Goal: Task Accomplishment & Management: Use online tool/utility

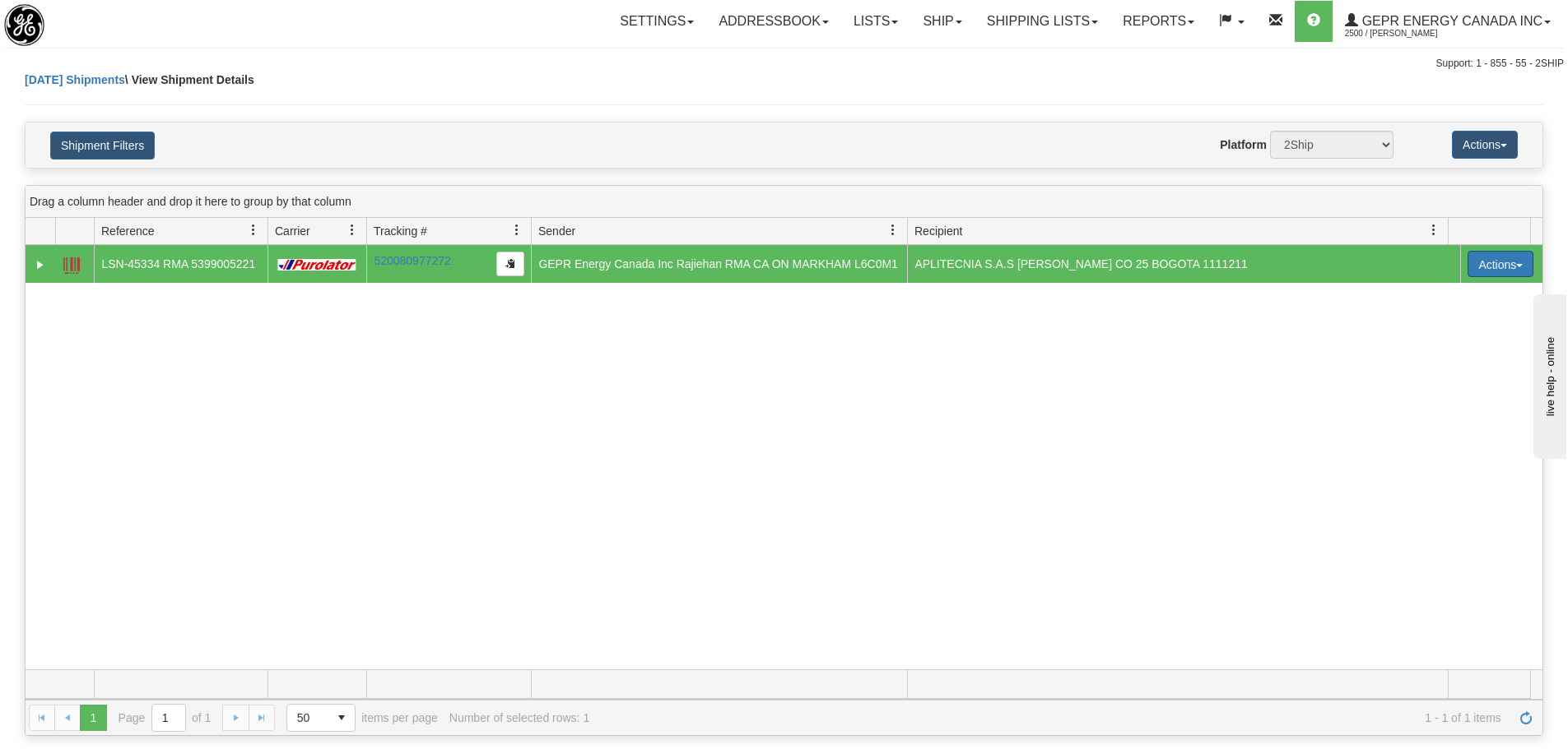
click at [1506, 269] on button "Actions" at bounding box center [1500, 264] width 65 height 27
click at [444, 512] on div "31698713 2500 LSN-45334 RMA 5399005221 520080977272 10/01/2025 10/01/2025 12:27…" at bounding box center [784, 457] width 1517 height 424
click at [1065, 38] on link "Shipping lists" at bounding box center [1041, 21] width 135 height 41
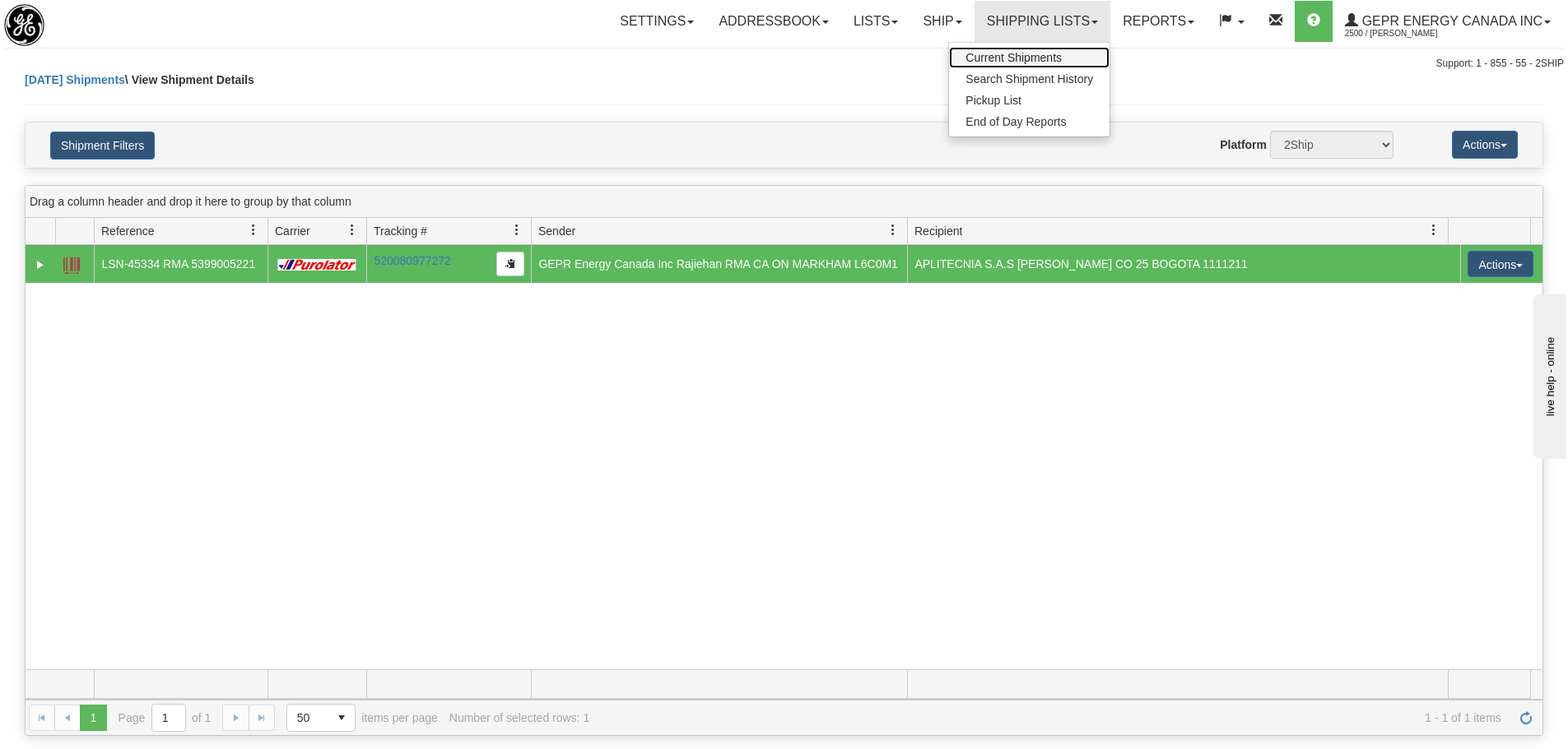
click at [1032, 53] on span "Current Shipments" at bounding box center [1014, 58] width 97 height 13
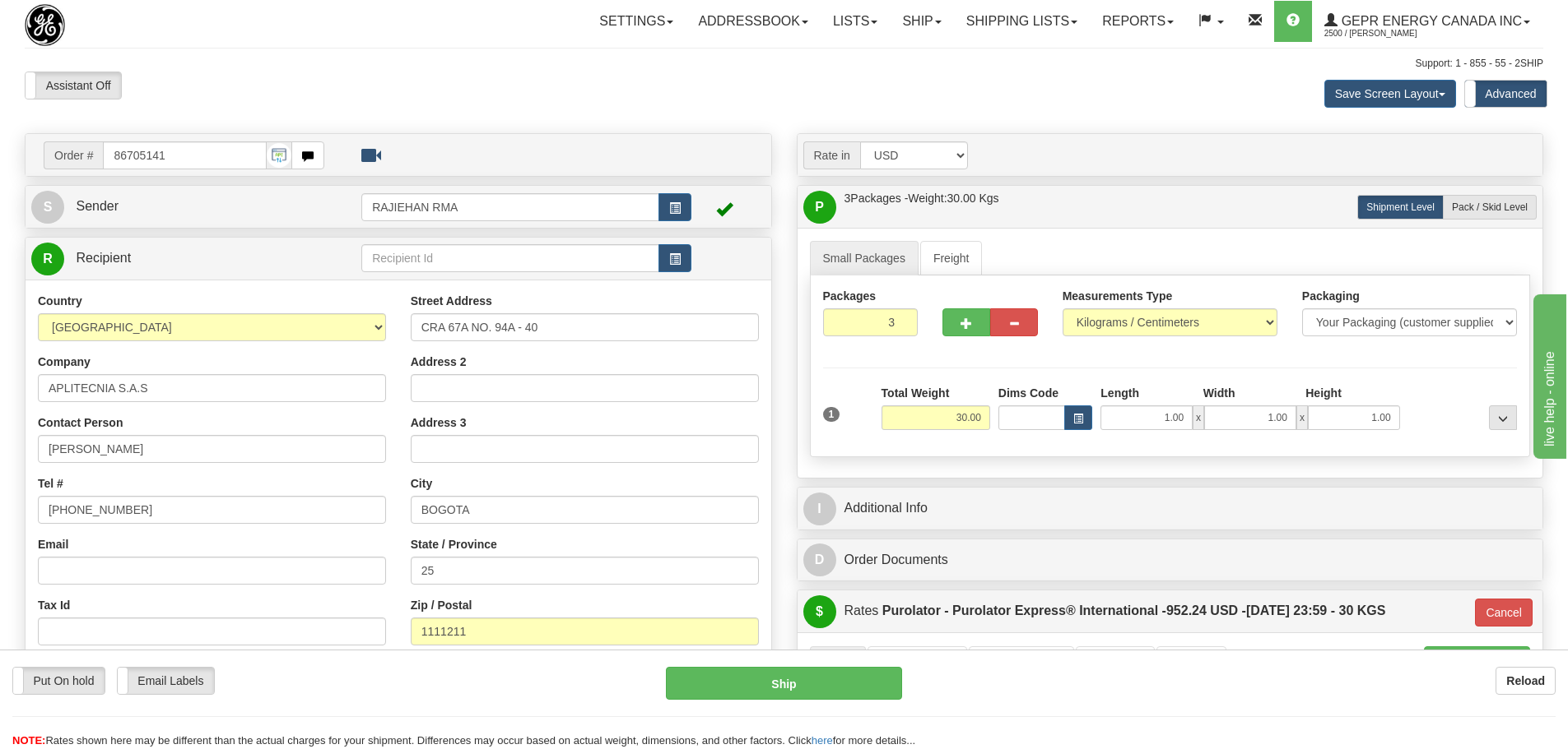
click at [282, 44] on div "Toggle navigation Settings Shipping Preferences Fields Preferences New" at bounding box center [784, 642] width 1568 height 1284
click at [835, 108] on div "Assistant On Assistant Off Do a return Do a return Previous Next Save Screen La…" at bounding box center [784, 94] width 1543 height 45
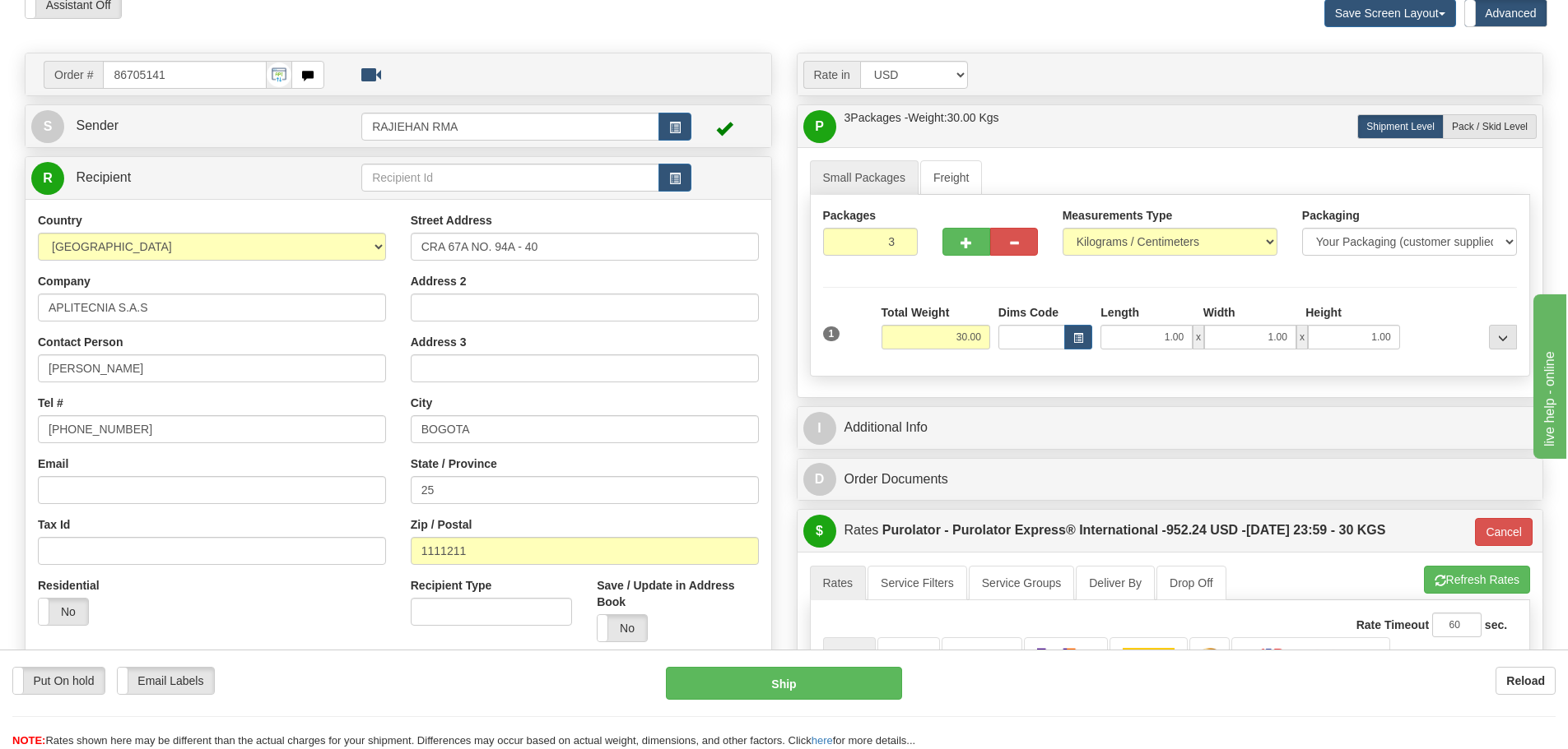
scroll to position [247, 0]
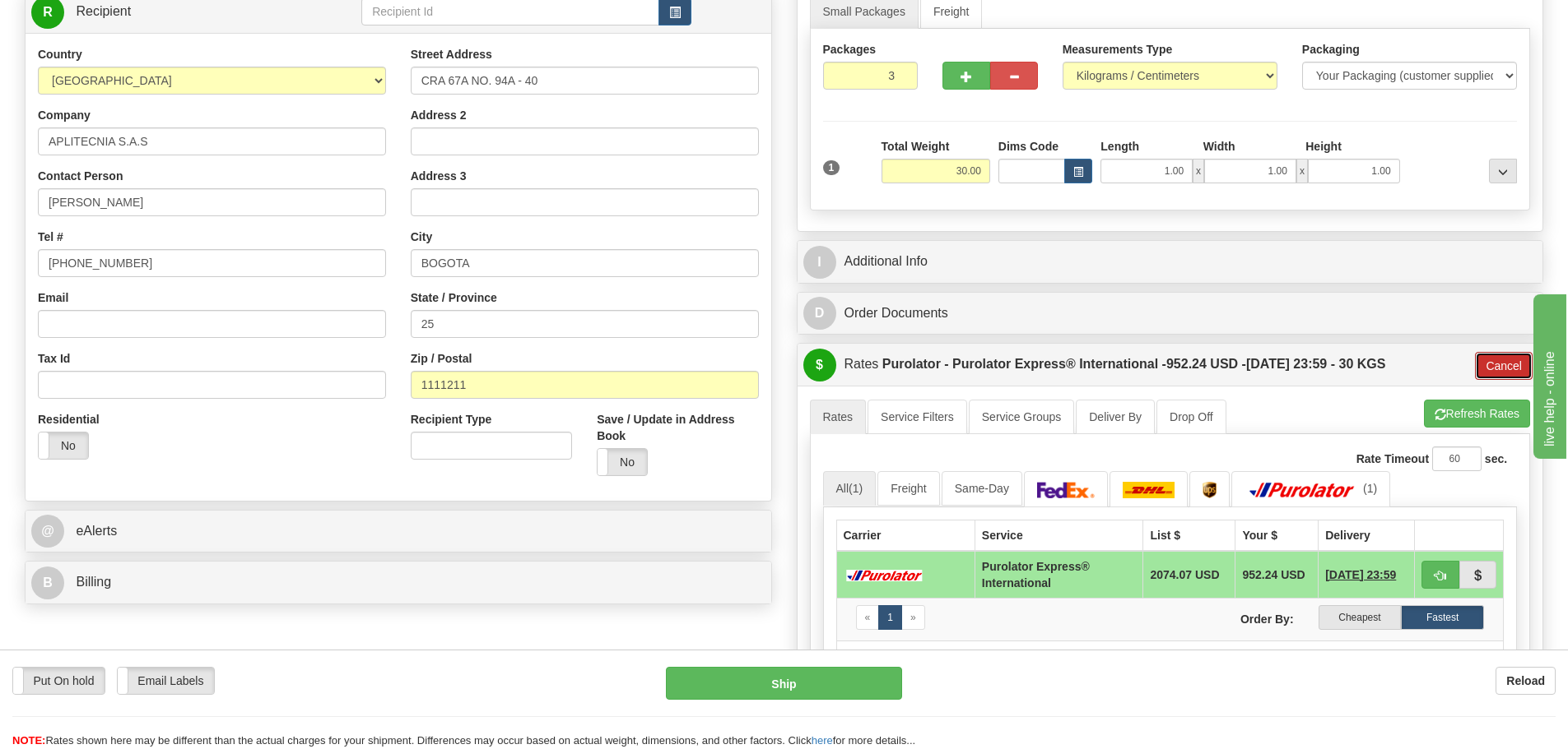
click at [1498, 372] on button "Cancel" at bounding box center [1504, 366] width 58 height 28
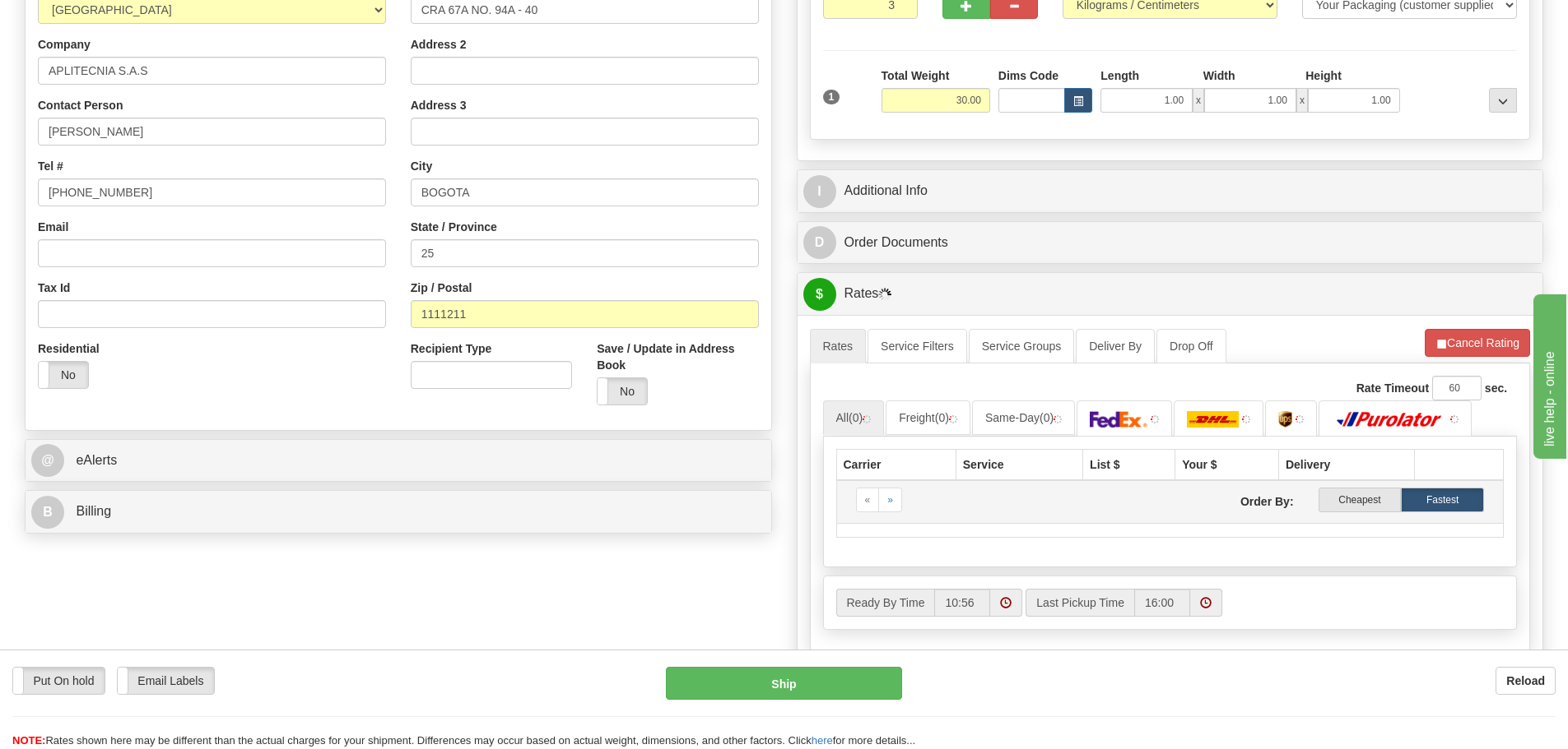
scroll to position [411, 0]
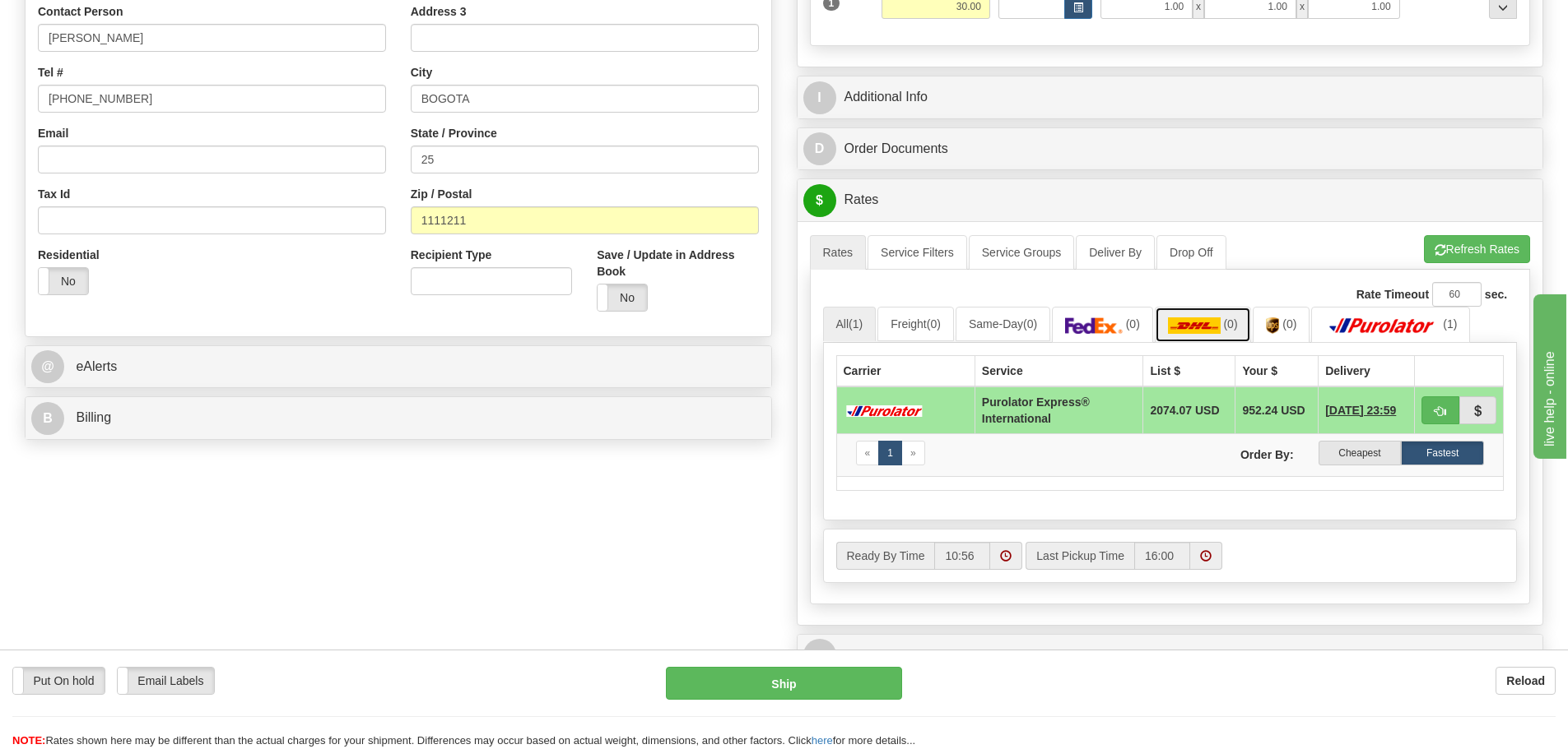
click at [1212, 336] on link "(0)" at bounding box center [1203, 324] width 97 height 35
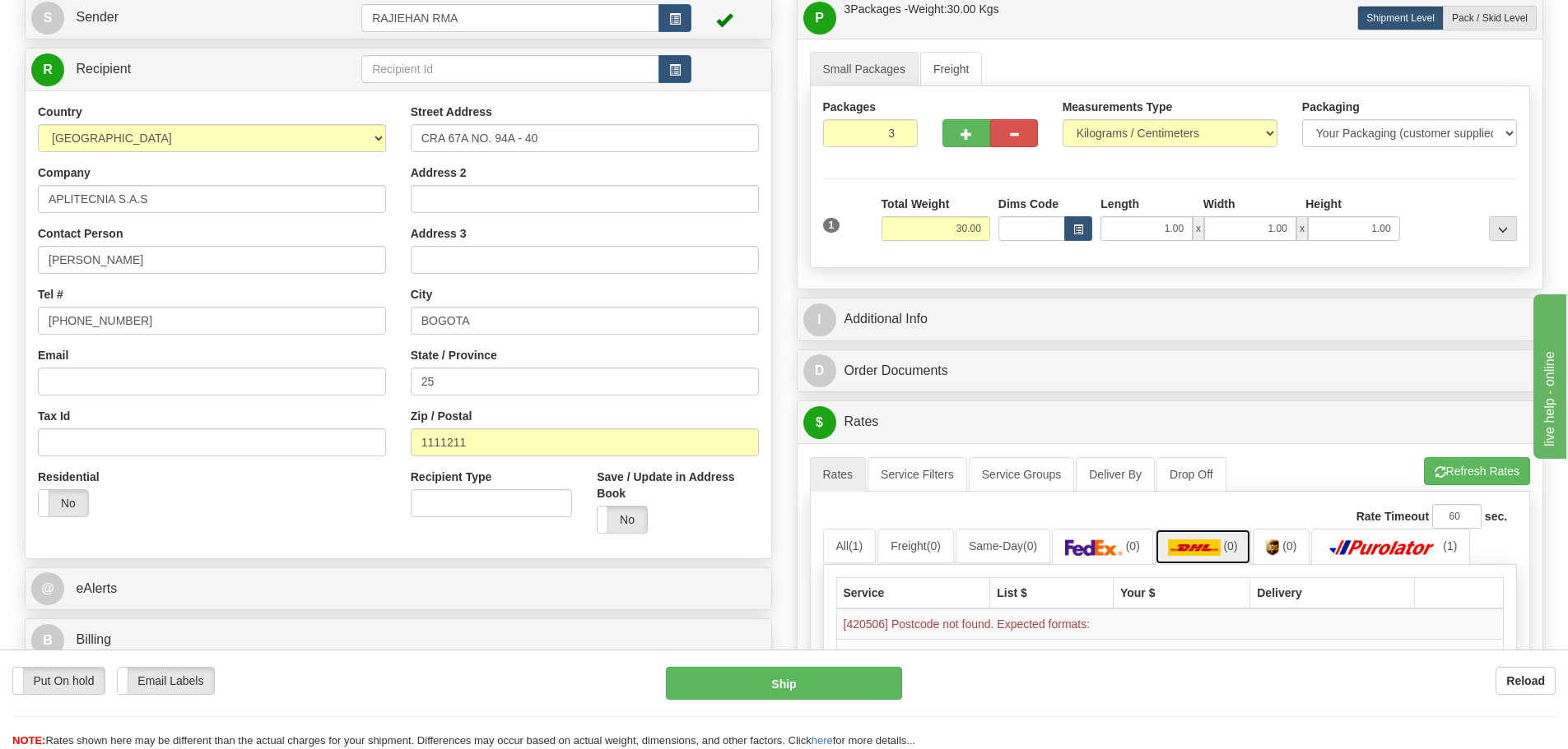
scroll to position [165, 0]
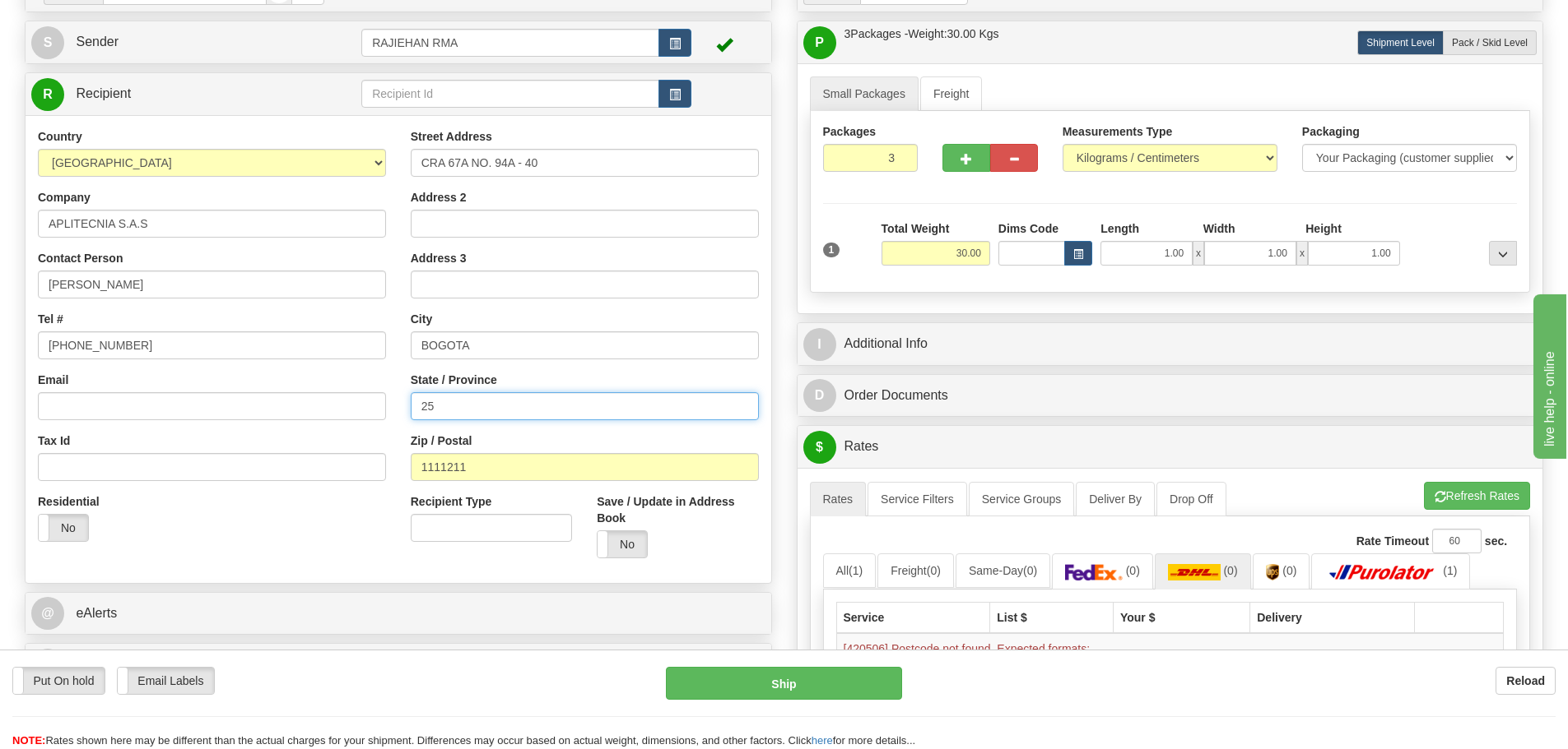
drag, startPoint x: 484, startPoint y: 409, endPoint x: 310, endPoint y: 418, distance: 174.2
click at [310, 418] on div "Country AFGHANISTAN ALAND ISLANDS ALBANIA ALGERIA AMERICAN SAMOA ANDORRA ANGOLA…" at bounding box center [398, 349] width 746 height 442
paste input "CUNDINAMARCA"
type input "CUNDINAMARCA"
click at [402, 410] on div "Street Address CRA 67A NO. 94A - 40 Address 2 Address 3 City BOGOTA State / Pro…" at bounding box center [584, 349] width 372 height 442
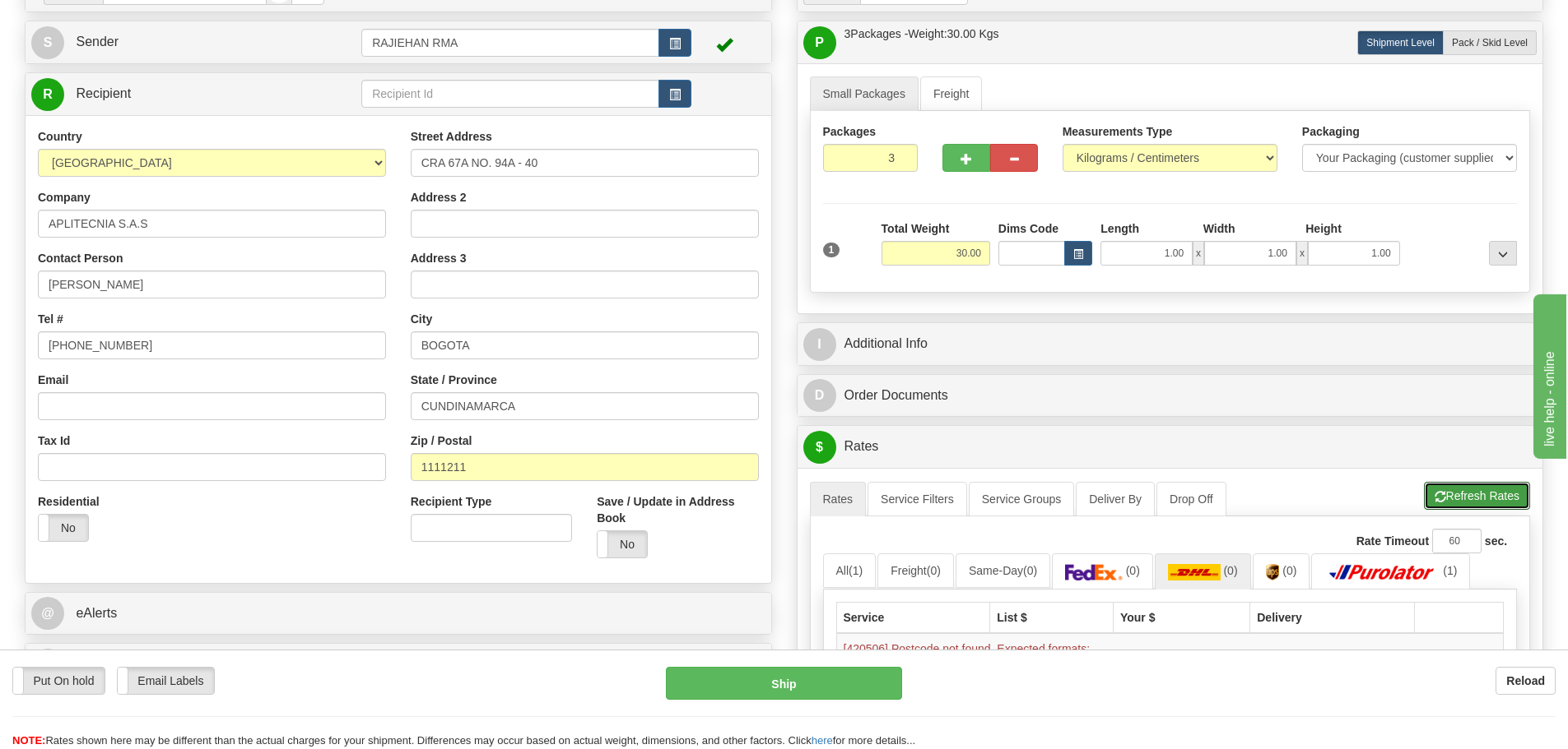
click at [1454, 503] on button "Refresh Rates" at bounding box center [1477, 496] width 106 height 28
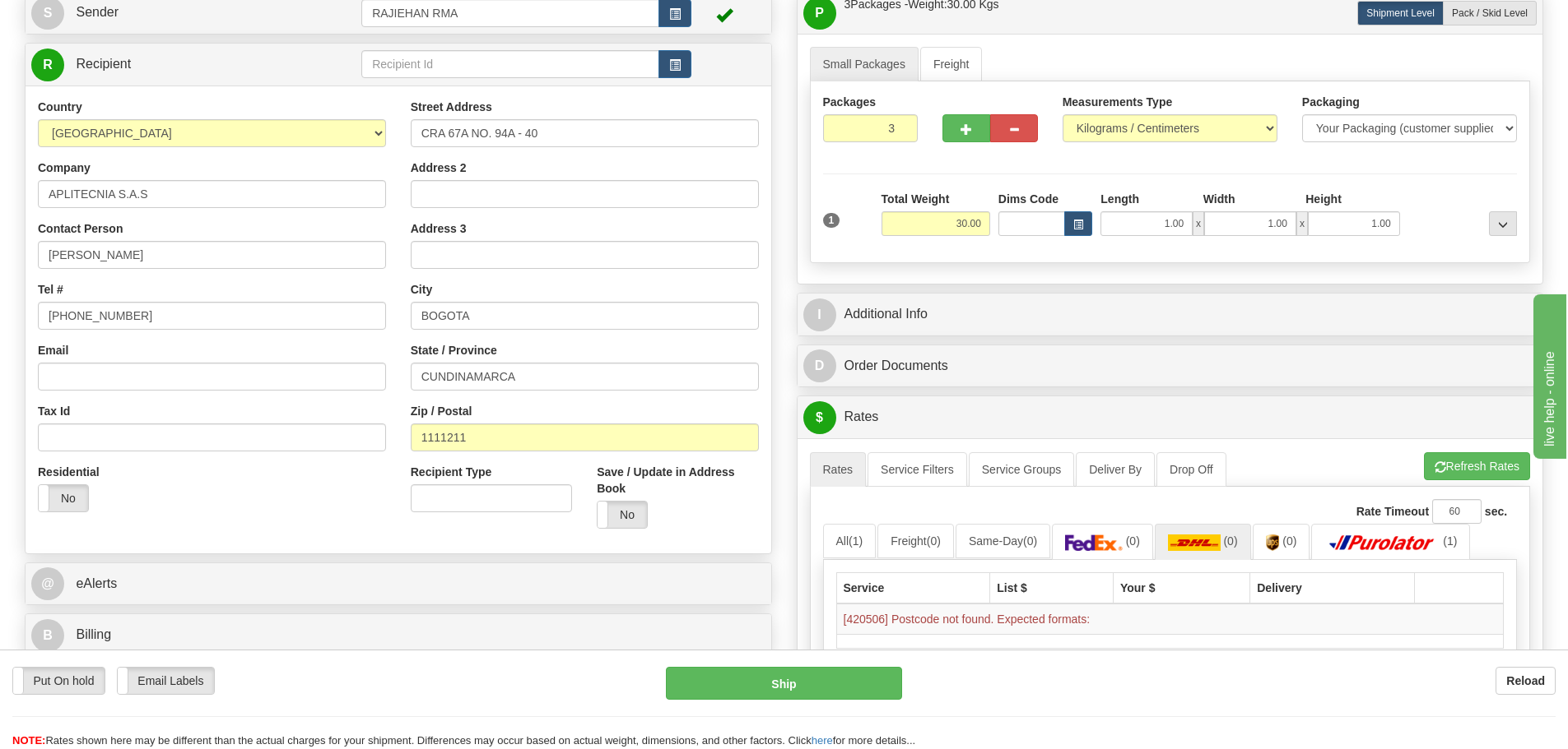
scroll to position [247, 0]
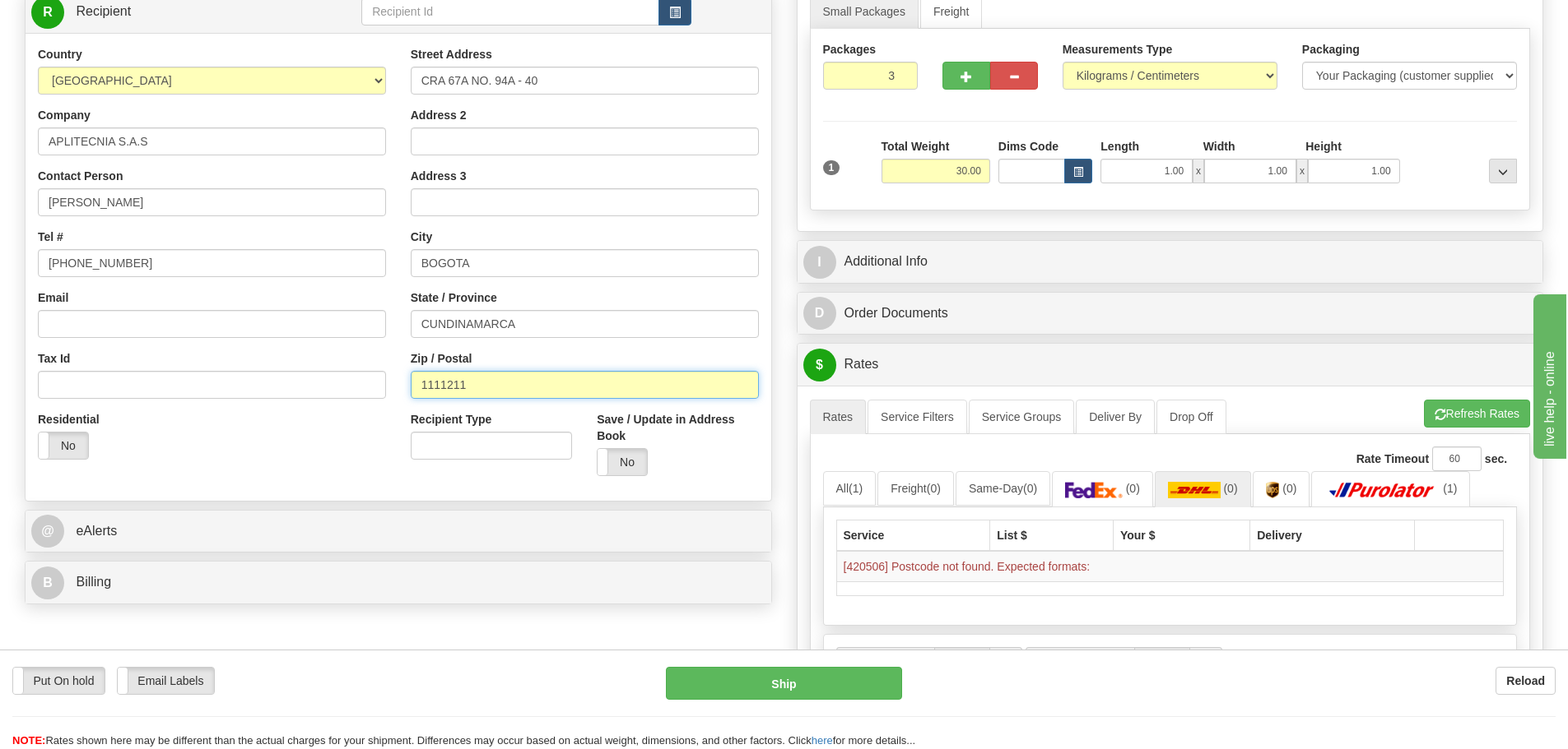
click at [519, 389] on input "1111211" at bounding box center [584, 385] width 348 height 28
drag, startPoint x: 513, startPoint y: 385, endPoint x: 374, endPoint y: 381, distance: 139.1
click at [374, 381] on div "Country AFGHANISTAN ALAND ISLANDS ALBANIA ALGERIA AMERICAN SAMOA ANDORRA ANGOLA…" at bounding box center [398, 267] width 746 height 442
click at [373, 447] on div "Residential Yes No" at bounding box center [211, 441] width 372 height 61
click at [1465, 417] on button "Refresh Rates" at bounding box center [1477, 414] width 106 height 28
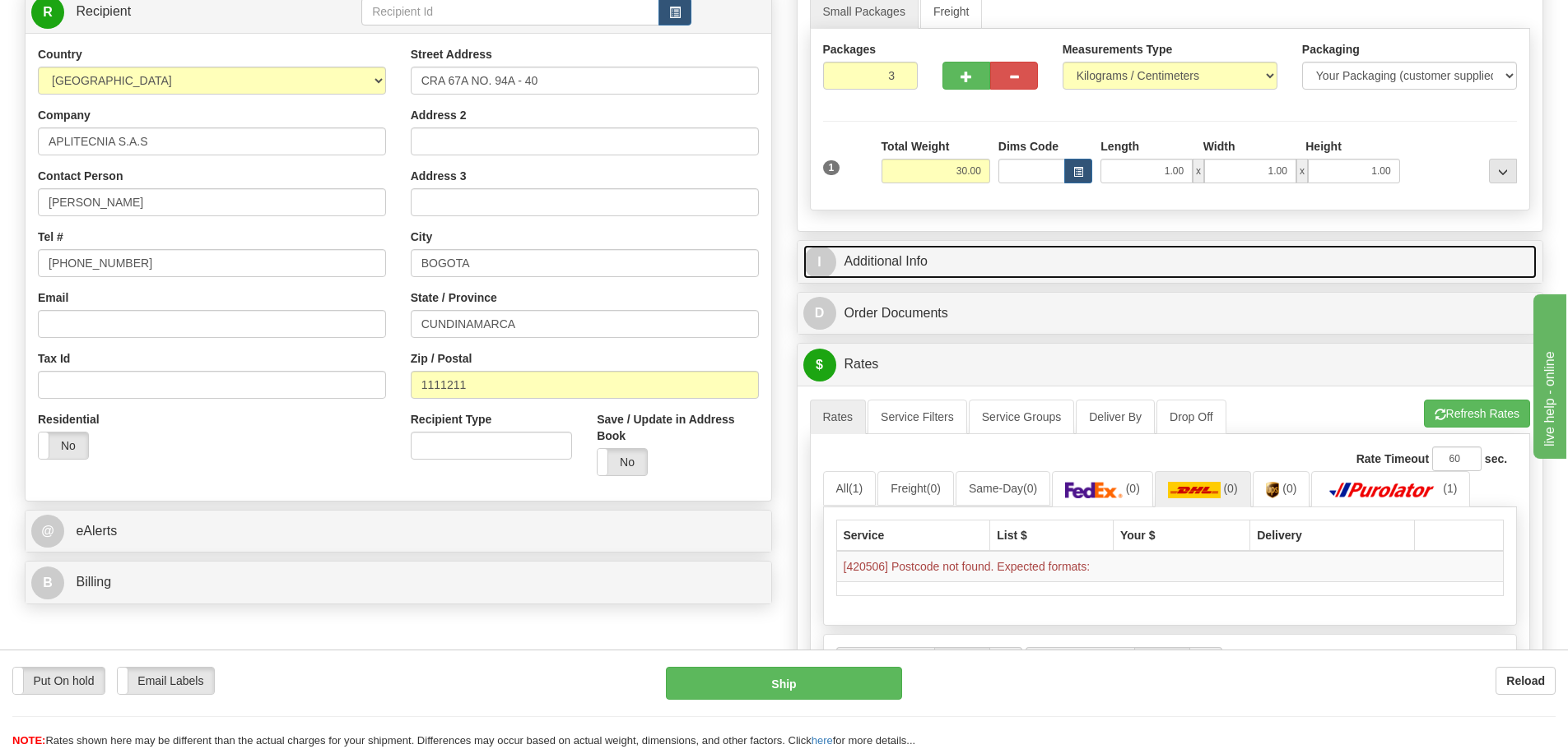
click at [905, 256] on link "I Additional Info" at bounding box center [1170, 262] width 734 height 34
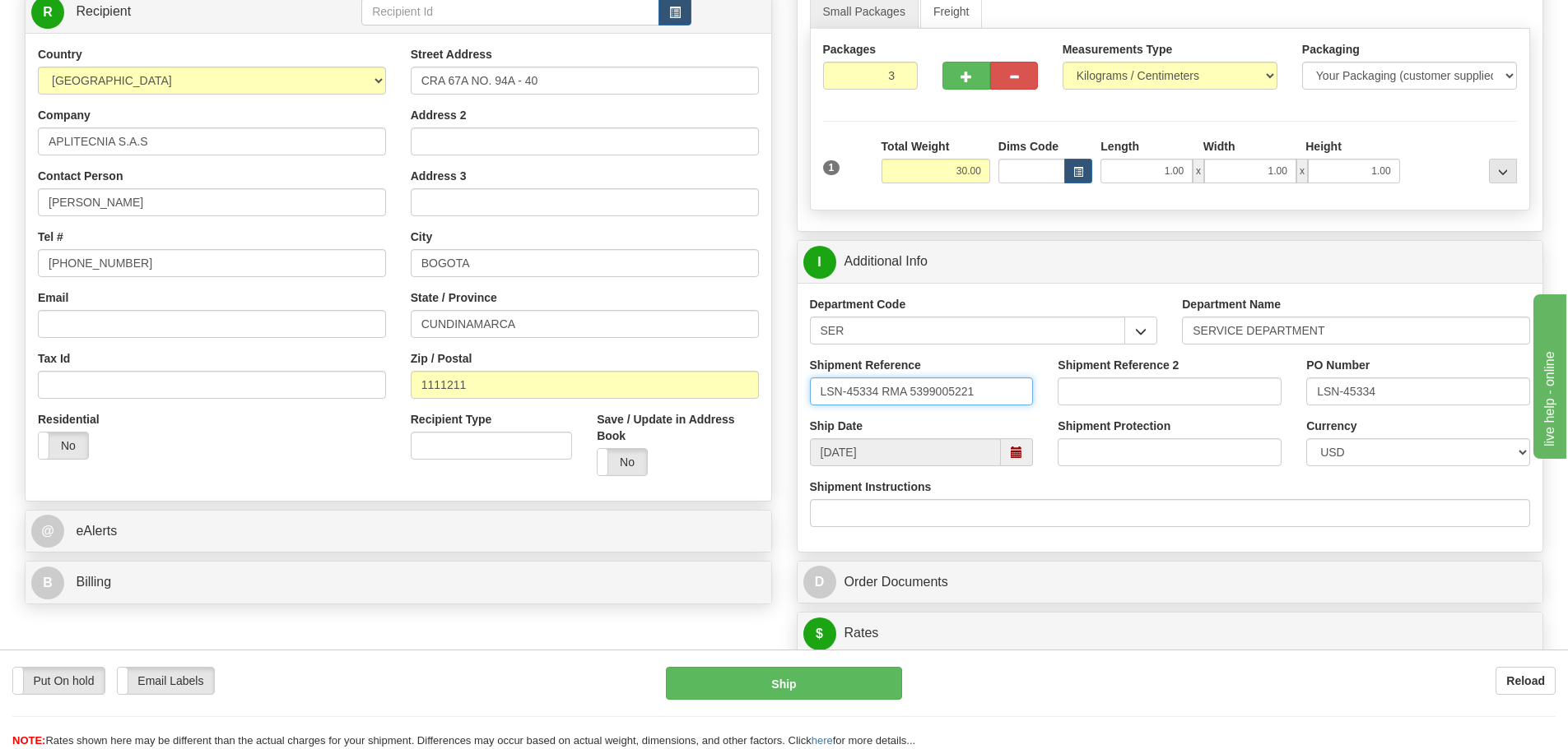
drag, startPoint x: 881, startPoint y: 388, endPoint x: 830, endPoint y: 388, distance: 51.0
click at [830, 388] on input "LSN-45334 RMA 5399005221" at bounding box center [922, 392] width 224 height 28
click at [866, 394] on input "LSN-45334 RMA 5399005221" at bounding box center [922, 392] width 224 height 28
click at [876, 390] on input "LSN-45334 RMA 5399005221" at bounding box center [922, 392] width 224 height 28
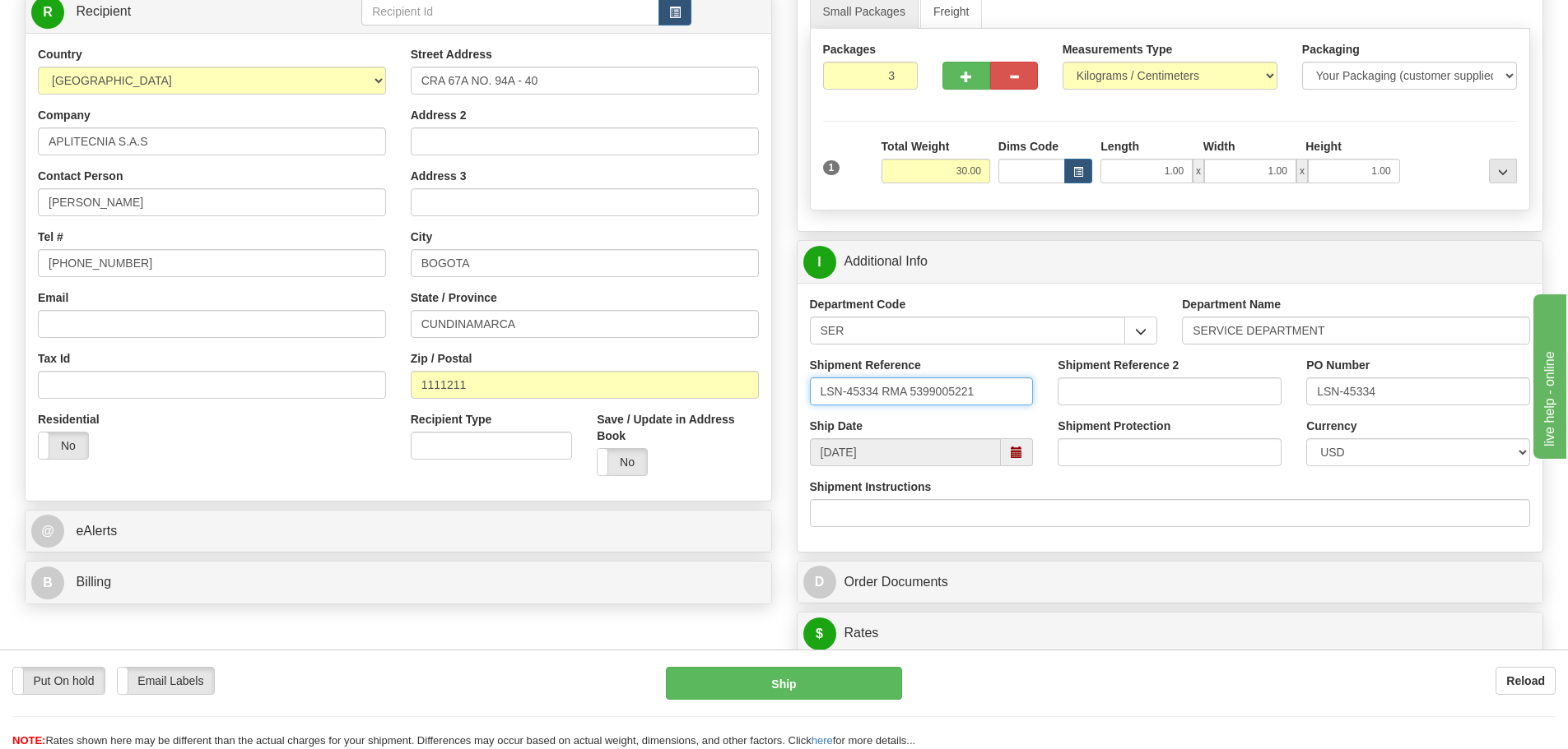
drag, startPoint x: 880, startPoint y: 390, endPoint x: 811, endPoint y: 390, distance: 69.0
click at [811, 390] on input "LSN-45334 RMA 5399005221" at bounding box center [922, 392] width 224 height 28
click at [828, 391] on input "LSN-45334 RMA 5399005221" at bounding box center [922, 392] width 224 height 28
click at [822, 391] on input "LSN-45334 RMA 5399005221" at bounding box center [922, 392] width 224 height 28
drag, startPoint x: 822, startPoint y: 391, endPoint x: 876, endPoint y: 398, distance: 54.5
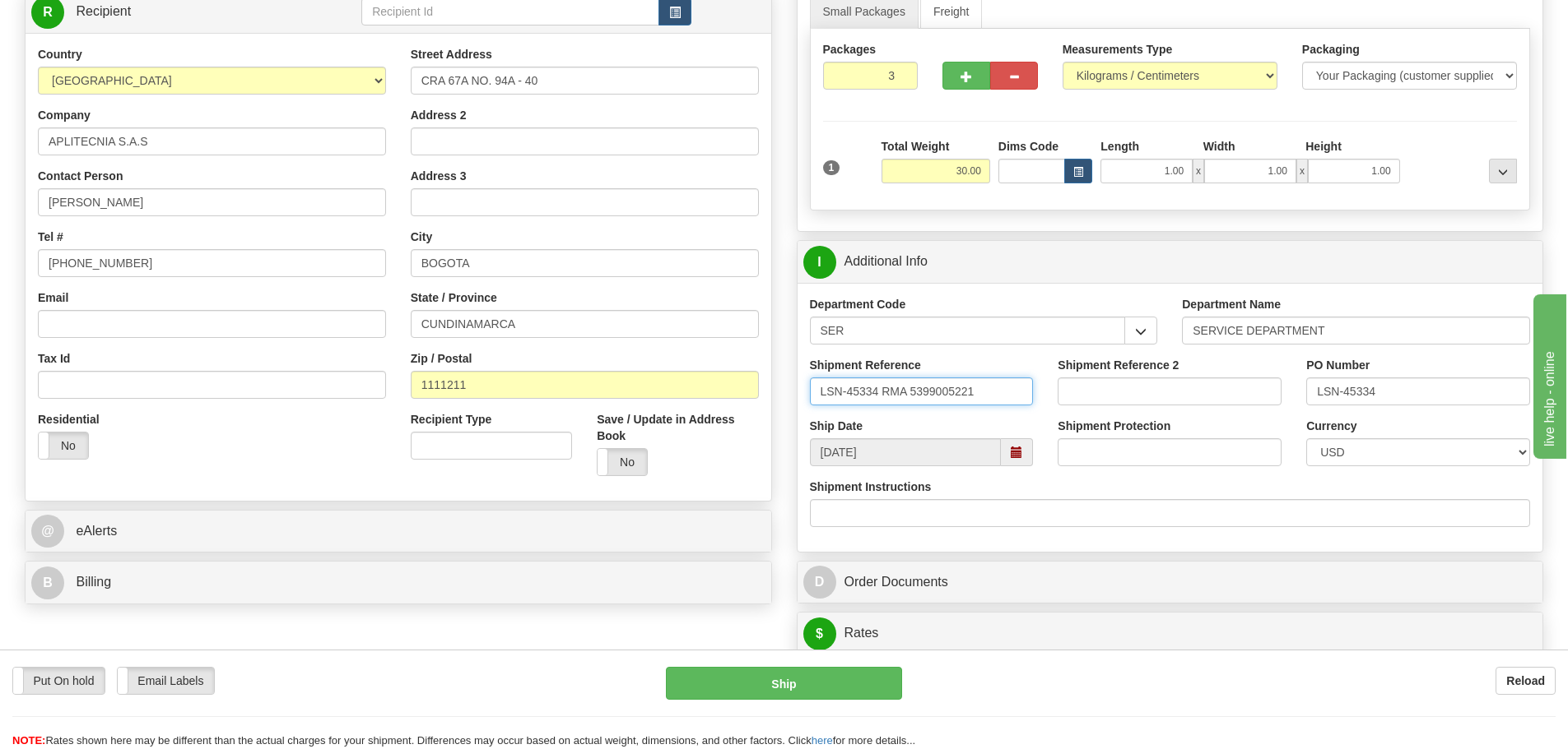
click at [876, 398] on input "LSN-45334 RMA 5399005221" at bounding box center [922, 392] width 224 height 28
click at [445, 394] on input "1111211" at bounding box center [584, 385] width 348 height 28
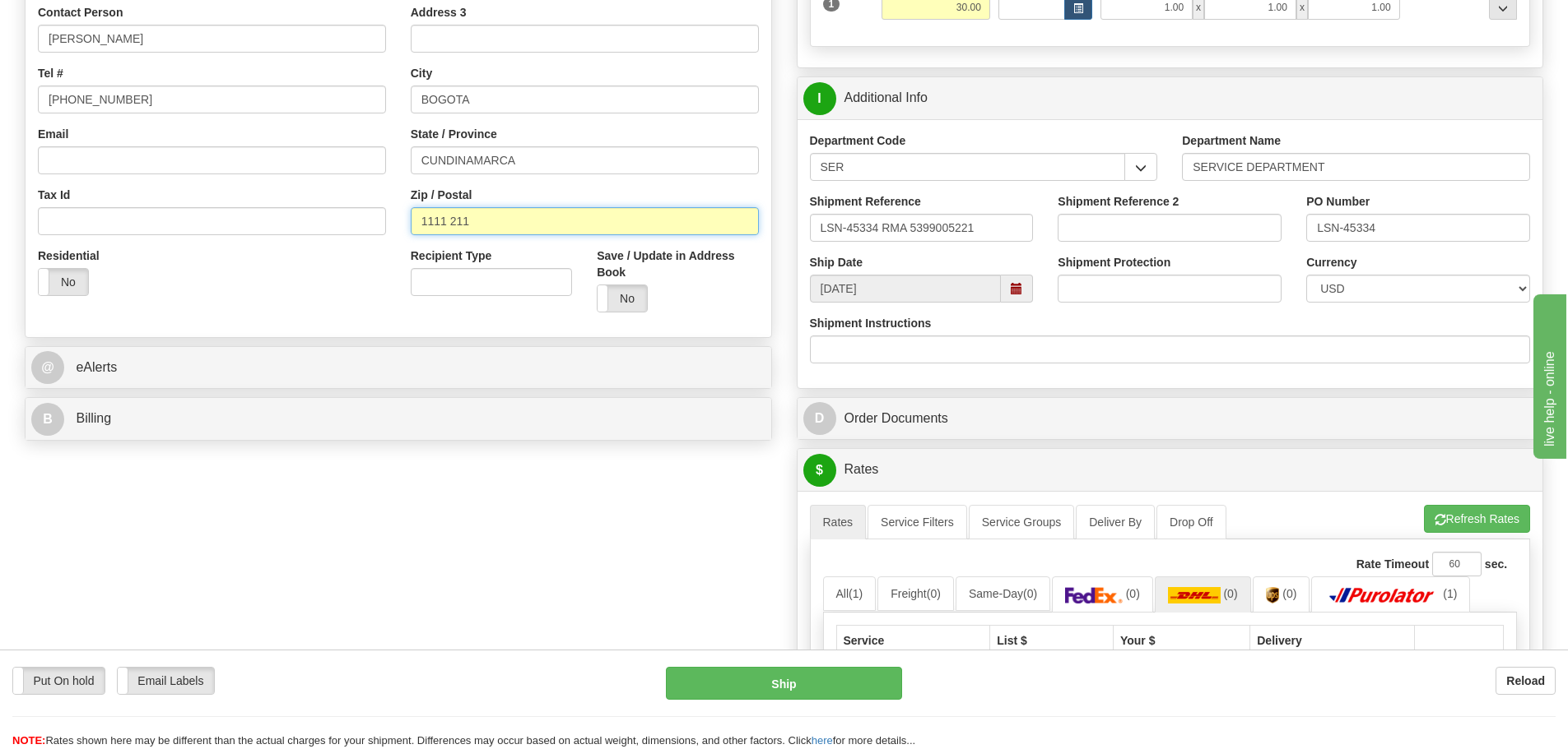
scroll to position [411, 0]
click at [1465, 521] on button "Refresh Rates" at bounding box center [1477, 518] width 106 height 28
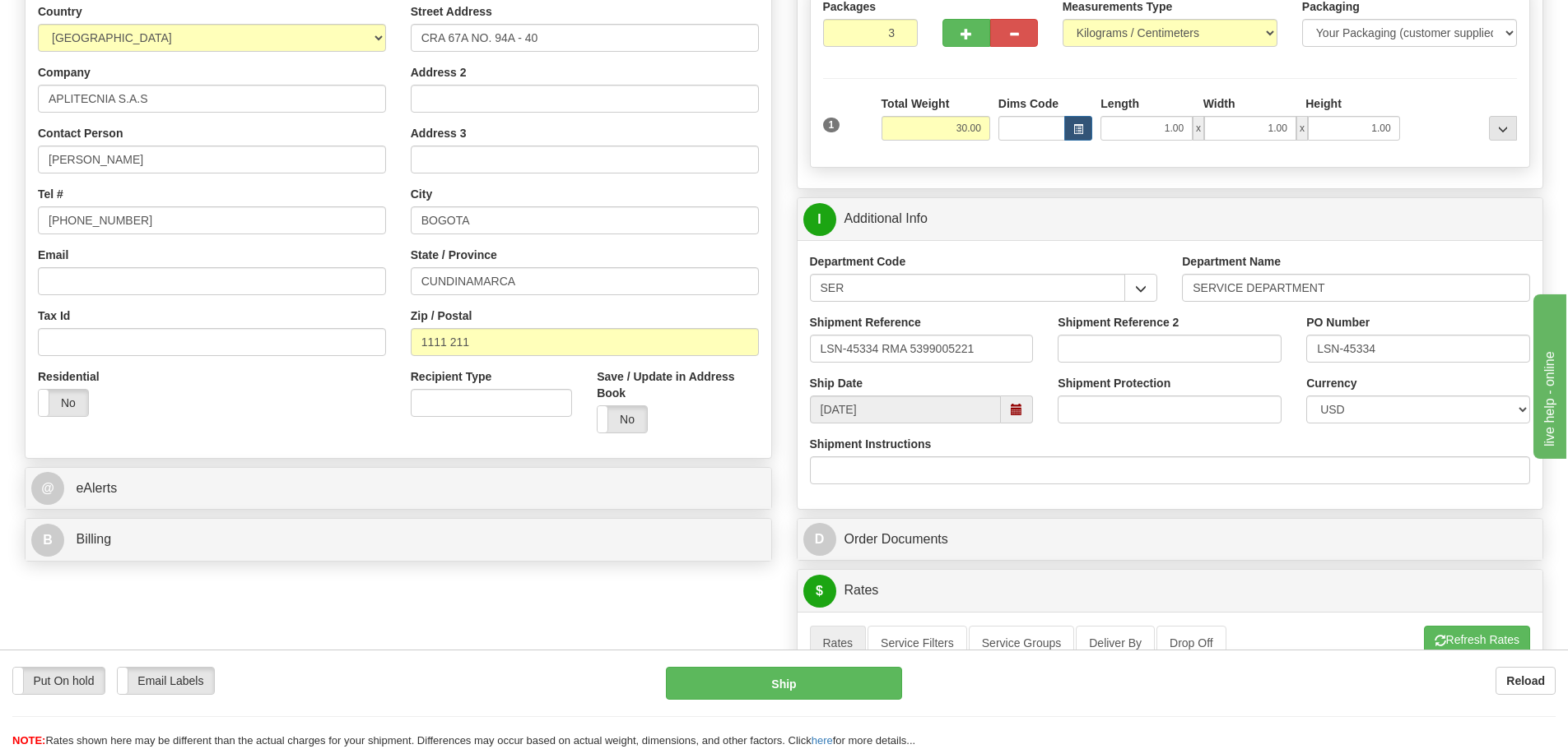
scroll to position [247, 0]
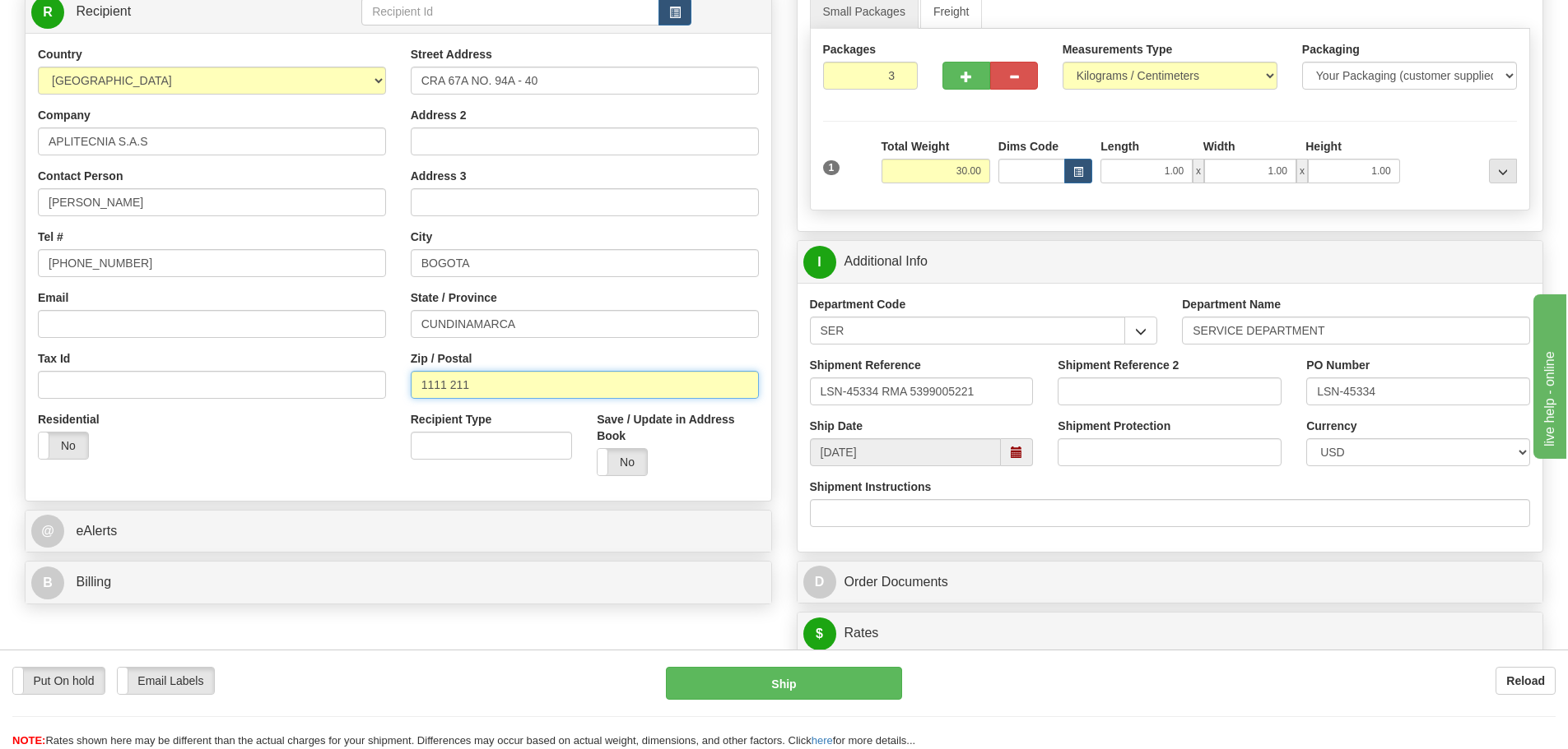
click at [448, 392] on input "1111 211" at bounding box center [584, 385] width 348 height 28
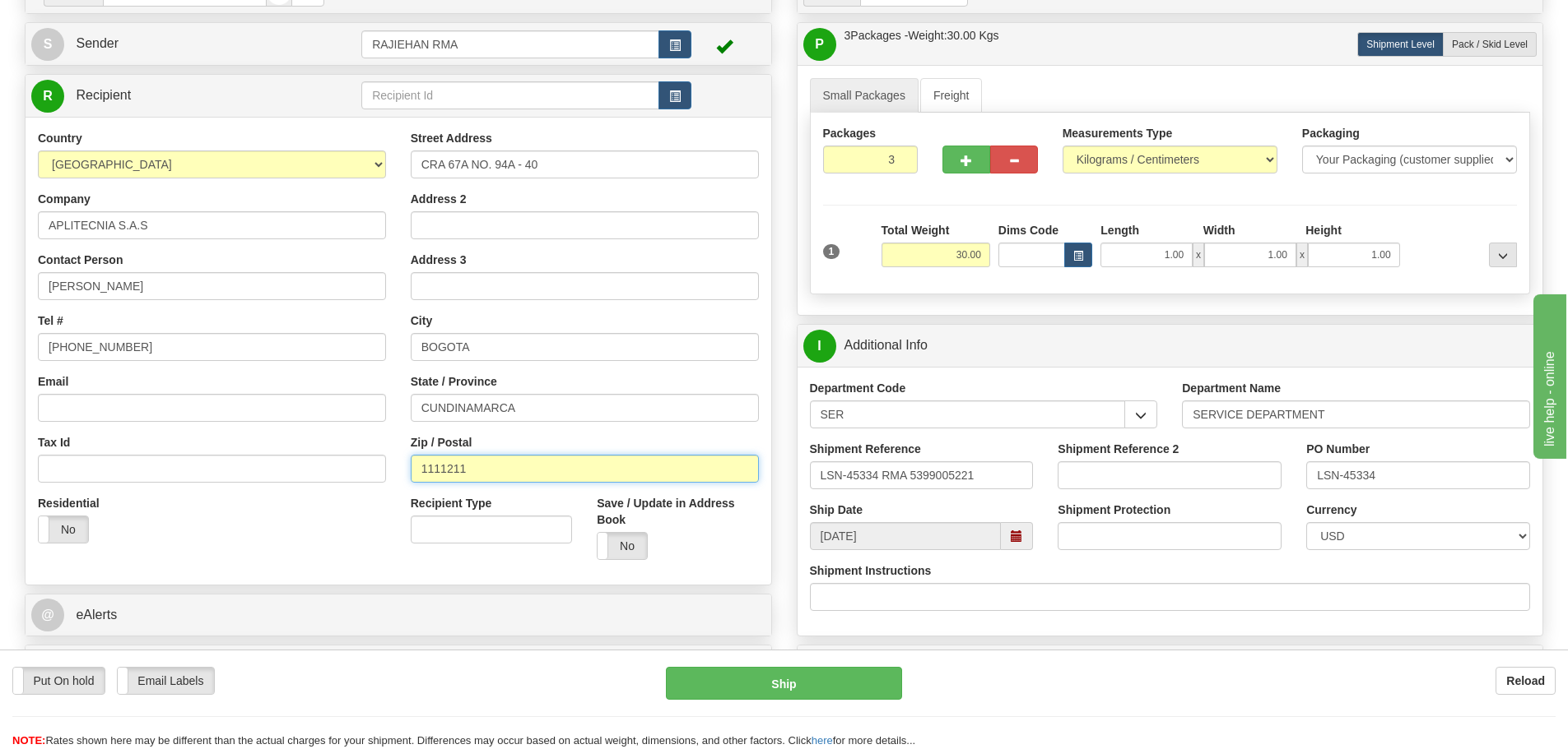
scroll to position [0, 0]
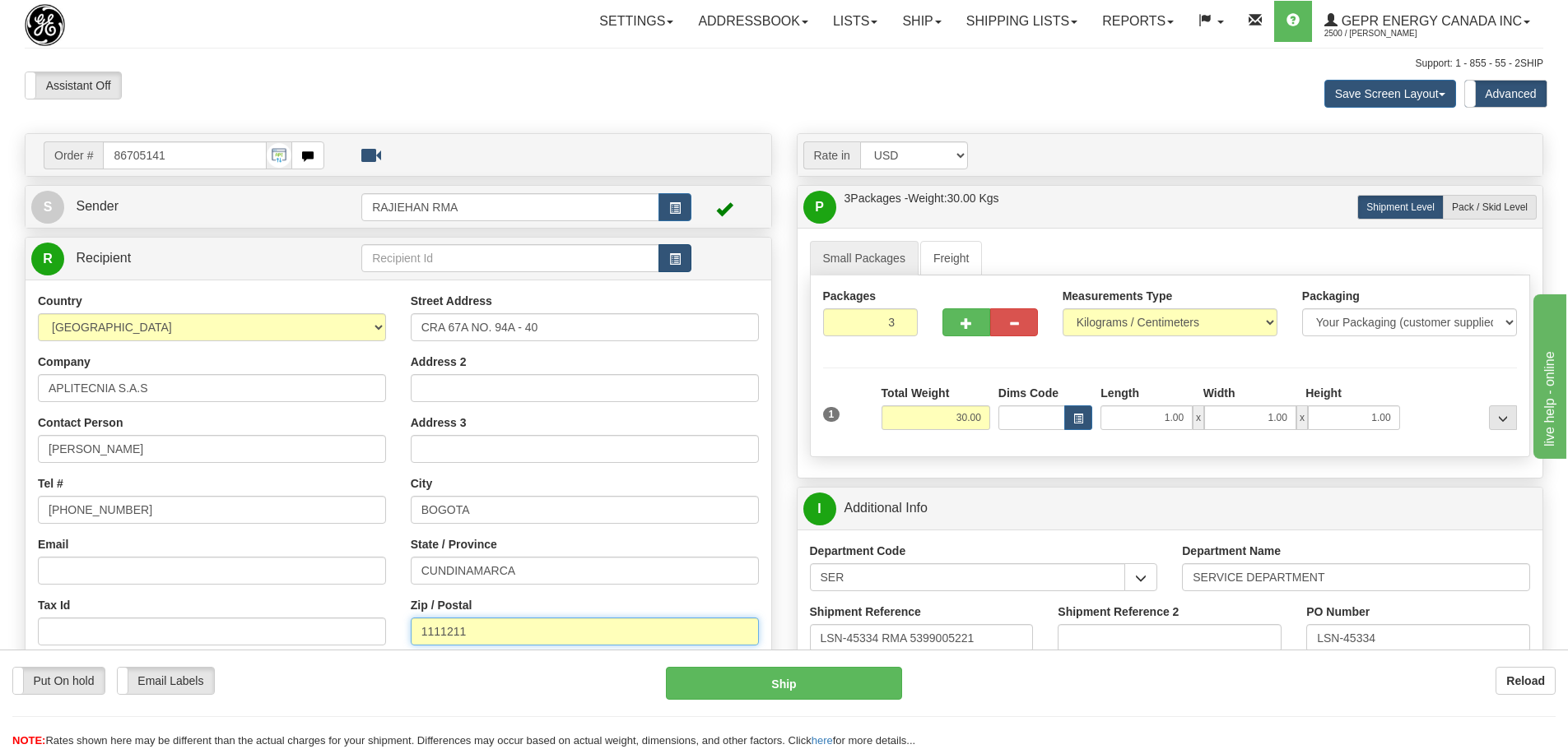
type input "1111211"
click at [675, 256] on span "button" at bounding box center [675, 259] width 11 height 10
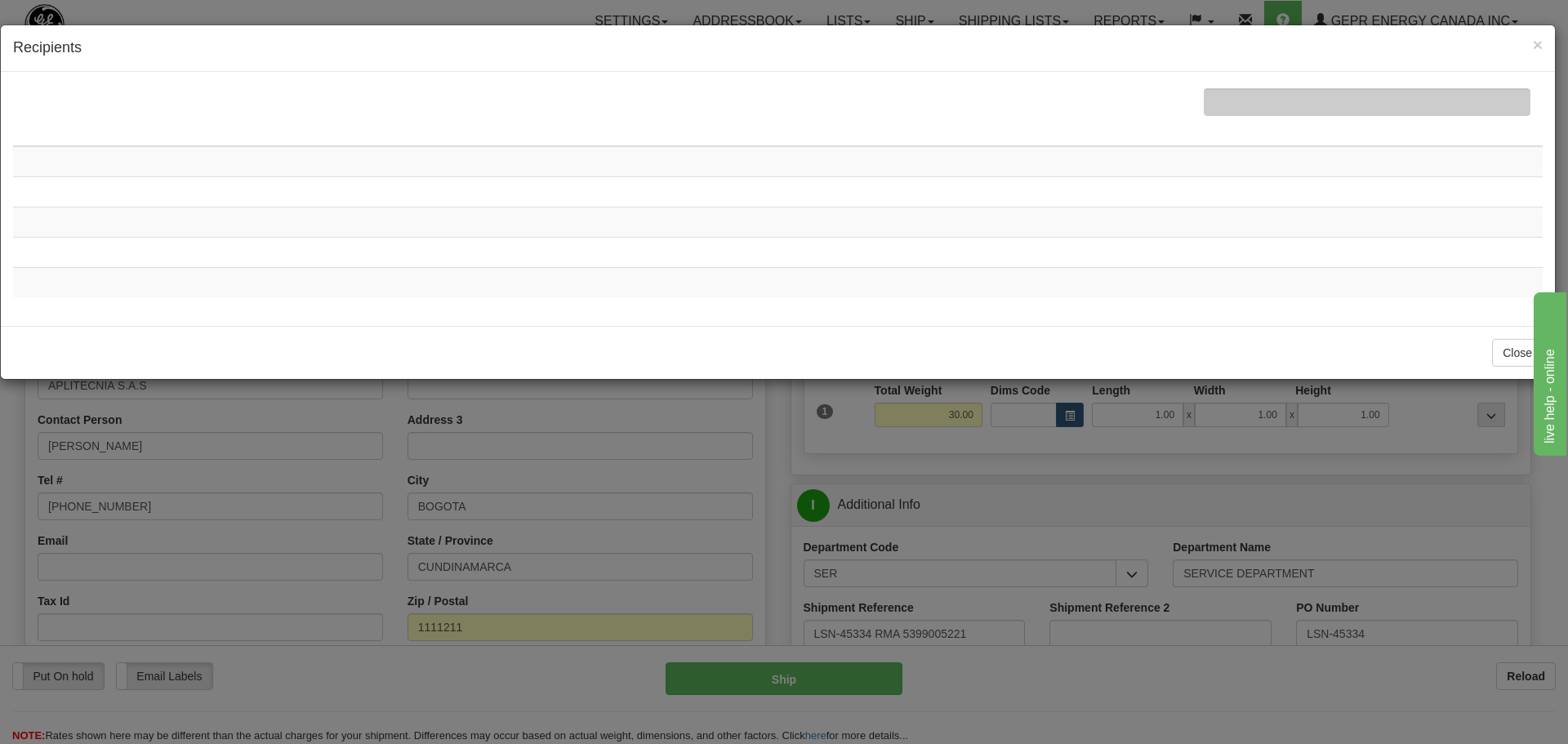
click at [1547, 34] on div "× Recipients" at bounding box center [777, 49] width 1554 height 47
click at [1541, 40] on span "×" at bounding box center [1537, 44] width 9 height 19
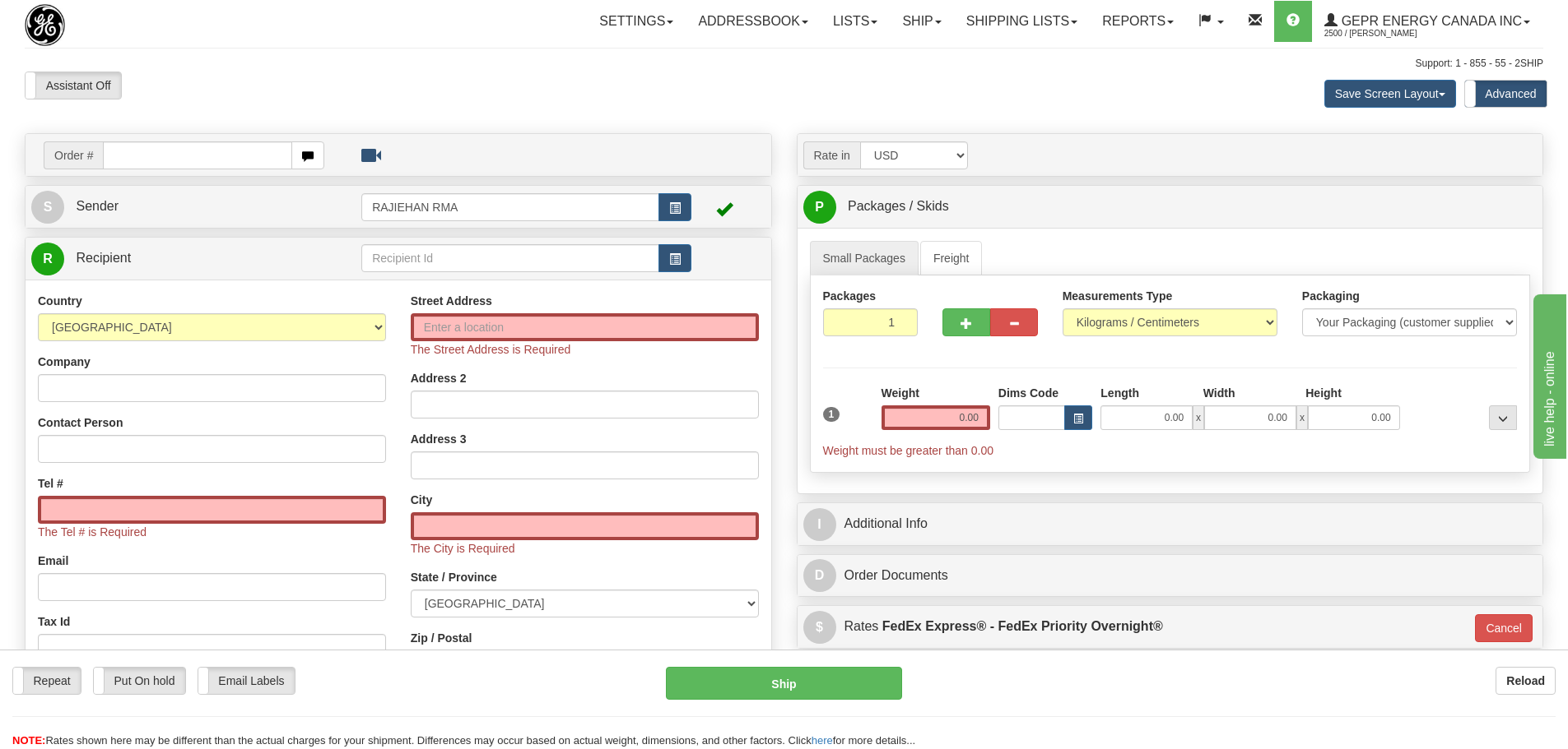
click at [313, 37] on div "Settings Shipping Preferences Fields Preferences New Store Connections Addressb…" at bounding box center [916, 21] width 1252 height 41
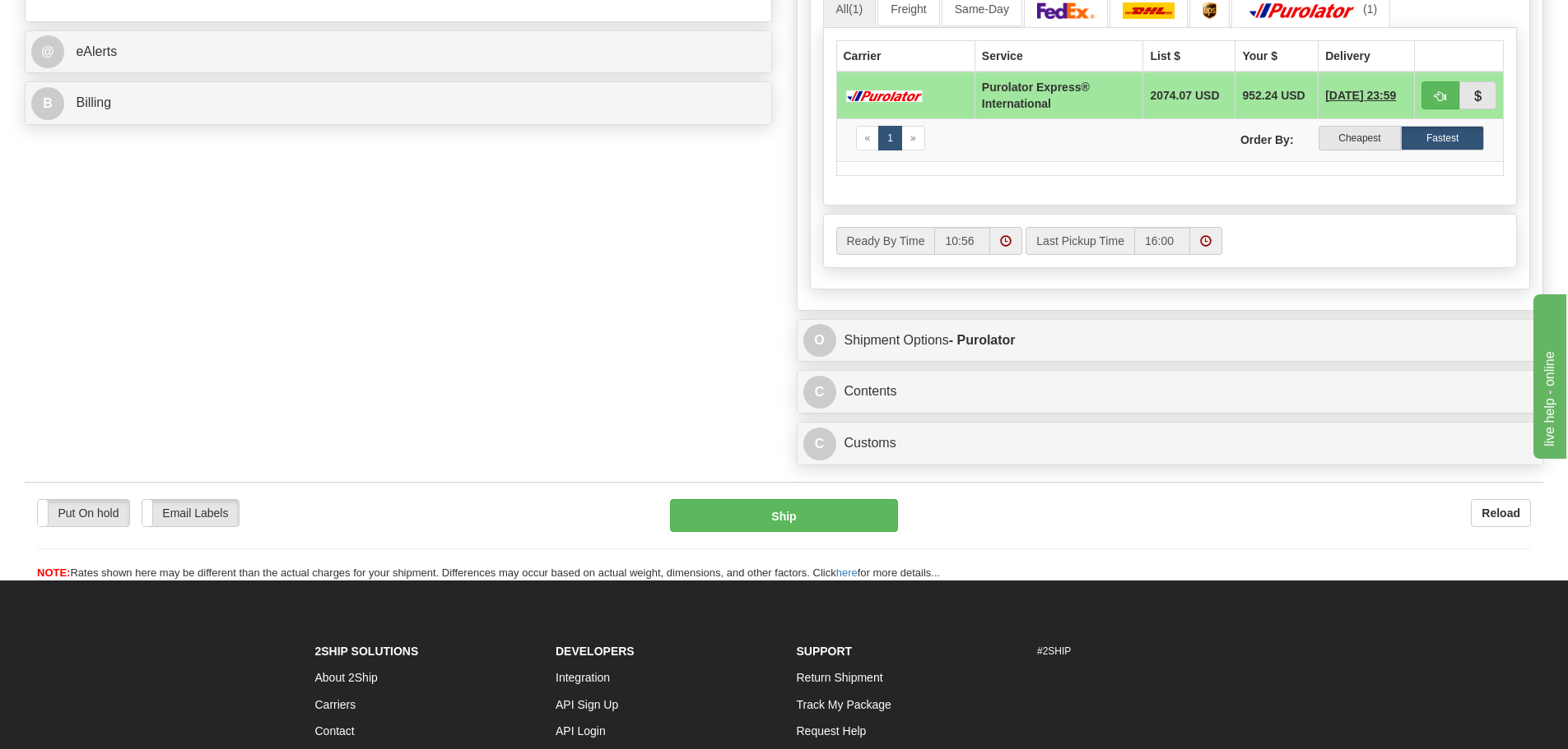
scroll to position [740, 0]
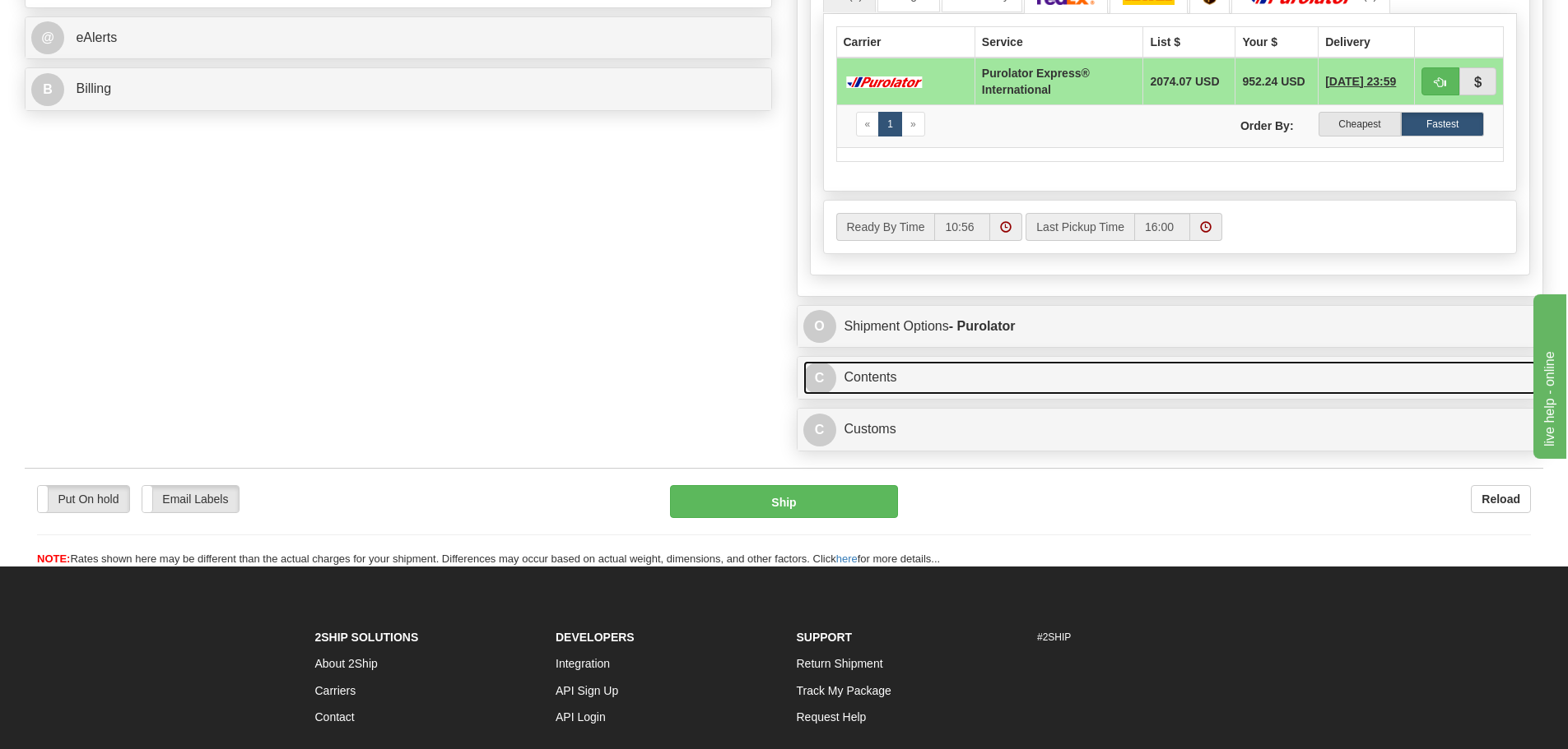
click at [893, 379] on link "C Contents" at bounding box center [1170, 378] width 734 height 34
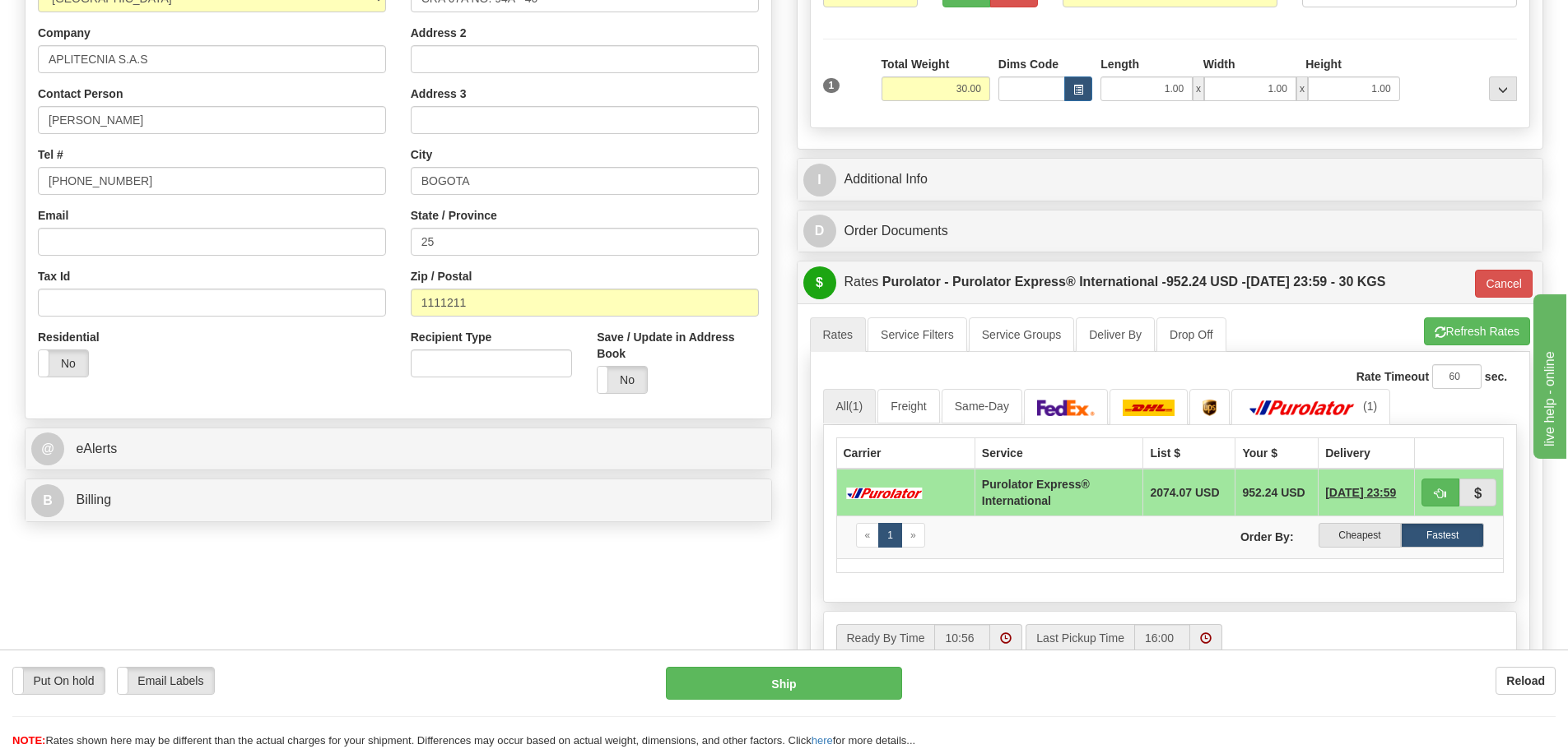
scroll to position [82, 0]
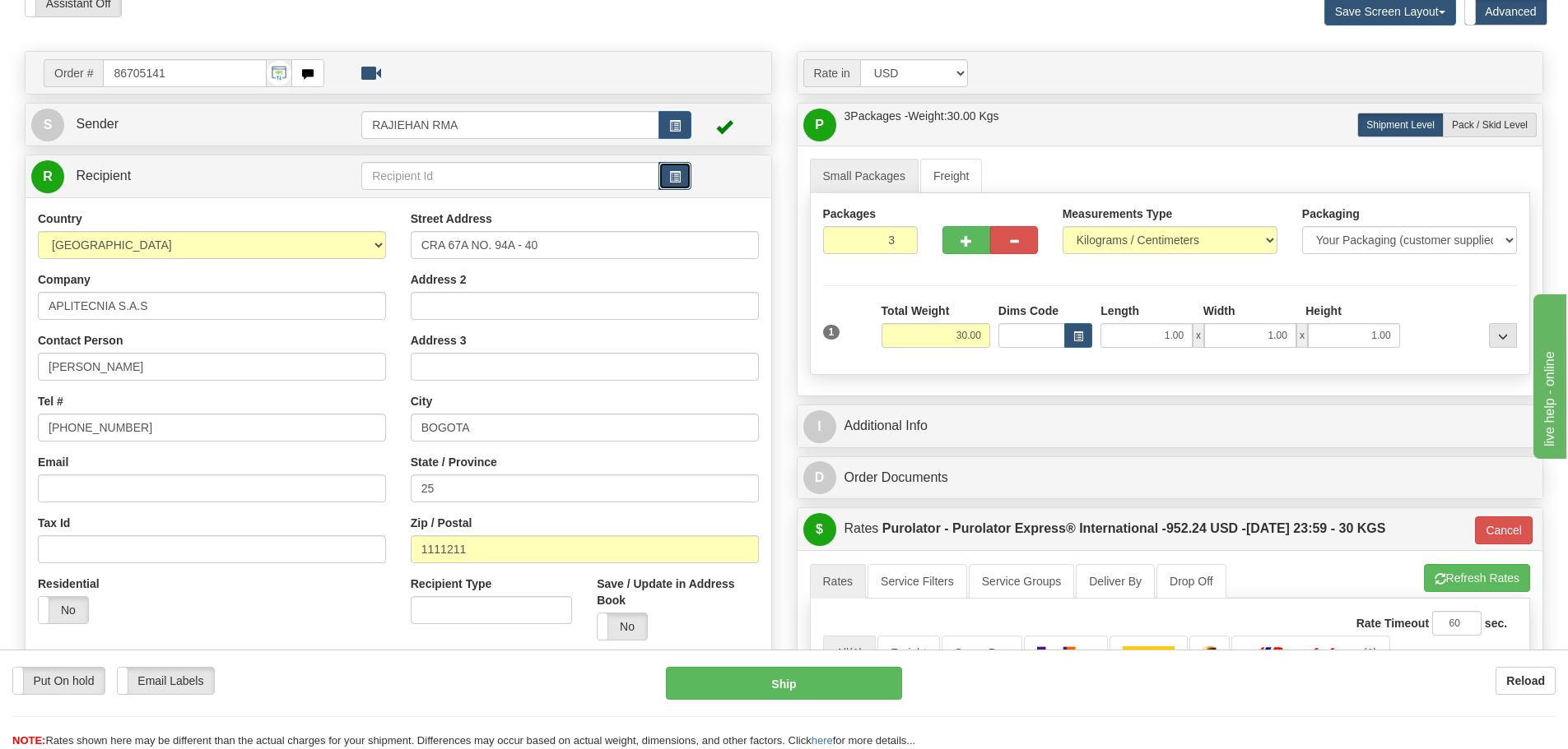
click at [683, 174] on button "button" at bounding box center [675, 176] width 33 height 28
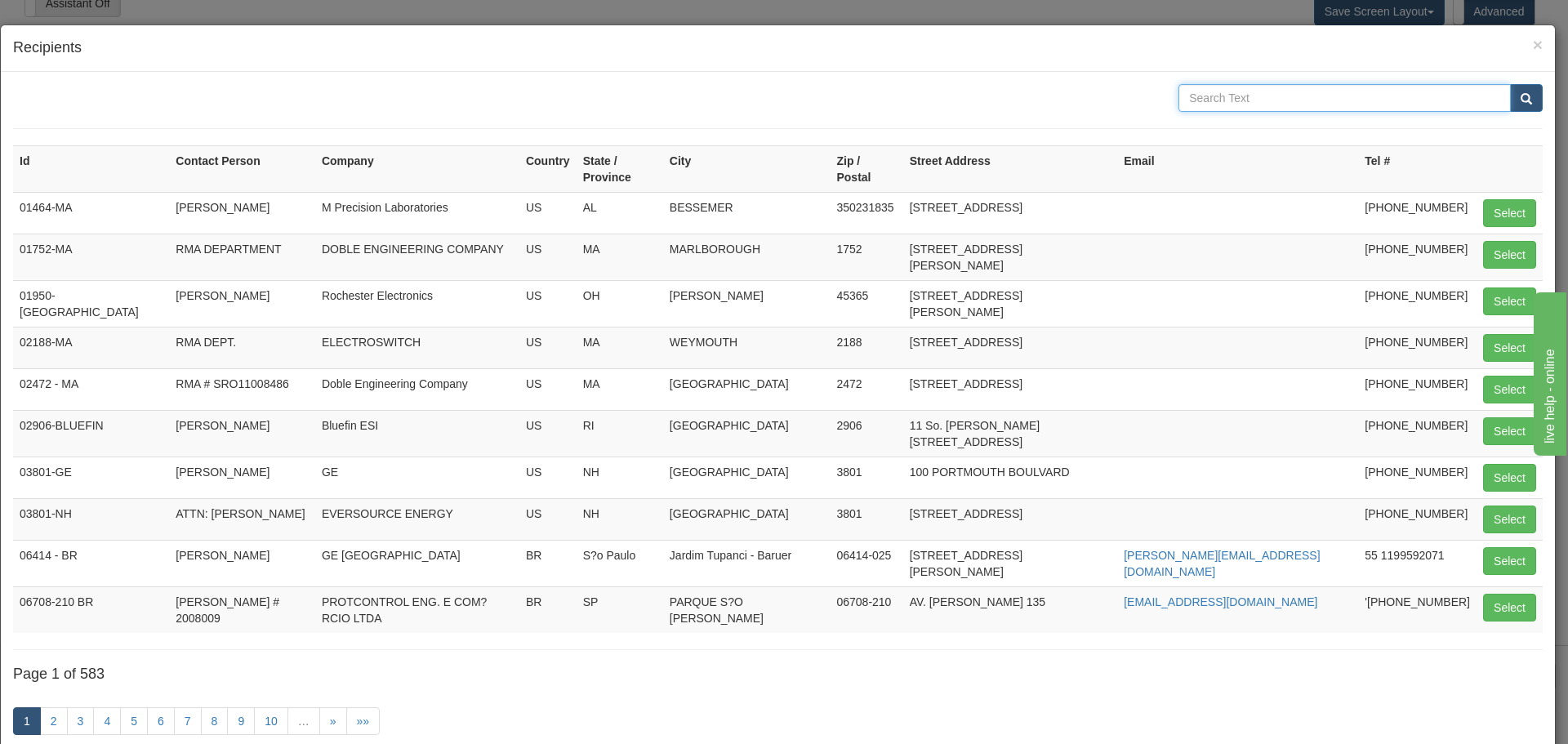
click at [1197, 108] on input "text" at bounding box center [1344, 98] width 333 height 28
click at [1364, 97] on input "Cra 67" at bounding box center [1344, 98] width 333 height 28
type input "Cra 67"
click at [1520, 102] on span "submit" at bounding box center [1526, 99] width 11 height 10
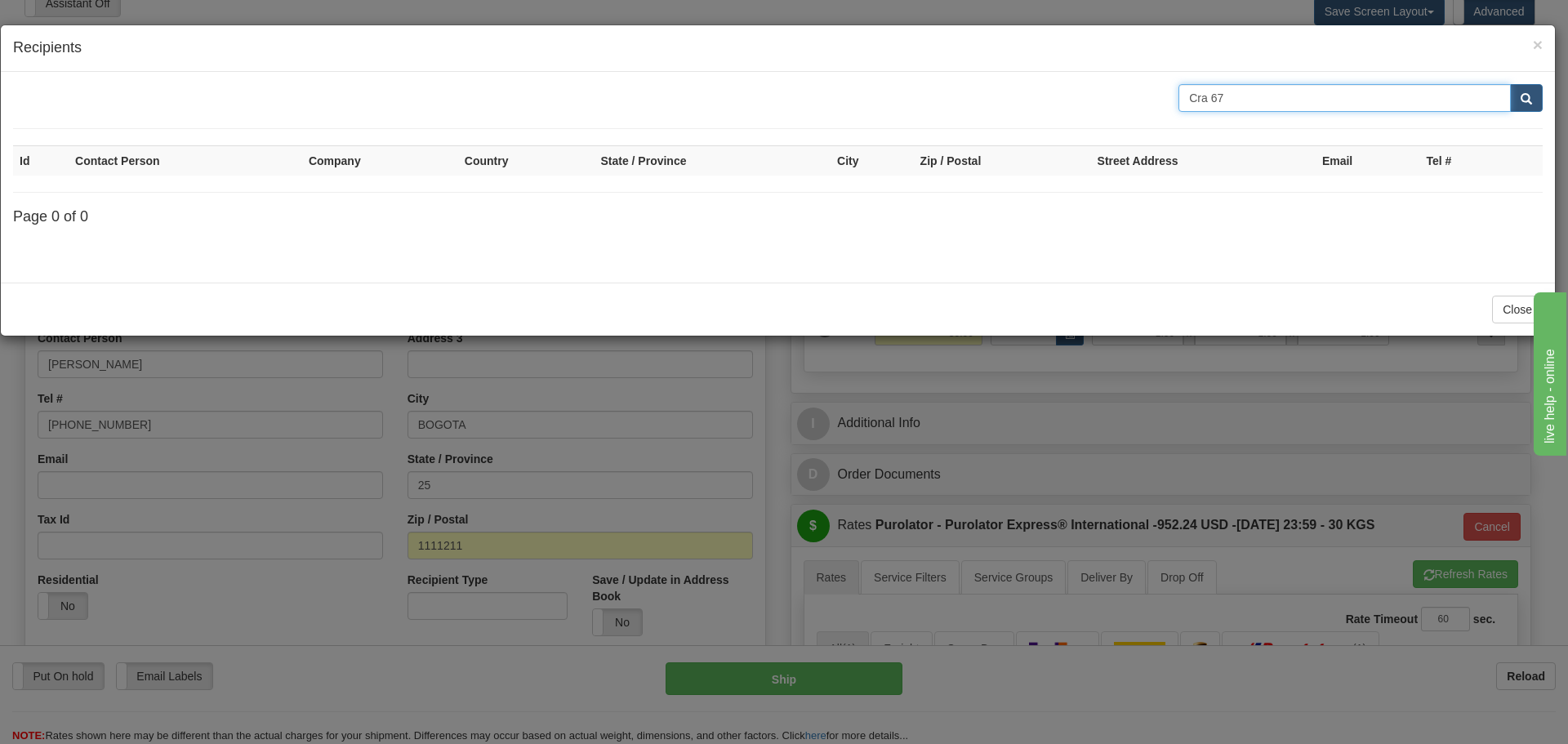
click at [1361, 92] on input "Cra 67" at bounding box center [1344, 98] width 333 height 28
click at [1524, 103] on span "submit" at bounding box center [1526, 99] width 11 height 10
drag, startPoint x: 1395, startPoint y: 82, endPoint x: 1095, endPoint y: 94, distance: 300.2
click at [1095, 94] on div "Cra 67 Id Contact Person Company Country State / Province City Zip / Postal Str…" at bounding box center [777, 177] width 1554 height 211
click at [1290, 92] on input "Cra 67" at bounding box center [1344, 98] width 333 height 28
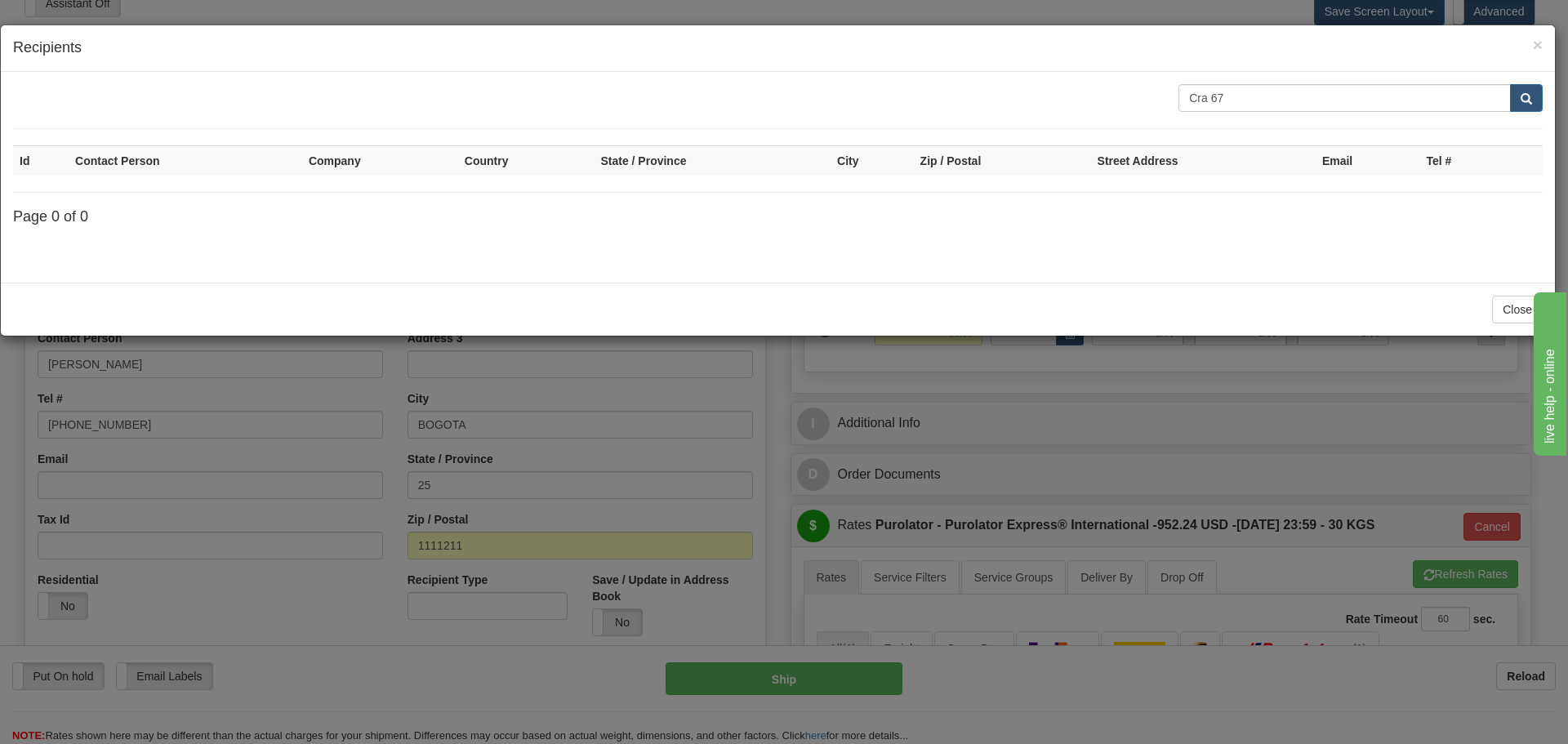
click at [1290, 92] on input "Cra 67" at bounding box center [1344, 98] width 333 height 28
click at [1283, 98] on input "Cra 67" at bounding box center [1344, 98] width 333 height 28
type input "Cra 6"
drag, startPoint x: 1283, startPoint y: 98, endPoint x: 1122, endPoint y: 119, distance: 162.4
click at [1122, 119] on form "Cra 6" at bounding box center [777, 106] width 1529 height 45
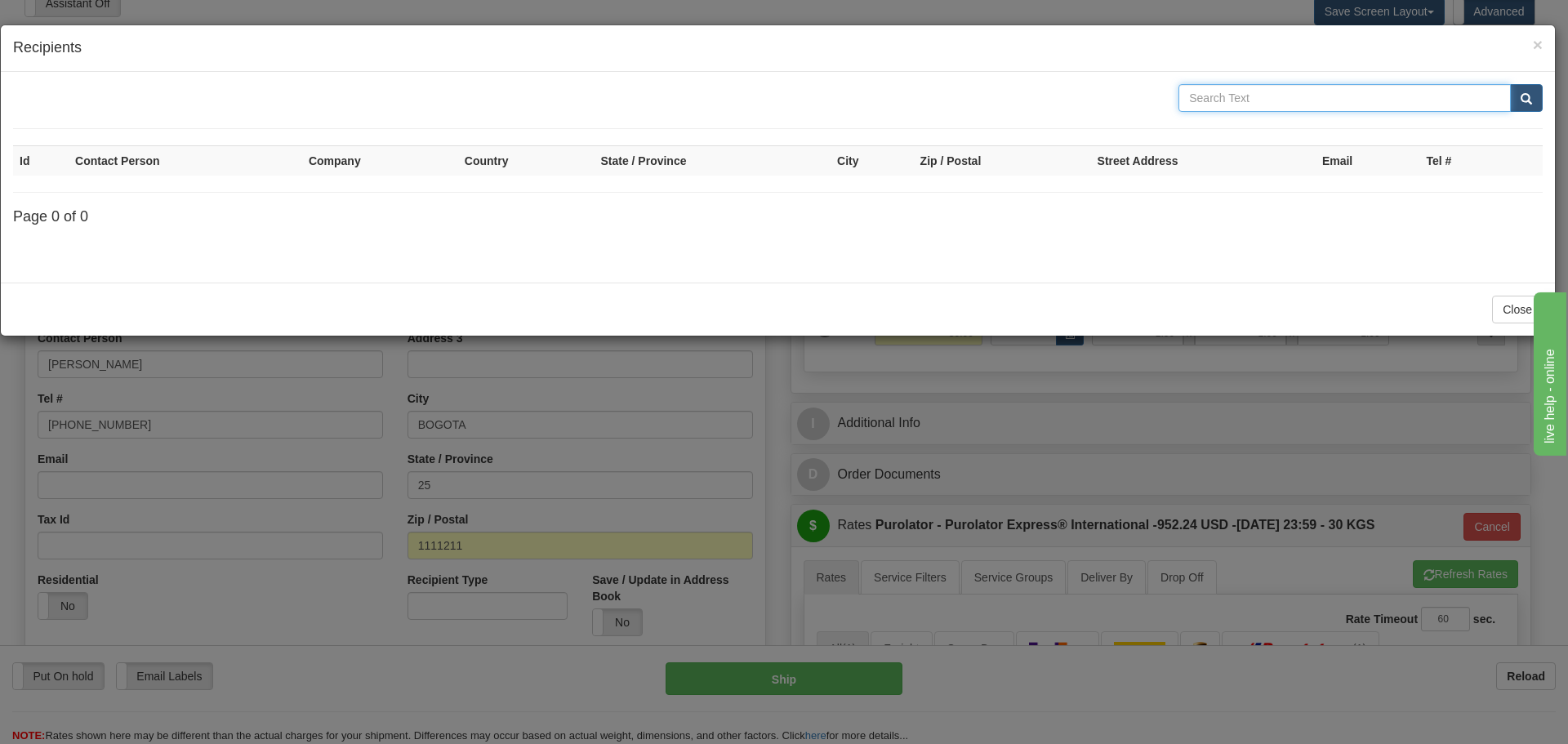
click at [1214, 98] on input "text" at bounding box center [1344, 98] width 333 height 28
type input "Cra 67 A No 94 A-40"
click at [1539, 95] on button "submit" at bounding box center [1526, 98] width 33 height 28
click at [1533, 95] on button "submit" at bounding box center [1526, 98] width 33 height 28
click at [1460, 91] on input "Cra 67 A No 94 A-40" at bounding box center [1344, 98] width 333 height 28
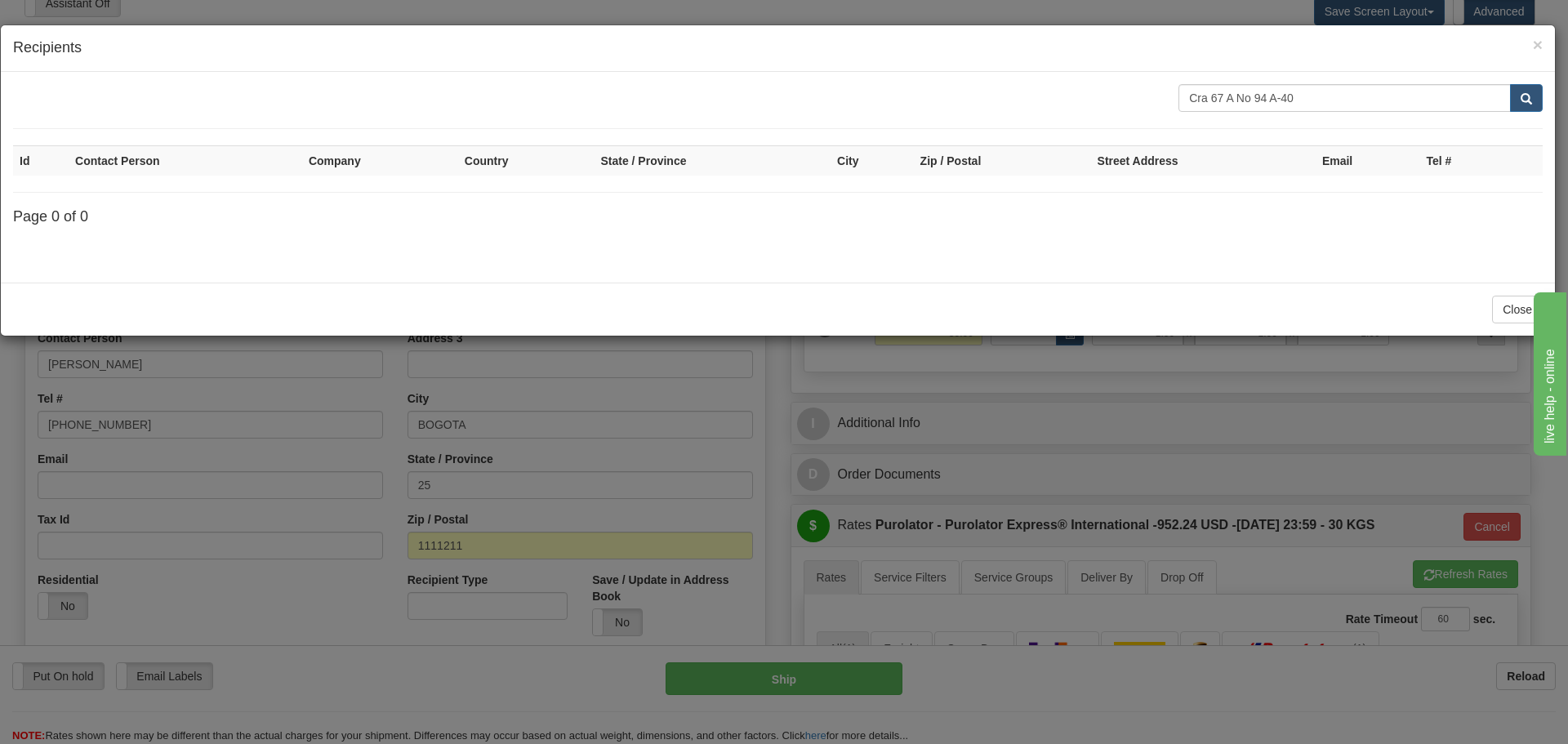
drag, startPoint x: 1507, startPoint y: 94, endPoint x: 1121, endPoint y: 88, distance: 386.0
click at [1147, 91] on div "Cra 67 A No 94 A-40" at bounding box center [777, 98] width 1554 height 28
click at [1339, 108] on input "text" at bounding box center [1344, 98] width 333 height 28
paste input "BOGOTA"
type input "BOGOTA"
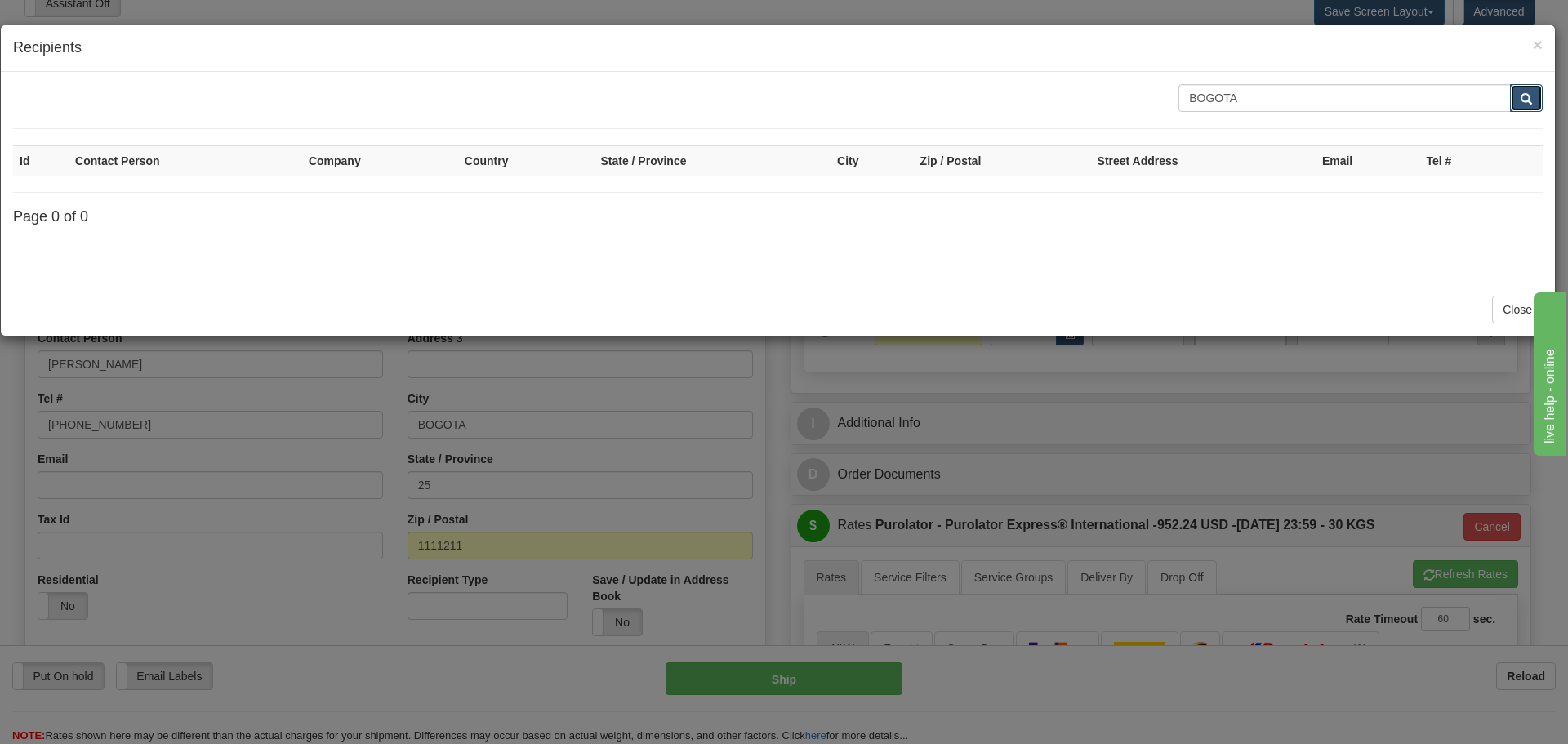
click at [1518, 104] on button "submit" at bounding box center [1526, 98] width 33 height 28
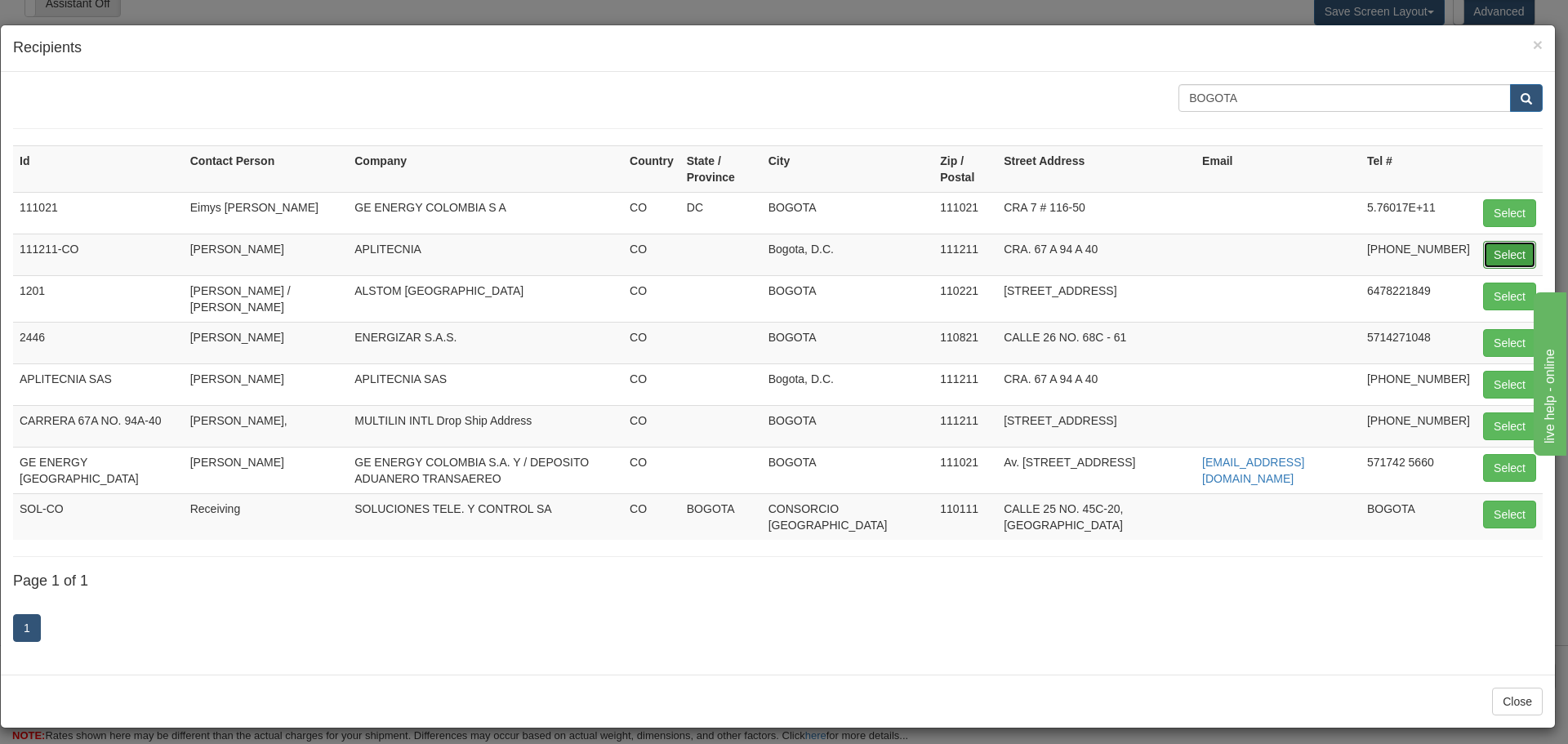
click at [1498, 252] on button "Select" at bounding box center [1509, 255] width 53 height 28
type input "111211-CO"
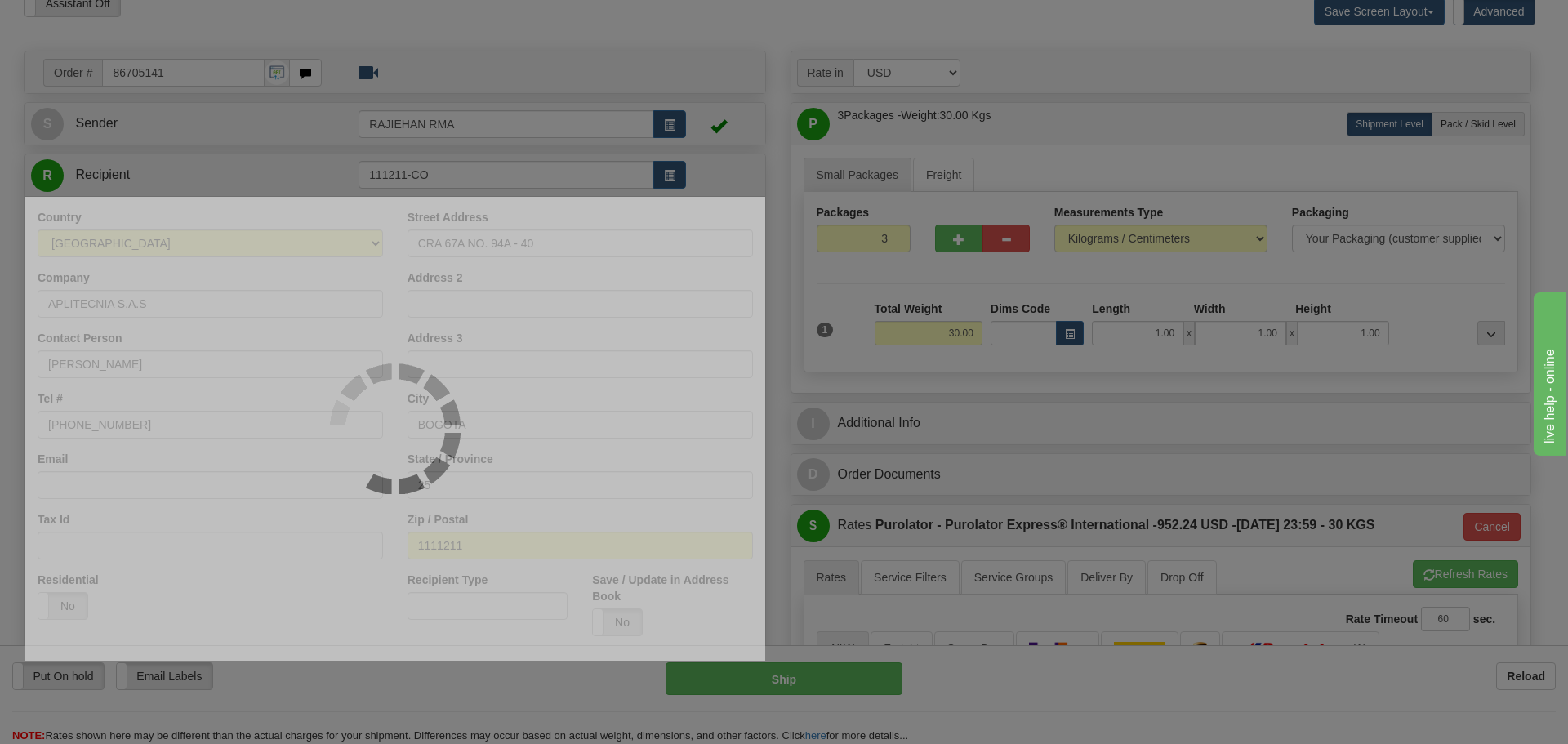
type input "400"
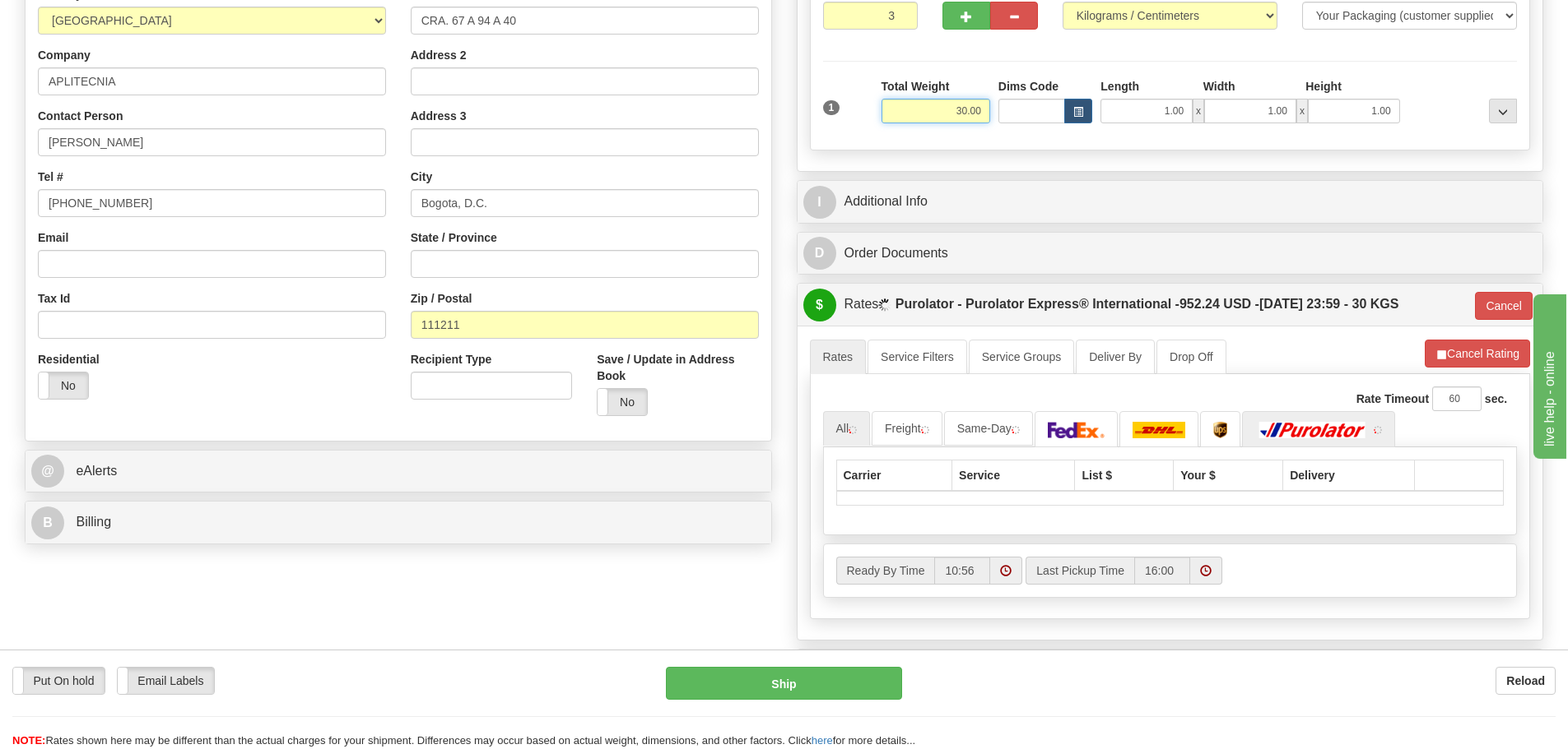
scroll to position [329, 0]
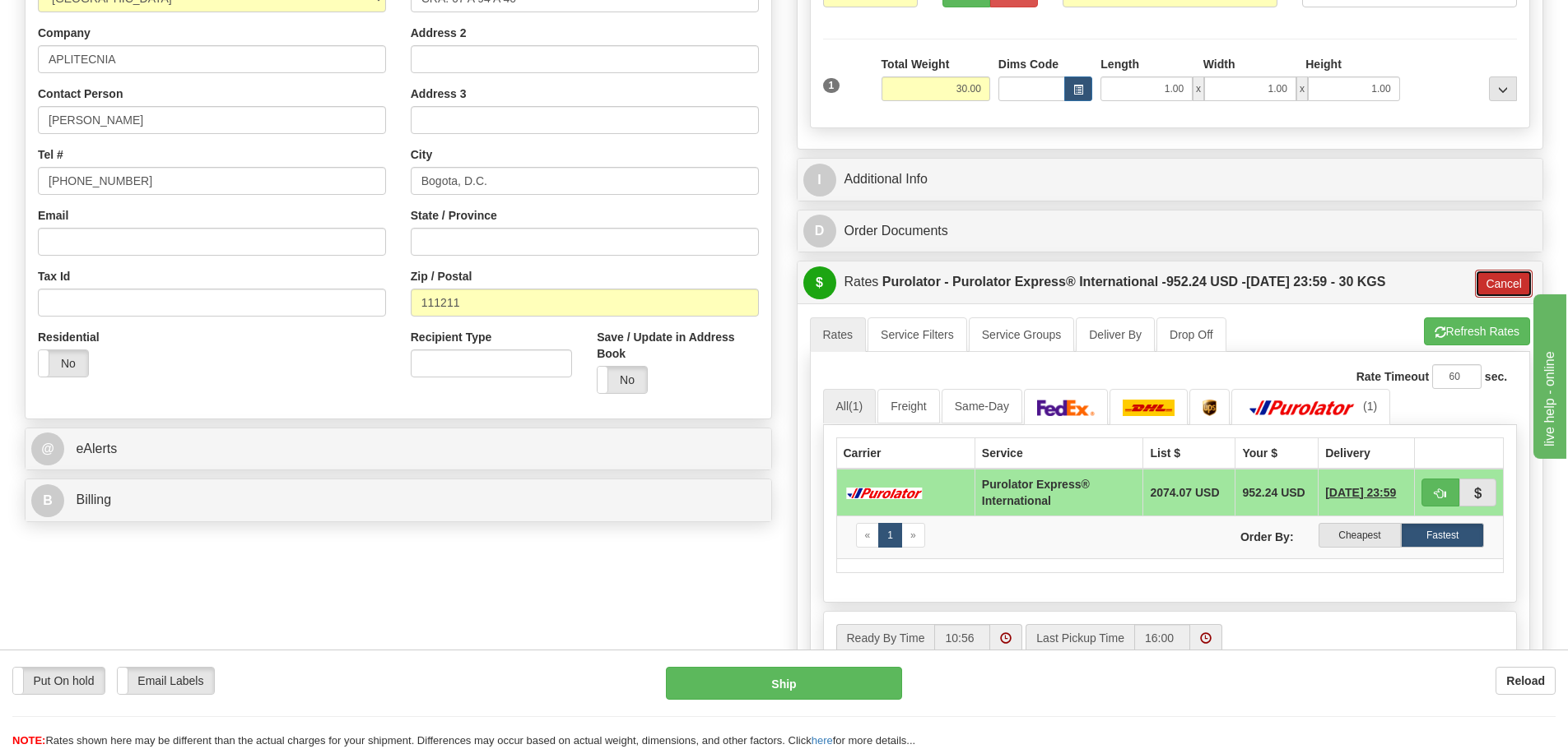
click at [1489, 288] on button "Cancel" at bounding box center [1504, 284] width 58 height 28
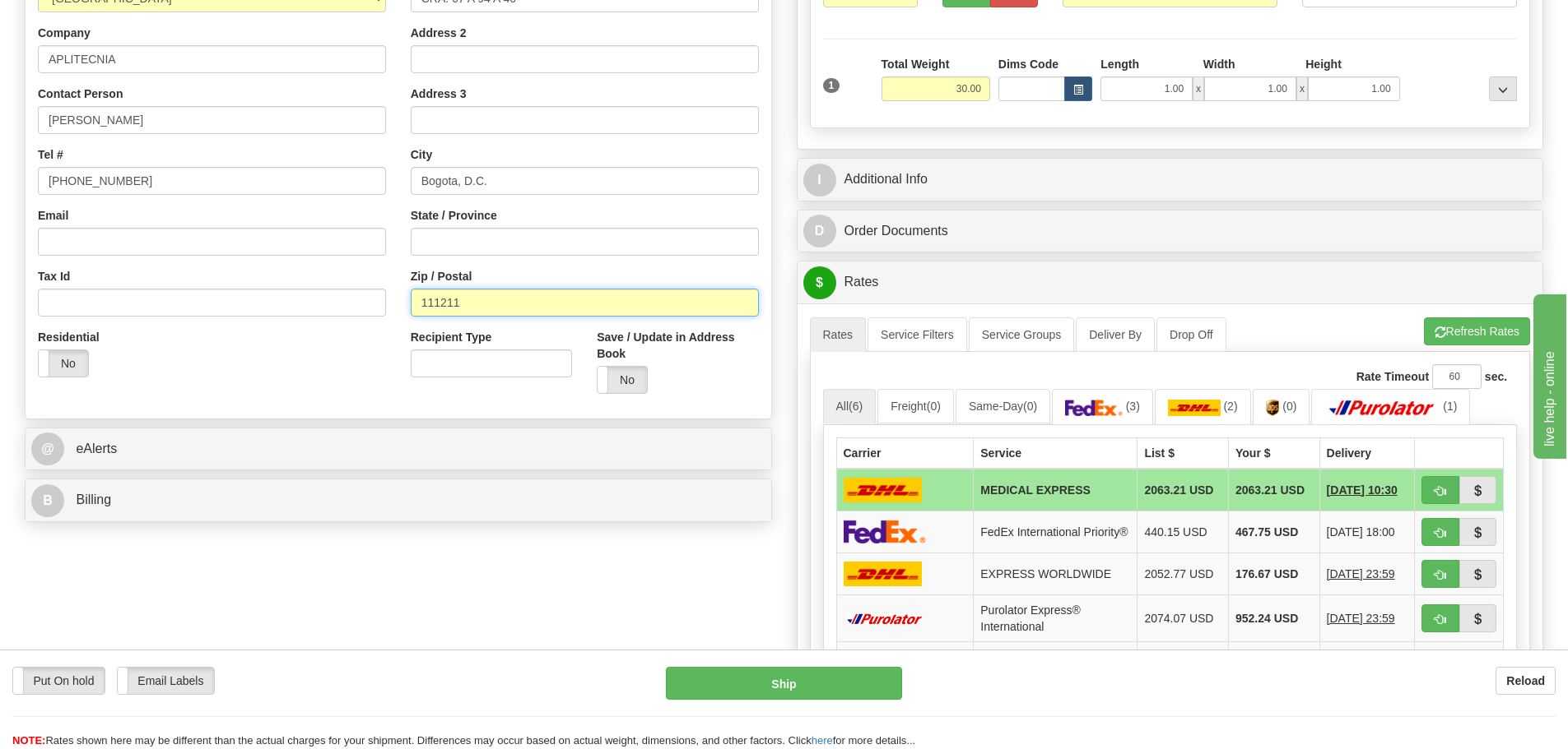
click at [440, 312] on input "111211" at bounding box center [584, 303] width 348 height 28
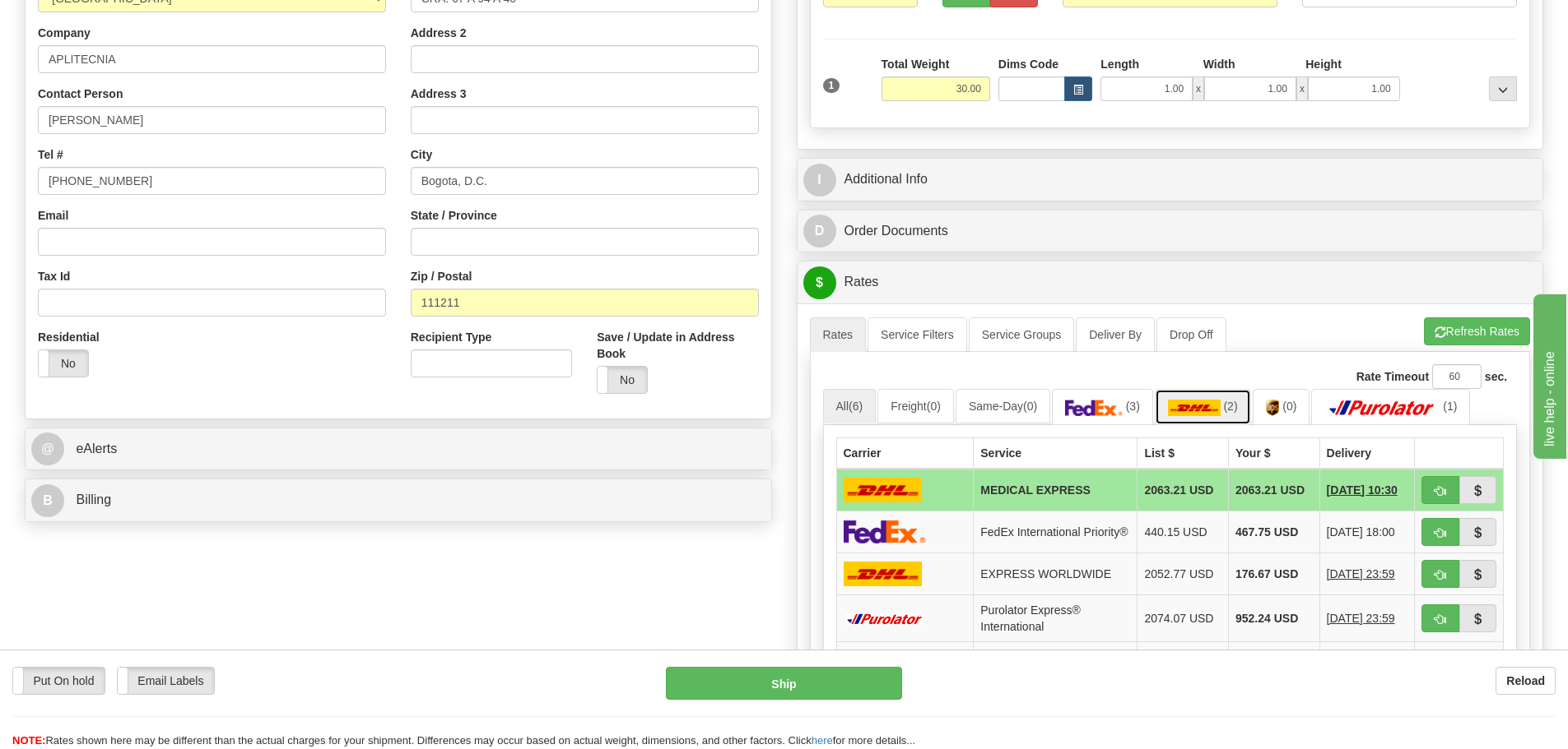
click at [1217, 405] on img at bounding box center [1195, 407] width 53 height 16
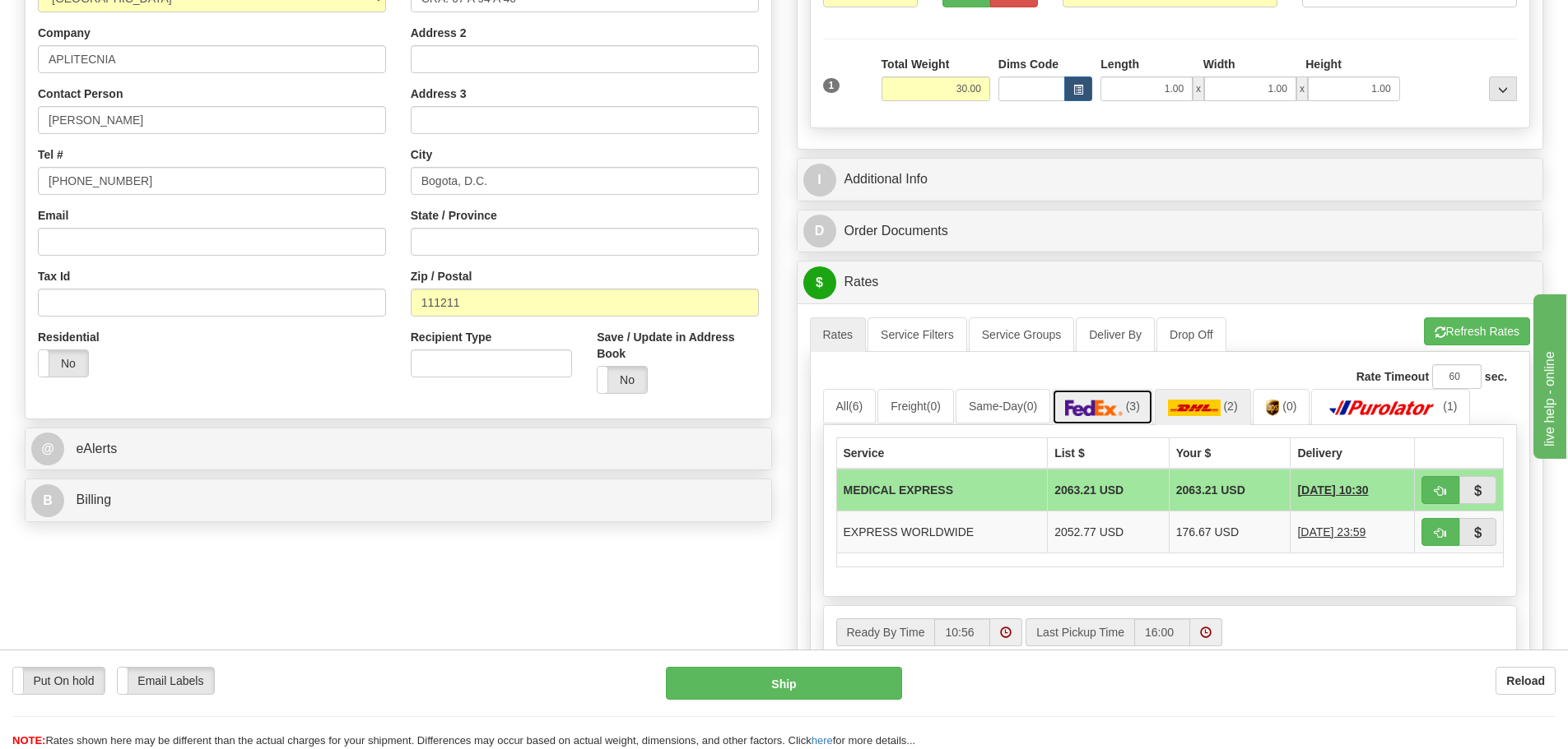
click at [1103, 403] on img at bounding box center [1093, 407] width 58 height 16
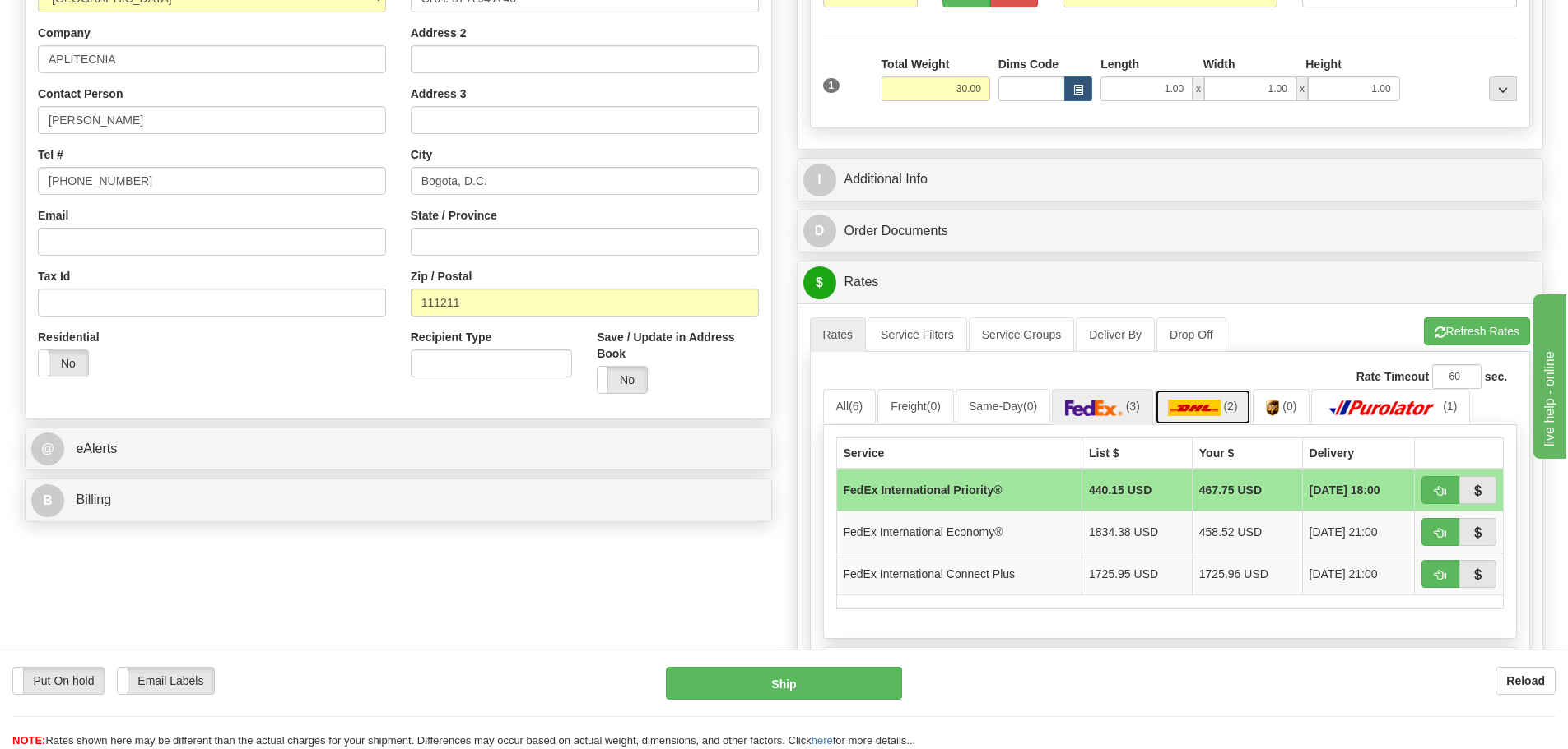
click at [1206, 403] on img at bounding box center [1195, 407] width 53 height 16
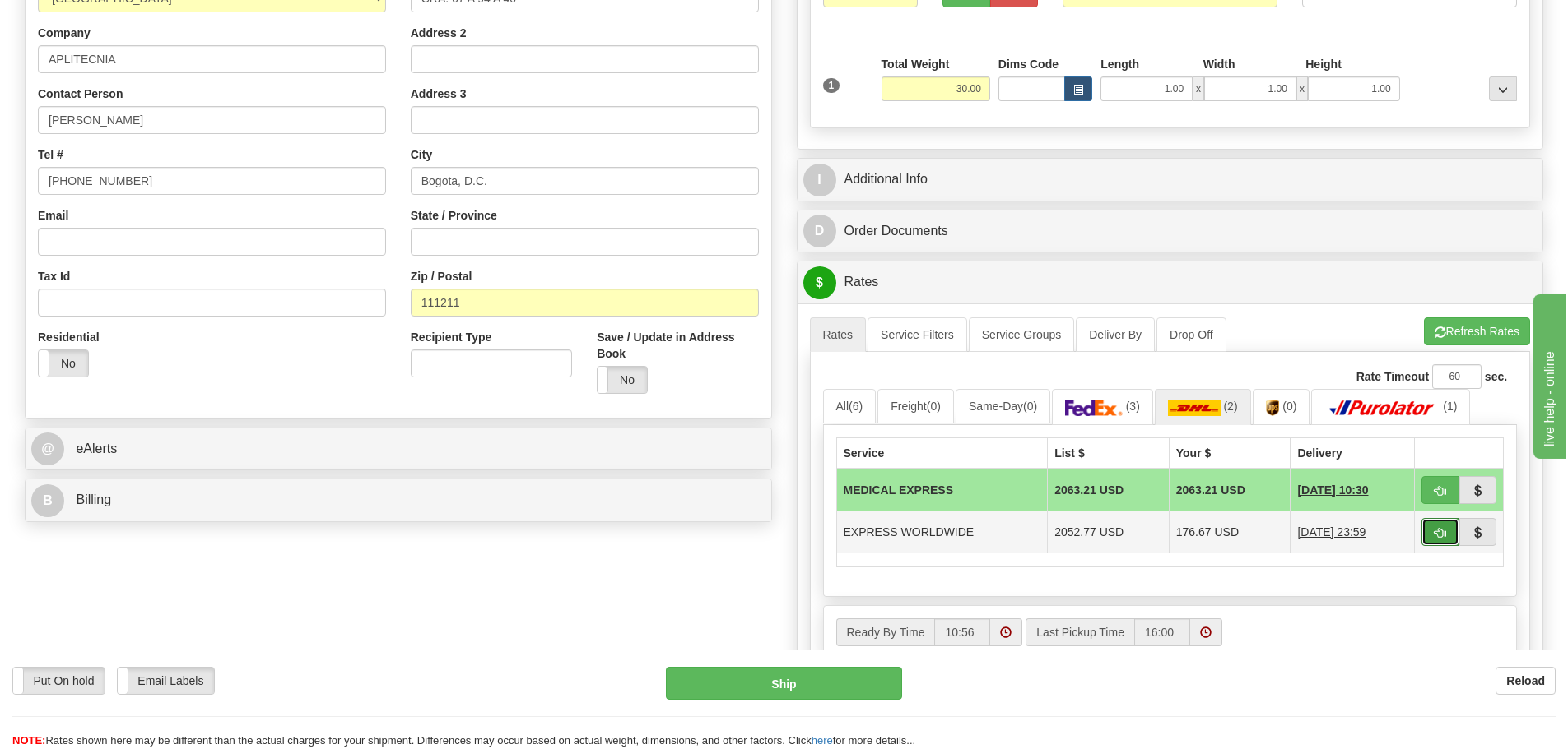
click at [1430, 532] on button "button" at bounding box center [1440, 532] width 38 height 28
type input "P"
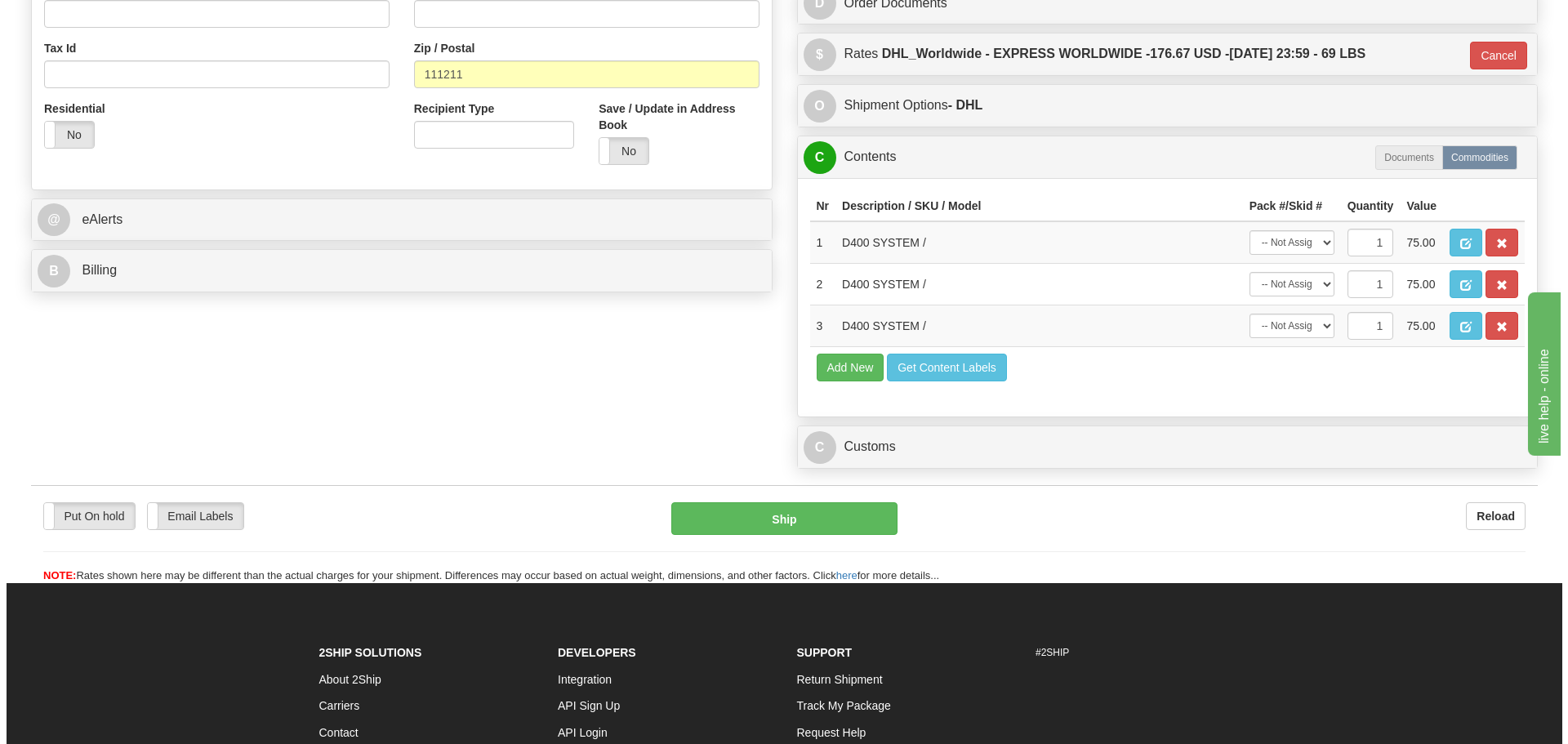
scroll to position [572, 0]
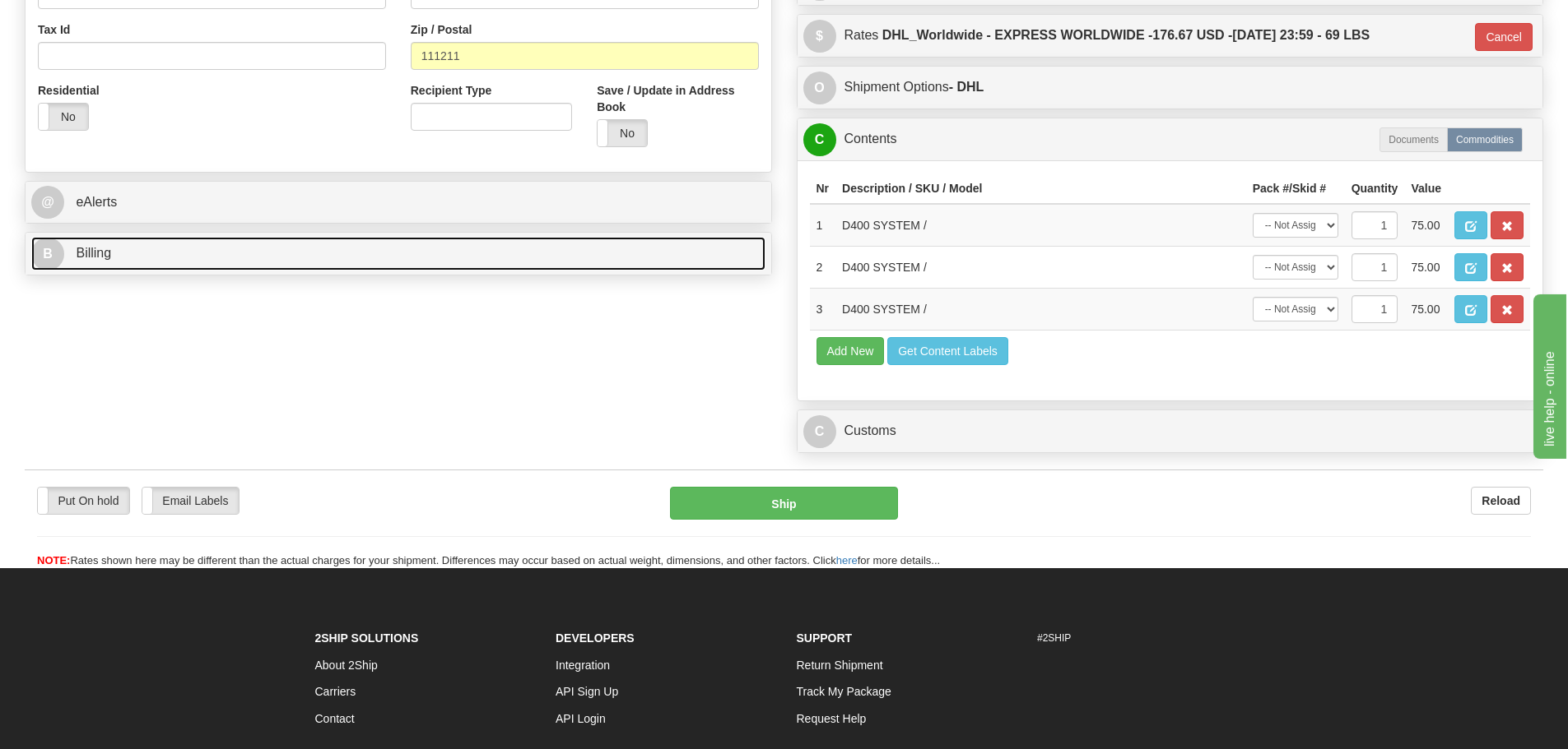
click at [578, 271] on link "B Billing" at bounding box center [398, 254] width 734 height 34
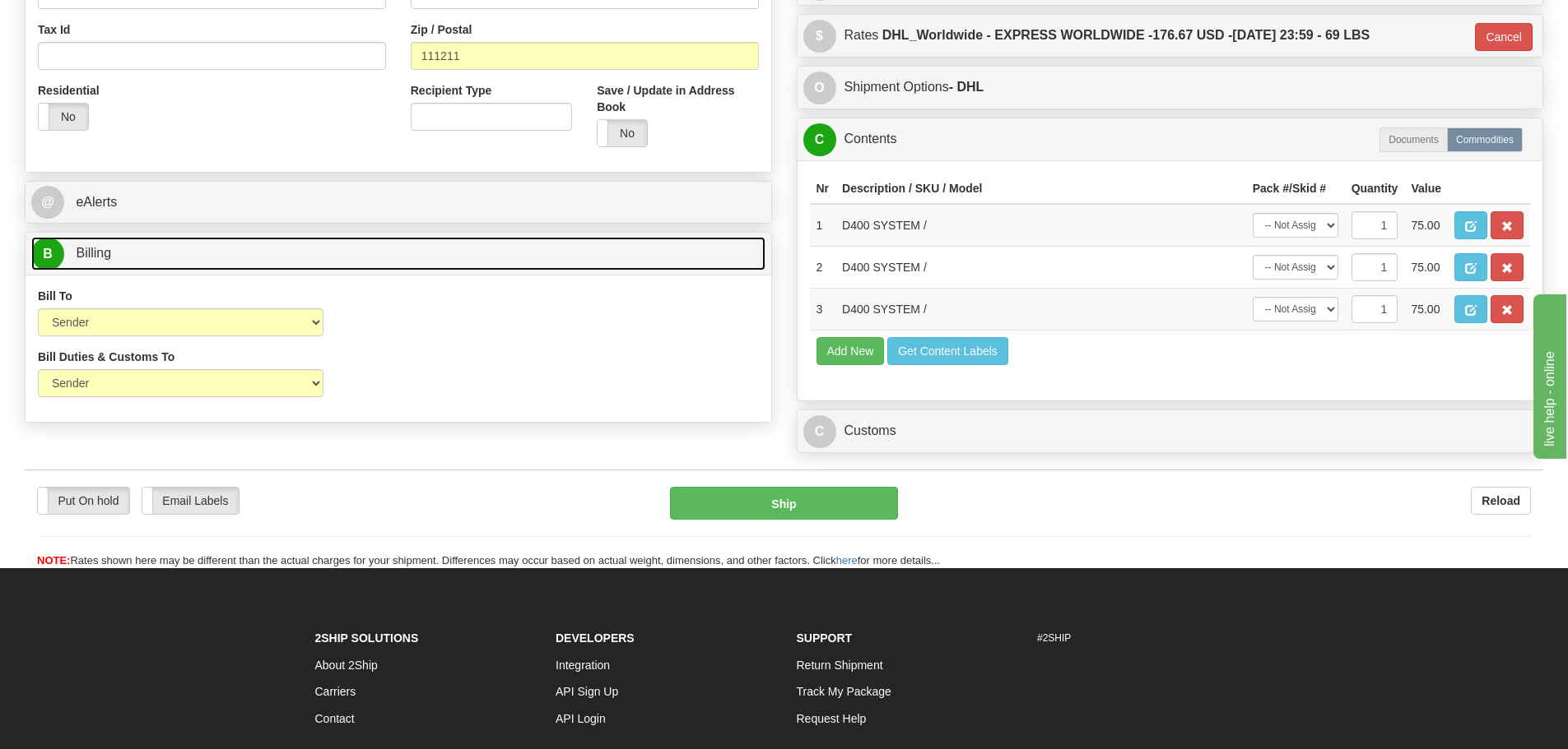
click at [578, 271] on link "B Billing" at bounding box center [398, 254] width 734 height 34
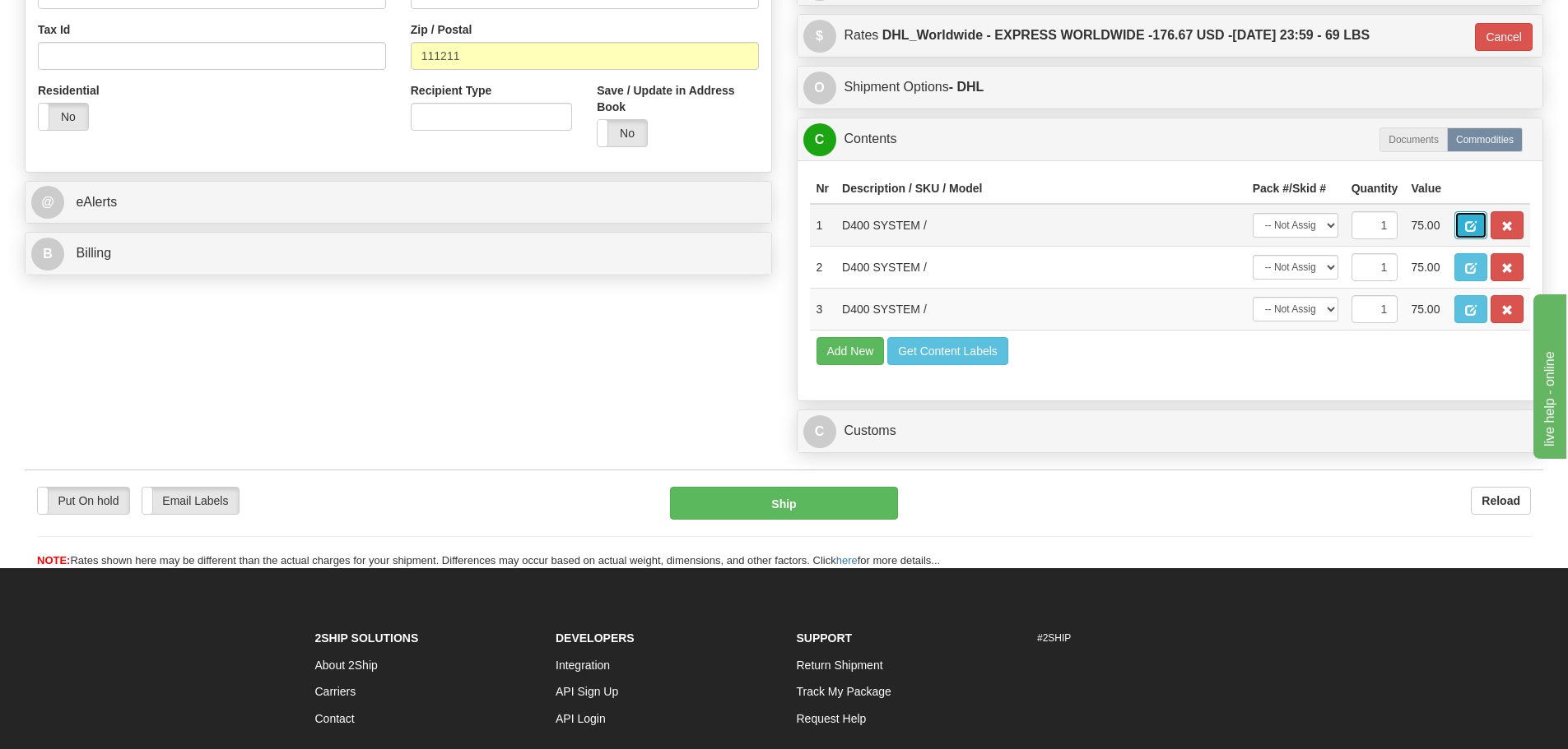
click at [1460, 222] on button "button" at bounding box center [1470, 225] width 33 height 28
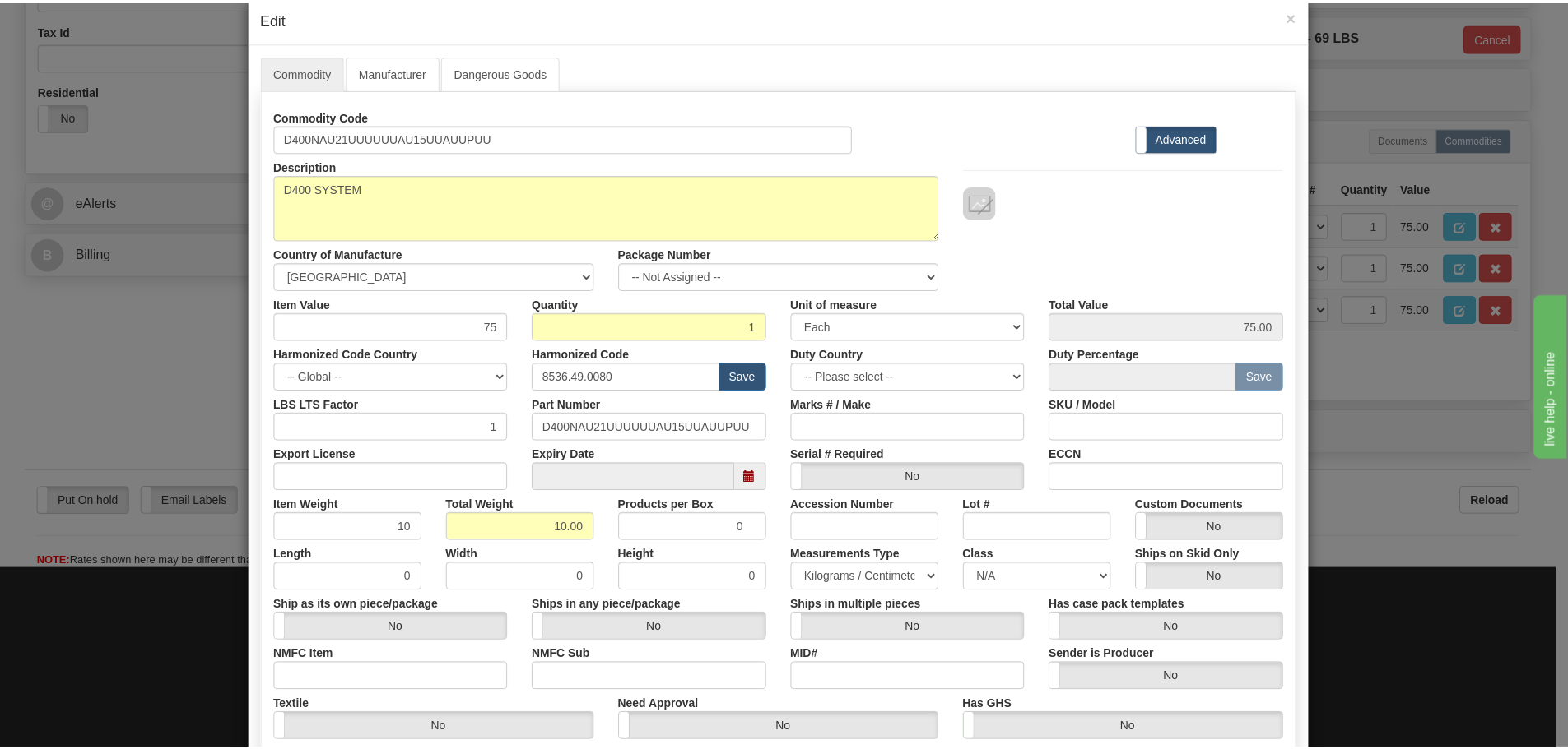
scroll to position [0, 0]
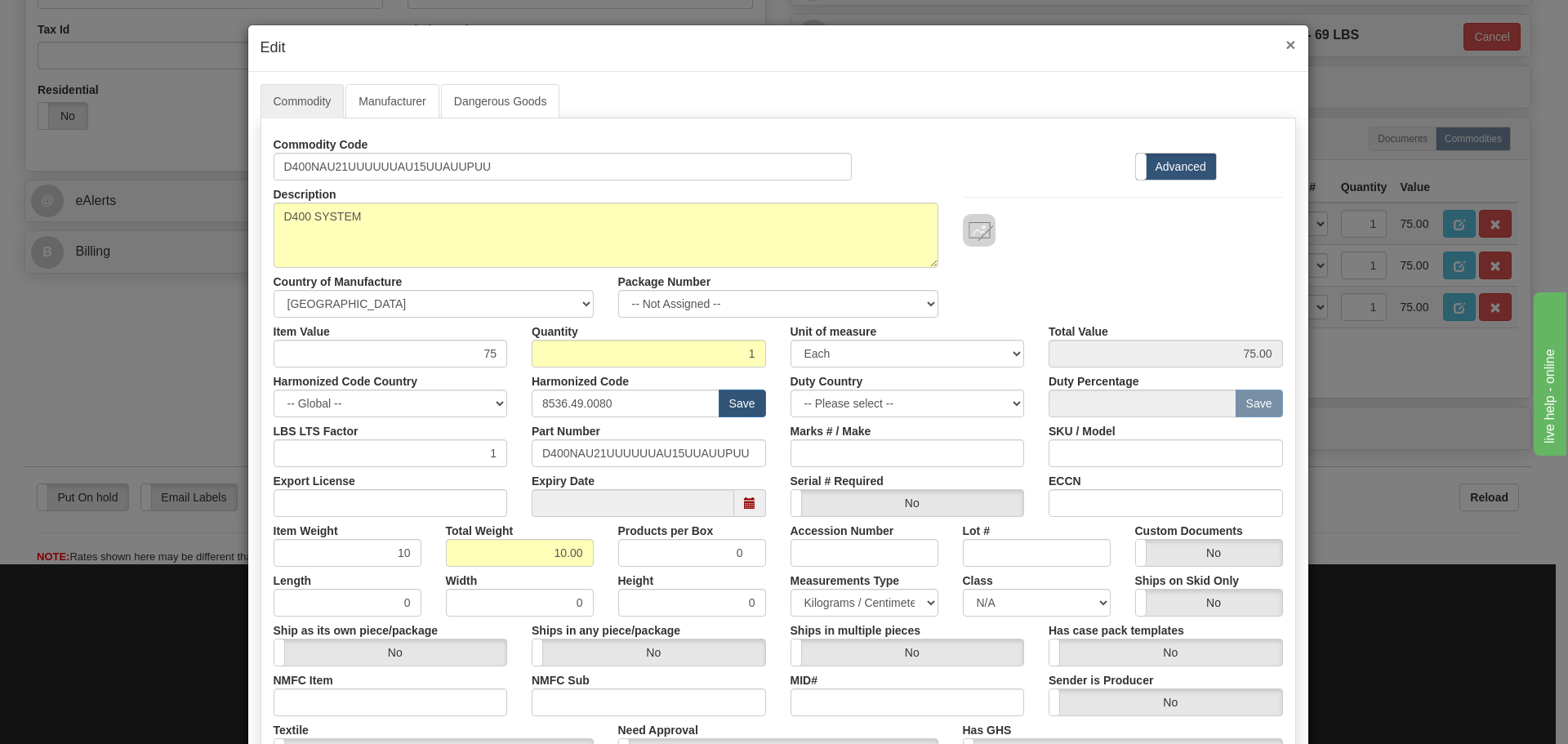
click at [1285, 48] on span "×" at bounding box center [1290, 44] width 9 height 19
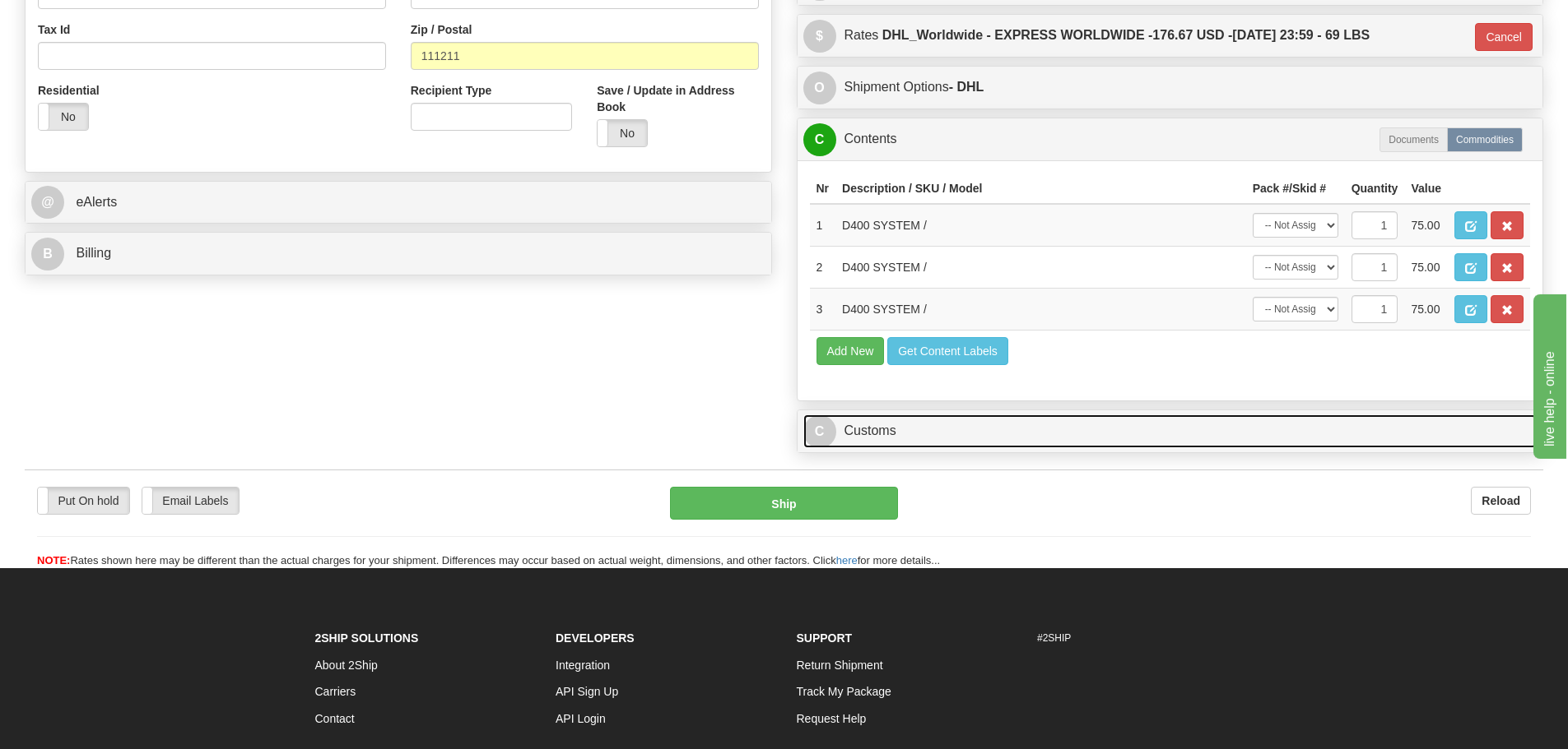
click at [1052, 420] on link "C Customs" at bounding box center [1170, 432] width 734 height 34
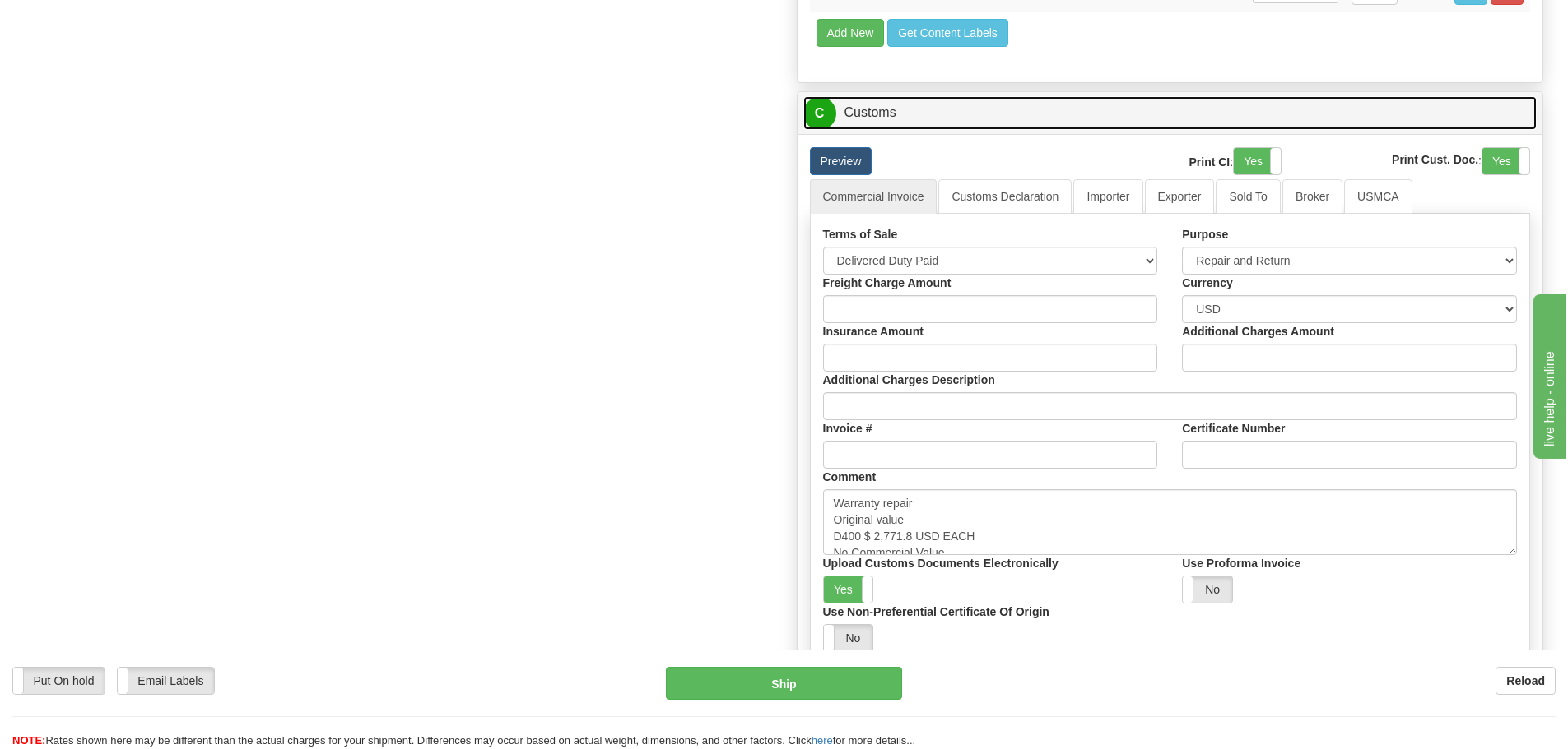
scroll to position [987, 0]
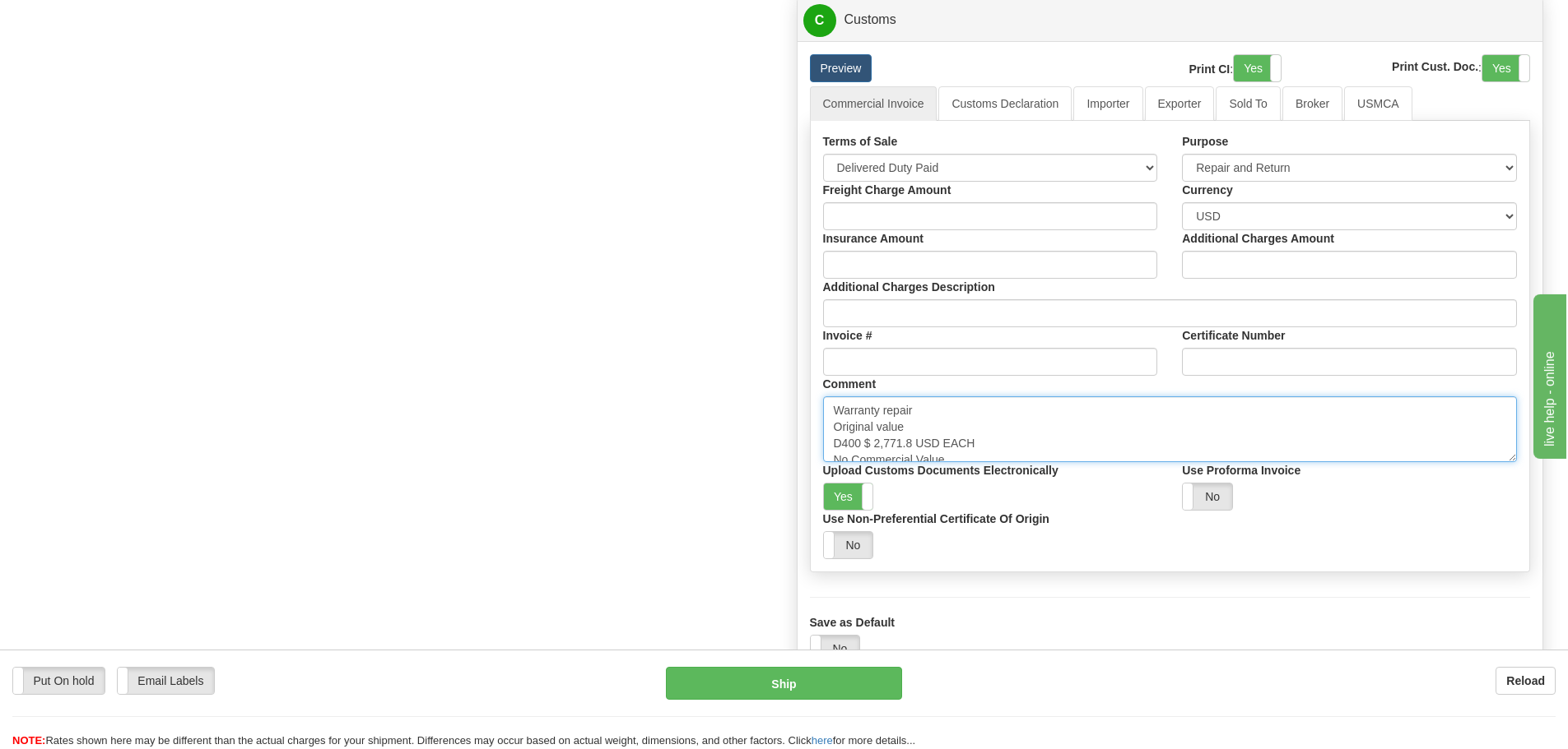
click at [1005, 430] on textarea "Warranty repair Original value D400 $ 2,771.8 USD EACH No Commercial Value Prov…" at bounding box center [1170, 429] width 694 height 65
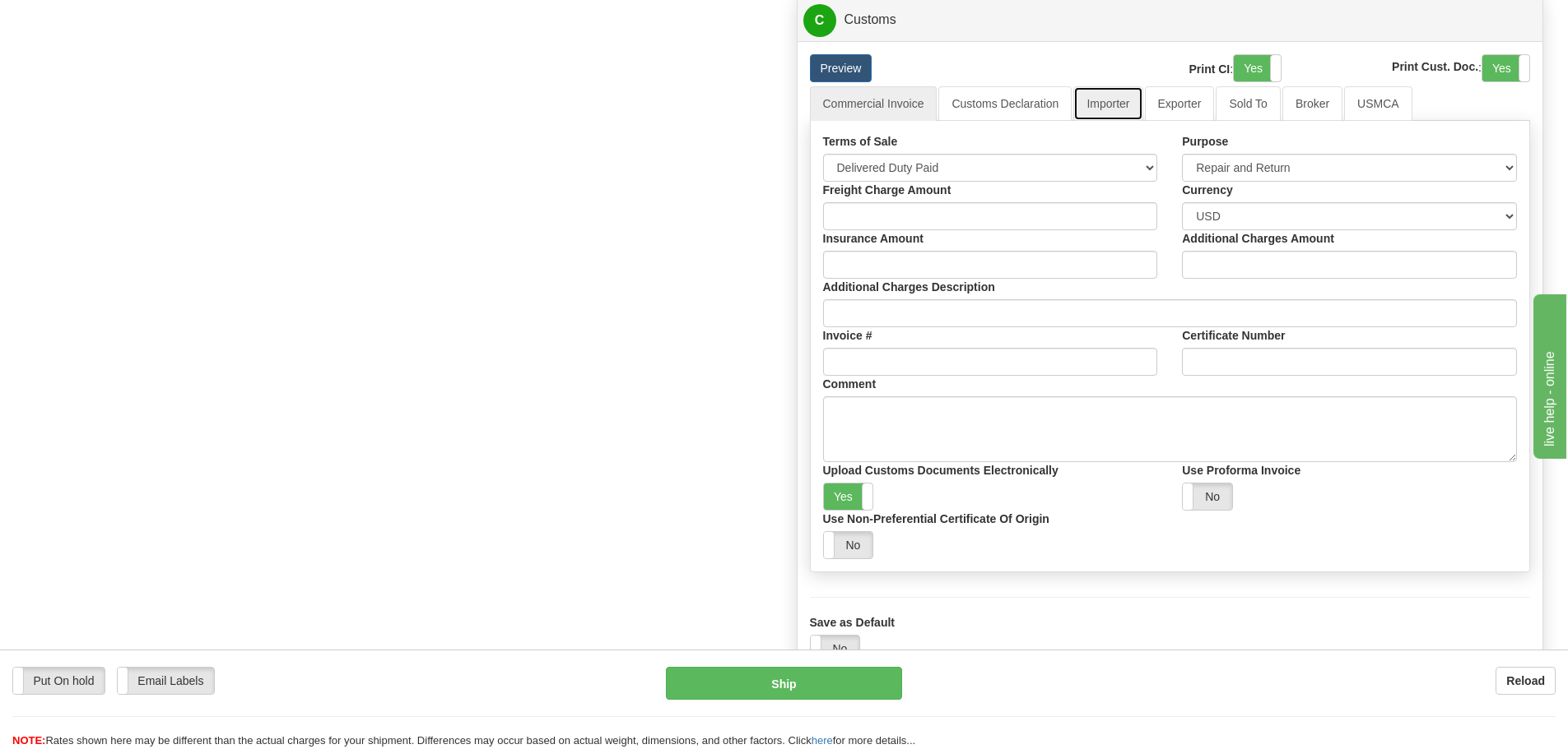
click at [1126, 100] on link "Importer" at bounding box center [1108, 103] width 69 height 34
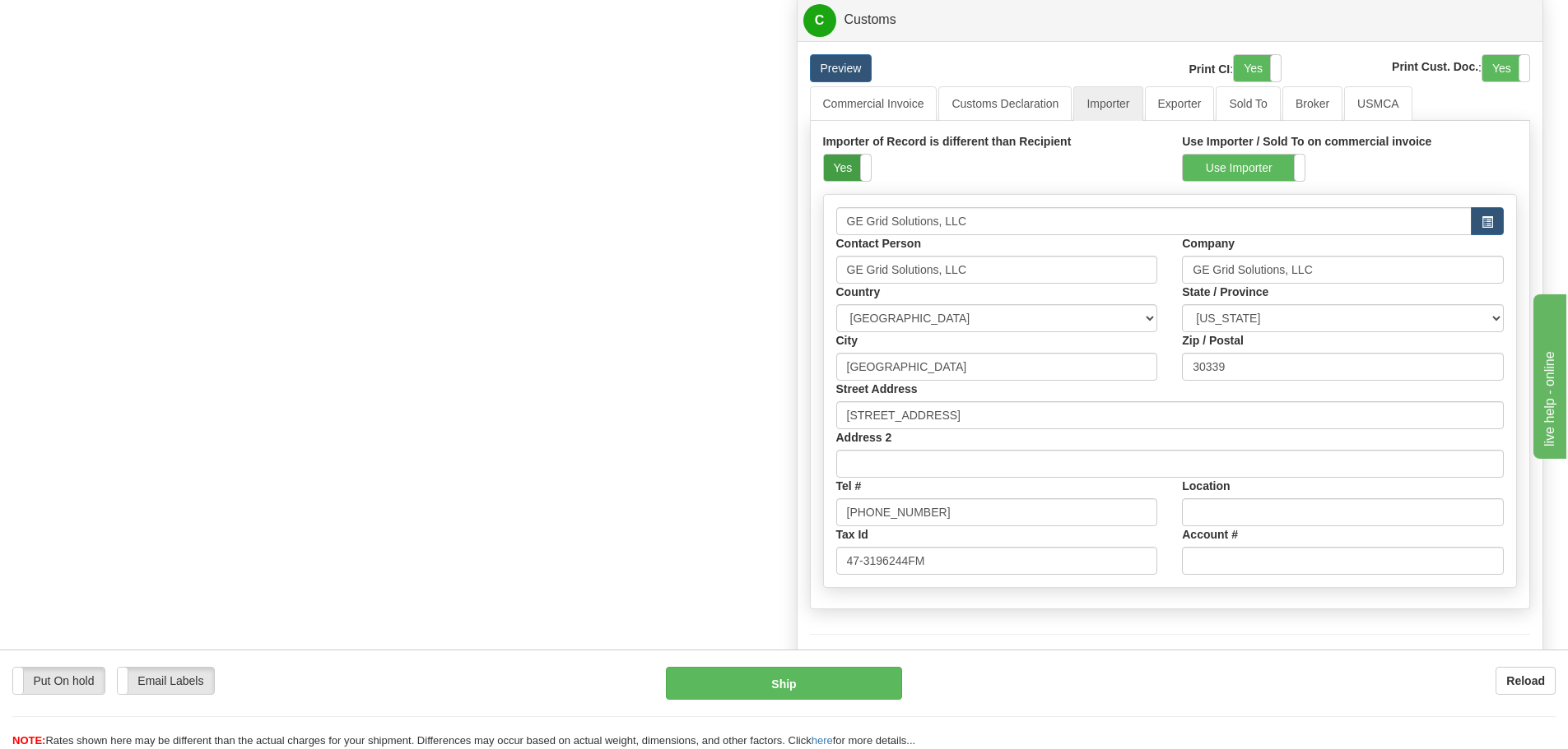
click at [854, 175] on label "Yes" at bounding box center [847, 168] width 47 height 27
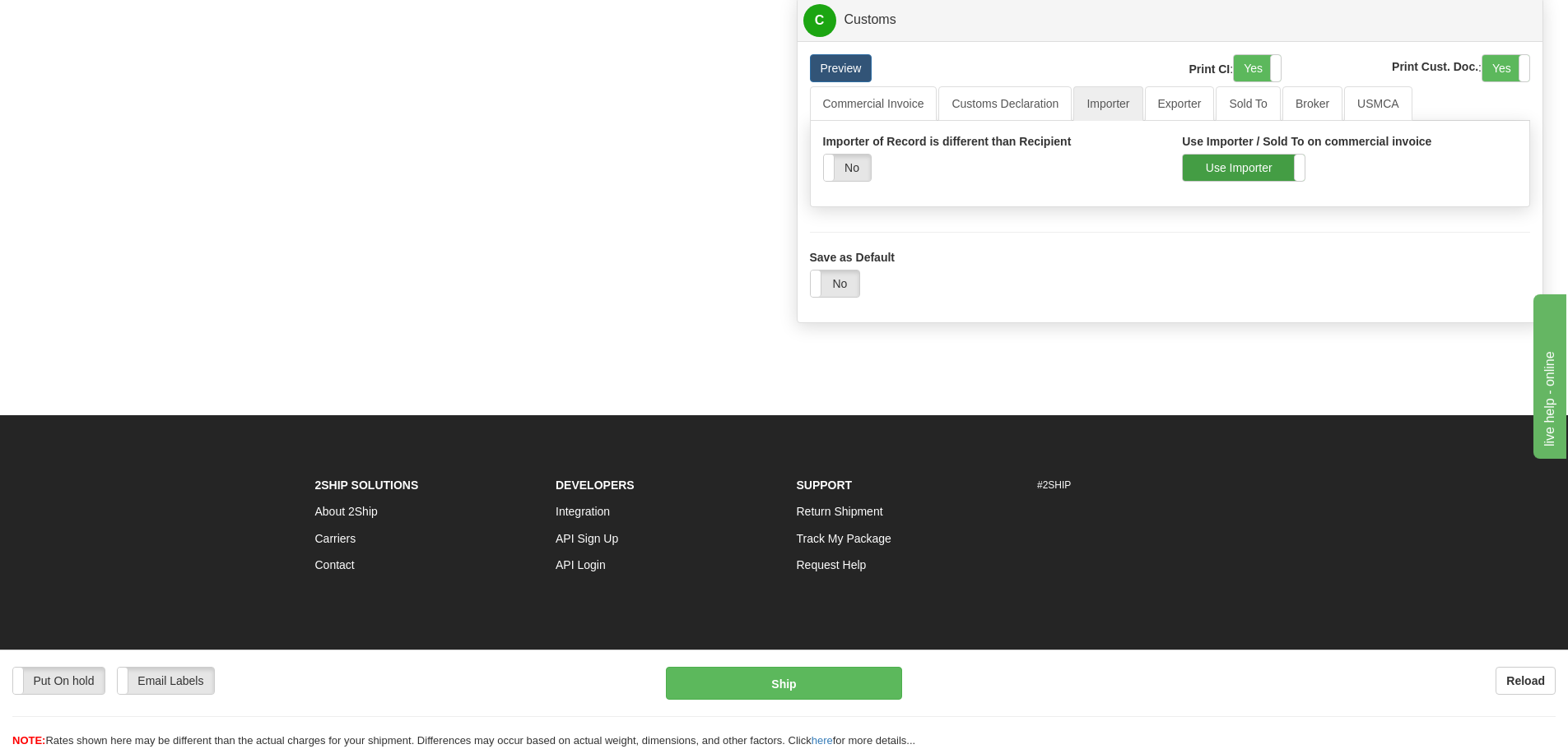
click at [1183, 169] on label "Use Importer" at bounding box center [1243, 168] width 122 height 27
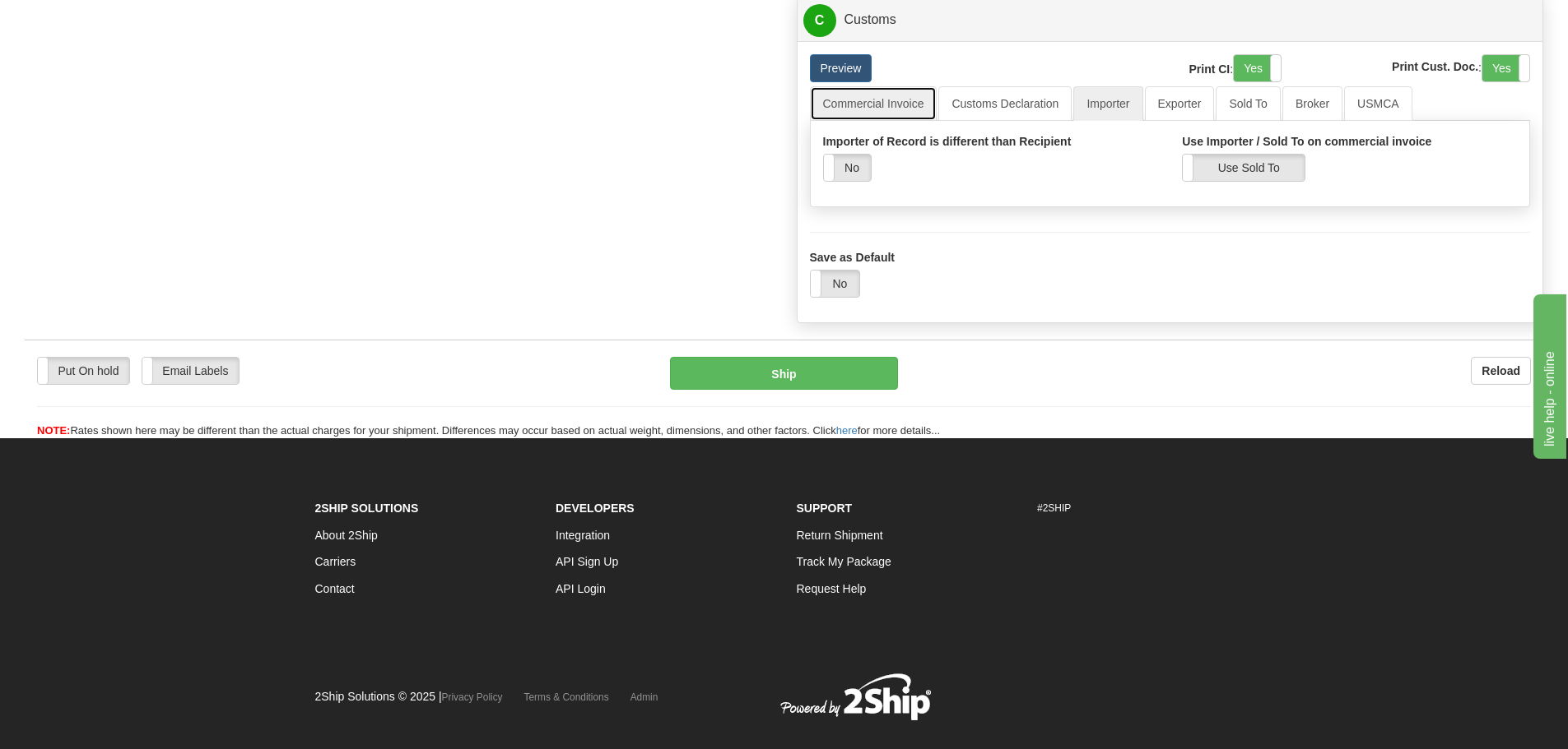
click at [910, 97] on link "Commercial Invoice" at bounding box center [874, 103] width 128 height 34
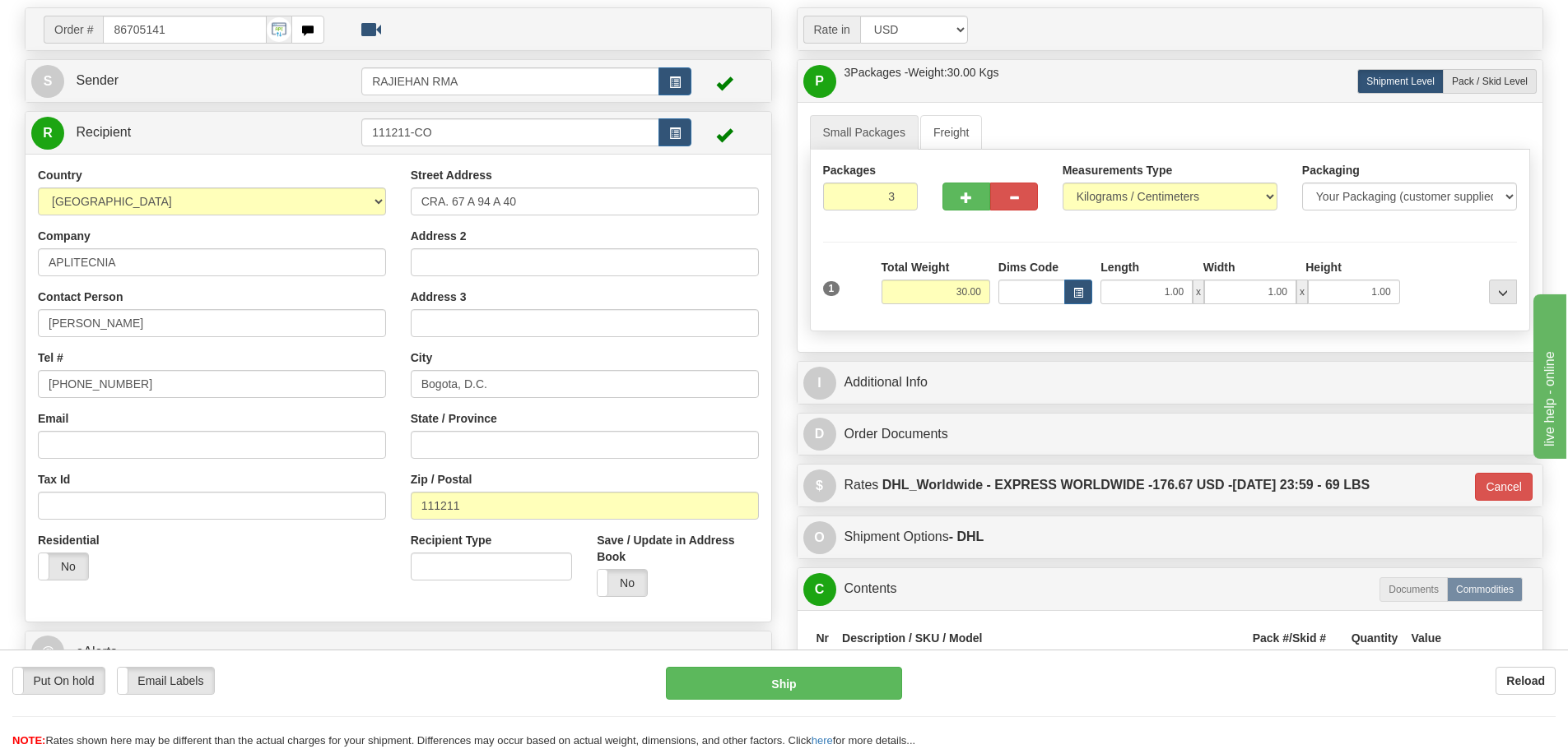
scroll to position [247, 0]
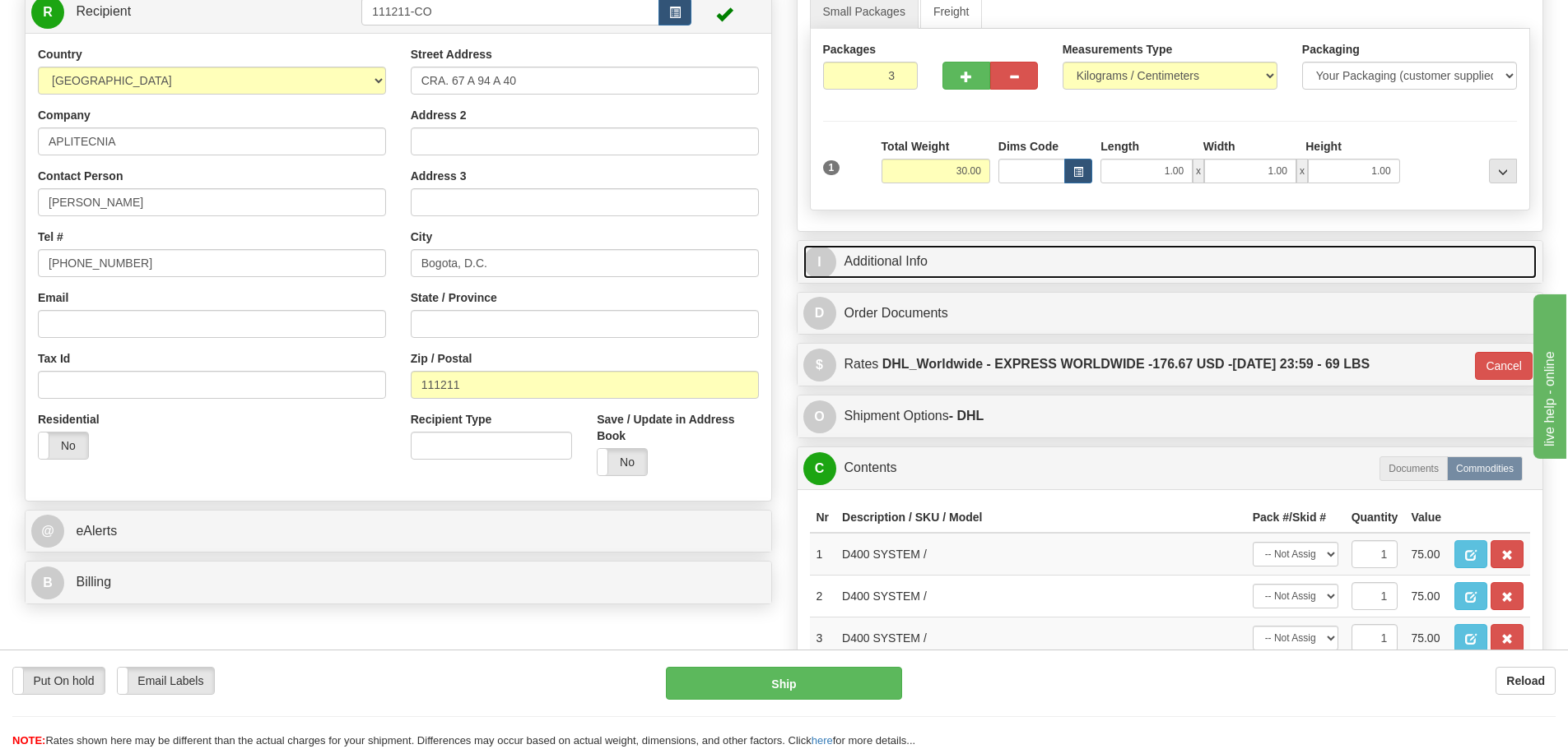
click at [966, 260] on link "I Additional Info" at bounding box center [1170, 262] width 734 height 34
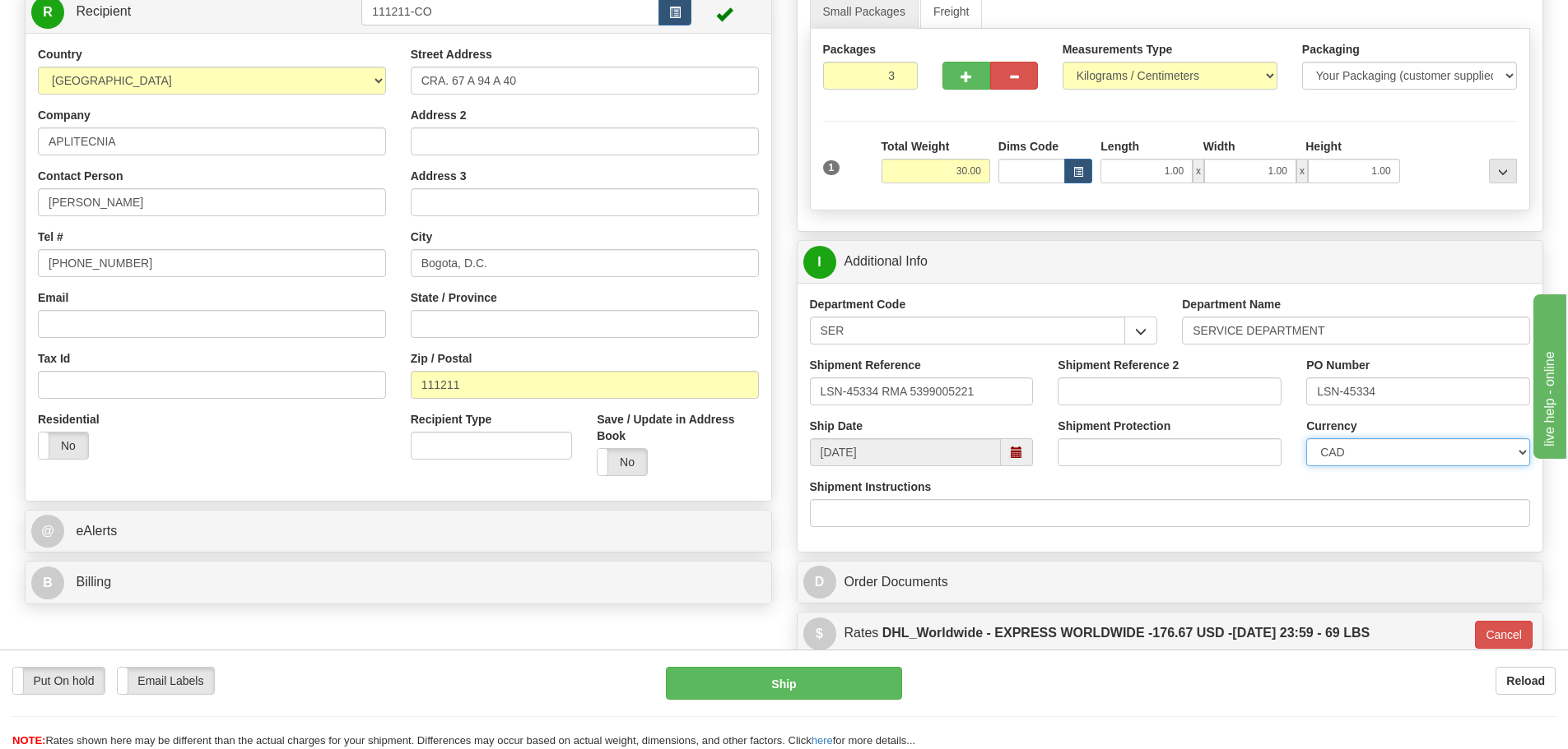
click at [1353, 460] on select "CAD USD EUR ZAR RON ANG ARN AUD AUS AWG BBD BFR BGN BHD BMD BND BRC BRL CHP CKZ…" at bounding box center [1417, 453] width 224 height 28
select select "1"
click at [1306, 438] on select "CAD USD EUR ZAR RON ANG ARN AUD AUS AWG BBD BFR BGN BHD BMD BND BRC BRL CHP CKZ…" at bounding box center [1417, 453] width 224 height 28
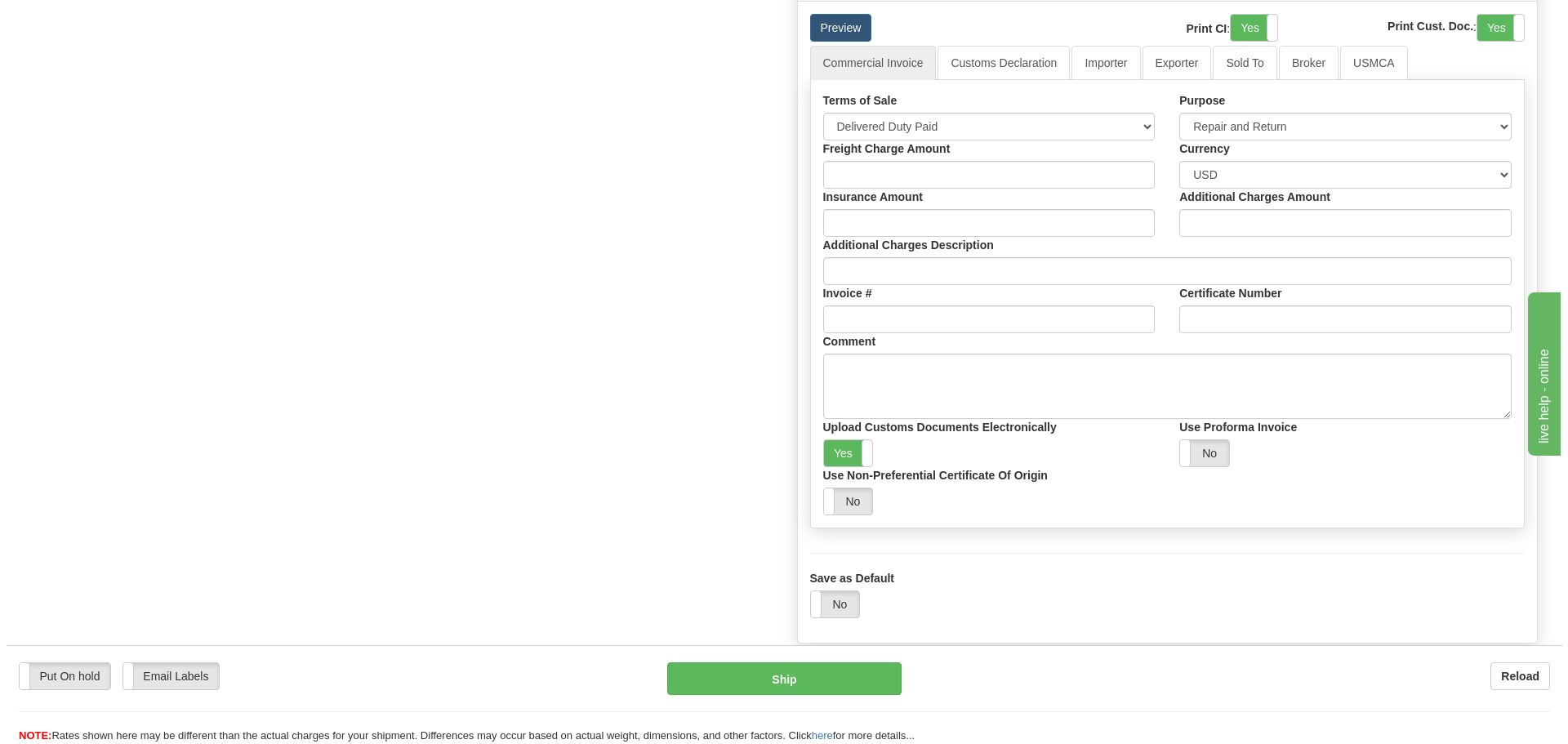
scroll to position [1552, 0]
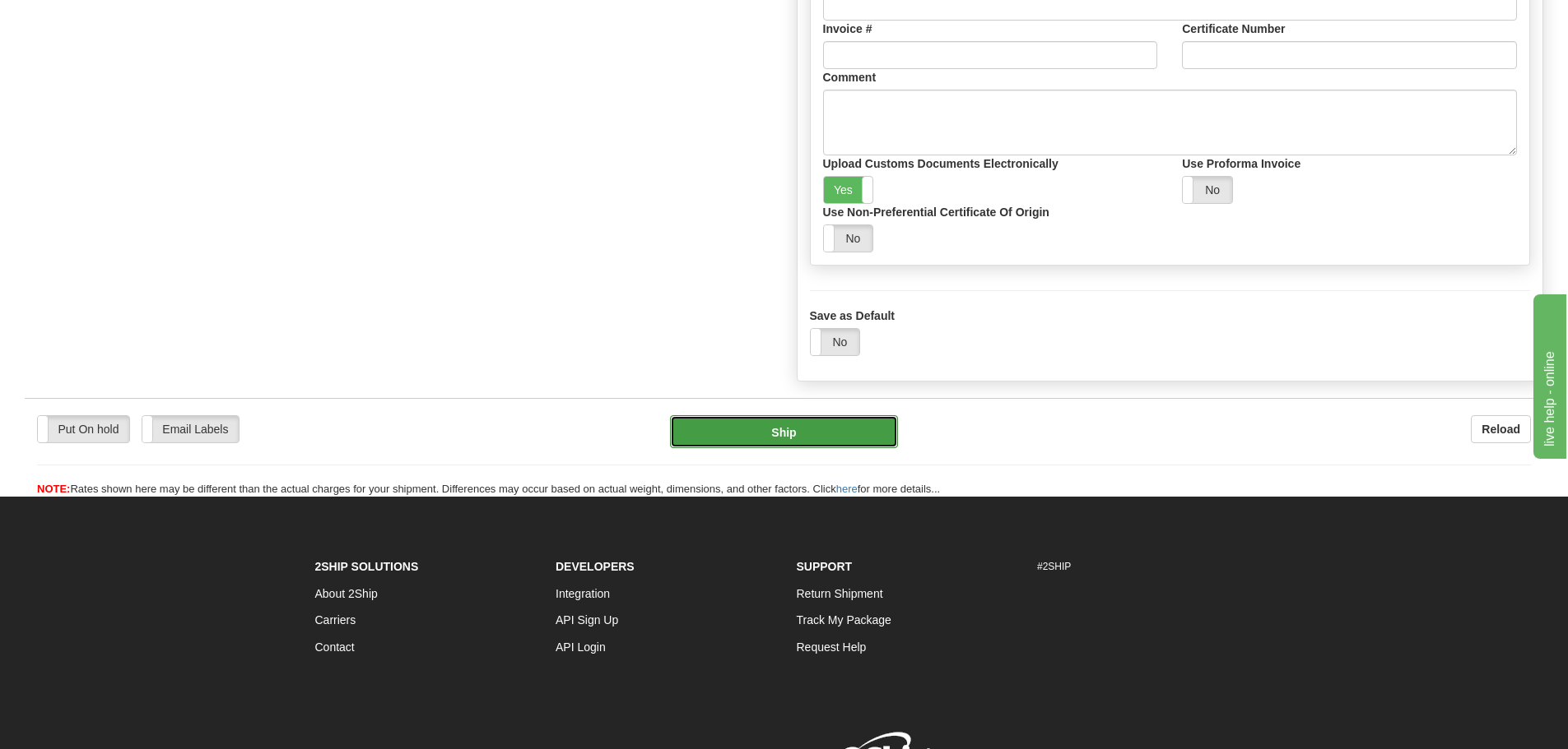
click at [750, 443] on button "Ship" at bounding box center [784, 432] width 228 height 33
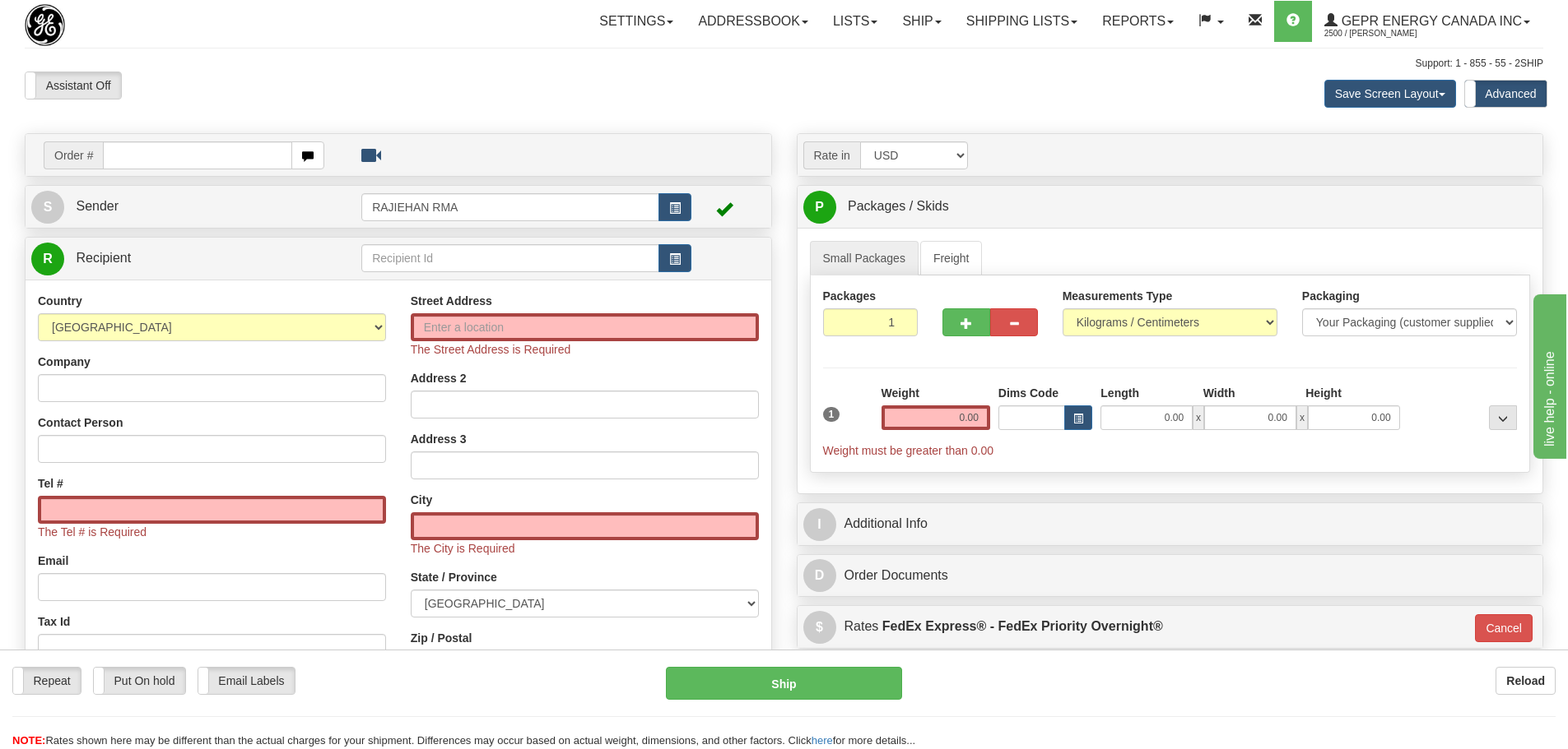
click at [371, 34] on div "Settings Shipping Preferences Fields Preferences New Store Connections Addressb…" at bounding box center [916, 21] width 1252 height 41
click at [301, 212] on link "S Sender" at bounding box center [196, 207] width 330 height 34
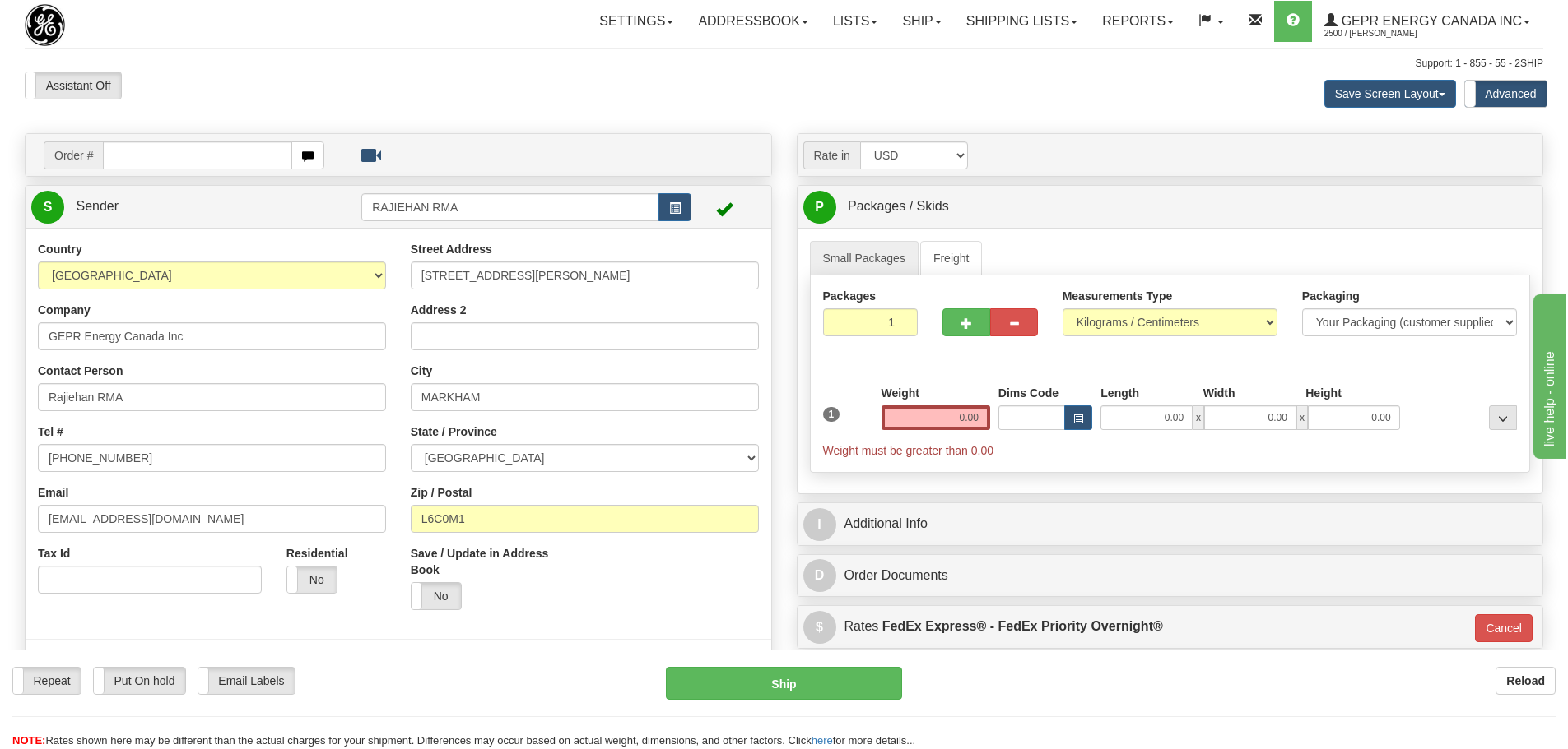
click at [500, 127] on div "Toggle navigation Settings Shipping Preferences Fields Preferences New" at bounding box center [784, 728] width 1568 height 1457
click at [600, 110] on div "Assistant On Assistant Off Do a return Do a return Previous Next Save Screen La…" at bounding box center [784, 94] width 1543 height 45
click at [1138, 27] on link "Reports" at bounding box center [1138, 21] width 97 height 41
click at [717, 97] on div "Assistant On Assistant Off Do a return Do a return Previous Next Save Screen La…" at bounding box center [784, 94] width 1543 height 45
click at [715, 72] on div "Previous Next" at bounding box center [783, 72] width 257 height 1
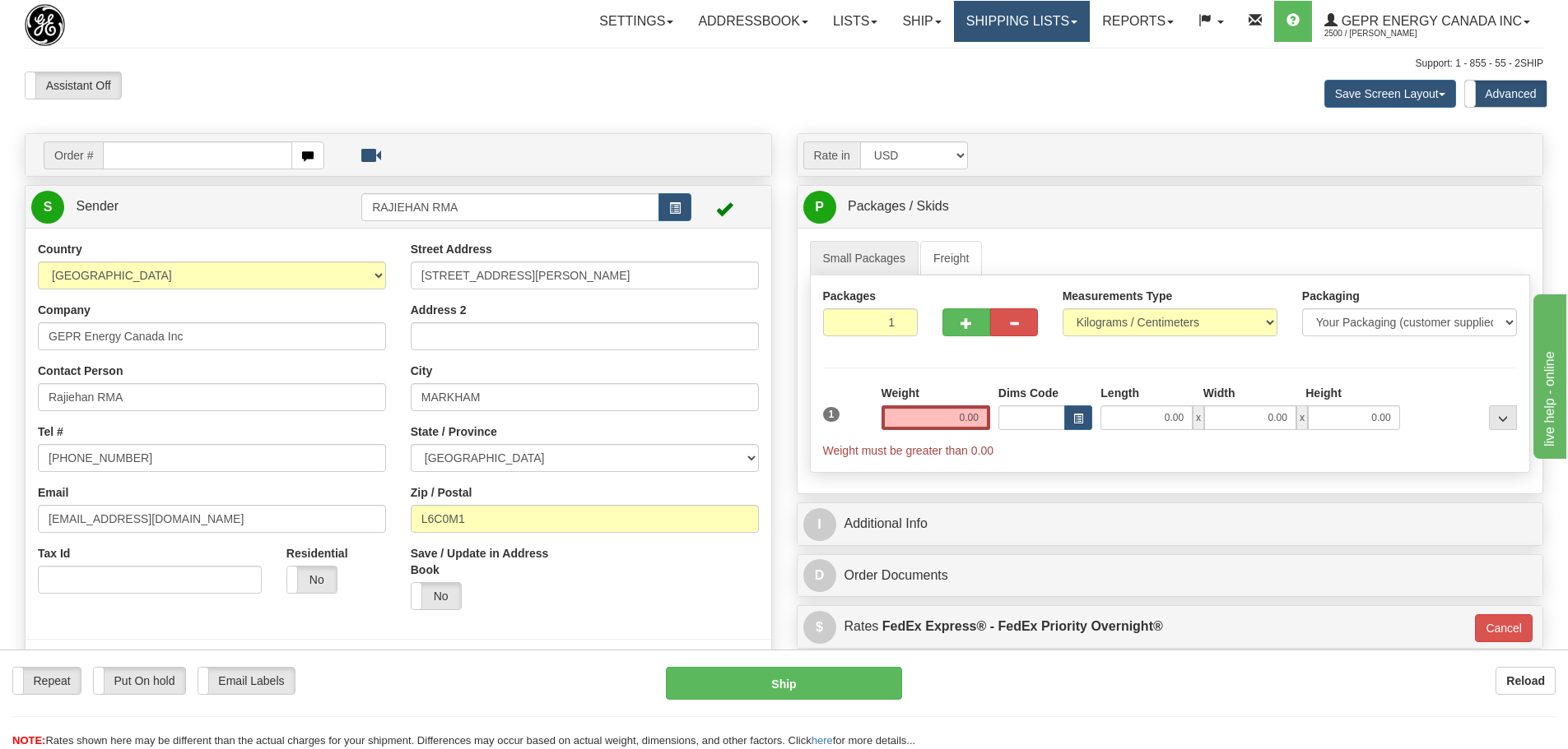
click at [955, 26] on link "Shipping lists" at bounding box center [1021, 21] width 135 height 41
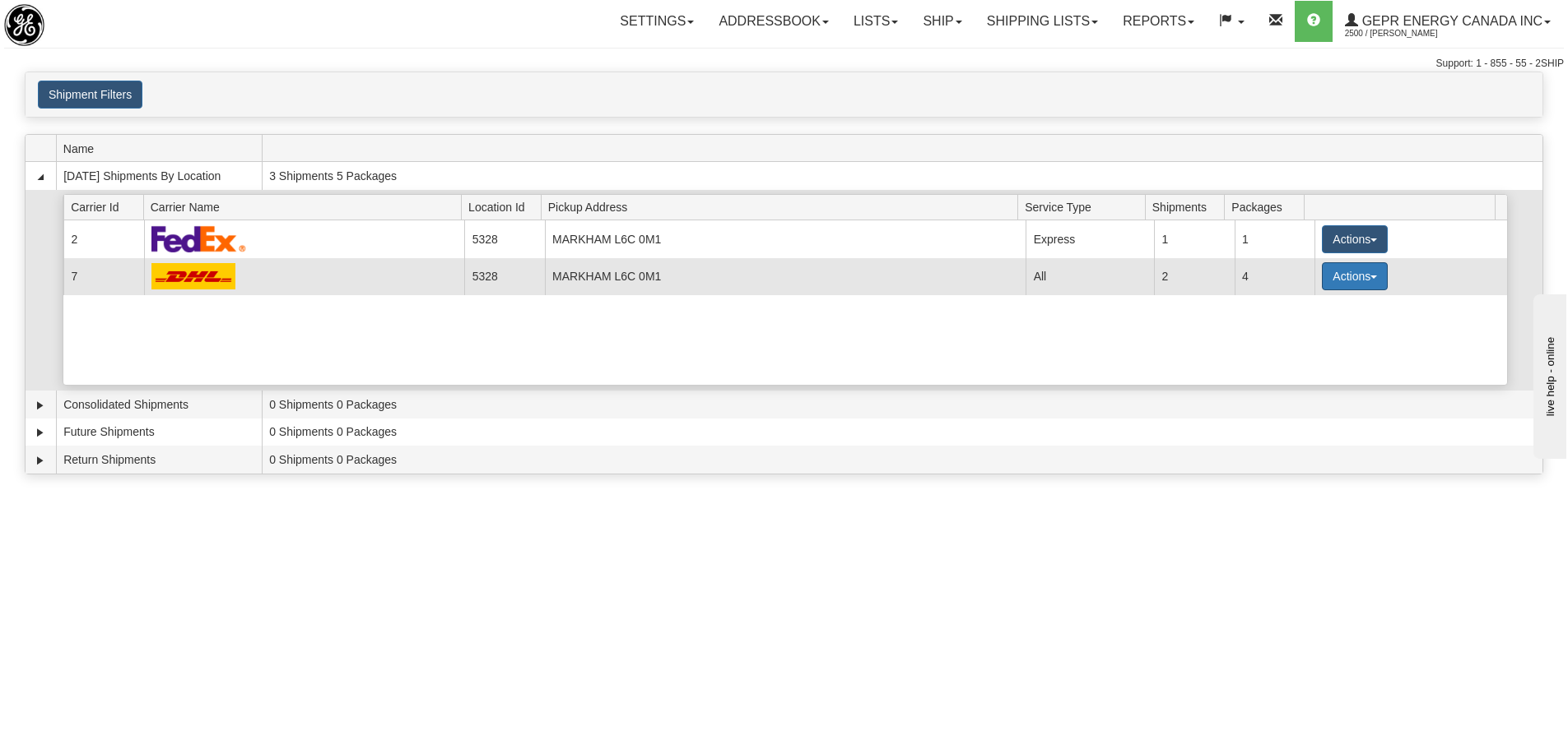
click at [1335, 276] on button "Actions" at bounding box center [1354, 276] width 65 height 28
click at [1314, 304] on span "Details" at bounding box center [1293, 307] width 45 height 11
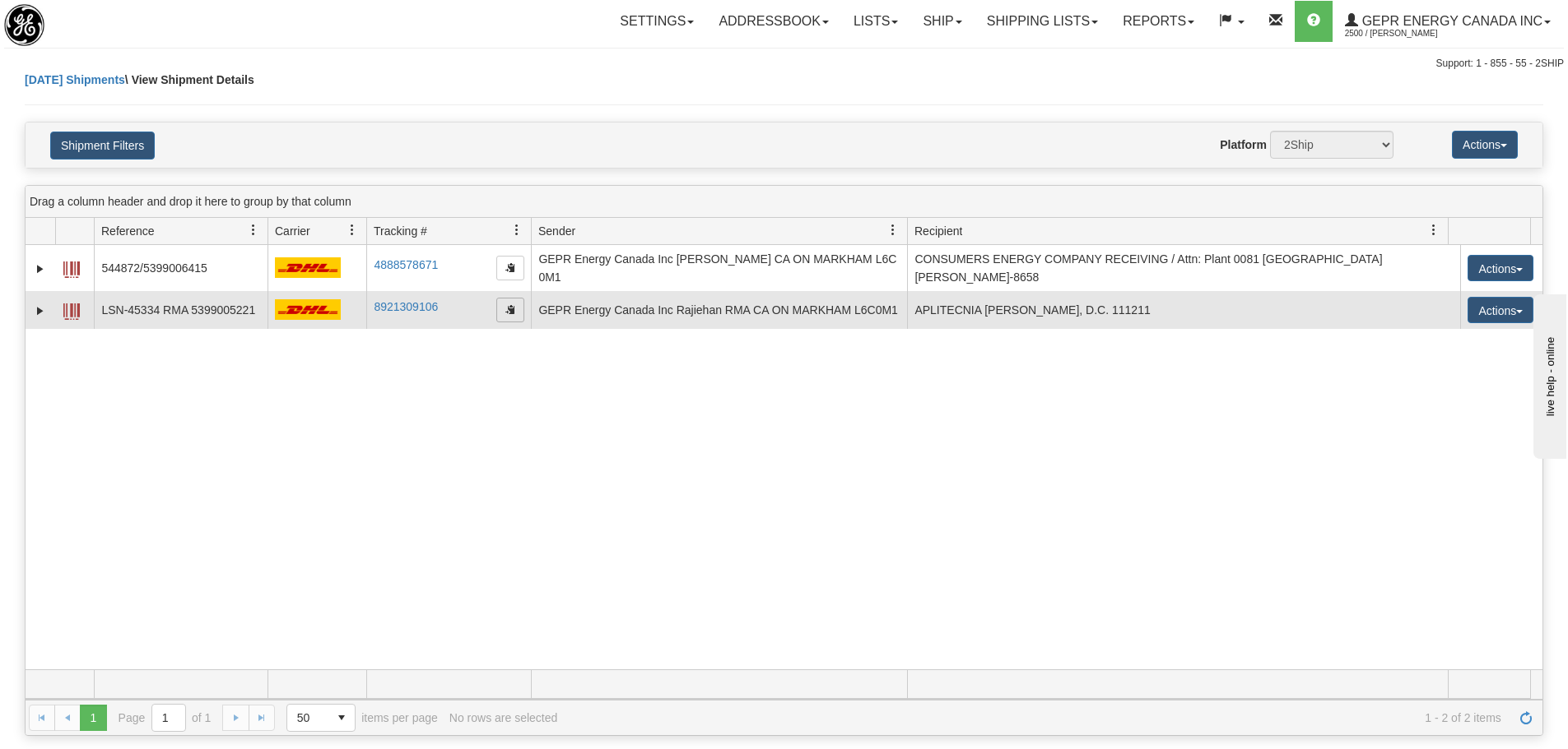
click at [514, 310] on span "button" at bounding box center [510, 309] width 9 height 9
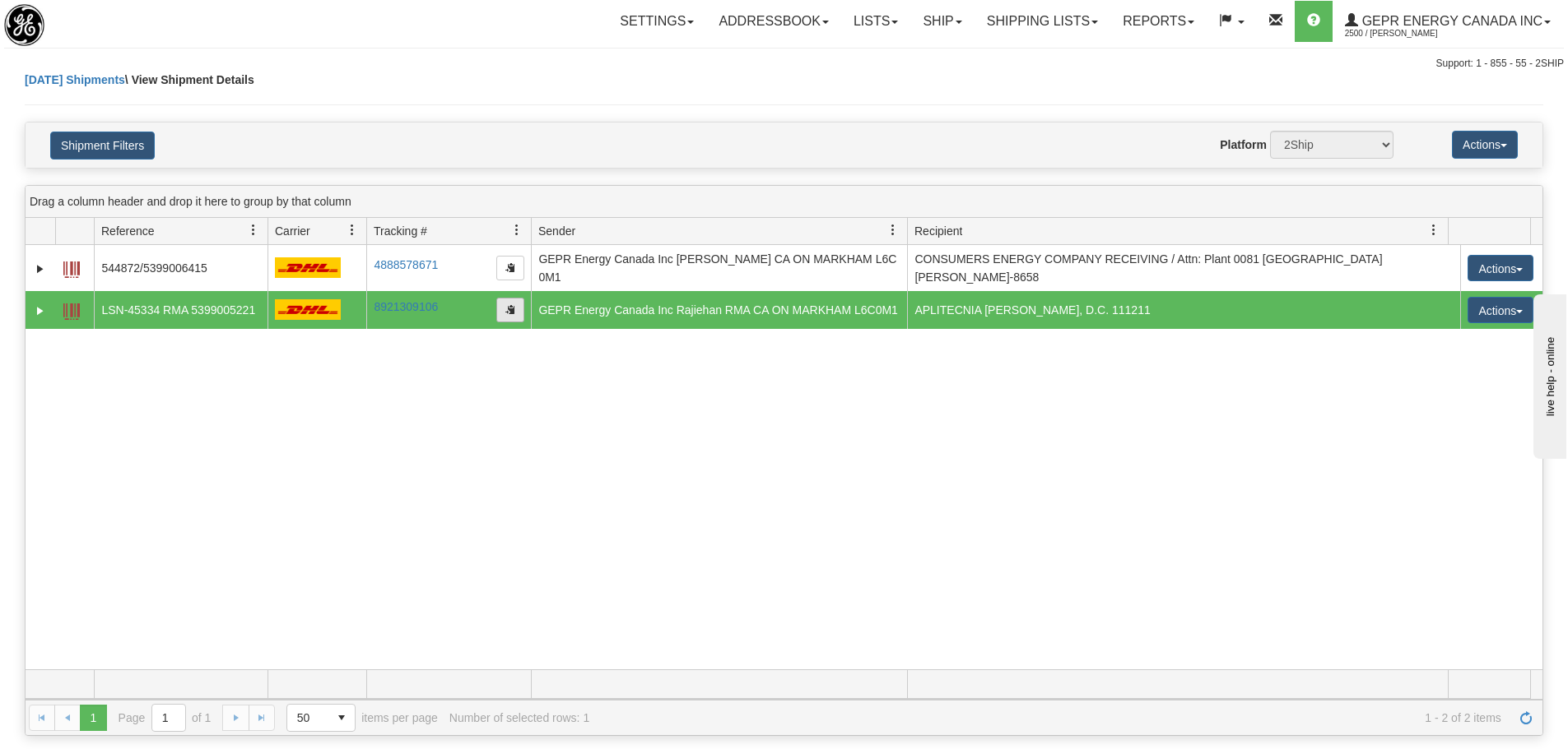
click at [505, 310] on span "button" at bounding box center [510, 309] width 9 height 9
click at [45, 309] on link "Expand" at bounding box center [40, 311] width 16 height 16
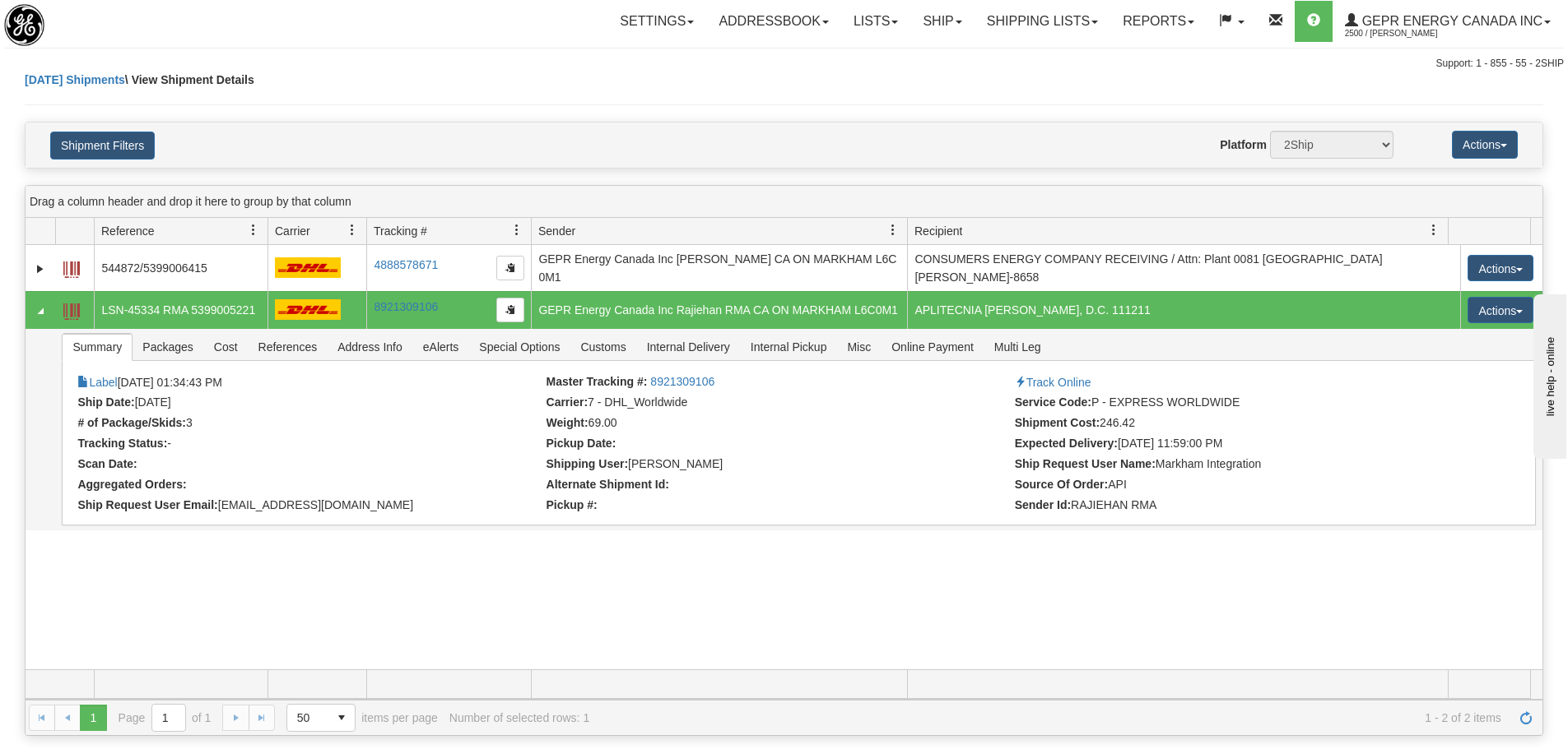
click at [482, 588] on div "31698542 2500 544872/5399006415 4888578671 4888578671 [DATE] [DATE] 11:45:12 AM…" at bounding box center [784, 457] width 1517 height 424
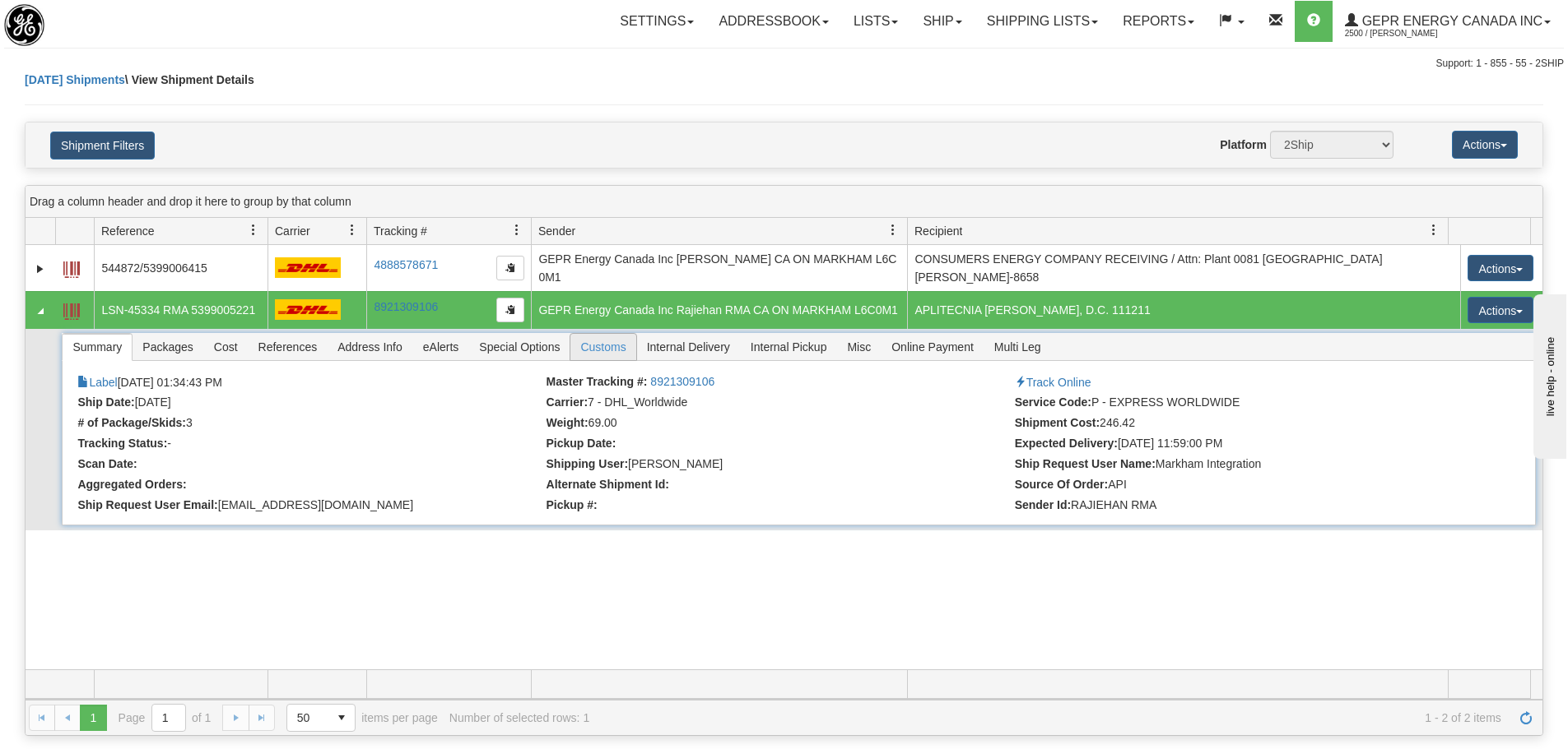
click at [610, 354] on span "Customs" at bounding box center [603, 348] width 65 height 27
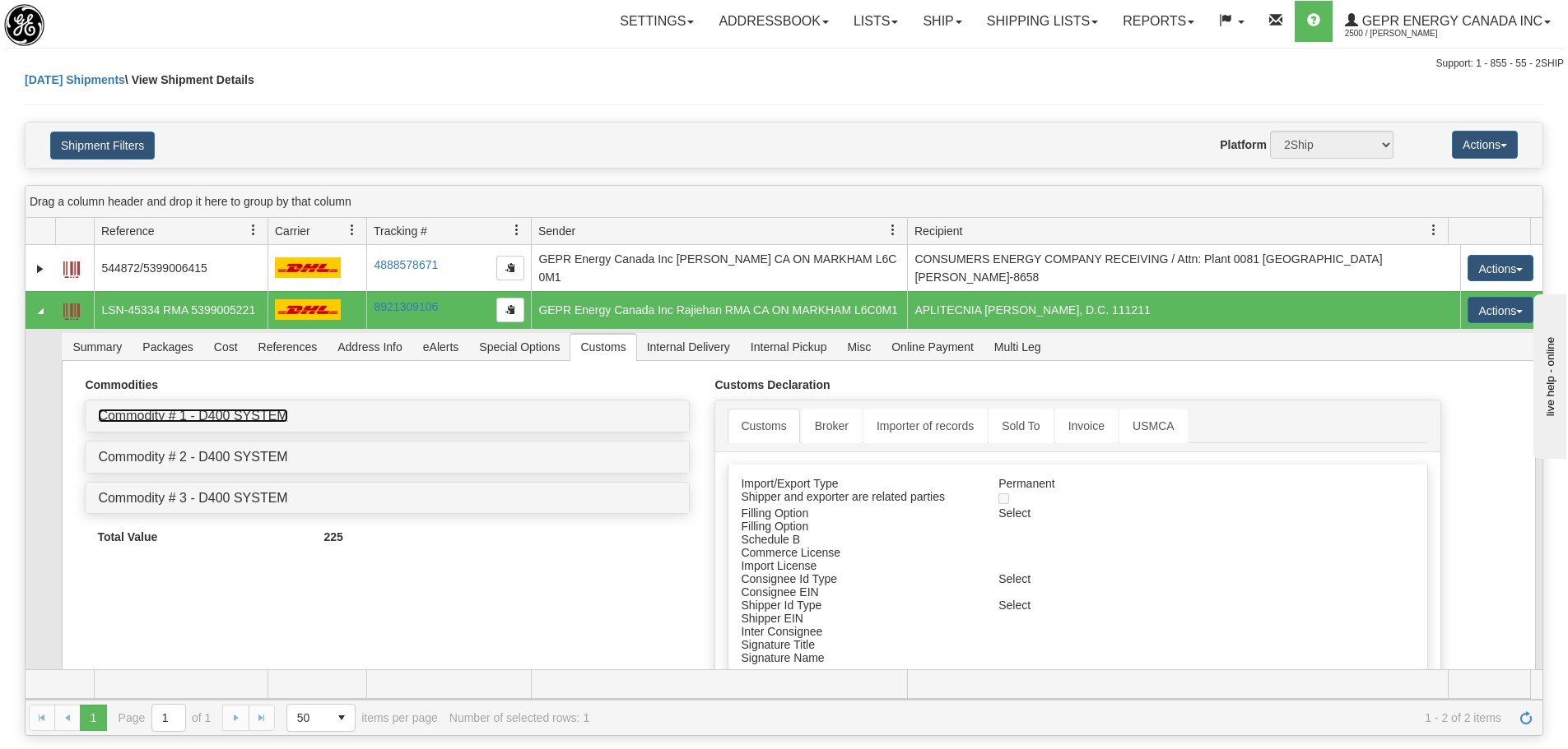
click at [228, 411] on link "Commodity # 1 - D400 SYSTEM" at bounding box center [192, 416] width 189 height 14
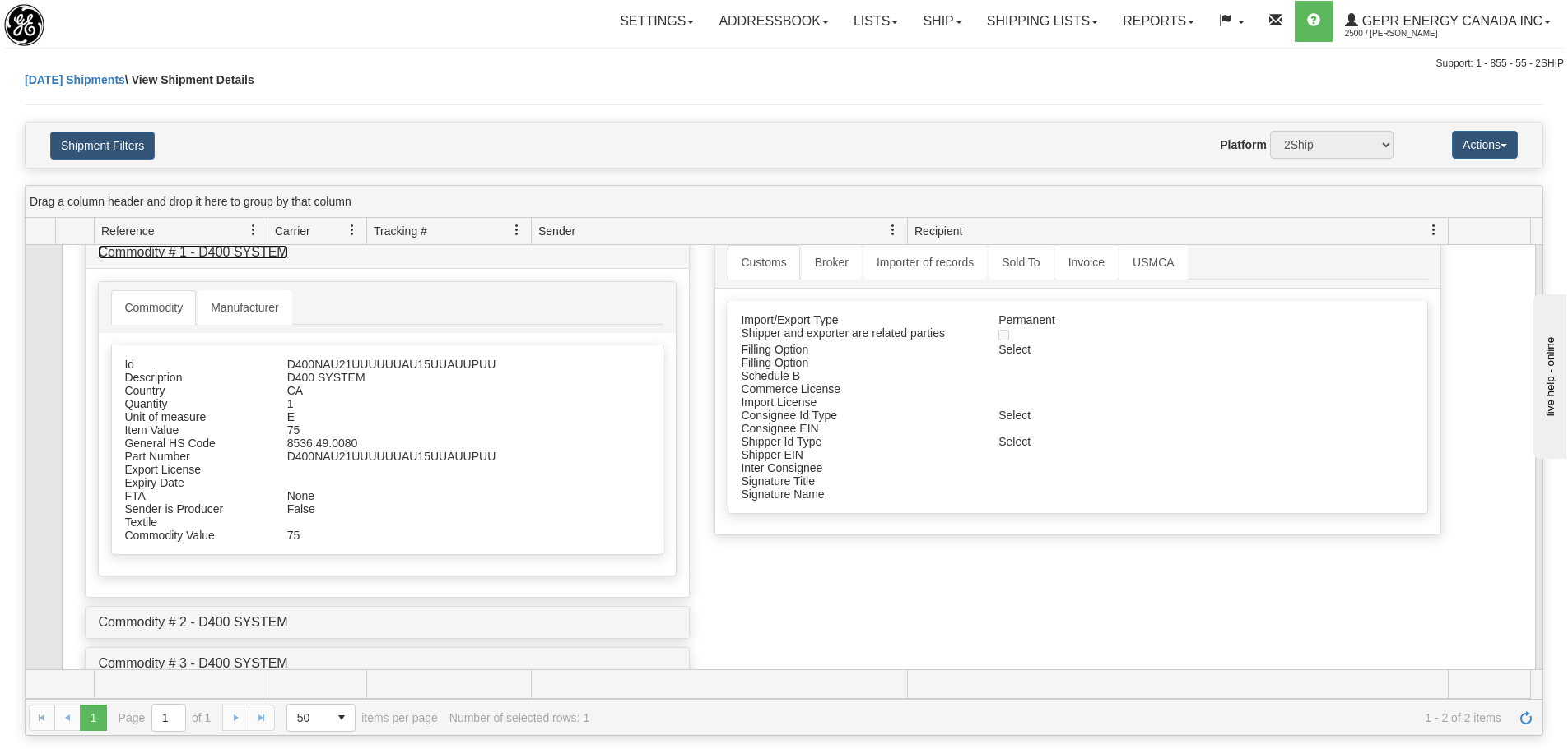
scroll to position [165, 0]
drag, startPoint x: 361, startPoint y: 435, endPoint x: 341, endPoint y: 441, distance: 20.9
click at [321, 441] on div "Id D400NAU21UUUUUUAU15UUAUUPUU Description D400 SYSTEM Country CA Quantity 1 Un…" at bounding box center [387, 449] width 552 height 209
click at [378, 441] on div "8536.49.0080" at bounding box center [424, 442] width 300 height 13
drag, startPoint x: 362, startPoint y: 441, endPoint x: 284, endPoint y: 443, distance: 78.0
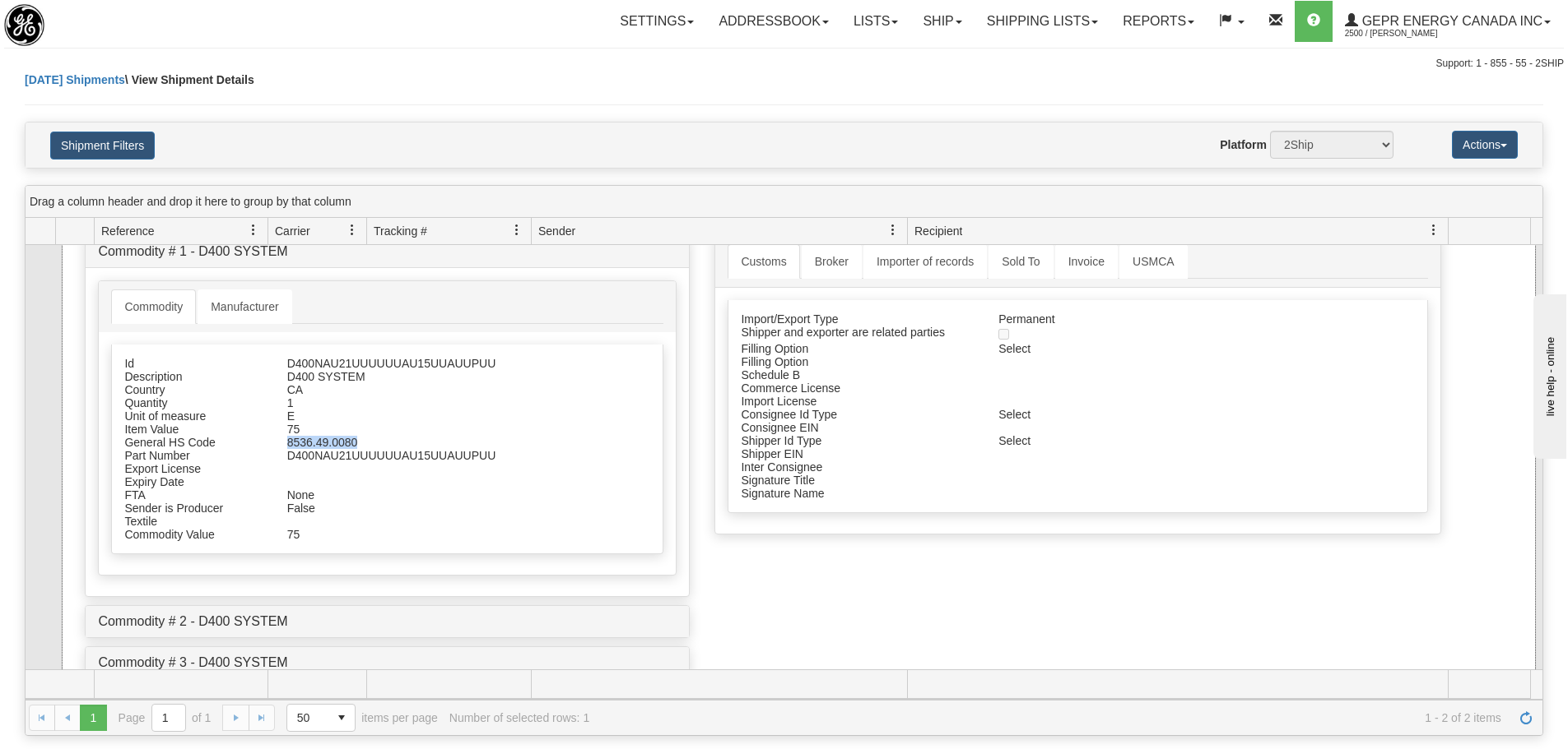
click at [284, 443] on div "8536.49.0080" at bounding box center [424, 442] width 300 height 13
copy div "8536.49.0080"
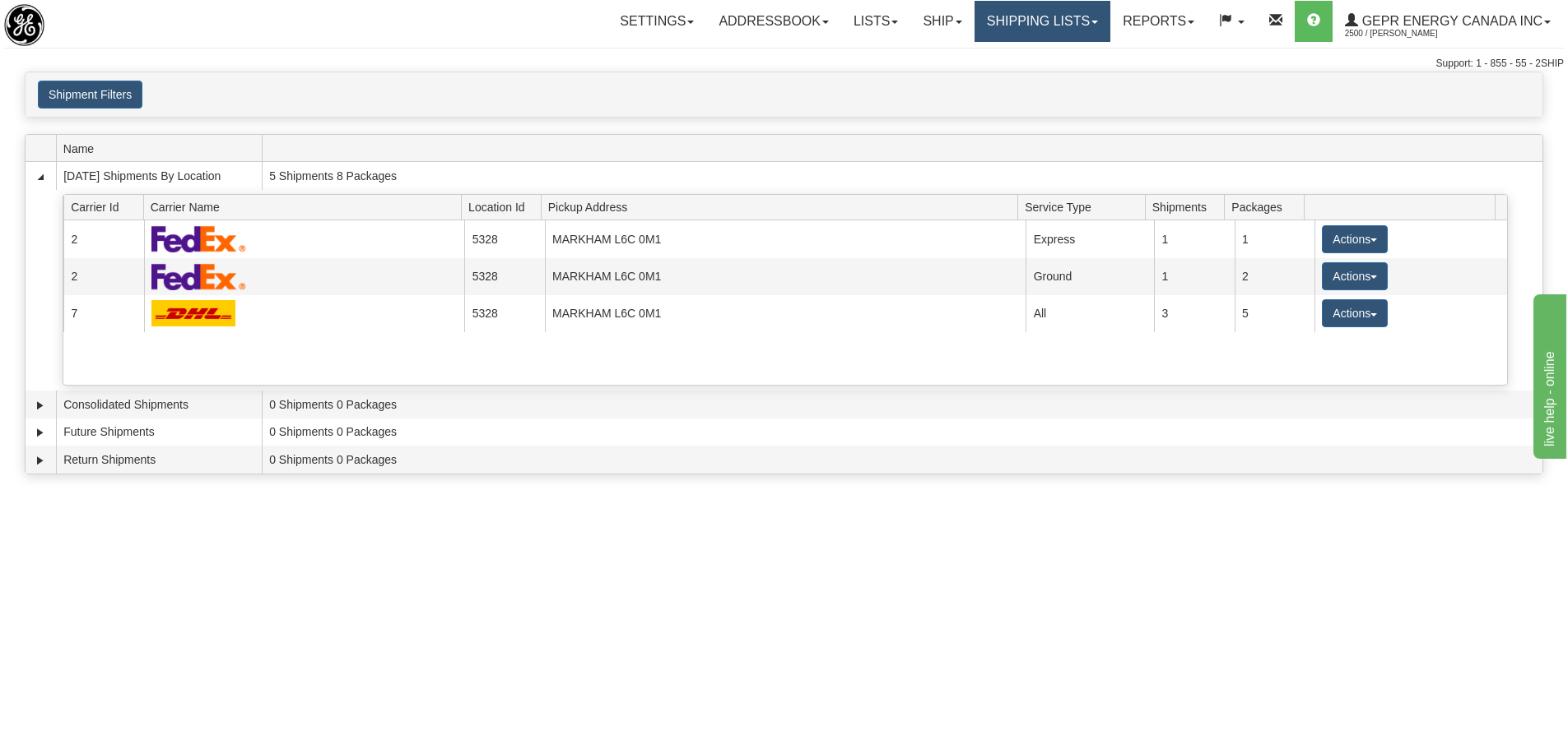
click at [1046, 28] on link "Shipping lists" at bounding box center [1041, 21] width 135 height 41
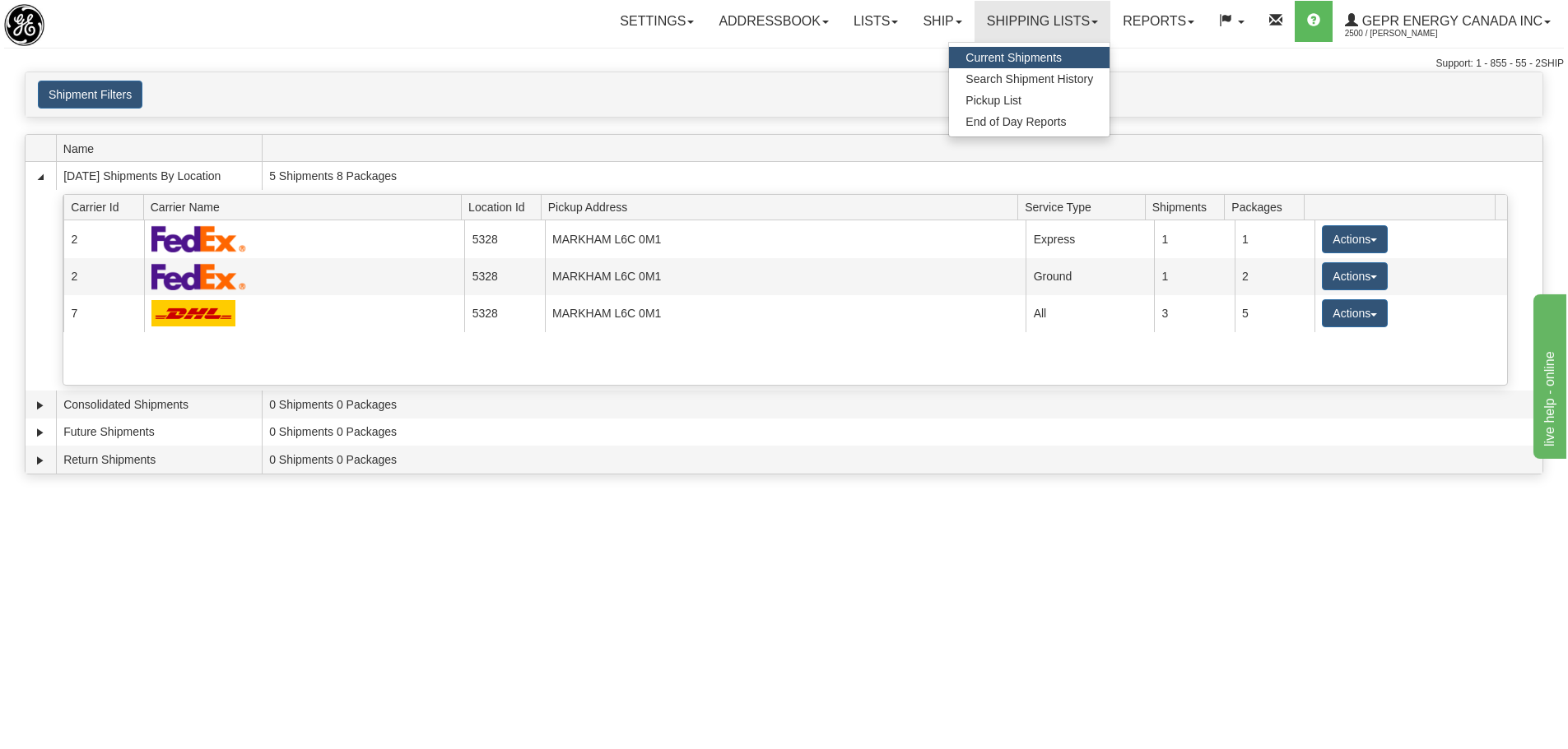
click at [982, 63] on span "Current Shipments" at bounding box center [1014, 58] width 97 height 13
click at [999, 77] on span "Search Shipment History" at bounding box center [1029, 79] width 128 height 13
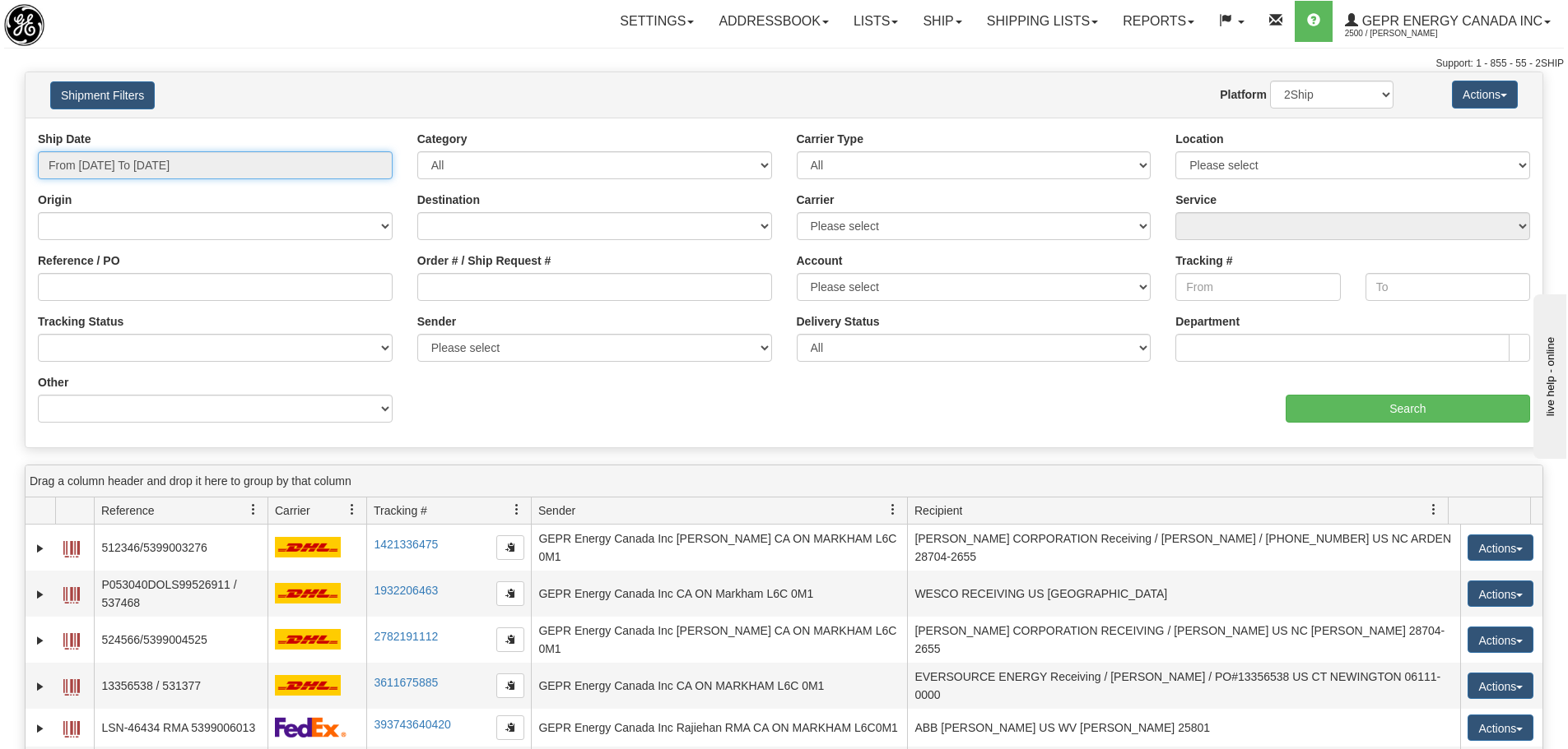
type input "[DATE]"
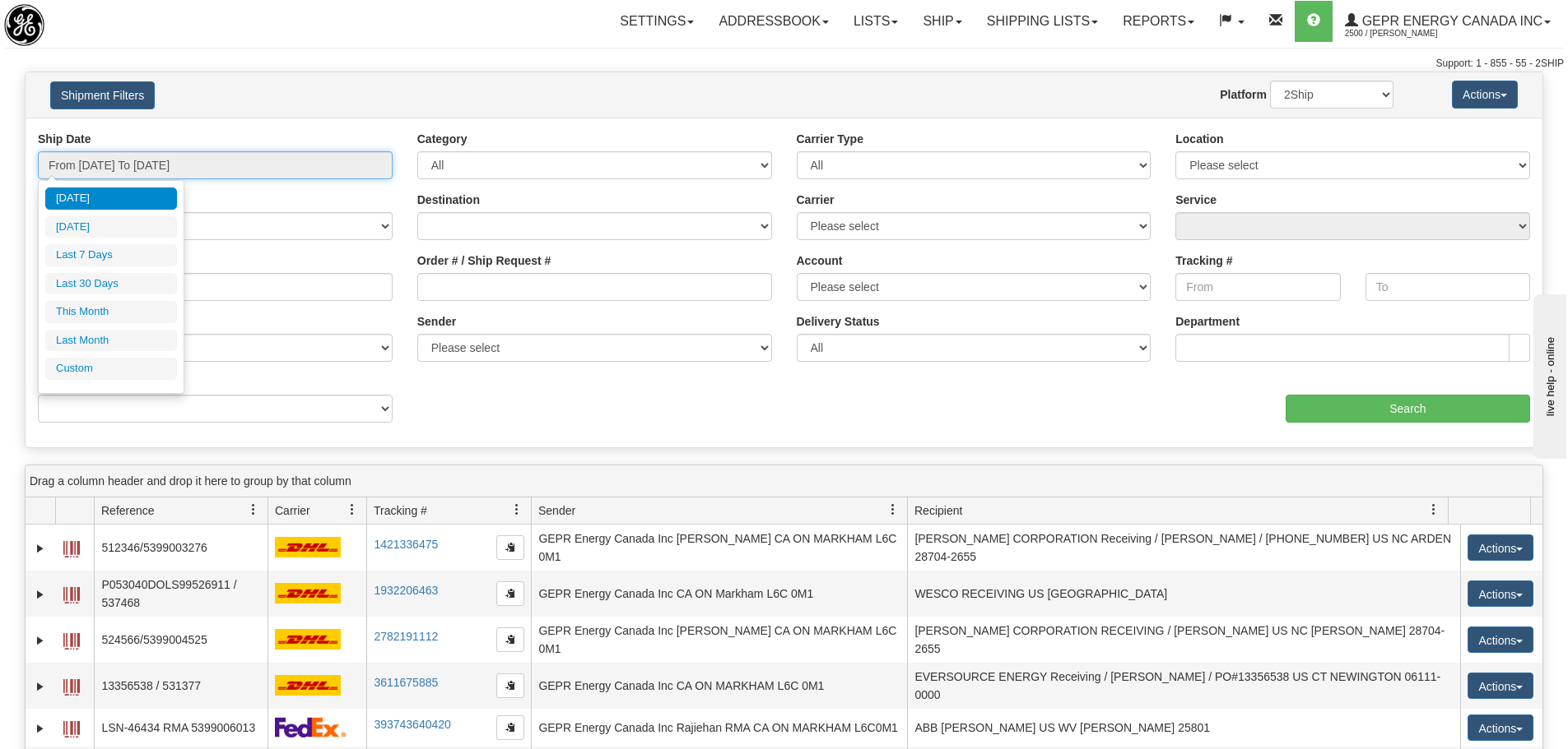
click at [158, 160] on input "From [DATE] To [DATE]" at bounding box center [215, 166] width 354 height 28
type input "[DATE]"
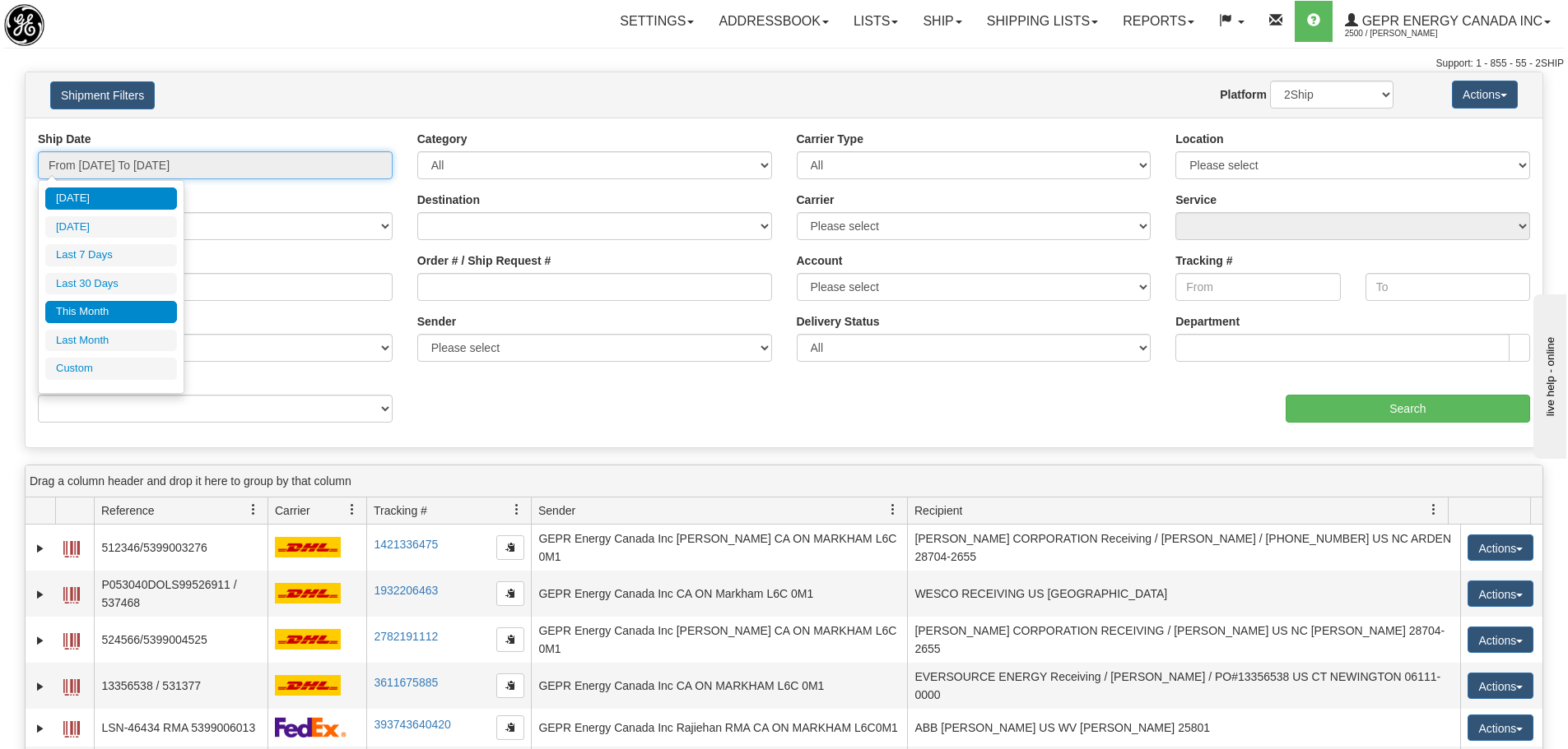
type input "[DATE]"
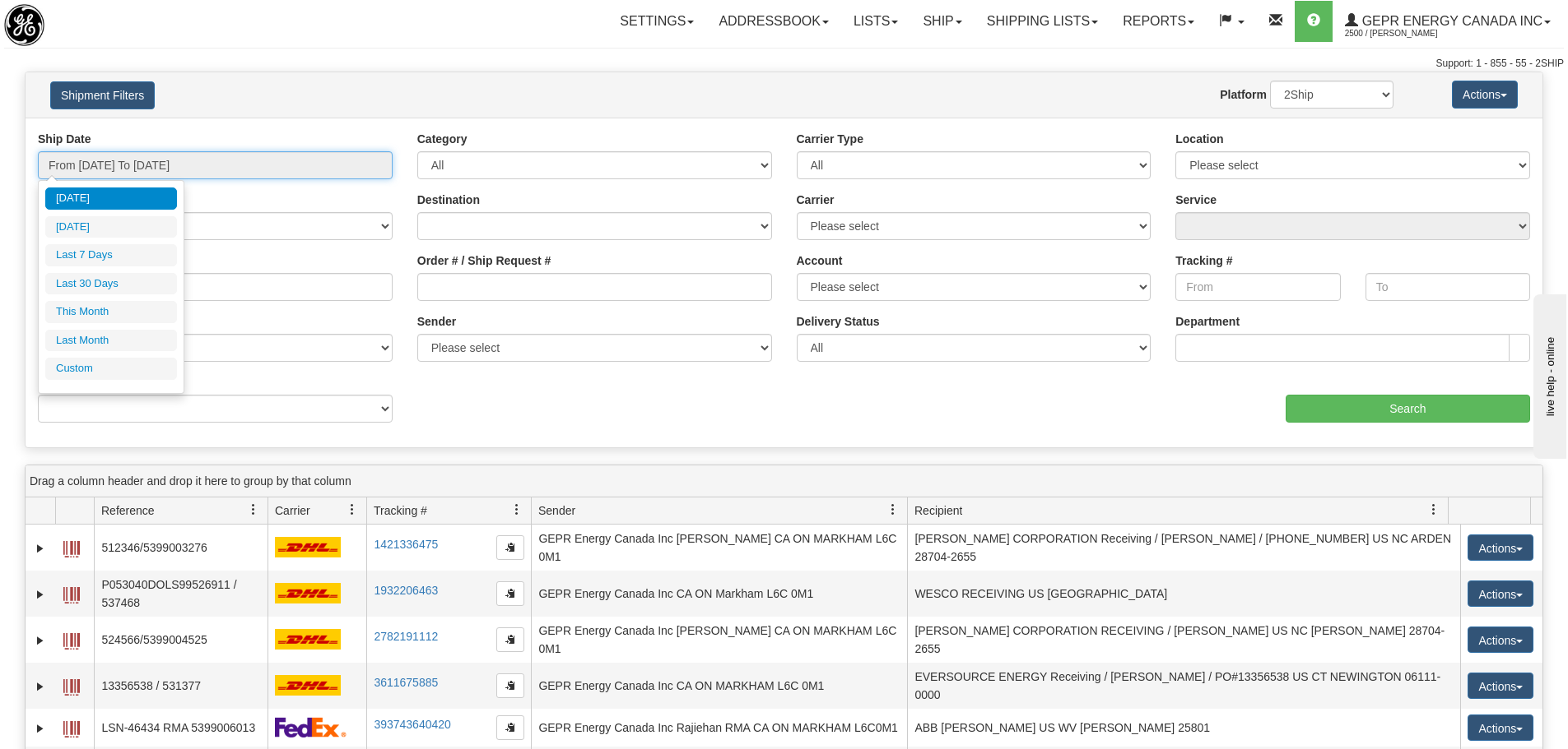
type input "[DATE]"
click at [87, 366] on li "Custom" at bounding box center [111, 368] width 132 height 22
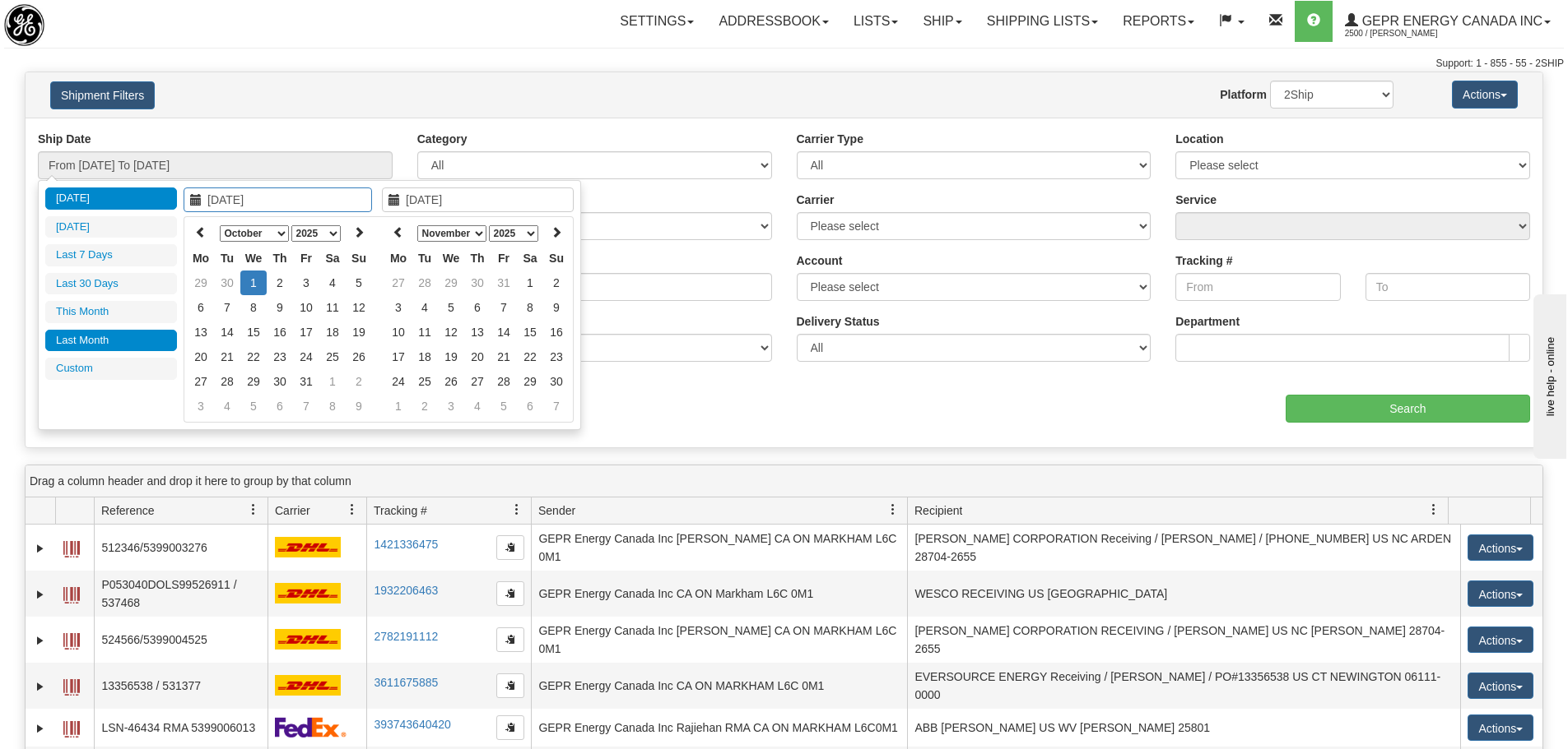
type input "[DATE]"
click at [266, 235] on select "January February March April May June July August September October November De…" at bounding box center [254, 233] width 69 height 16
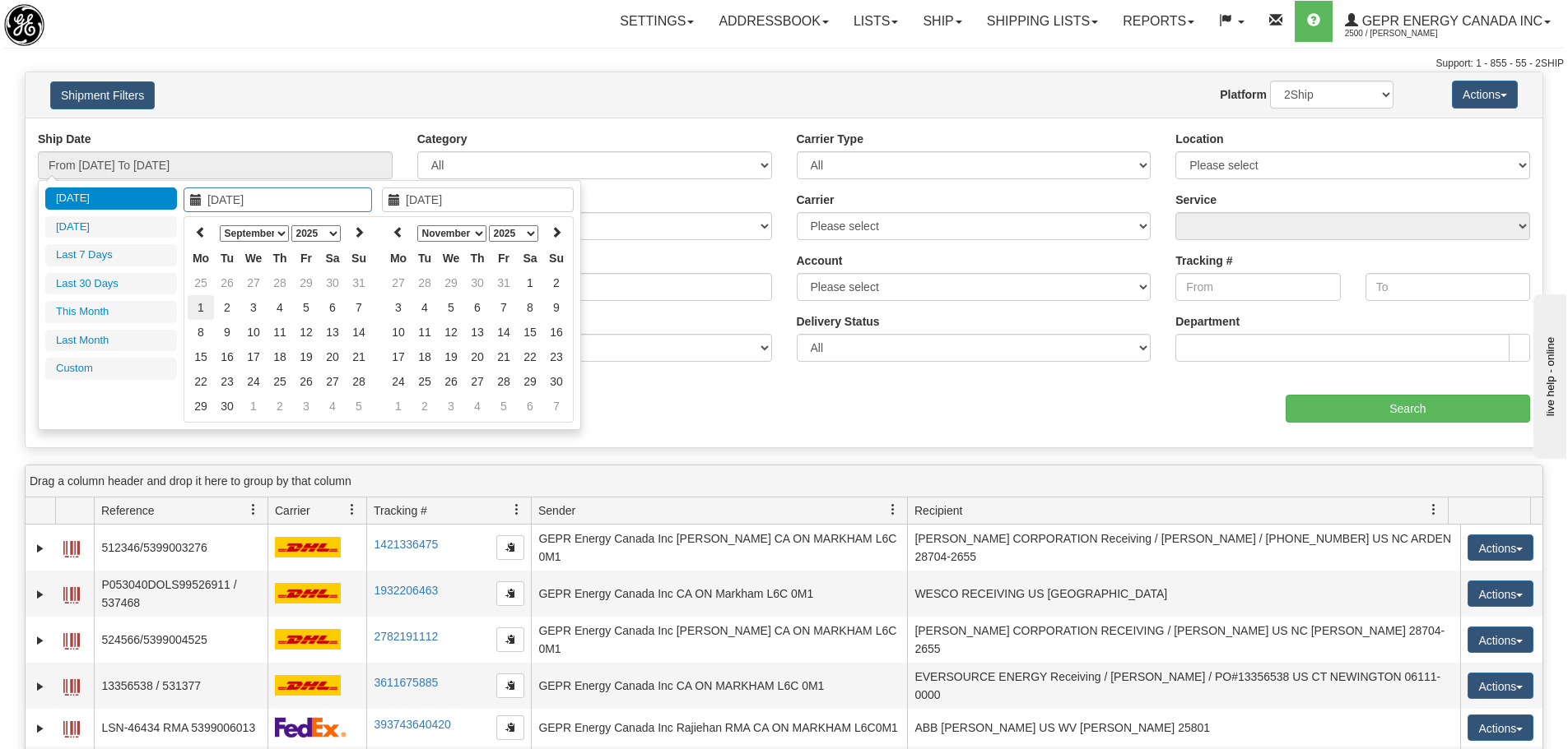
type input "[DATE]"
click at [201, 308] on td "1" at bounding box center [201, 308] width 27 height 25
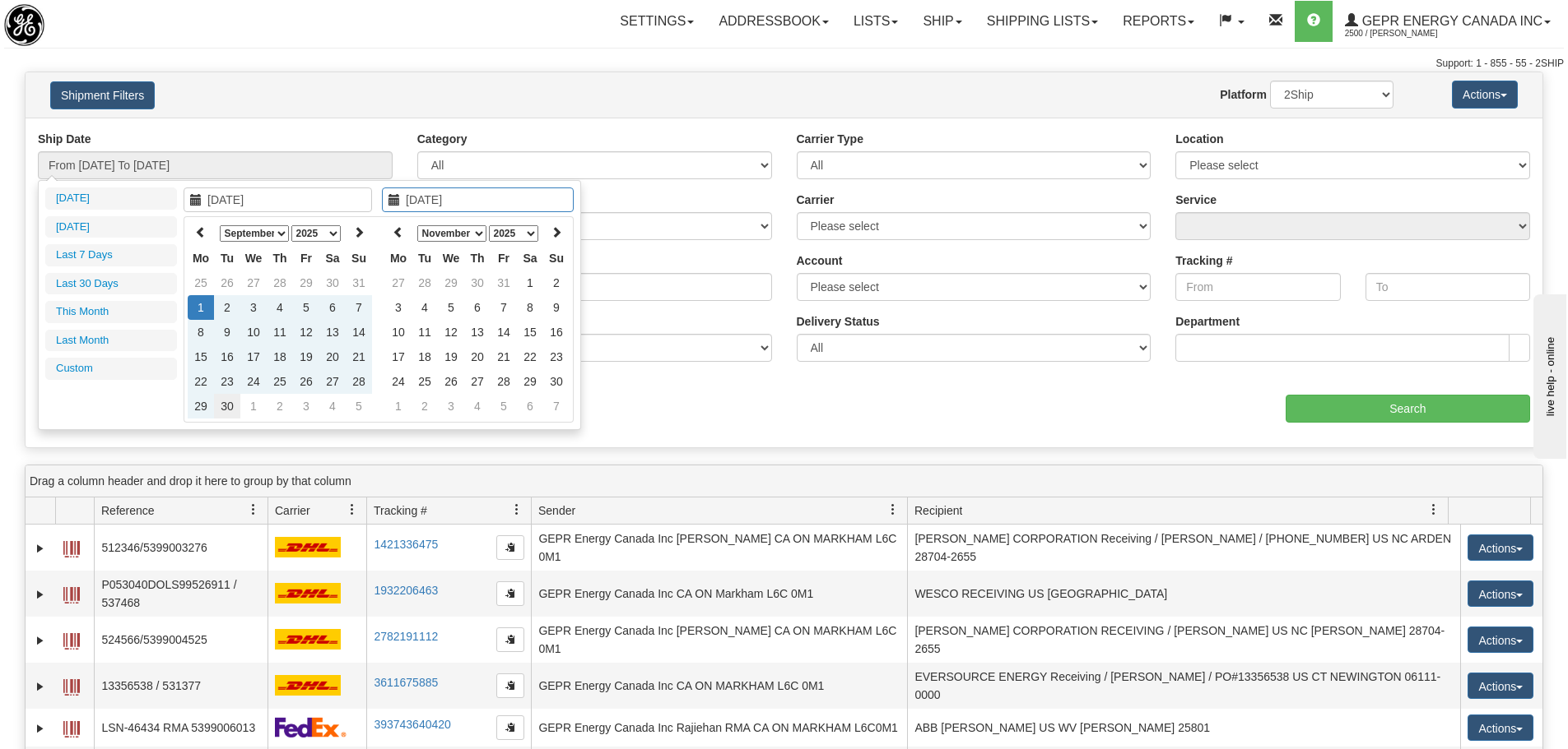
type input "[DATE]"
click at [223, 414] on td "30" at bounding box center [227, 406] width 27 height 25
type input "From [DATE] To [DATE]"
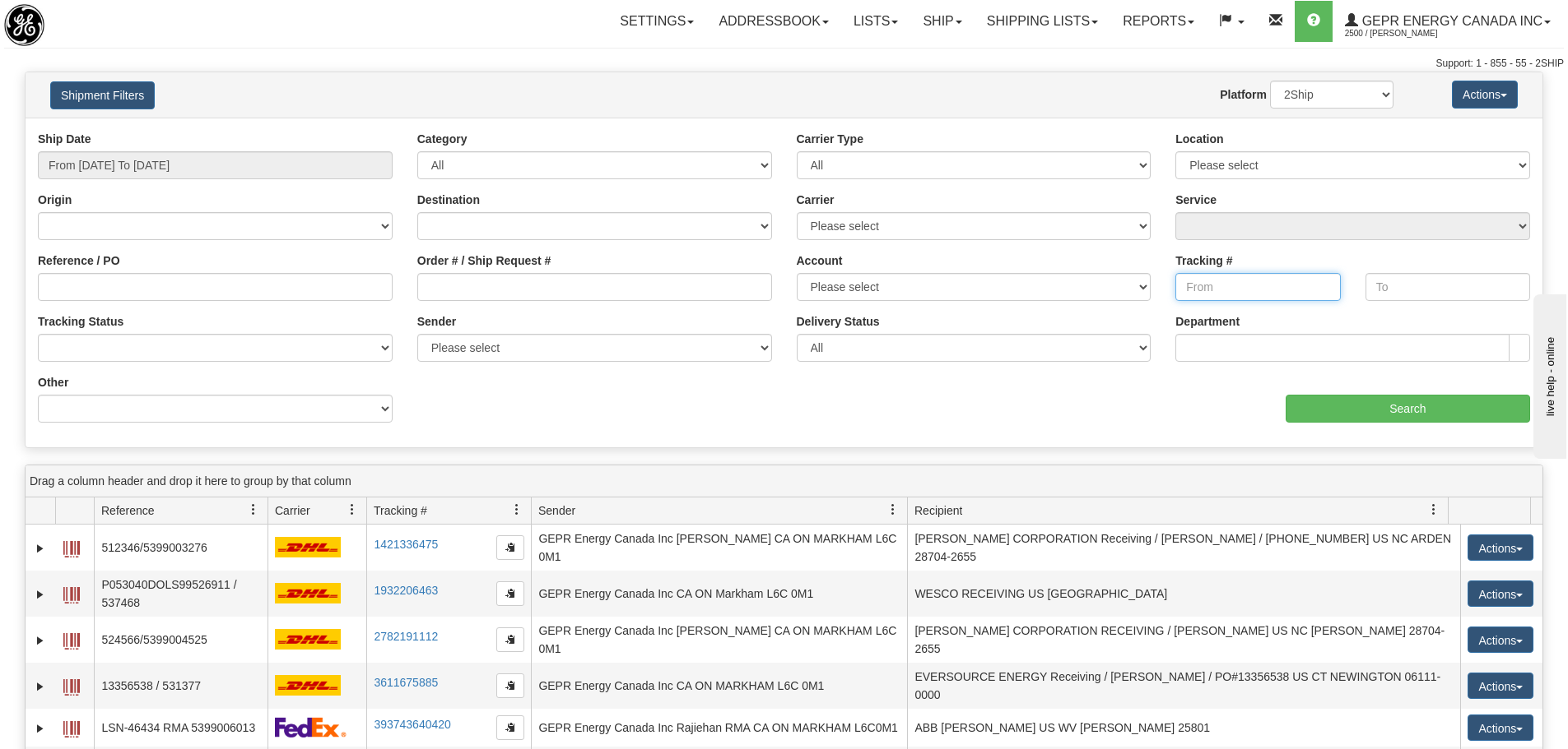
click at [1180, 296] on input "Tracking #" at bounding box center [1257, 287] width 165 height 28
click at [1181, 296] on input "Tracking #" at bounding box center [1257, 287] width 165 height 28
paste input "393525526810"
type input "393525526810"
click at [1307, 417] on input "Search" at bounding box center [1408, 409] width 244 height 28
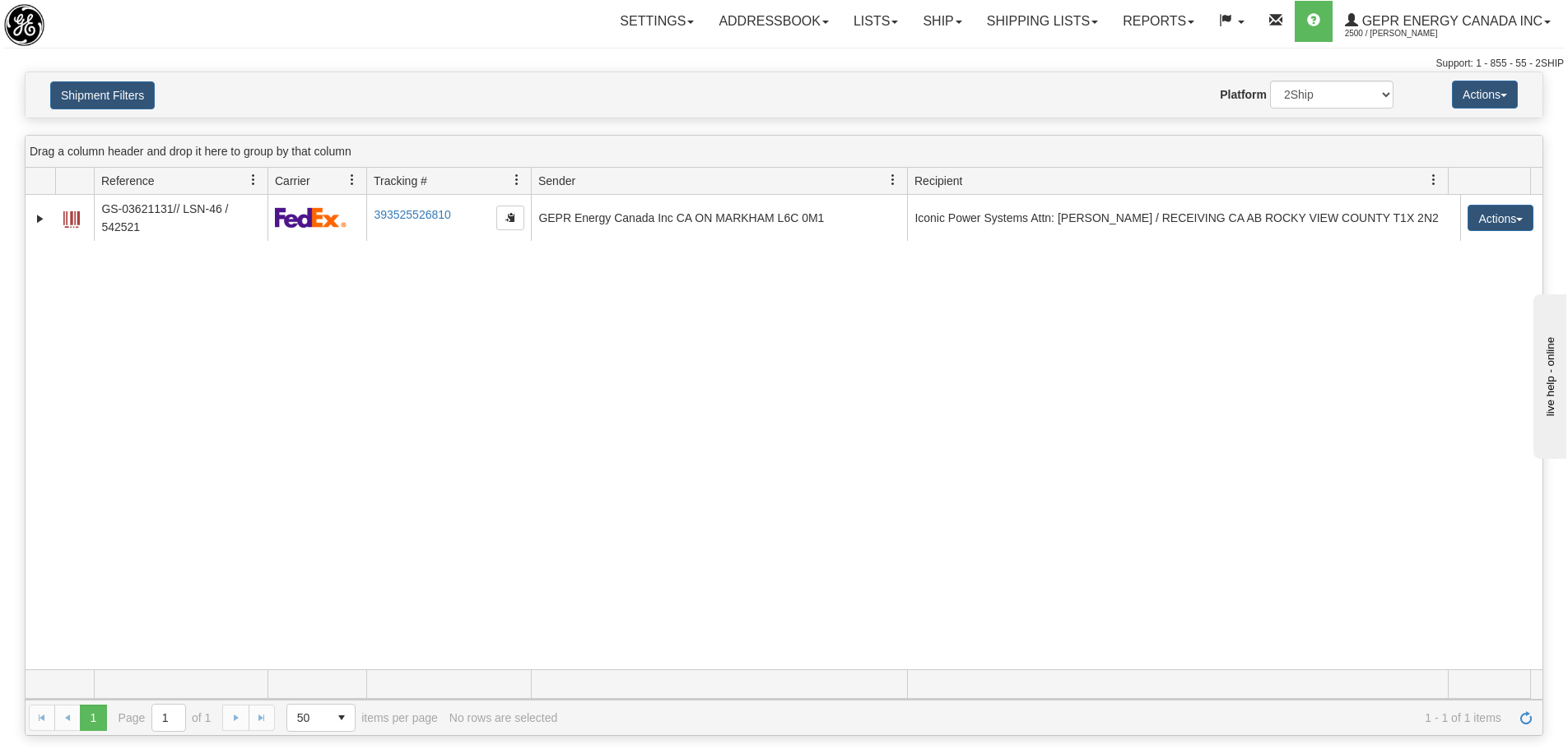
click at [731, 430] on div "31657220 2500 GS-03621131// LSN-46 / 542521 393525526810 [DATE] [DATE] 04:27:52…" at bounding box center [784, 432] width 1517 height 474
click at [1128, 16] on link "Reports" at bounding box center [1159, 21] width 97 height 41
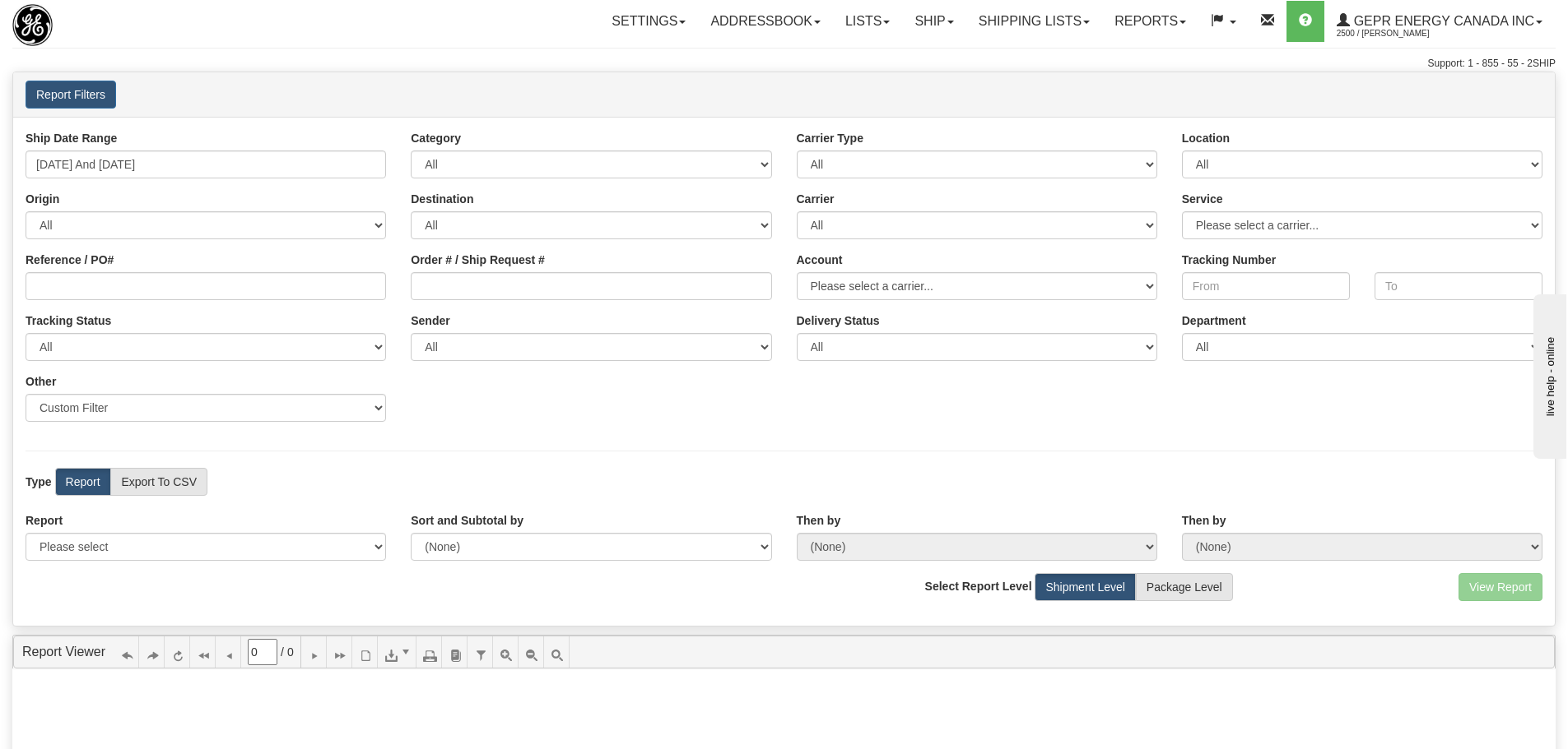
click at [406, 43] on div "Toggle navigation Settings Shipping Preferences Fields Preferences New" at bounding box center [784, 531] width 1568 height 1062
click at [202, 485] on label "Export To CSV" at bounding box center [158, 482] width 97 height 28
radio input "true"
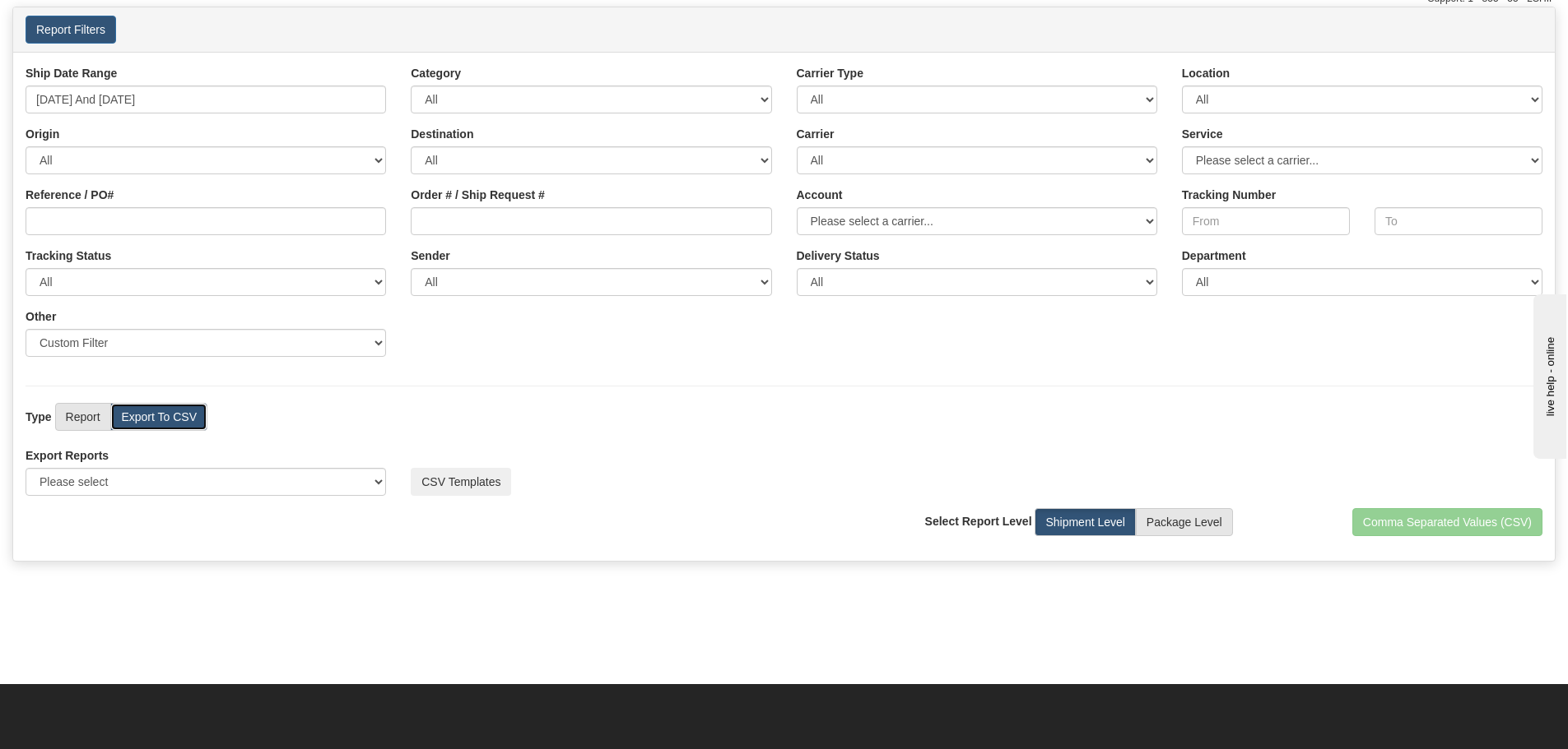
scroll to position [165, 0]
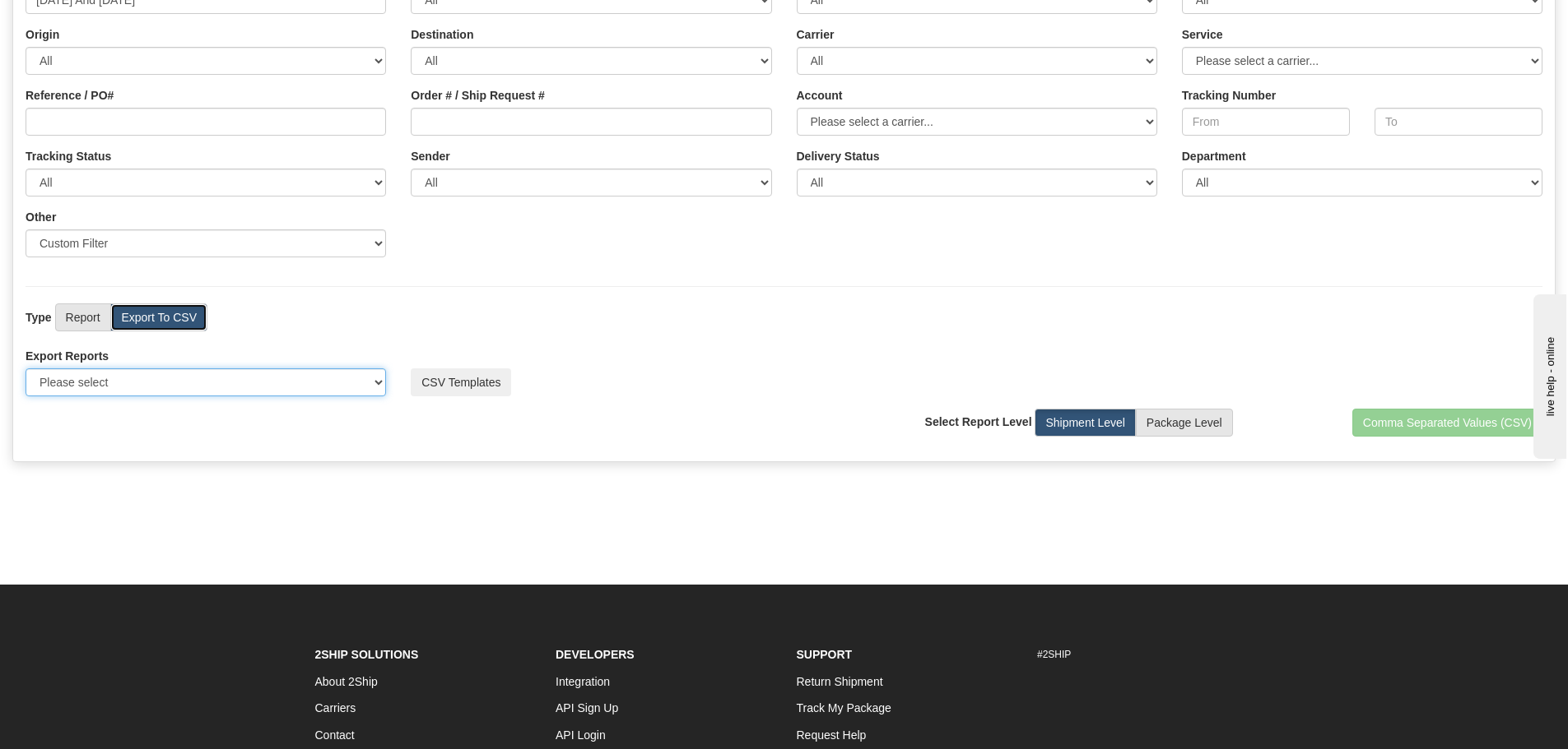
click at [375, 384] on select "Please select US Imports Section 321 US Imports Section 321 V2 US Imports Secti…" at bounding box center [206, 383] width 360 height 28
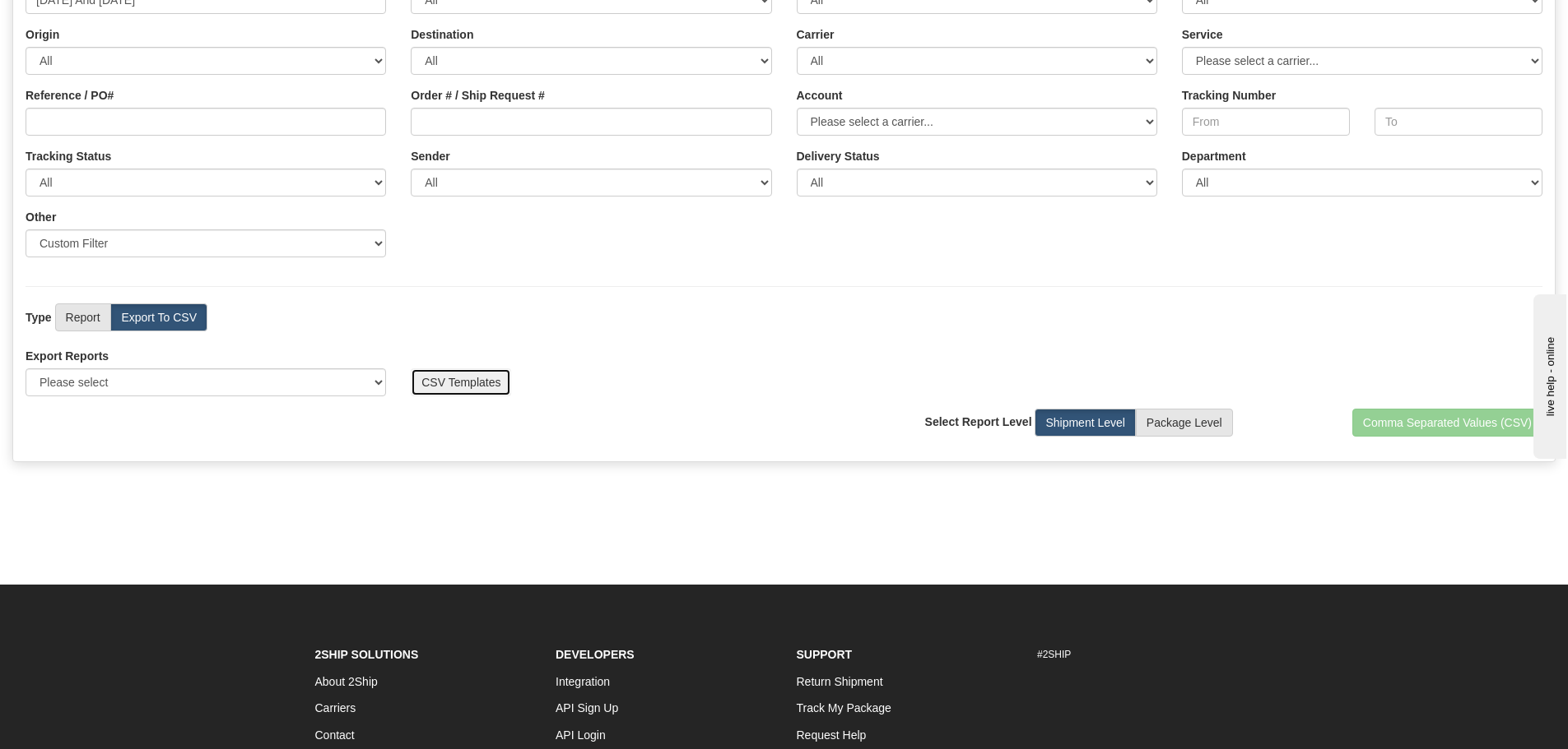
click at [420, 383] on button "CSV Templates" at bounding box center [460, 383] width 100 height 28
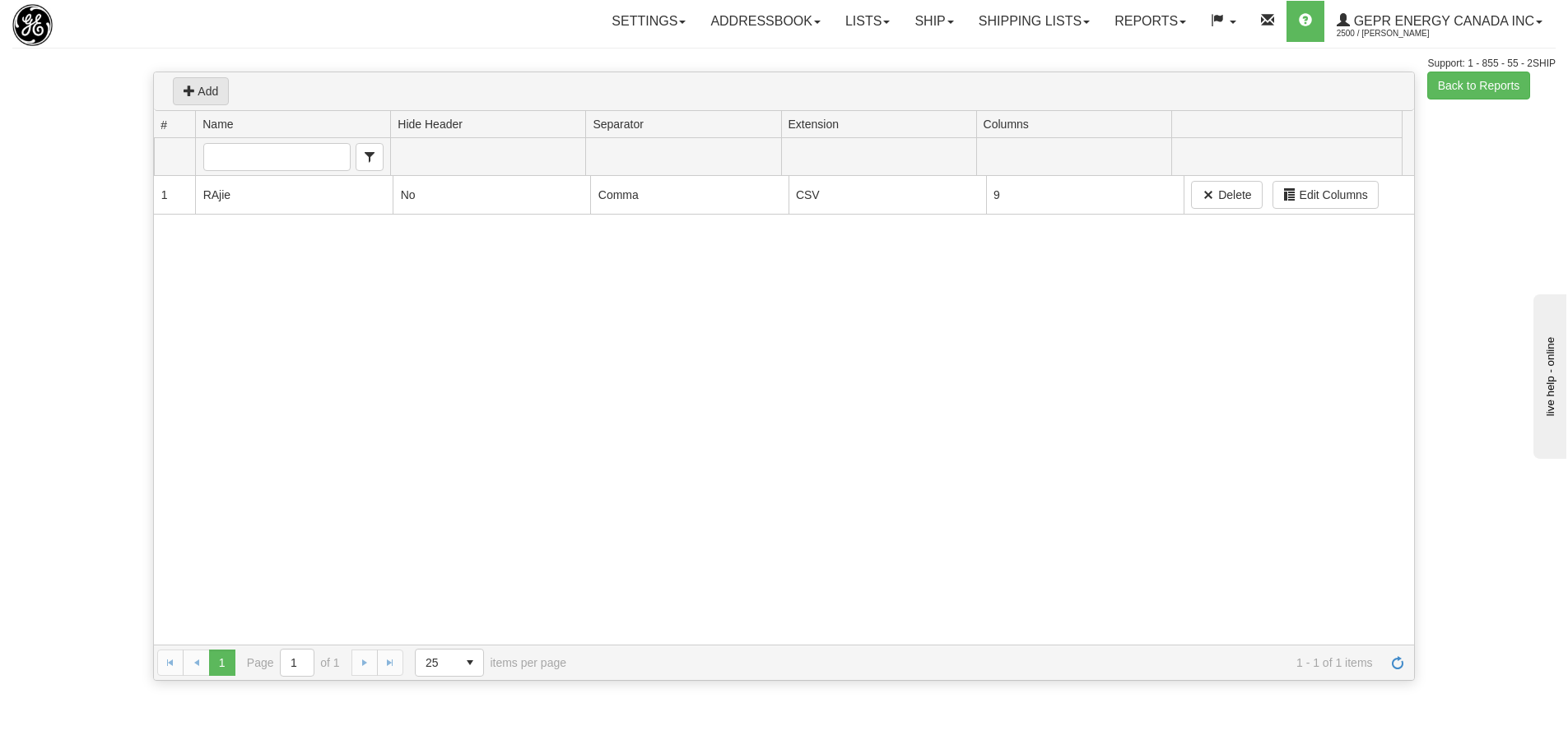
click at [675, 341] on div "1 219 RAjie No Comma CSV 9 Delete Edit Columns" at bounding box center [784, 410] width 1260 height 469
click at [220, 92] on button "Add" at bounding box center [200, 92] width 56 height 28
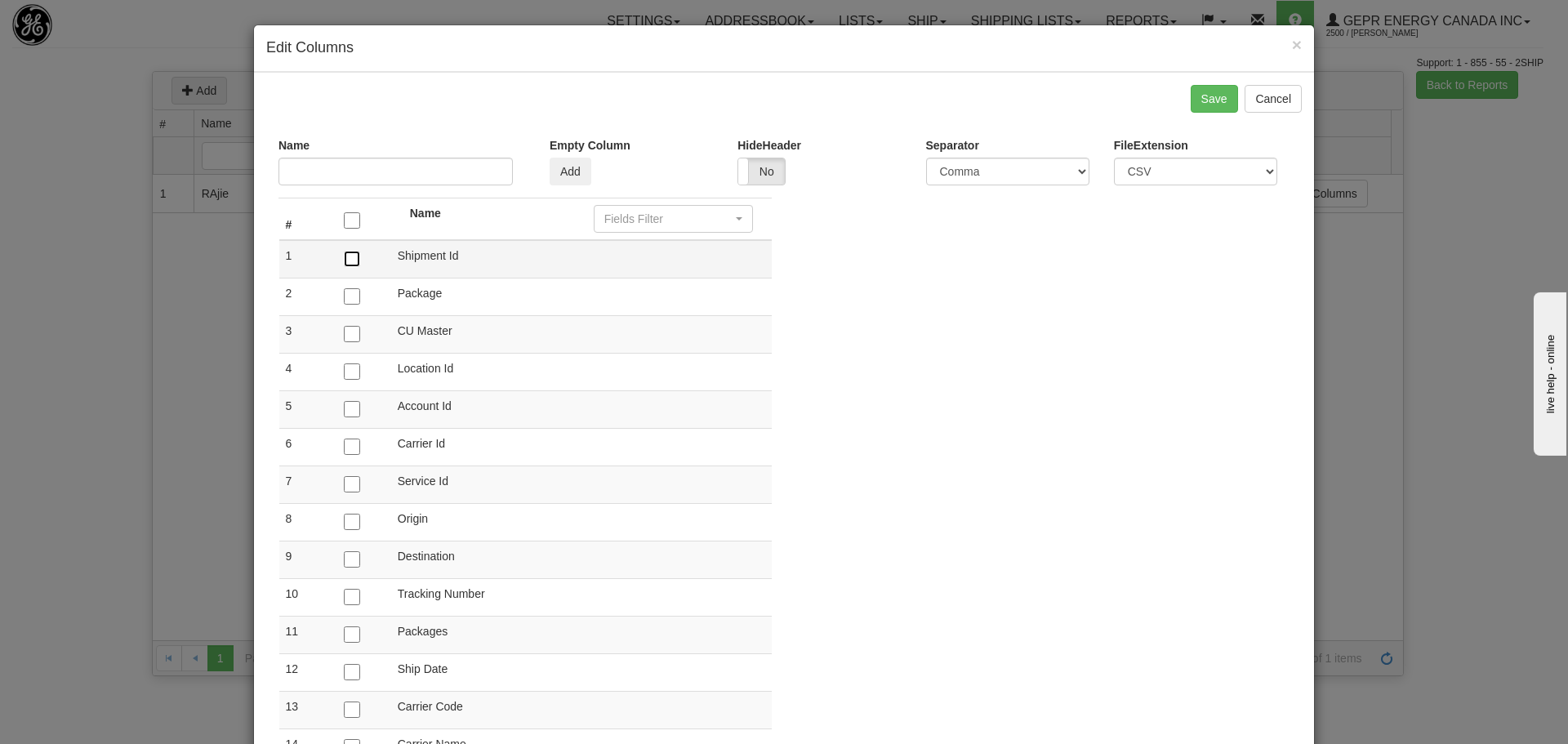
click at [345, 259] on input "checkbox" at bounding box center [352, 259] width 16 height 16
checkbox input "true"
click at [345, 290] on input "checkbox" at bounding box center [352, 296] width 16 height 16
checkbox input "true"
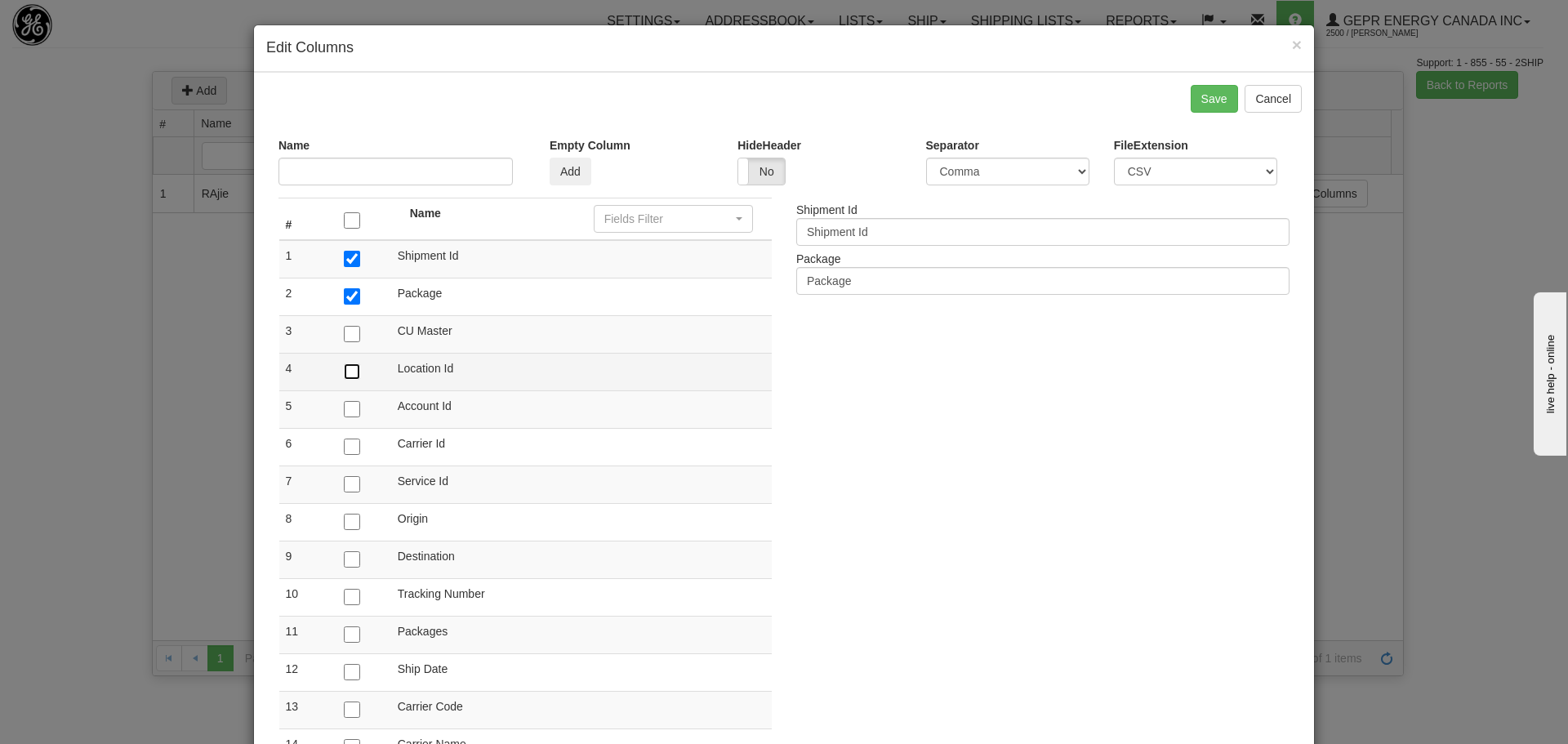
click at [345, 371] on input "checkbox" at bounding box center [352, 372] width 16 height 16
checkbox input "true"
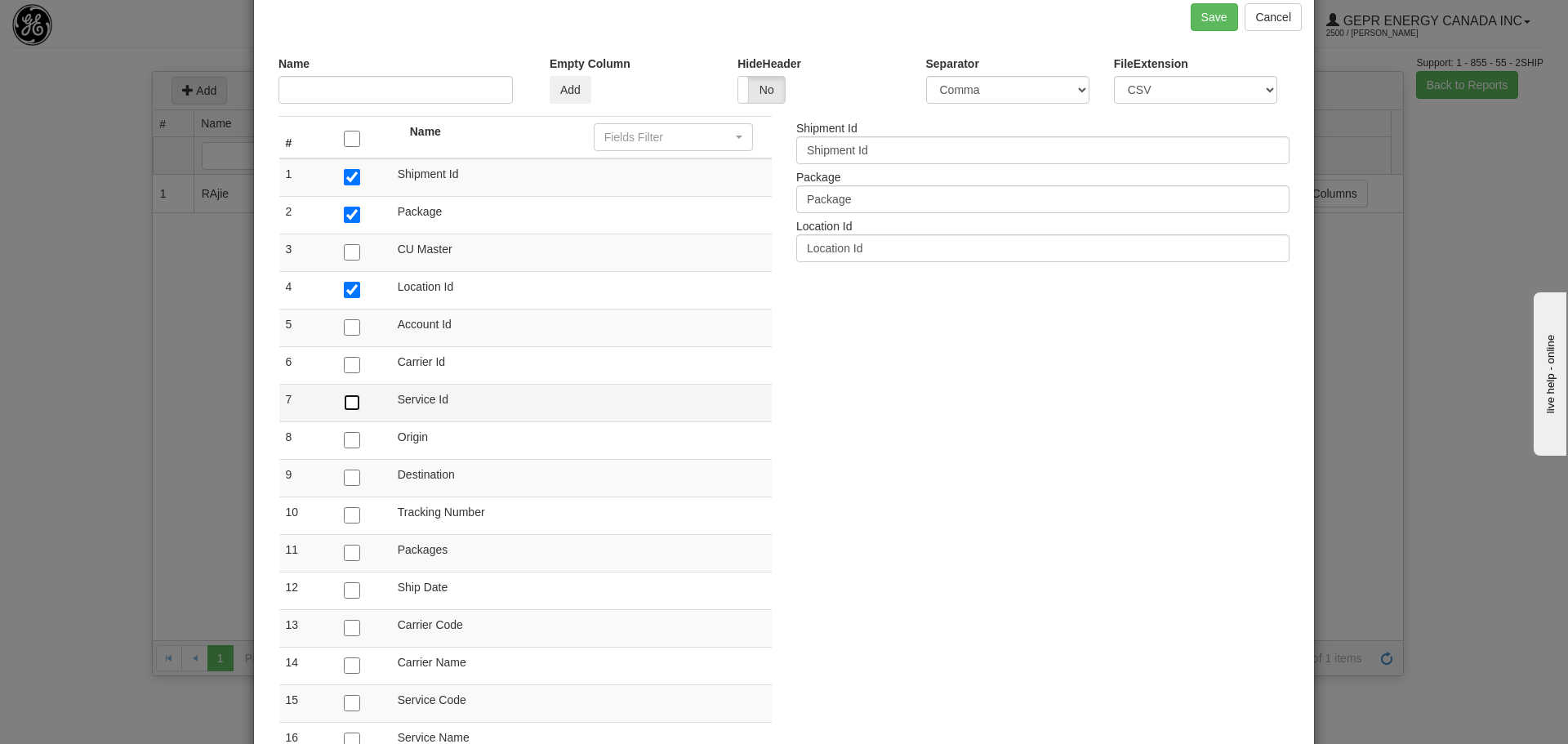
click at [345, 397] on input "checkbox" at bounding box center [352, 403] width 16 height 16
checkbox input "true"
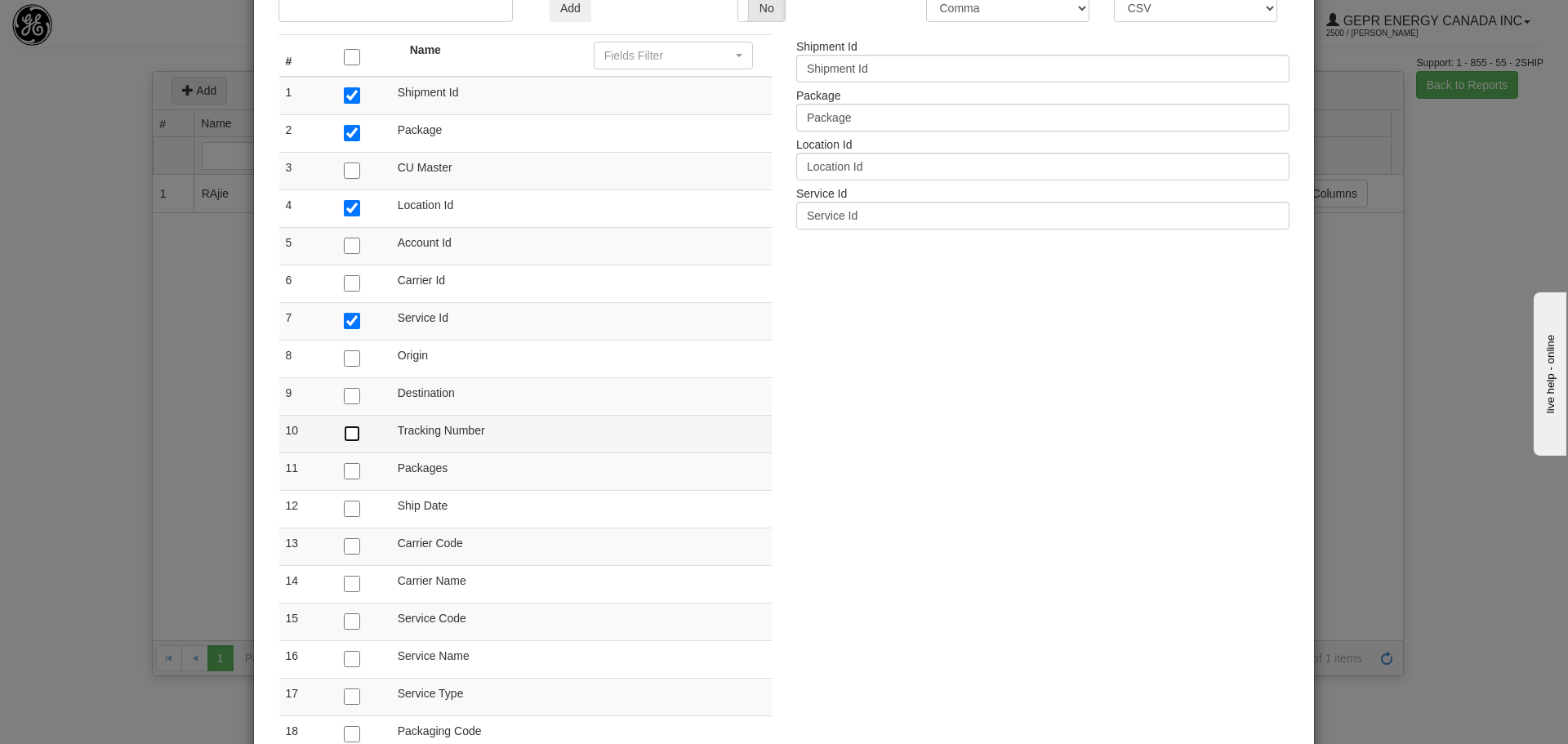
click at [345, 427] on input "checkbox" at bounding box center [352, 434] width 16 height 16
checkbox input "true"
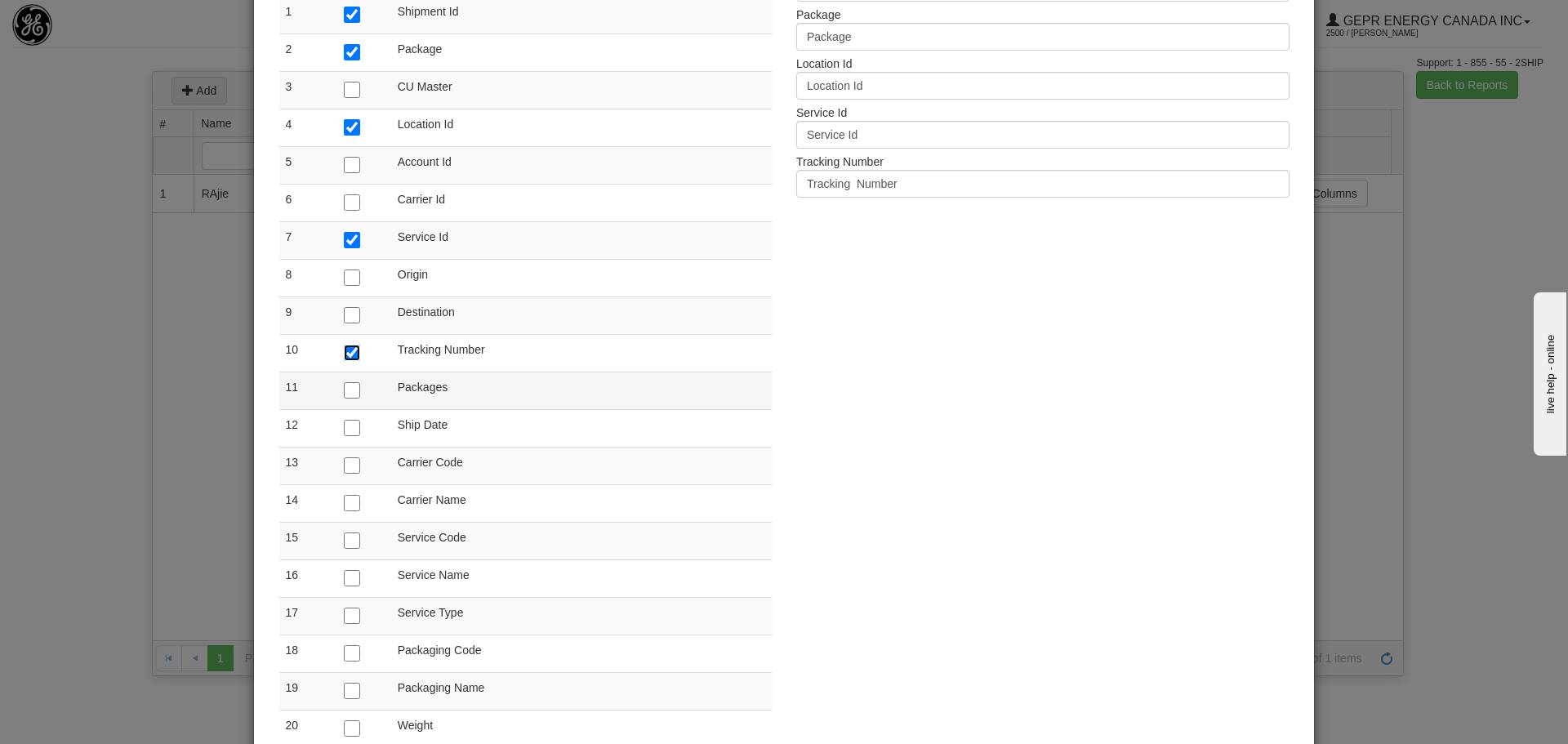
scroll to position [245, 0]
click at [345, 425] on input "checkbox" at bounding box center [352, 427] width 16 height 16
checkbox input "true"
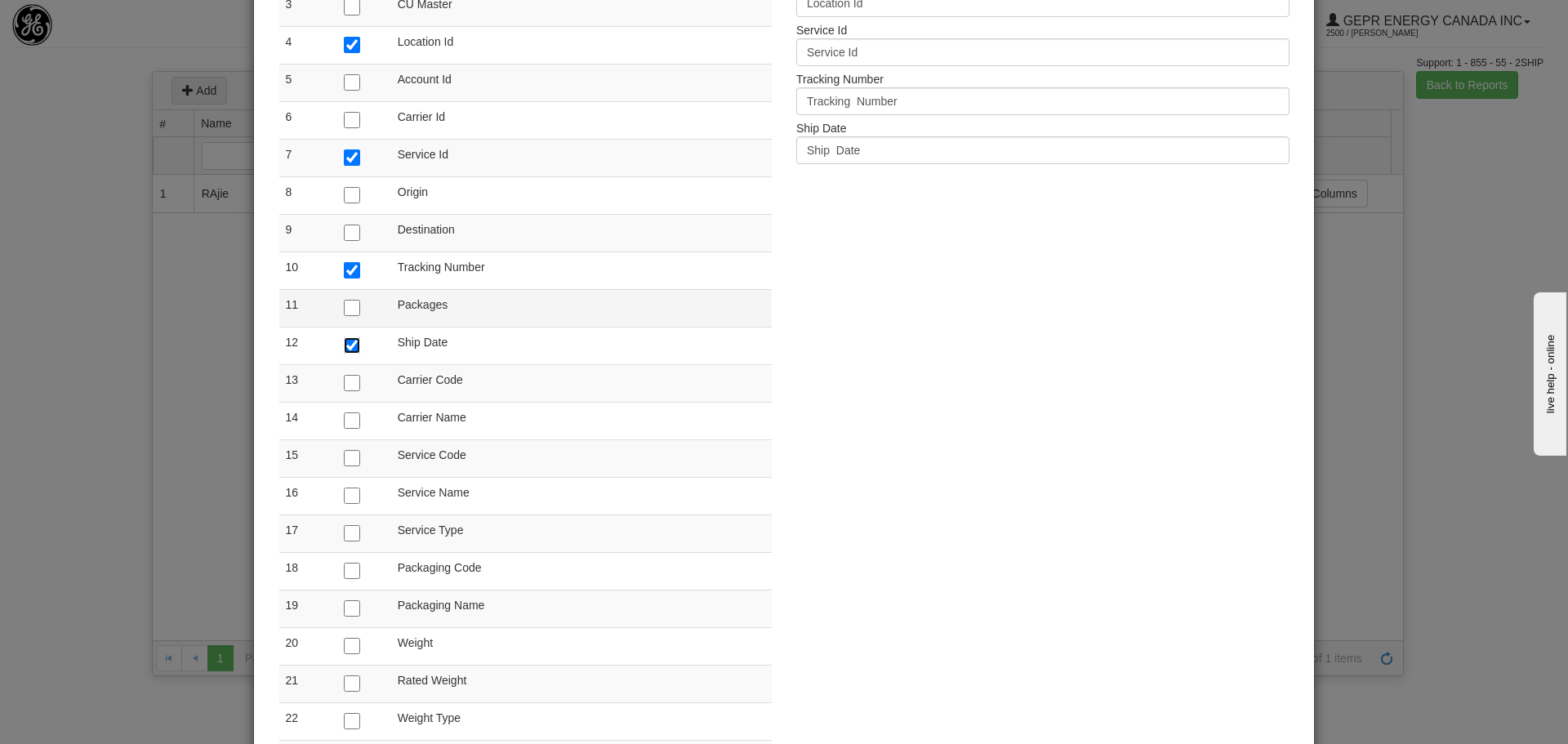
scroll to position [408, 0]
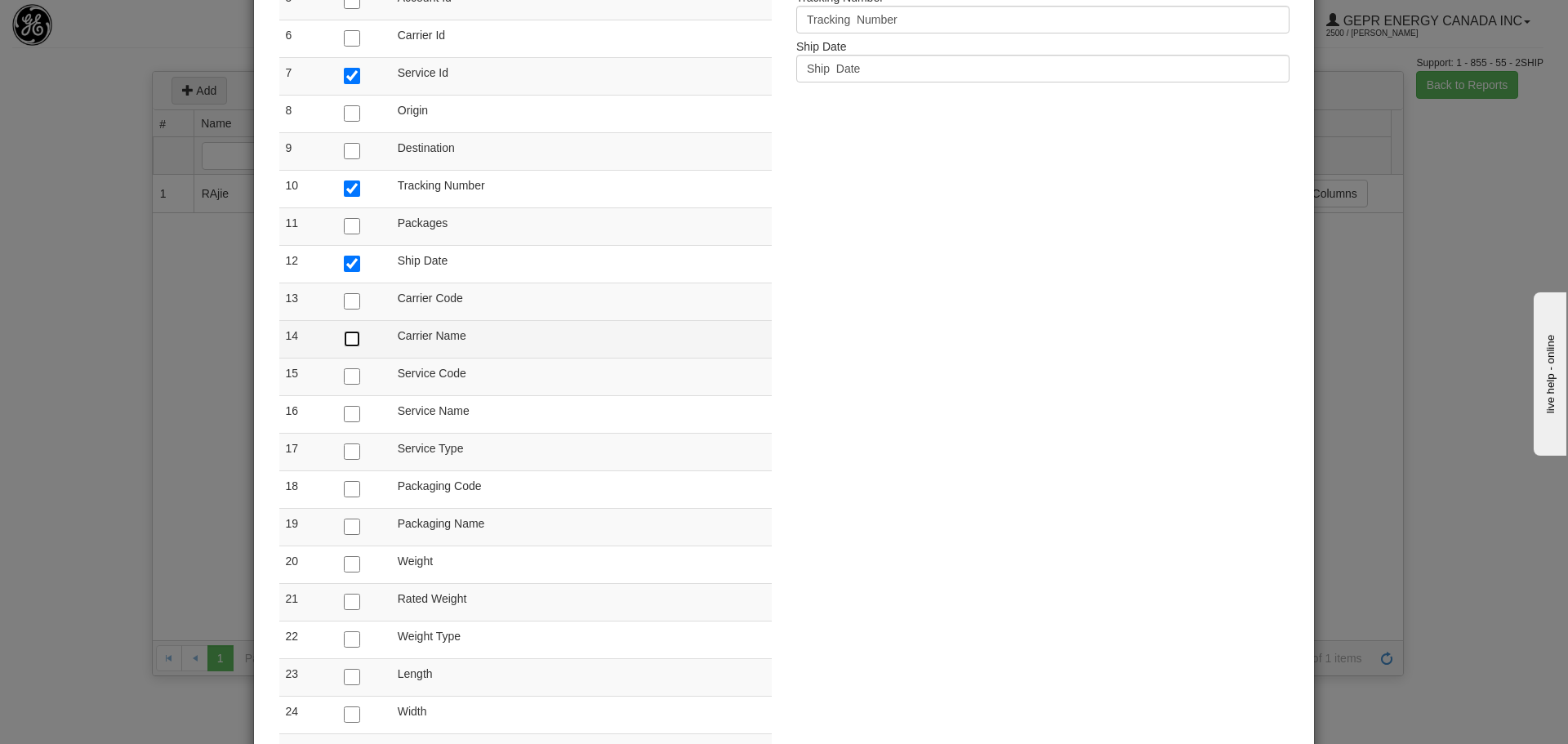
click at [348, 339] on input "checkbox" at bounding box center [352, 339] width 16 height 16
checkbox input "true"
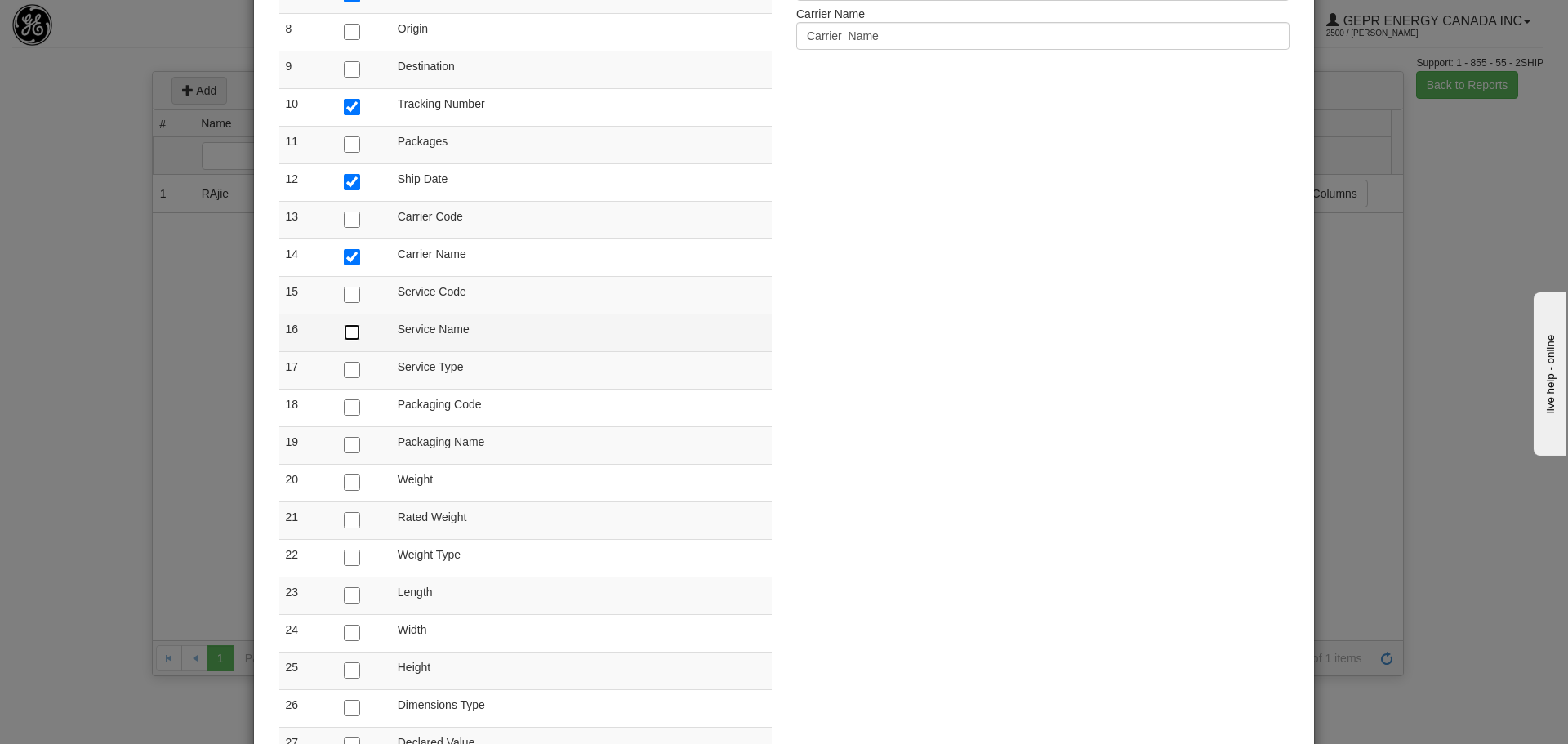
click at [347, 327] on input "checkbox" at bounding box center [352, 332] width 16 height 16
checkbox input "true"
click at [351, 289] on input "checkbox" at bounding box center [352, 294] width 16 height 16
checkbox input "true"
click at [344, 368] on input "checkbox" at bounding box center [352, 370] width 16 height 16
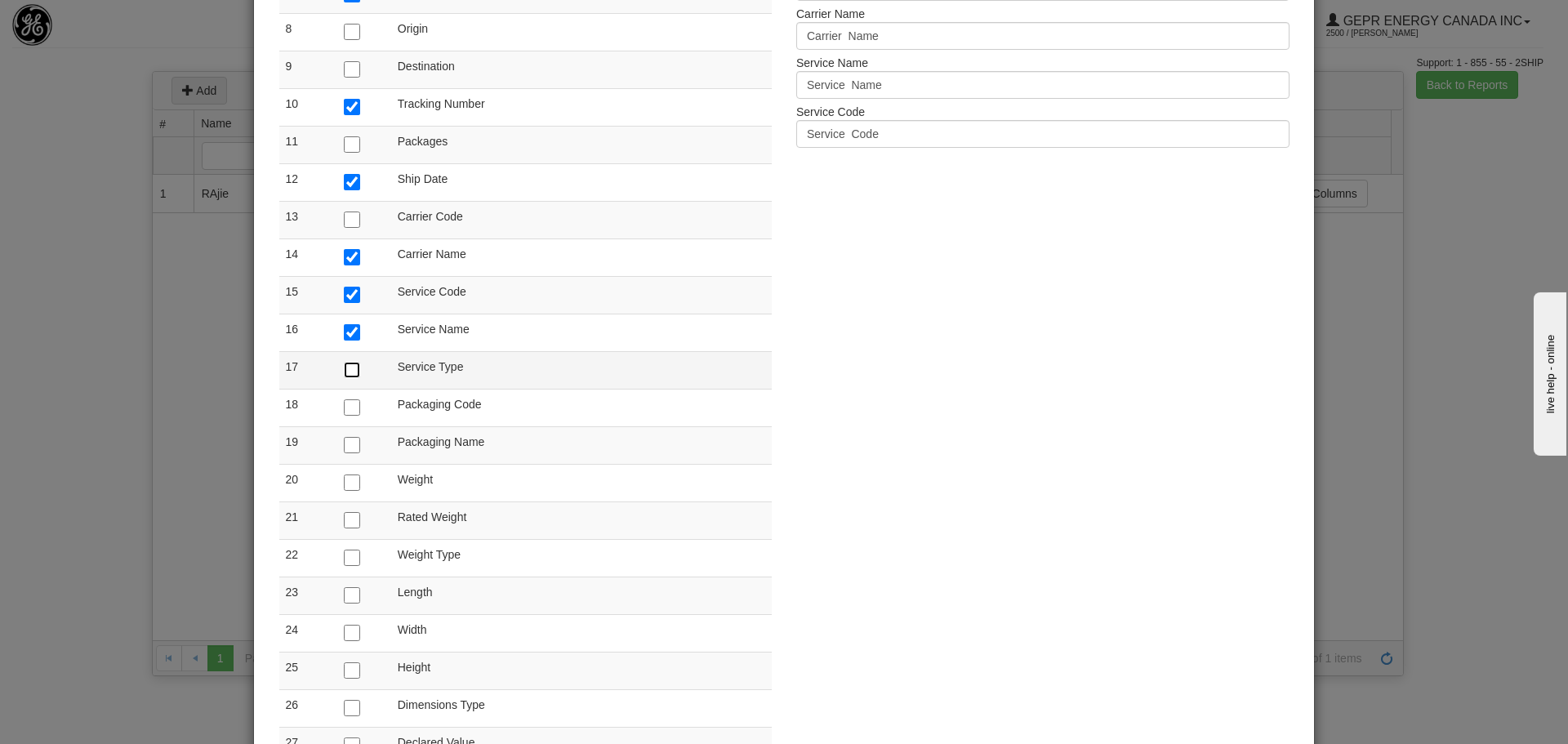
checkbox input "true"
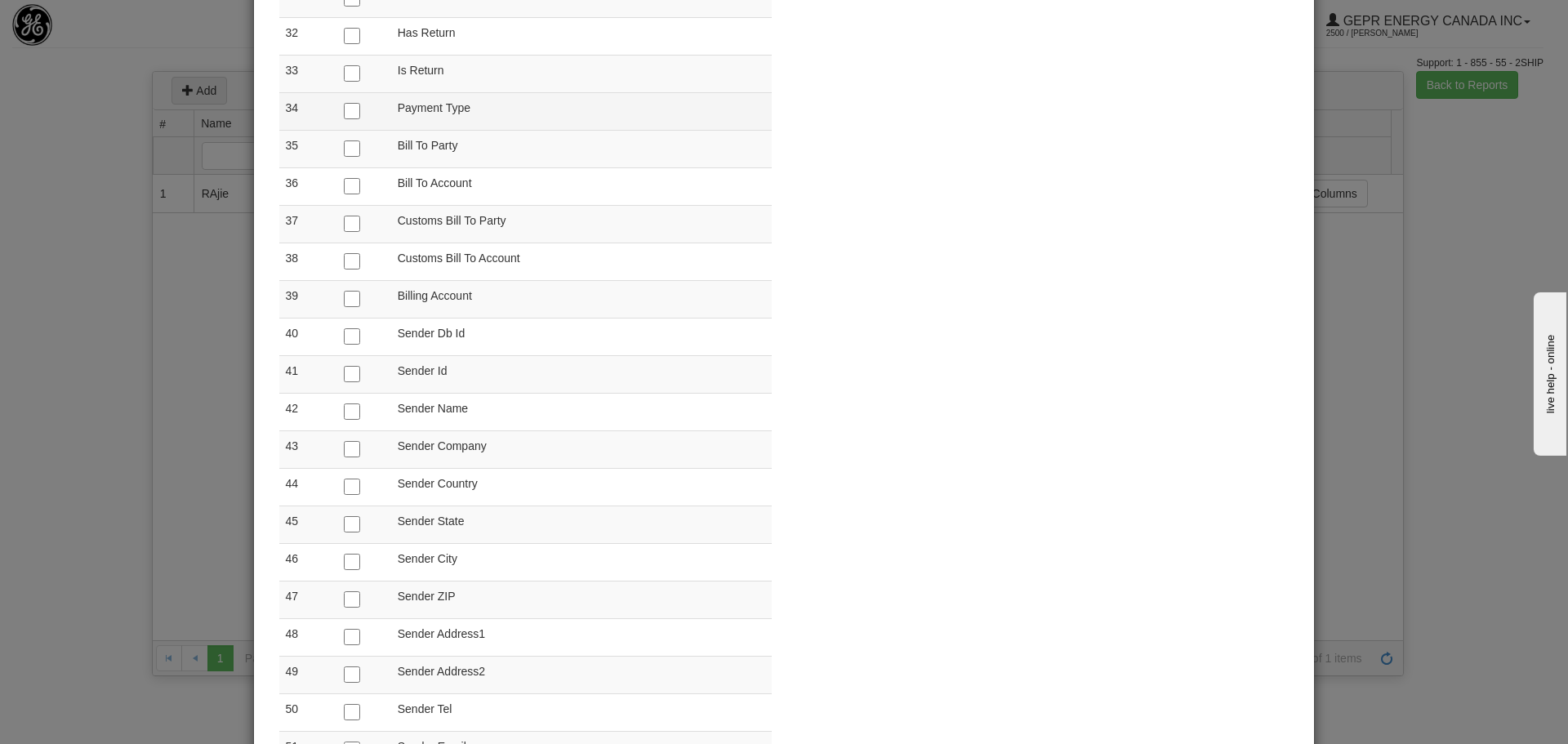
scroll to position [1389, 0]
click at [345, 372] on input "checkbox" at bounding box center [352, 372] width 16 height 16
checkbox input "true"
click at [345, 403] on input "checkbox" at bounding box center [352, 410] width 16 height 16
checkbox input "true"
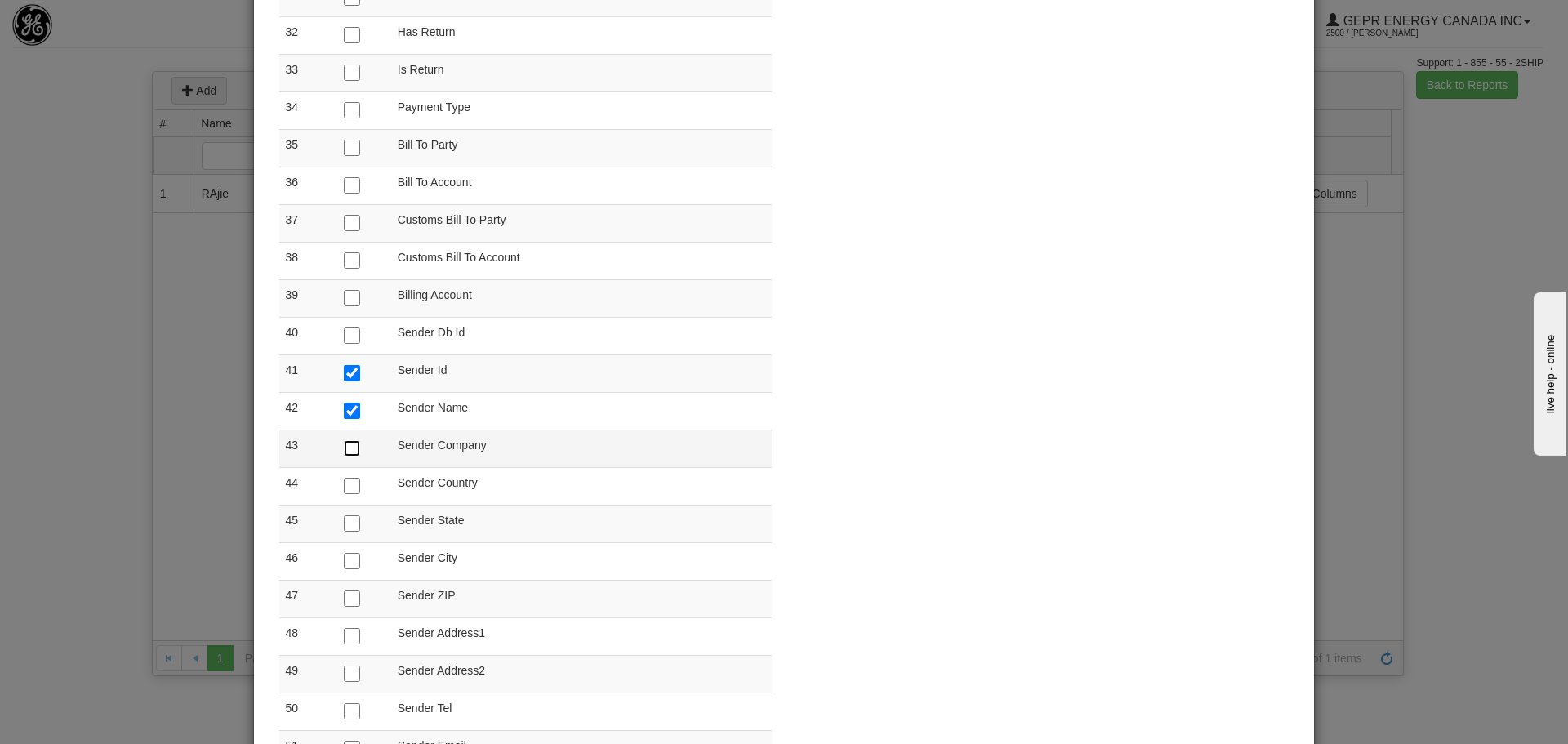
click at [345, 443] on input "checkbox" at bounding box center [352, 448] width 16 height 16
checkbox input "true"
click at [345, 490] on input "checkbox" at bounding box center [352, 485] width 16 height 16
checkbox input "true"
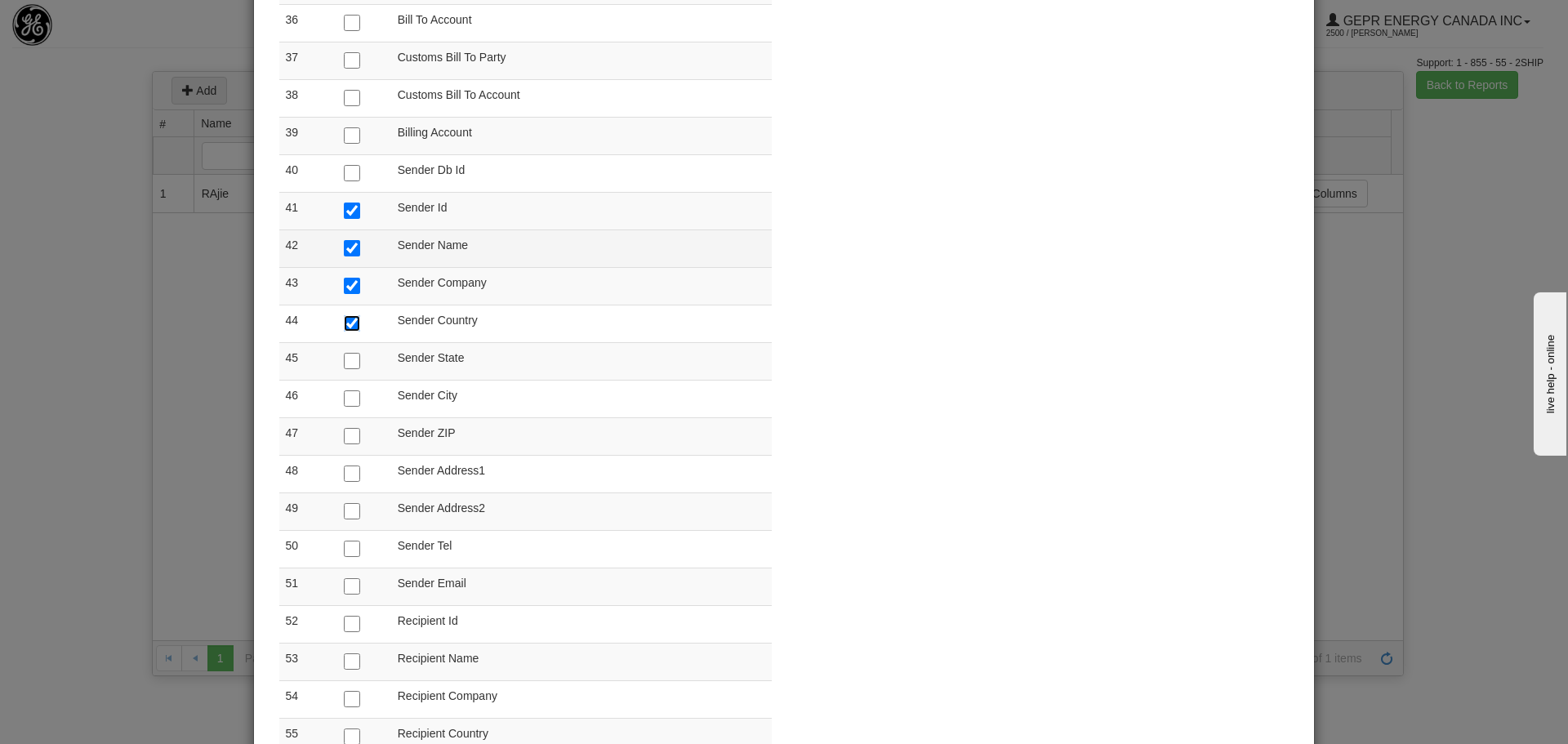
scroll to position [1552, 0]
click at [347, 356] on input "checkbox" at bounding box center [352, 359] width 16 height 16
checkbox input "true"
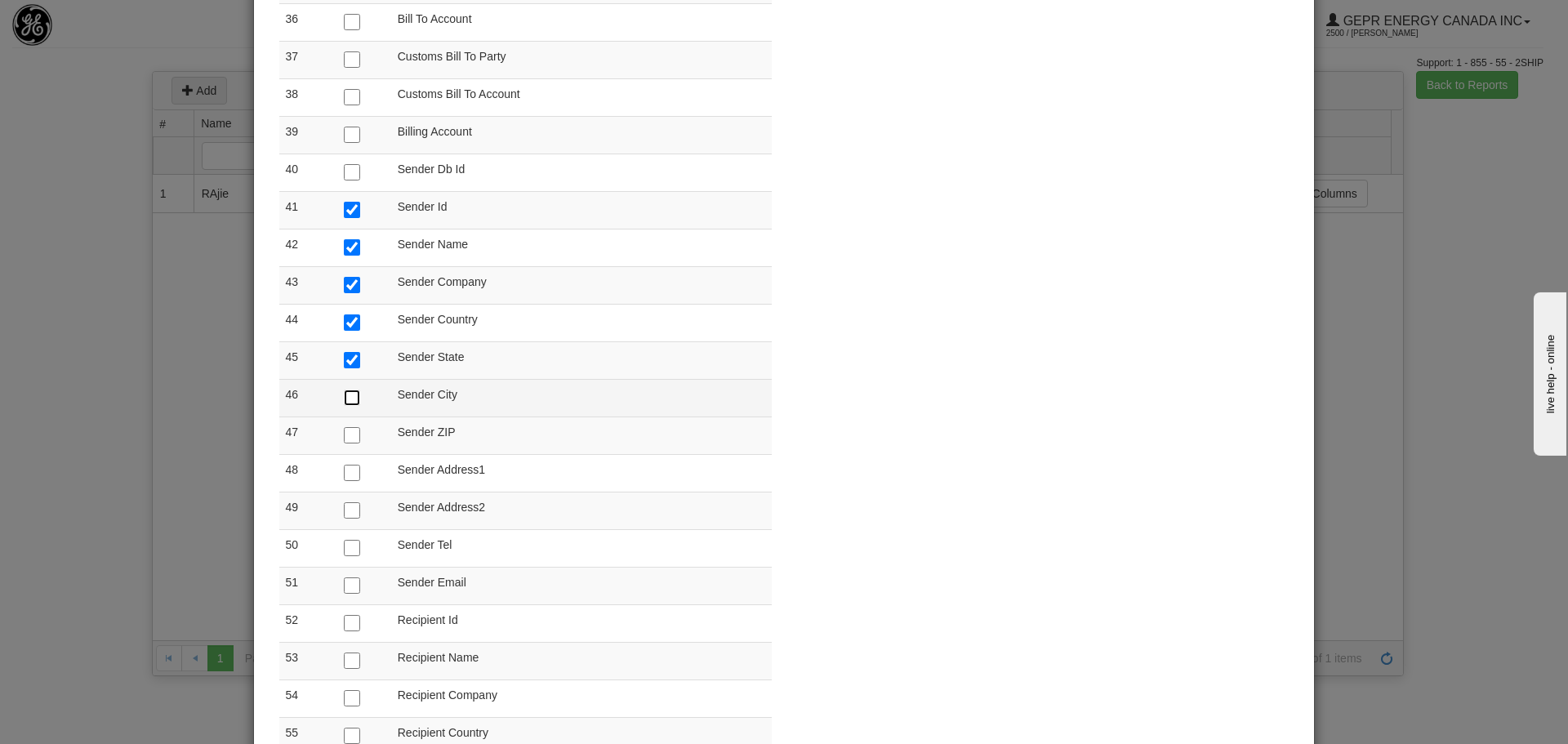
click at [346, 401] on input "checkbox" at bounding box center [352, 397] width 16 height 16
checkbox input "true"
click at [346, 436] on input "checkbox" at bounding box center [352, 435] width 16 height 16
checkbox input "true"
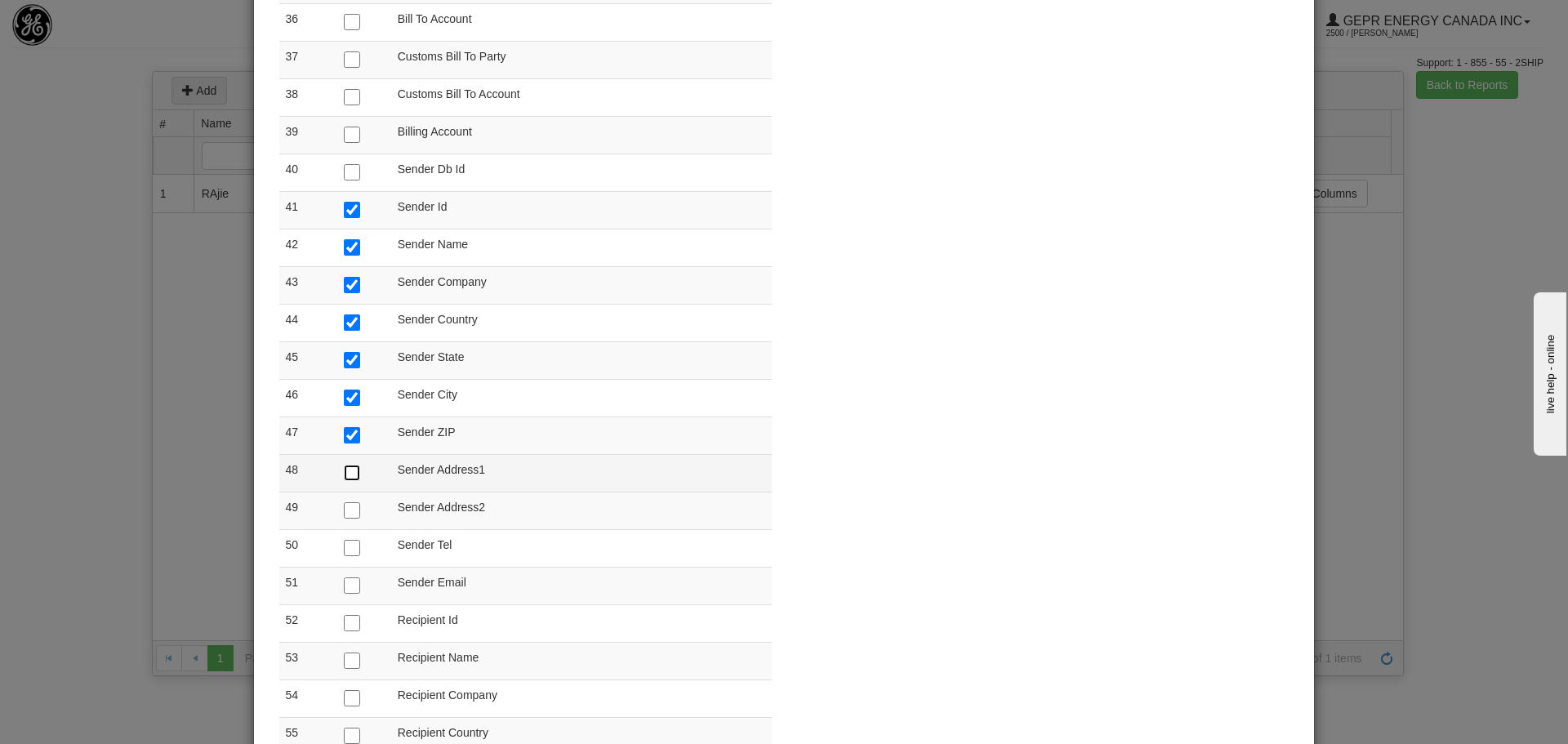
click at [345, 472] on input "checkbox" at bounding box center [352, 472] width 16 height 16
checkbox input "true"
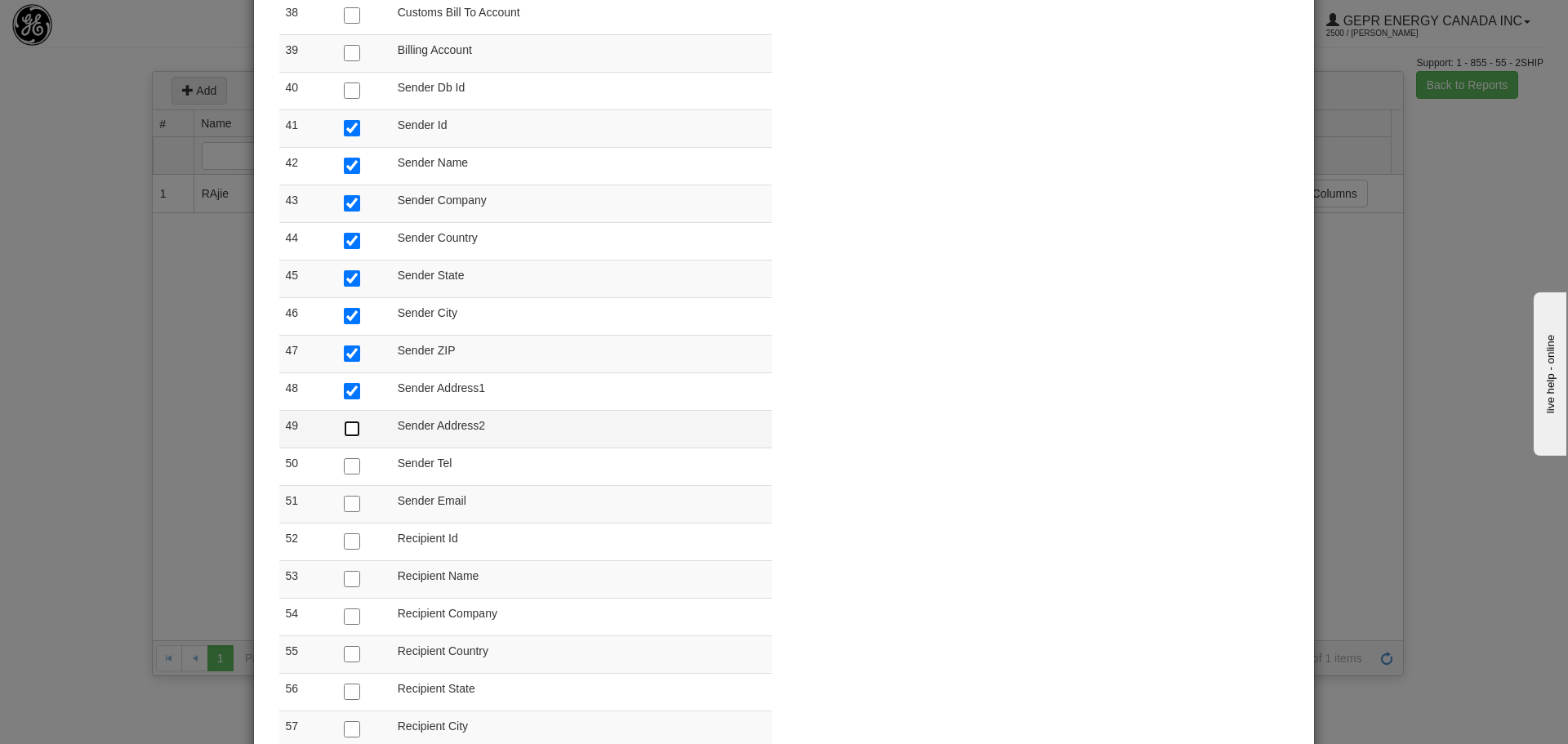
click at [344, 435] on input "checkbox" at bounding box center [352, 428] width 16 height 16
checkbox input "true"
click at [344, 468] on input "checkbox" at bounding box center [352, 466] width 16 height 16
checkbox input "true"
click at [344, 500] on input "checkbox" at bounding box center [352, 503] width 16 height 16
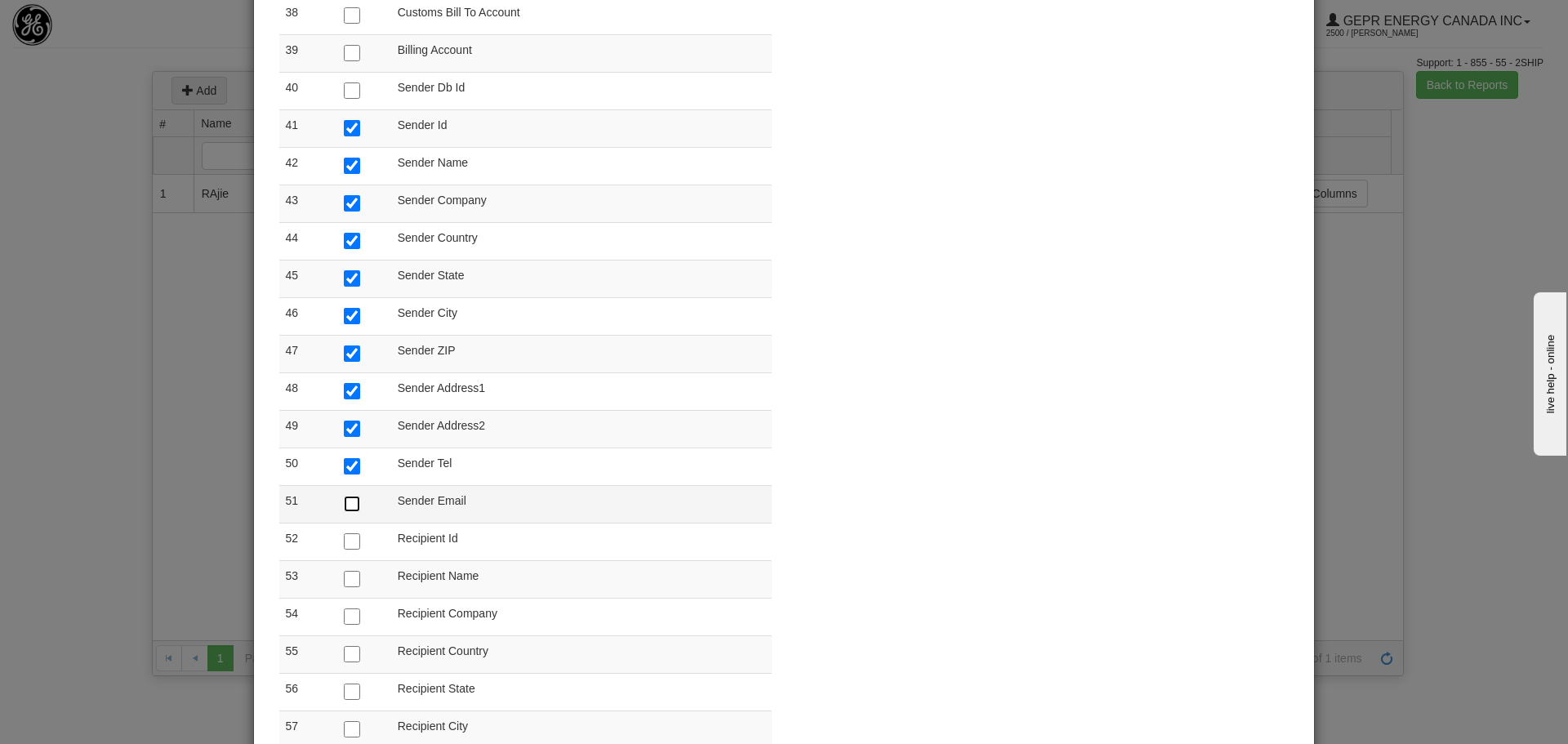
checkbox input "true"
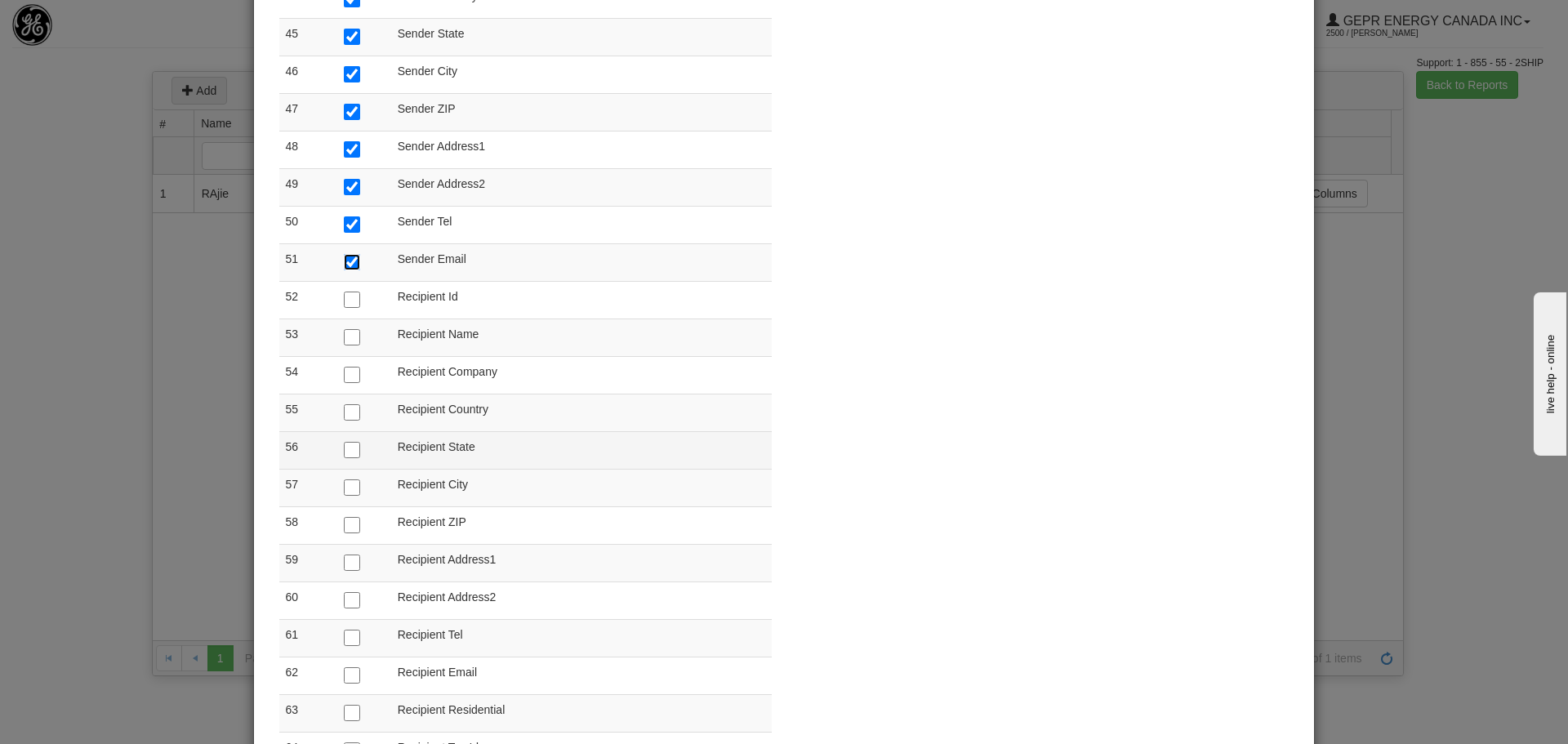
scroll to position [1879, 0]
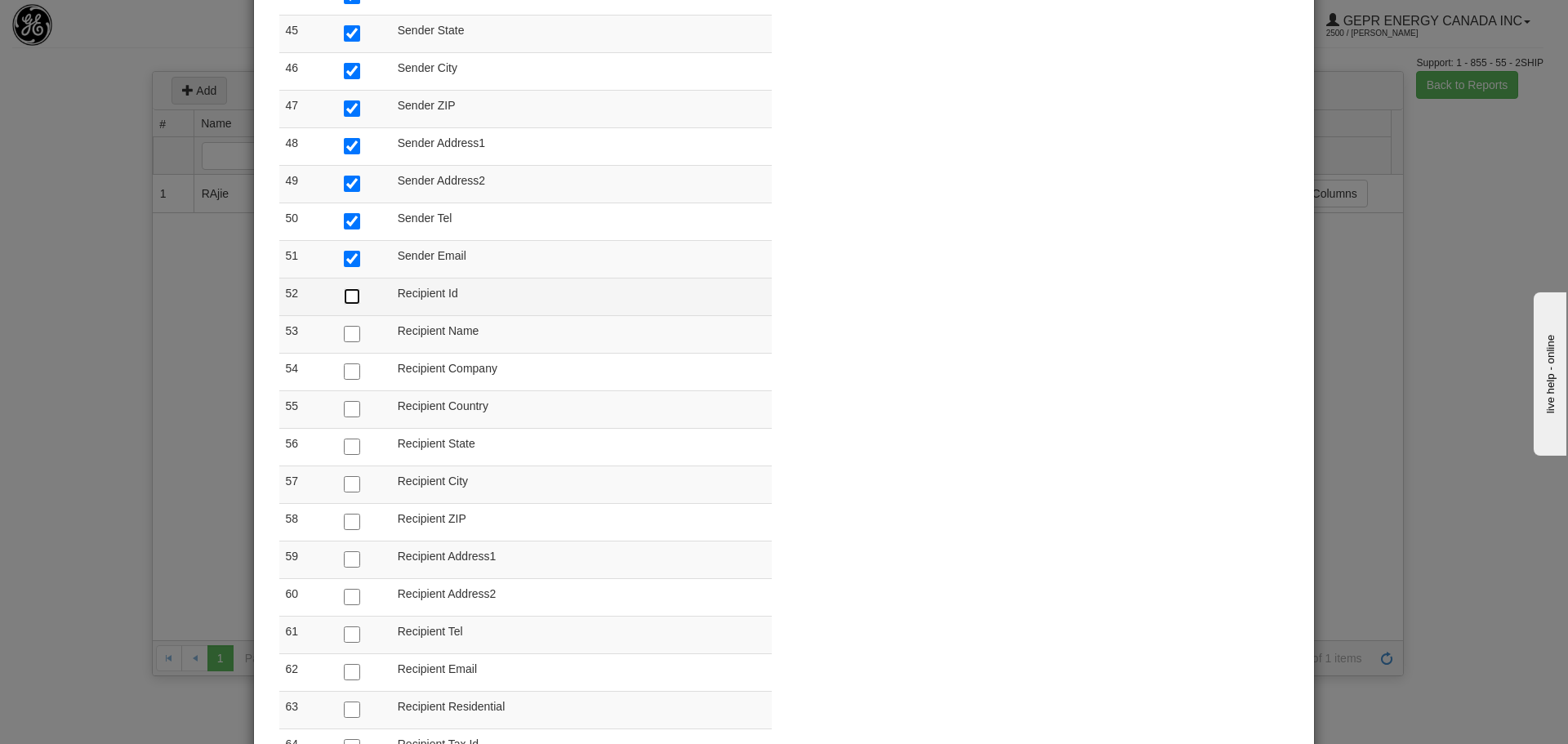
click at [345, 301] on input "checkbox" at bounding box center [352, 296] width 16 height 16
checkbox input "true"
click at [345, 331] on input "checkbox" at bounding box center [352, 334] width 16 height 16
checkbox input "true"
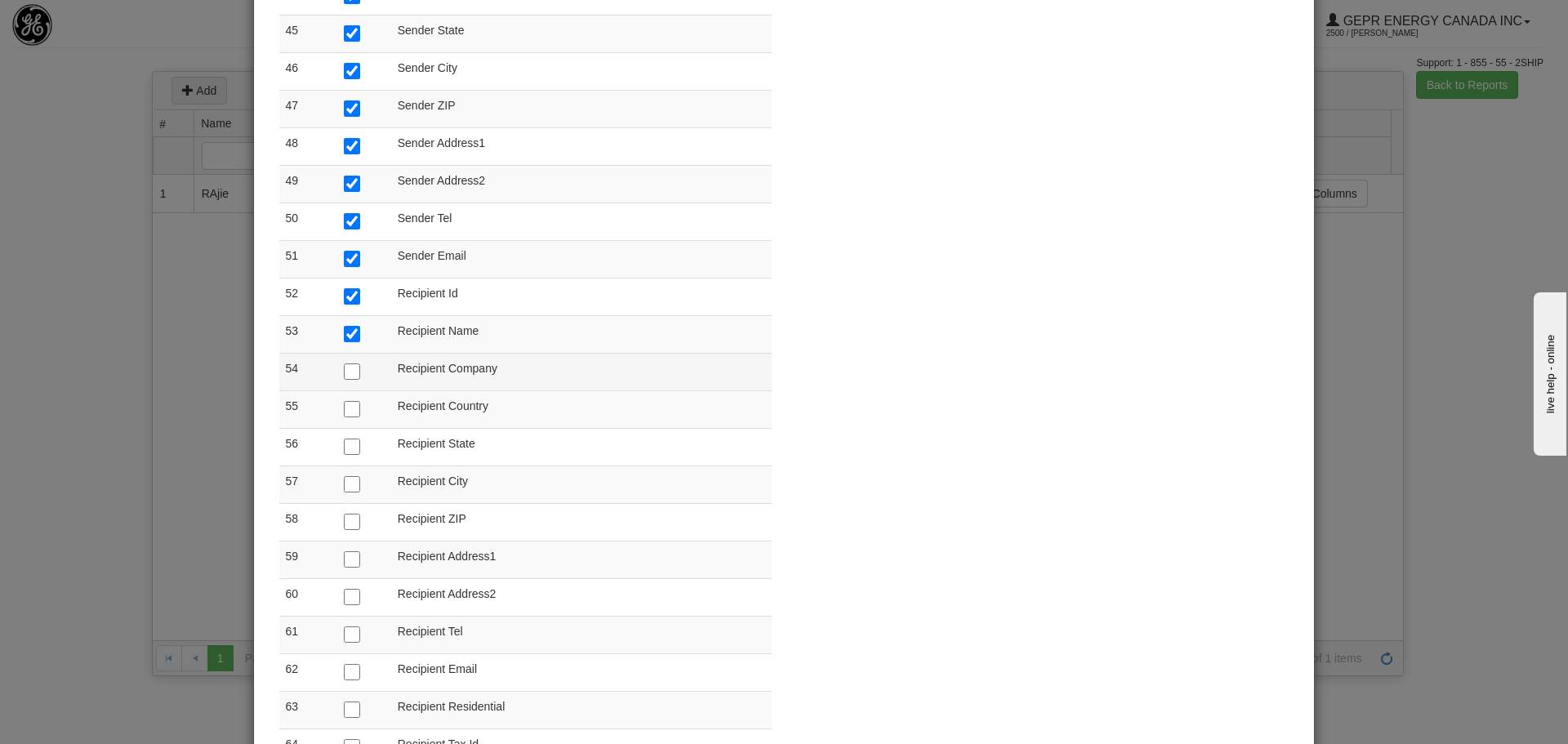
click at [345, 361] on td at bounding box center [364, 372] width 54 height 38
click at [345, 362] on td at bounding box center [364, 372] width 54 height 38
click at [345, 367] on input "checkbox" at bounding box center [352, 372] width 16 height 16
checkbox input "true"
click at [345, 401] on td at bounding box center [364, 409] width 54 height 38
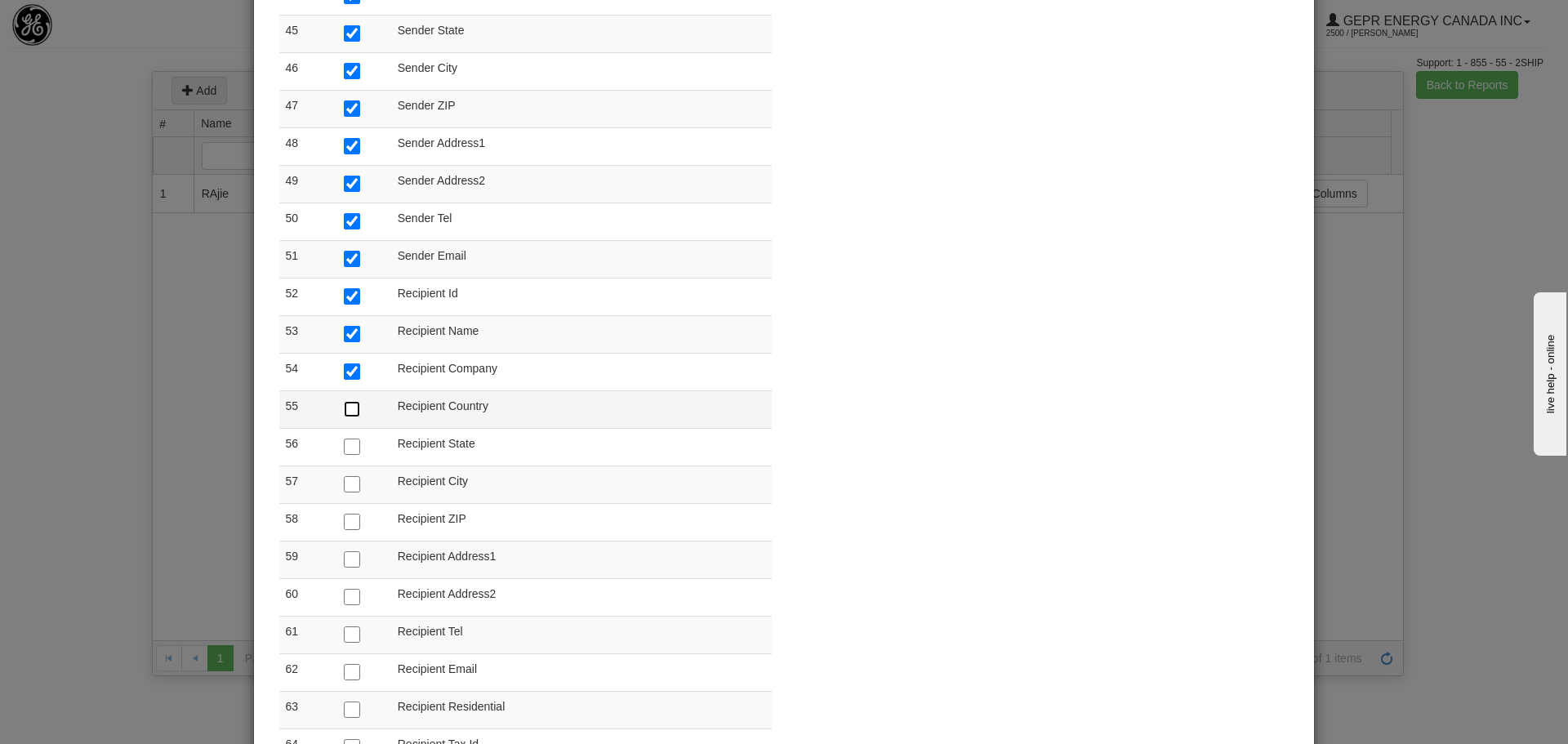
click at [345, 403] on input "checkbox" at bounding box center [352, 408] width 16 height 16
checkbox input "true"
click at [345, 450] on input "checkbox" at bounding box center [352, 446] width 16 height 16
checkbox input "true"
click at [345, 482] on input "checkbox" at bounding box center [352, 483] width 16 height 16
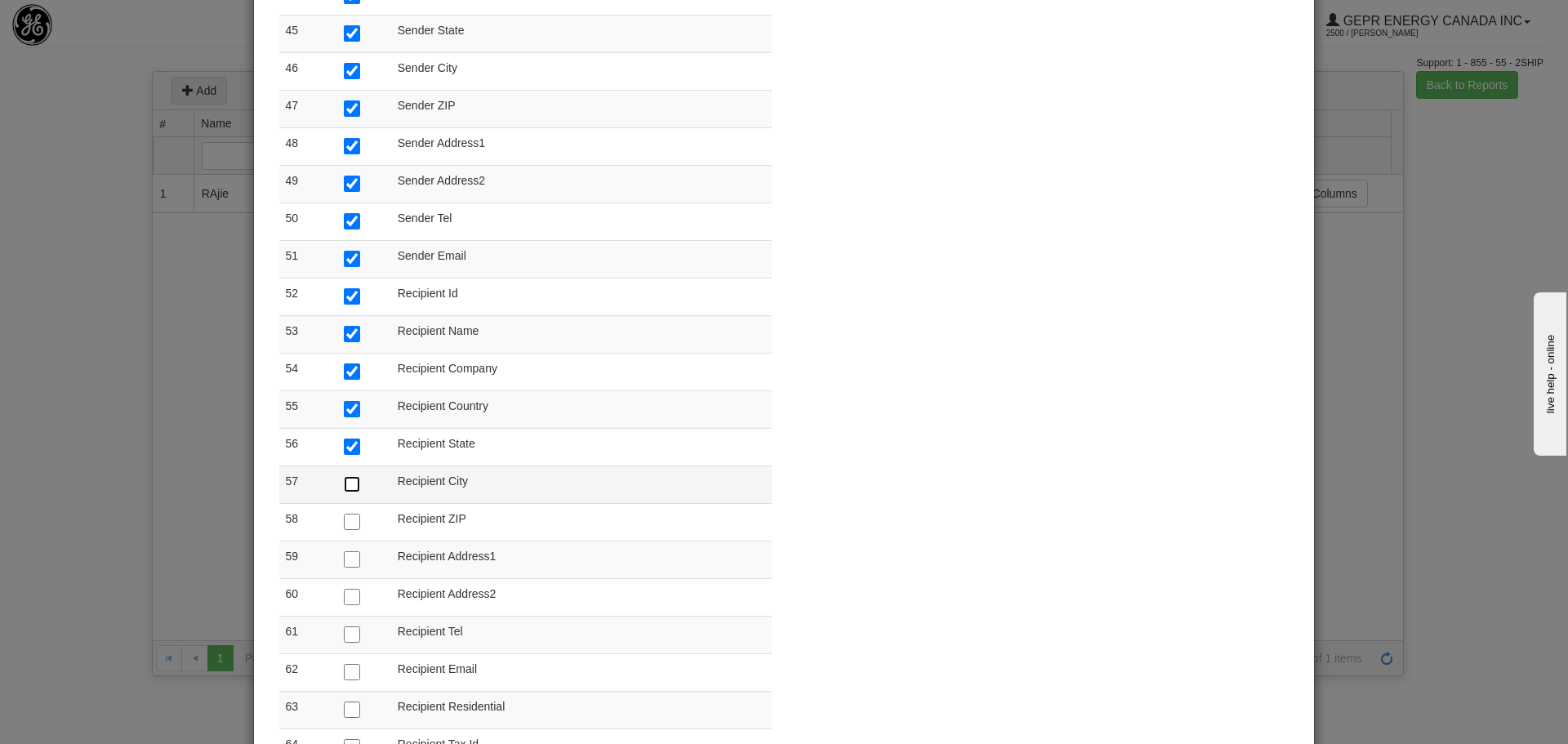
checkbox input "true"
click at [346, 526] on input "checkbox" at bounding box center [352, 521] width 16 height 16
checkbox input "true"
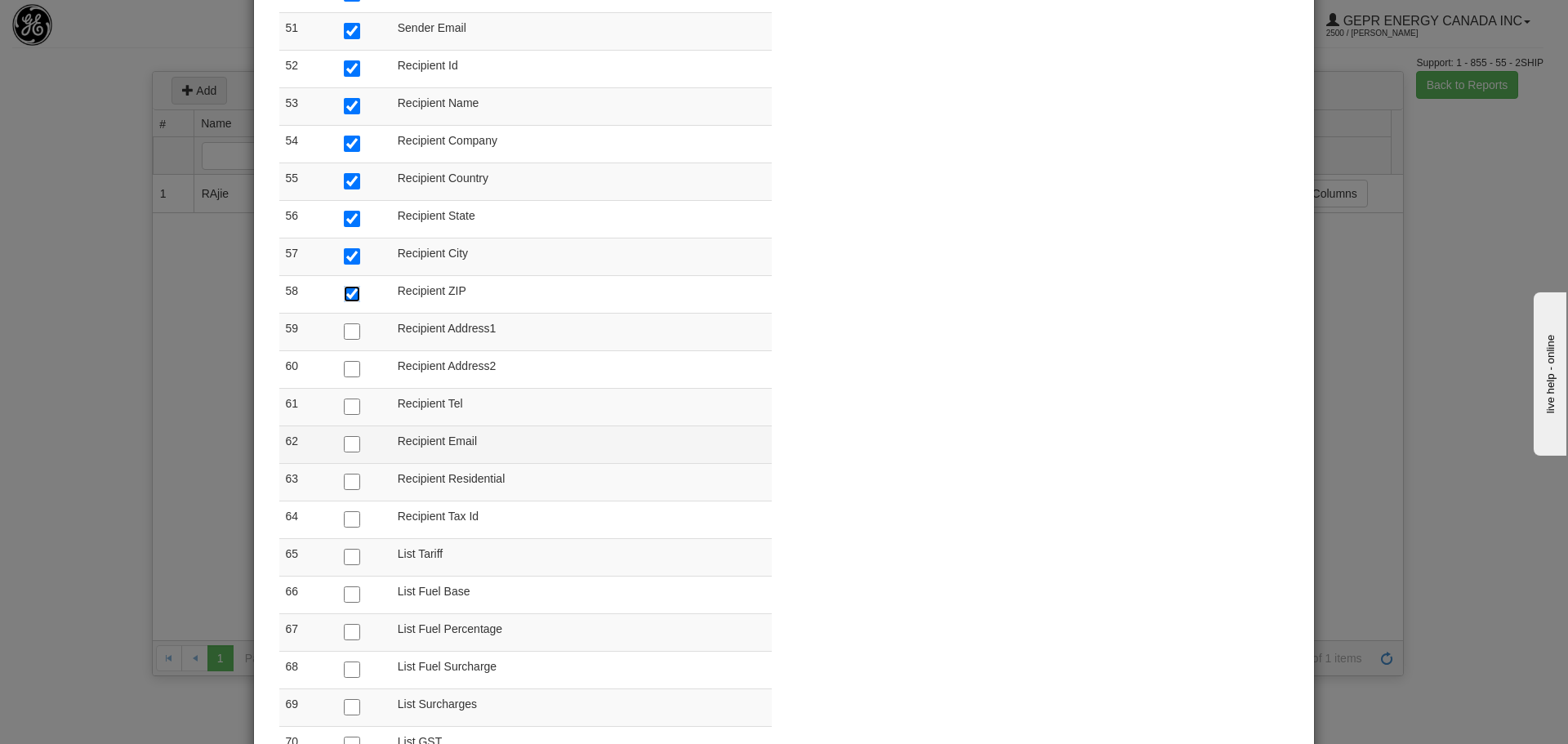
scroll to position [2124, 0]
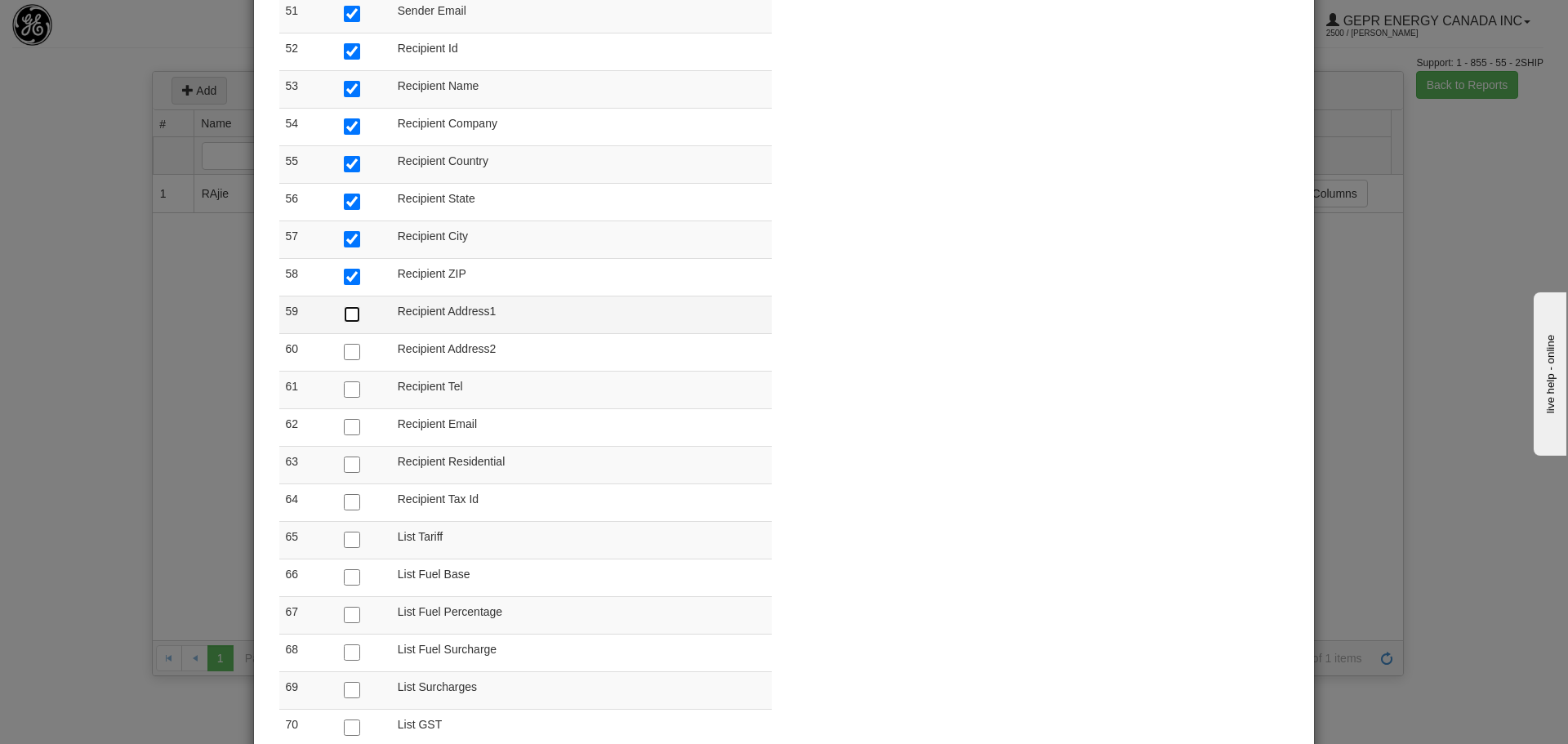
click at [344, 321] on input "checkbox" at bounding box center [352, 314] width 16 height 16
checkbox input "true"
click at [344, 354] on input "checkbox" at bounding box center [352, 352] width 16 height 16
checkbox input "true"
click at [347, 394] on input "checkbox" at bounding box center [352, 389] width 16 height 16
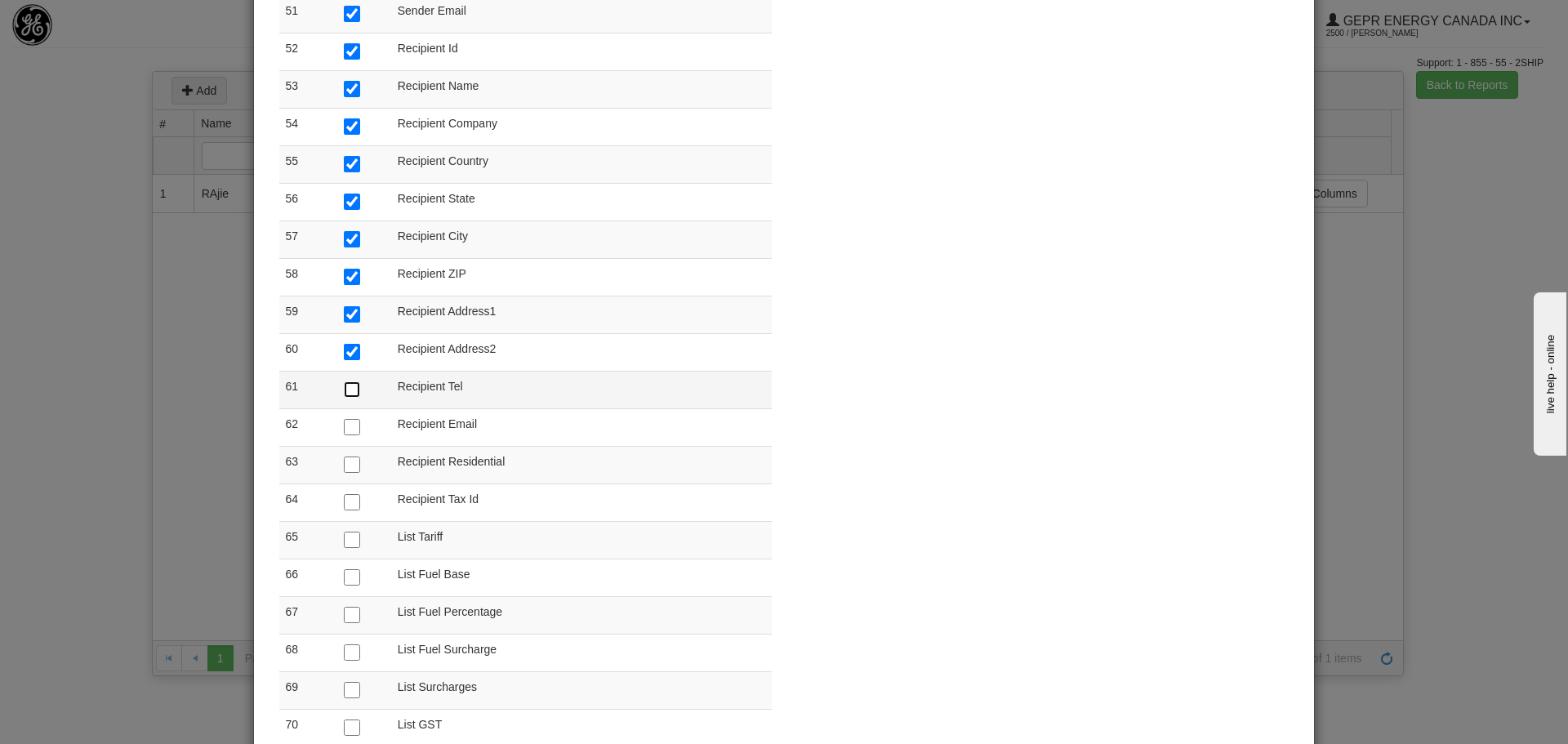
checkbox input "true"
click at [339, 436] on td at bounding box center [364, 427] width 54 height 38
click at [344, 432] on input "checkbox" at bounding box center [352, 427] width 16 height 16
checkbox input "true"
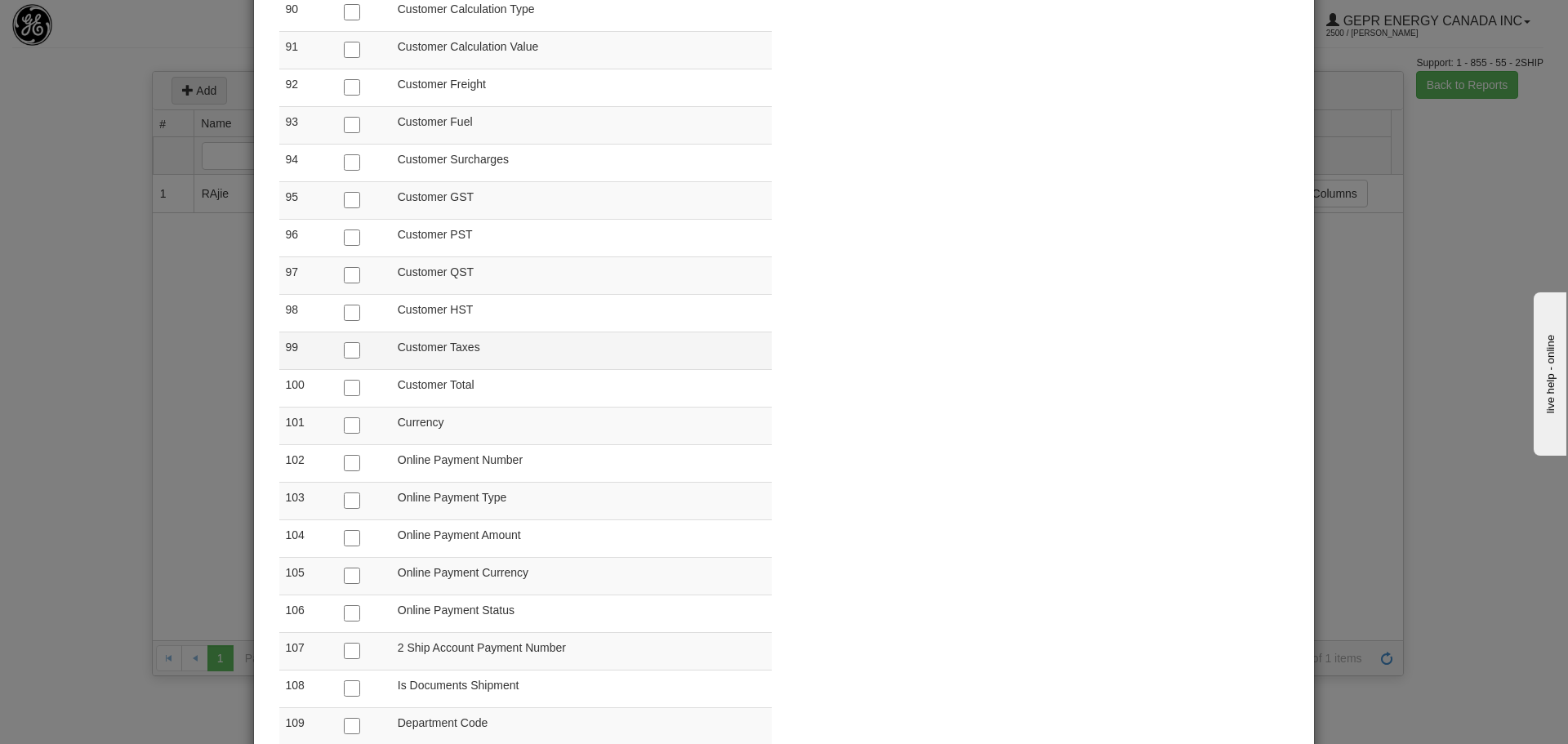
scroll to position [3595, 0]
click at [347, 426] on input "checkbox" at bounding box center [352, 421] width 16 height 16
checkbox input "true"
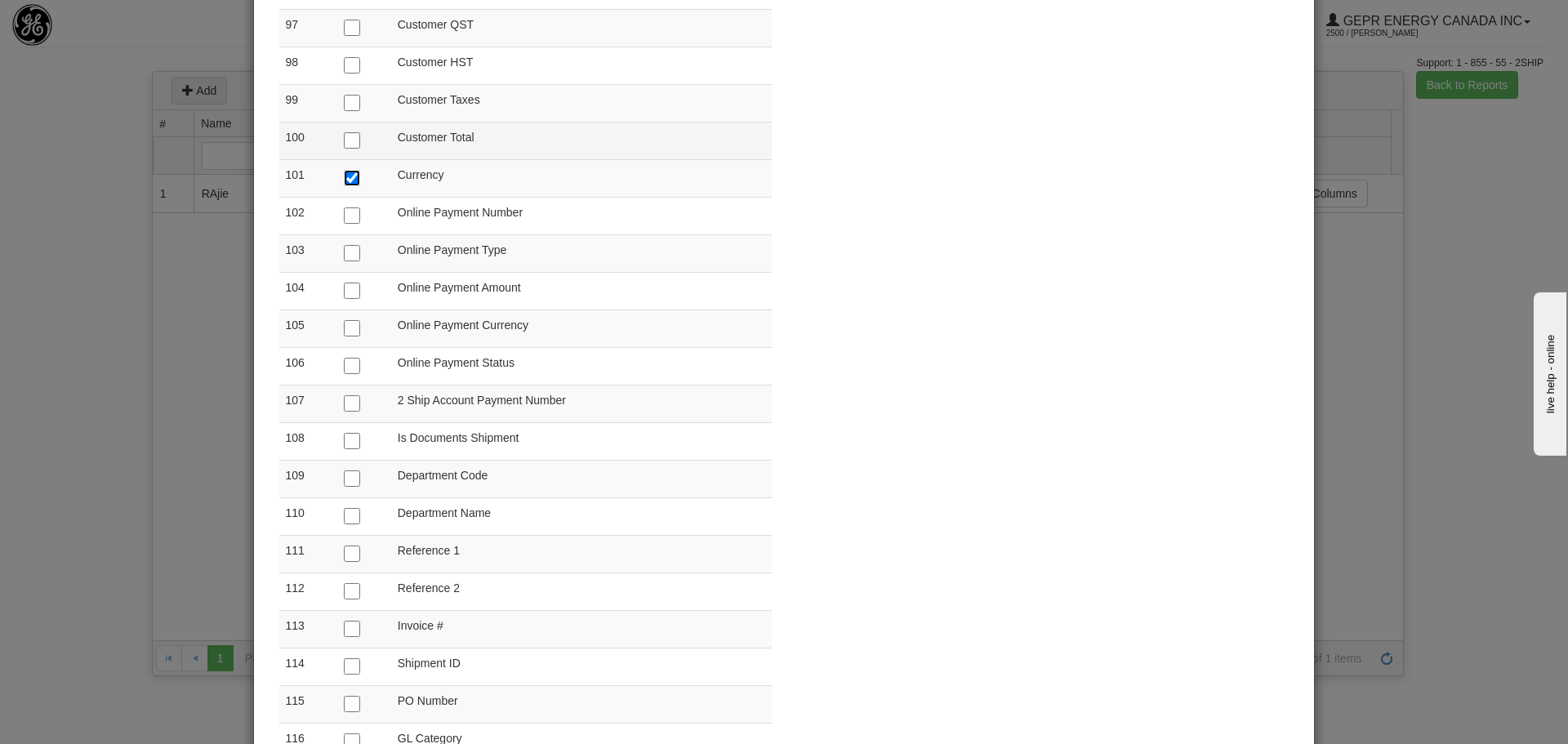
scroll to position [3839, 0]
click at [344, 480] on input "checkbox" at bounding box center [352, 477] width 16 height 16
checkbox input "true"
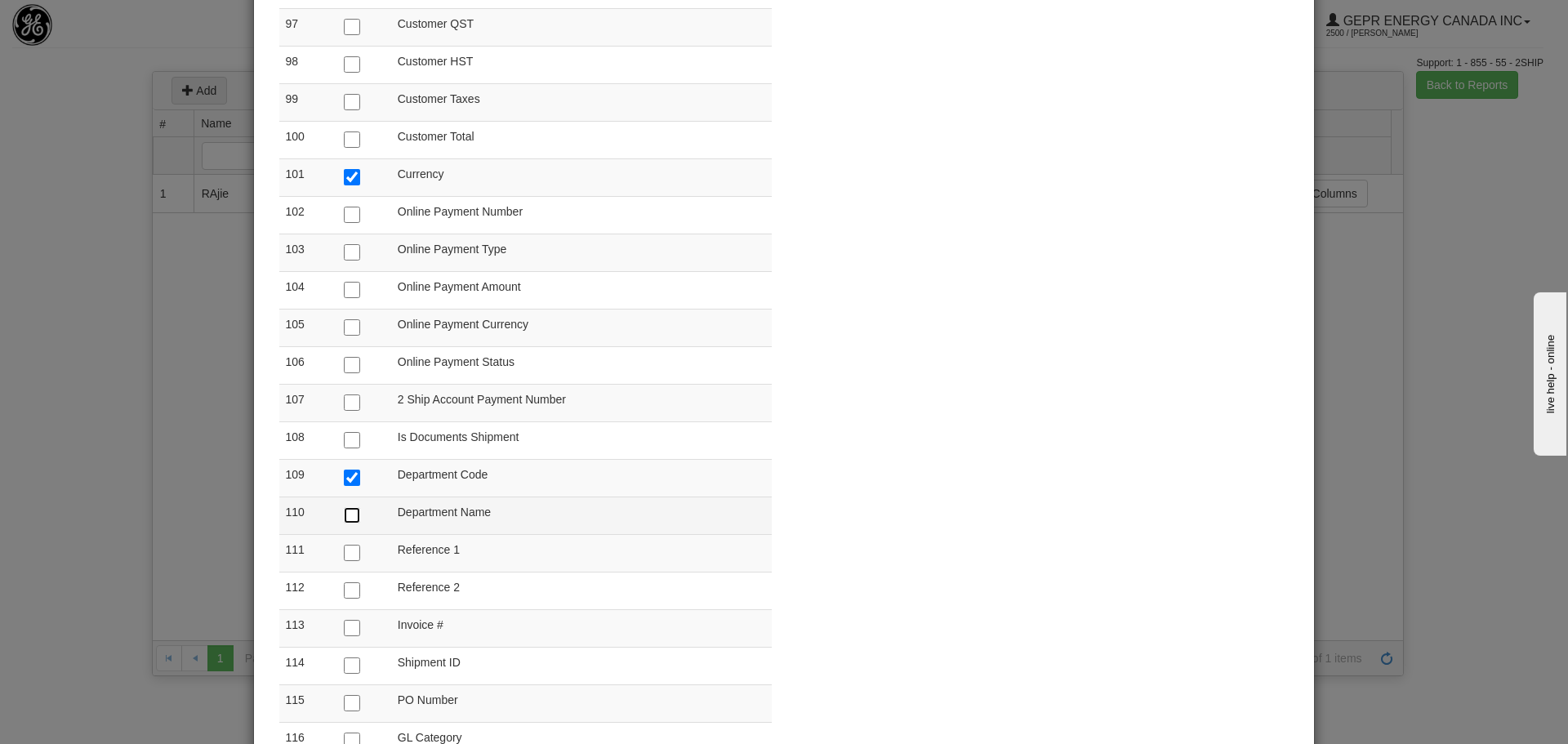
click at [344, 514] on input "checkbox" at bounding box center [352, 514] width 16 height 16
checkbox input "true"
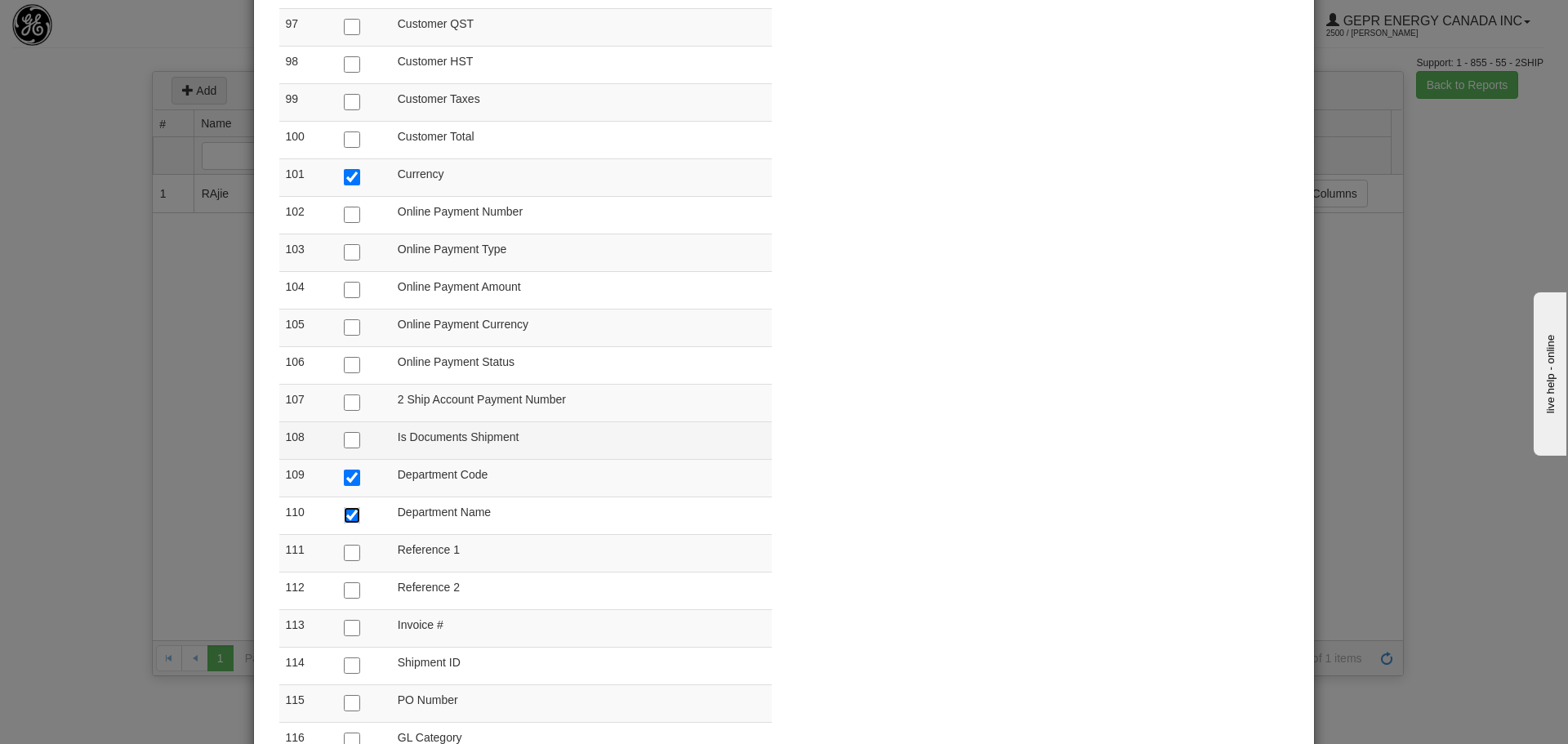
scroll to position [3921, 0]
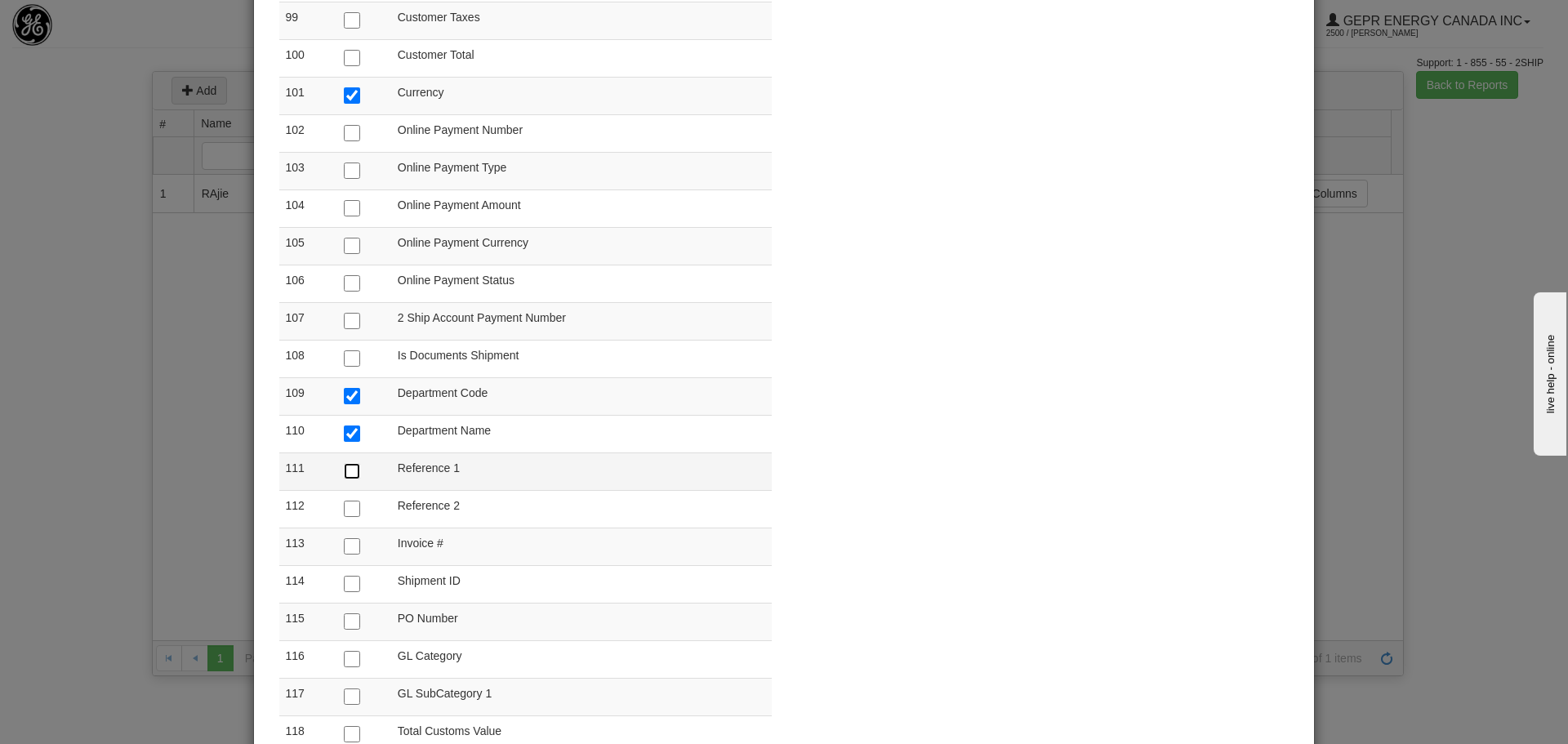
click at [348, 464] on input "checkbox" at bounding box center [352, 470] width 16 height 16
checkbox input "true"
click at [348, 500] on input "checkbox" at bounding box center [352, 508] width 16 height 16
checkbox input "true"
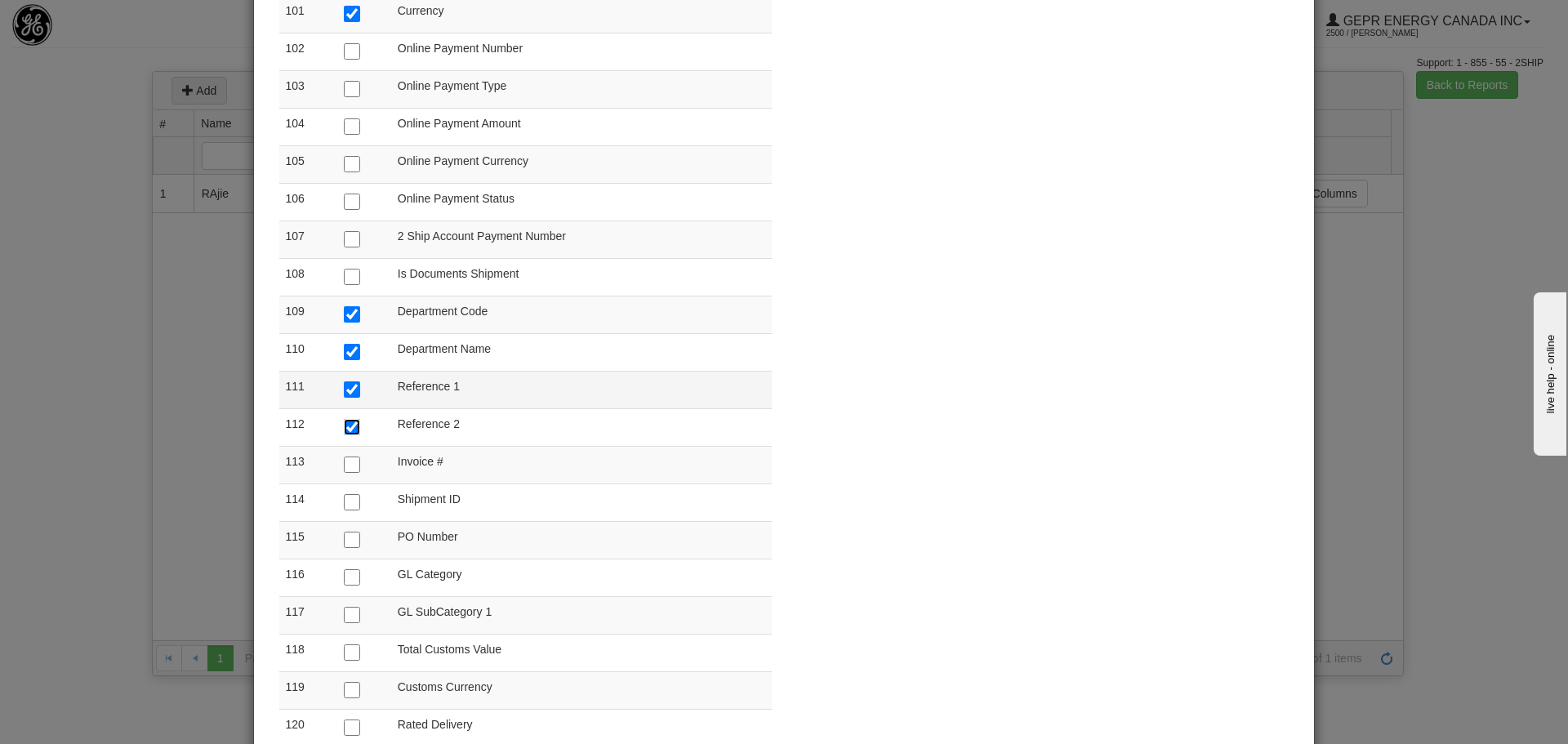
scroll to position [4085, 0]
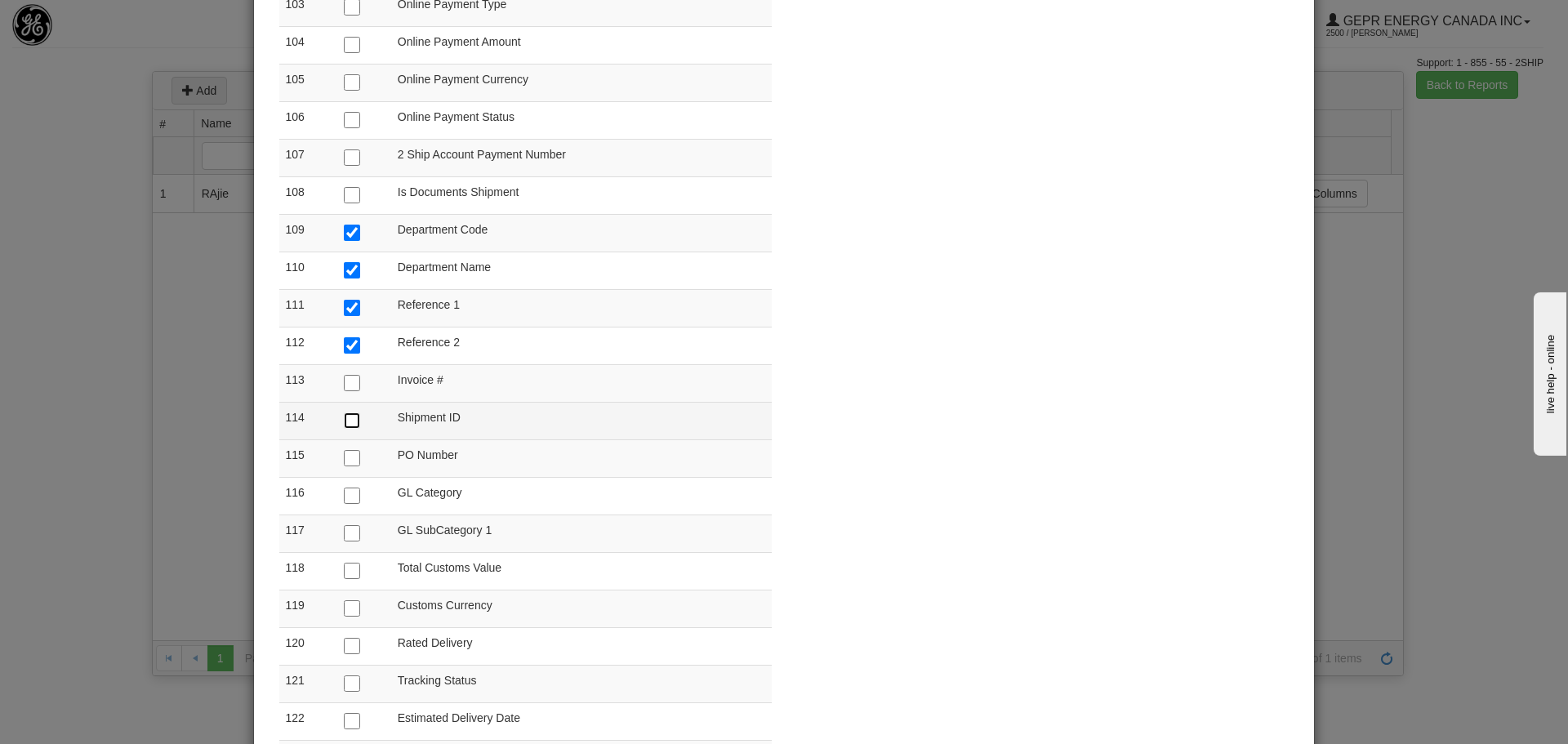
click at [344, 414] on input "checkbox" at bounding box center [352, 420] width 16 height 16
checkbox input "true"
click at [344, 460] on input "checkbox" at bounding box center [352, 458] width 16 height 16
checkbox input "true"
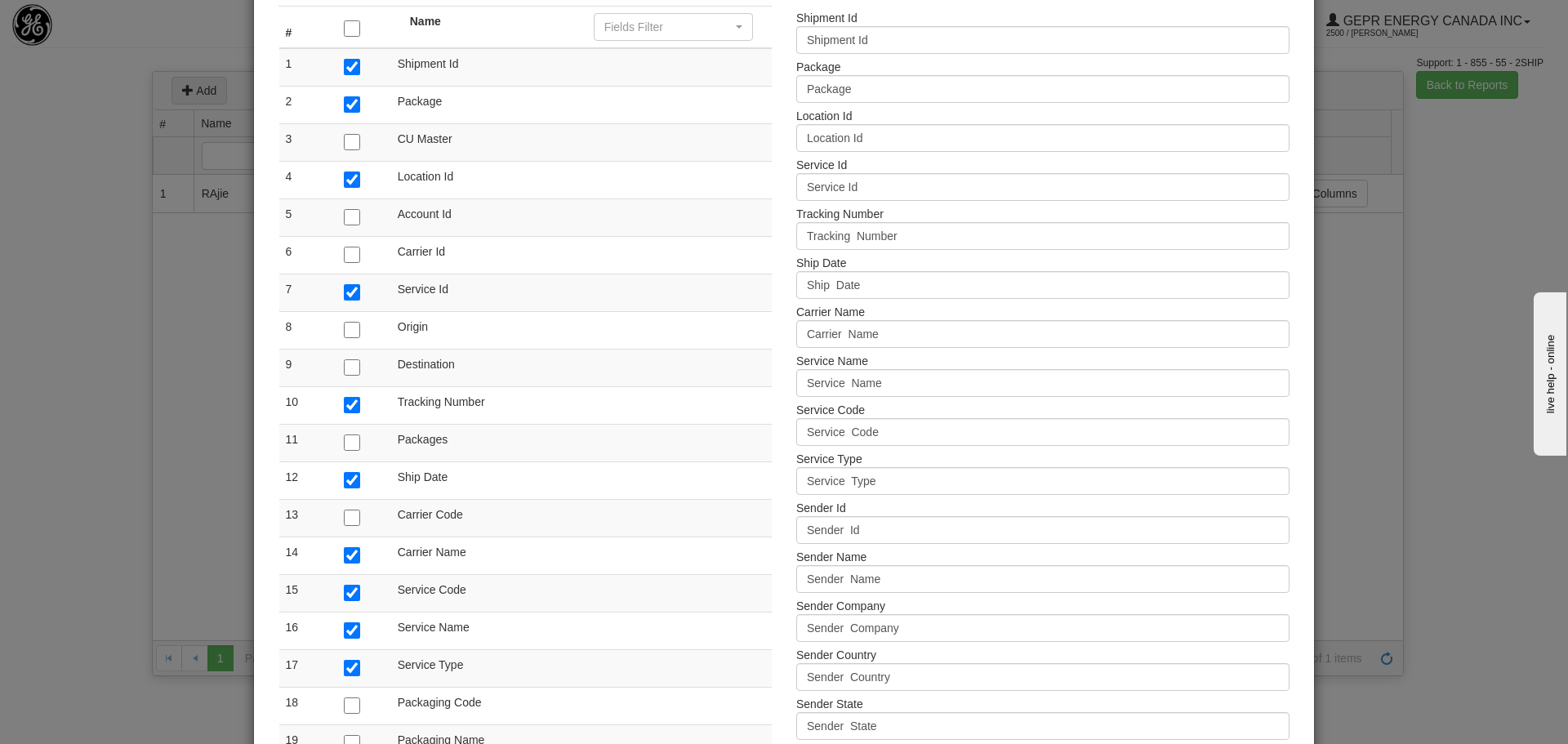
scroll to position [0, 0]
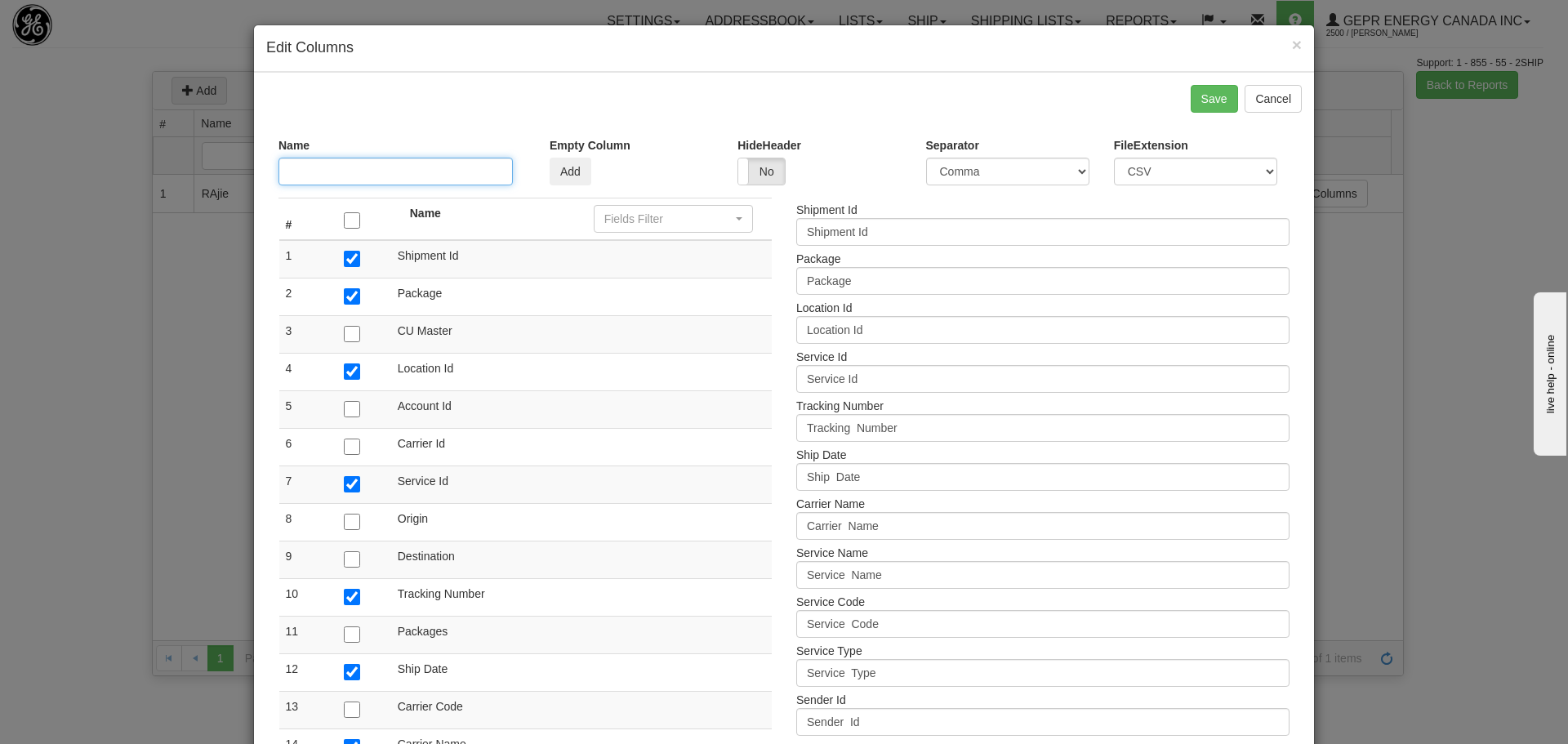
click at [439, 171] on input "text" at bounding box center [395, 172] width 234 height 28
type input "Rajie 2"
click at [1140, 185] on div "FileExtension CSV Text" at bounding box center [1196, 167] width 188 height 60
click at [1144, 177] on select "CSV Text" at bounding box center [1196, 172] width 164 height 28
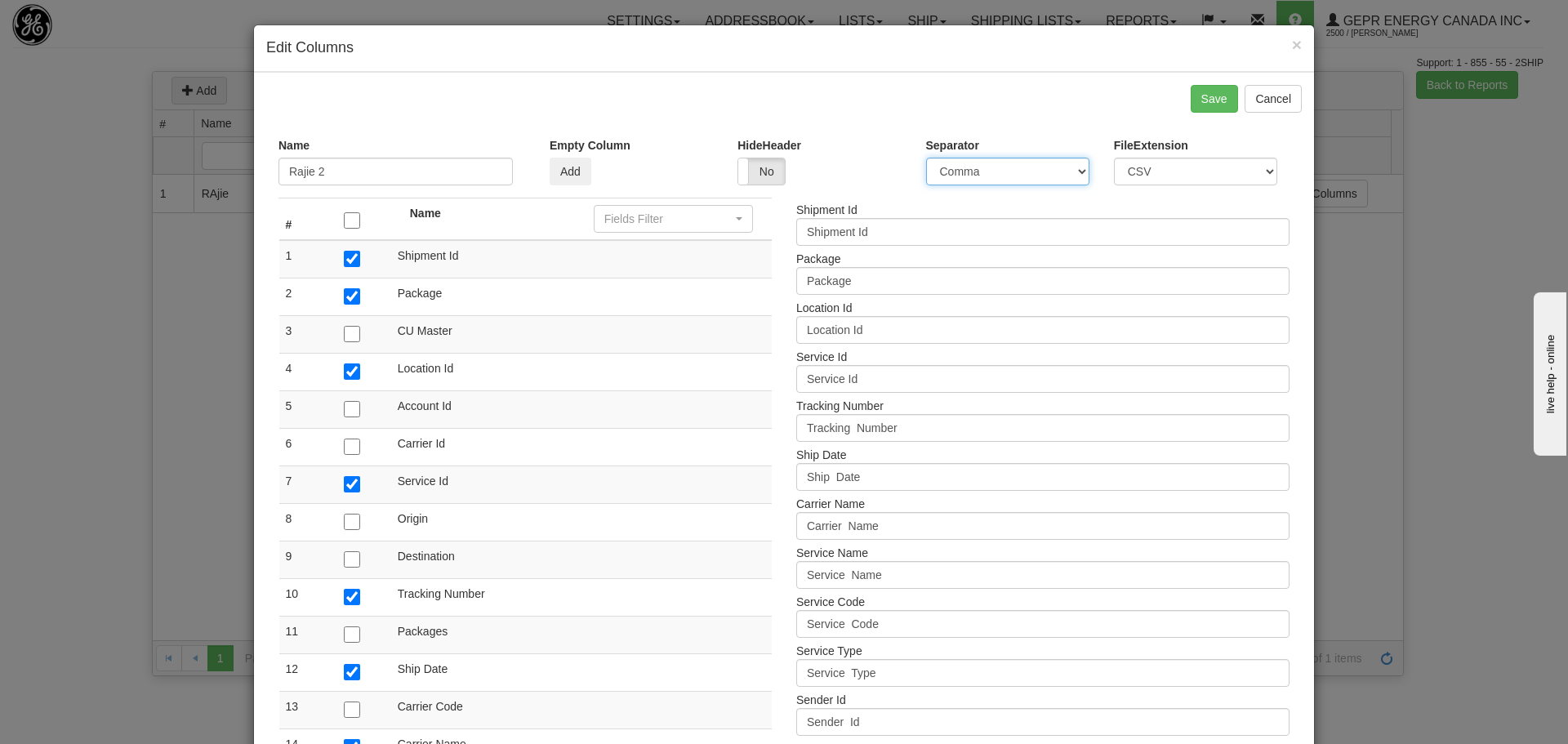
click at [1046, 180] on select "Comma Semicolon Tab Pipe" at bounding box center [1008, 172] width 164 height 28
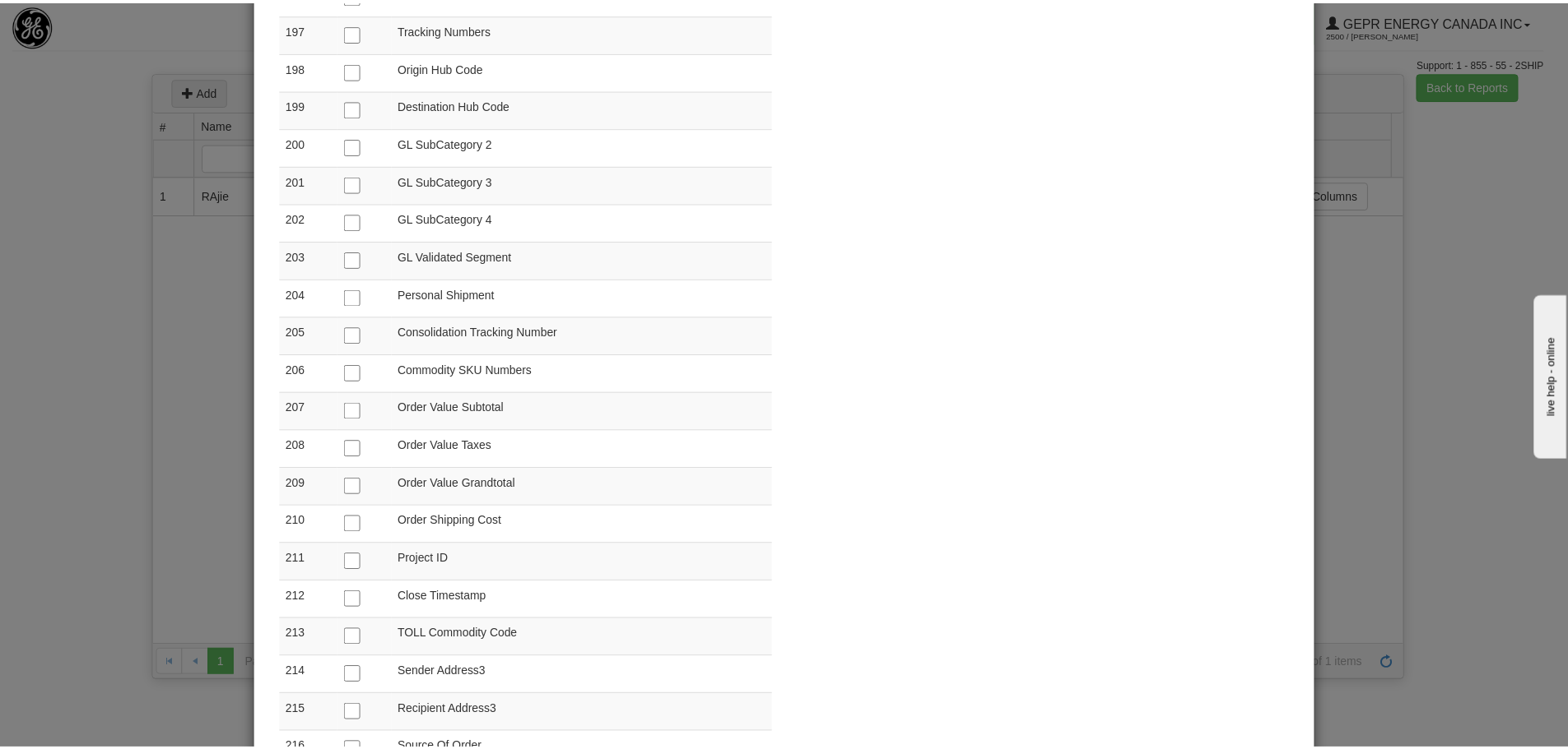
scroll to position [7810, 0]
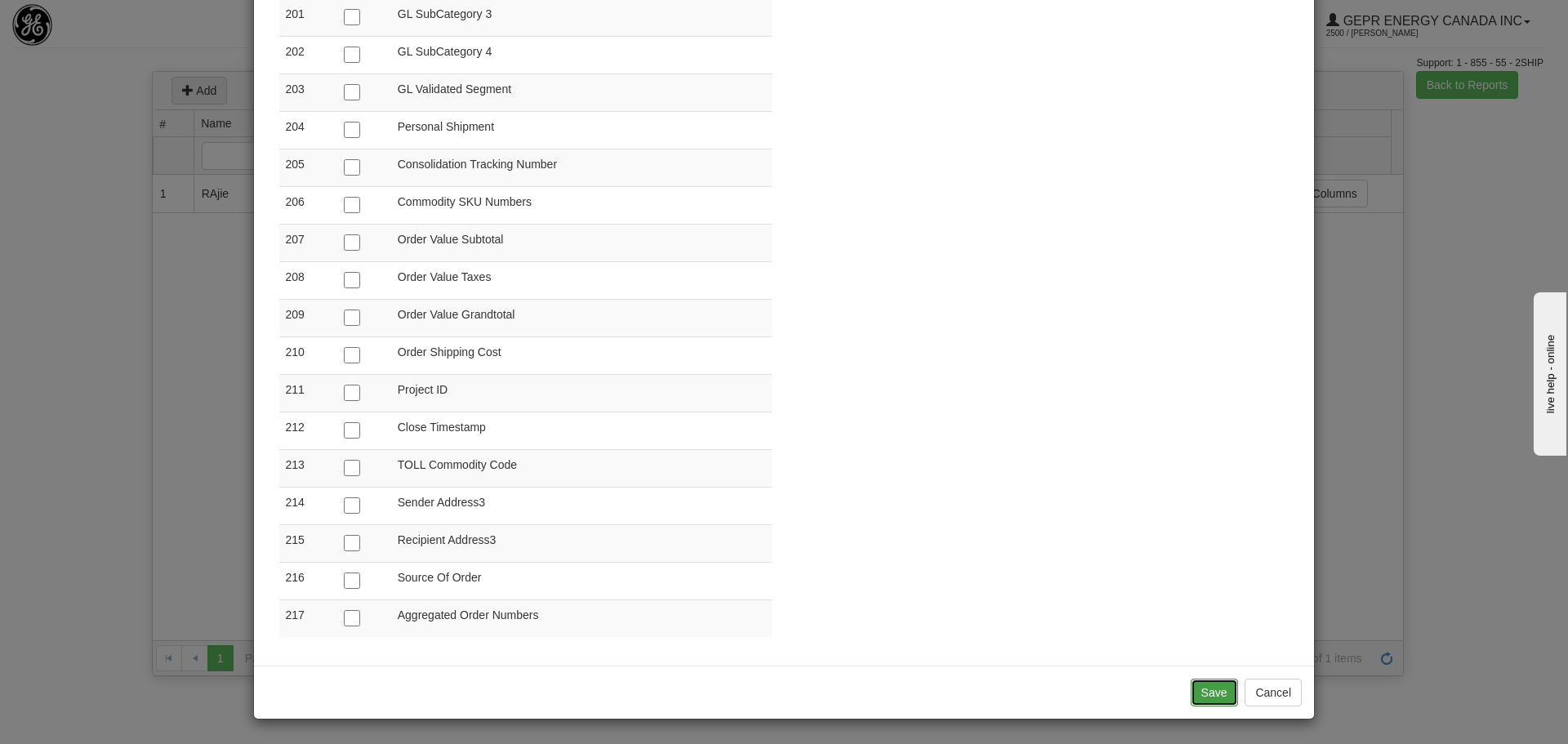
click at [1196, 691] on button "Save" at bounding box center [1214, 693] width 47 height 28
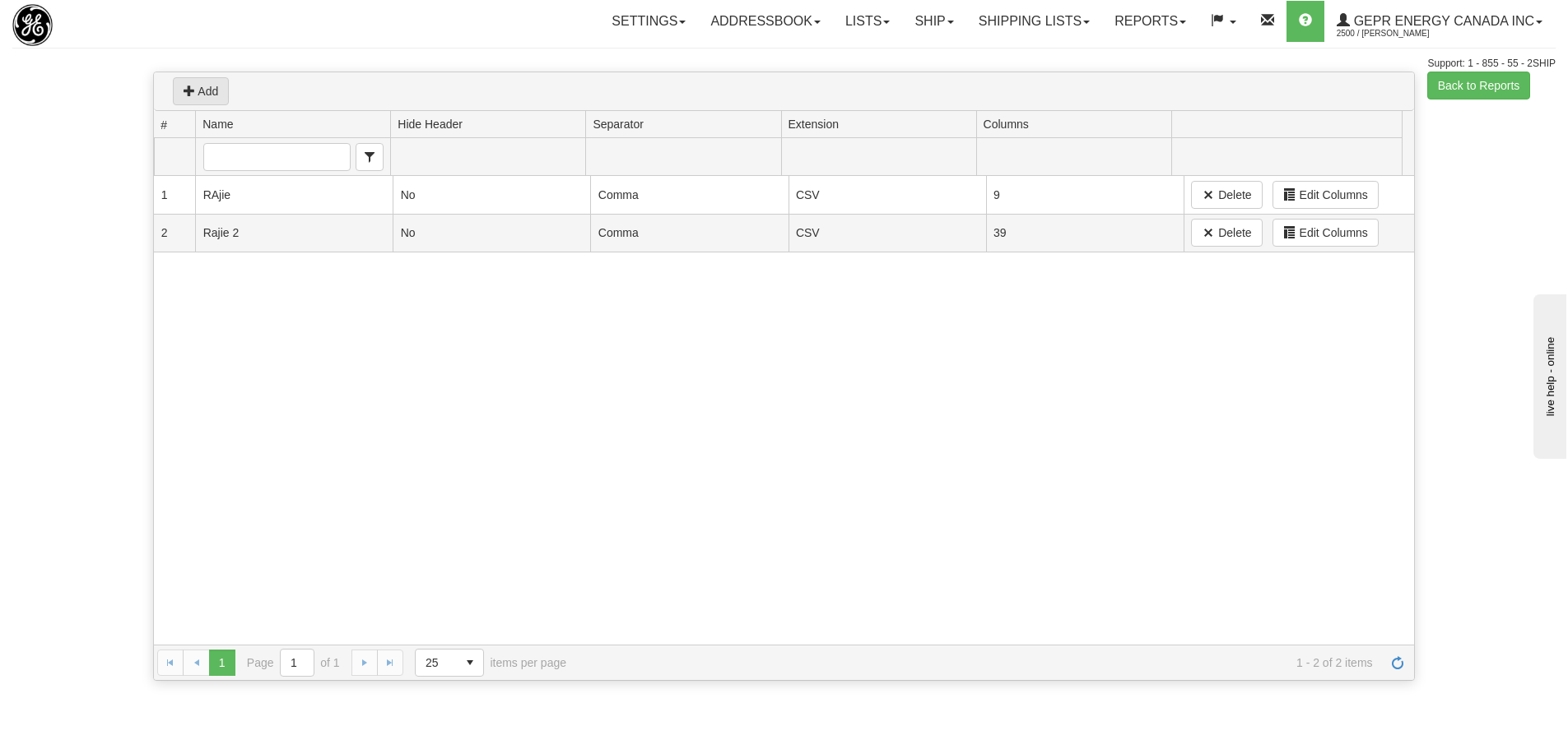
click at [877, 408] on div "1 219 RAjie No Comma CSV 9 Delete Edit Columns 2 220 Rajie 2 No Comma CSV 39 De…" at bounding box center [784, 410] width 1260 height 469
click at [1451, 87] on button "Back to Reports" at bounding box center [1478, 86] width 103 height 28
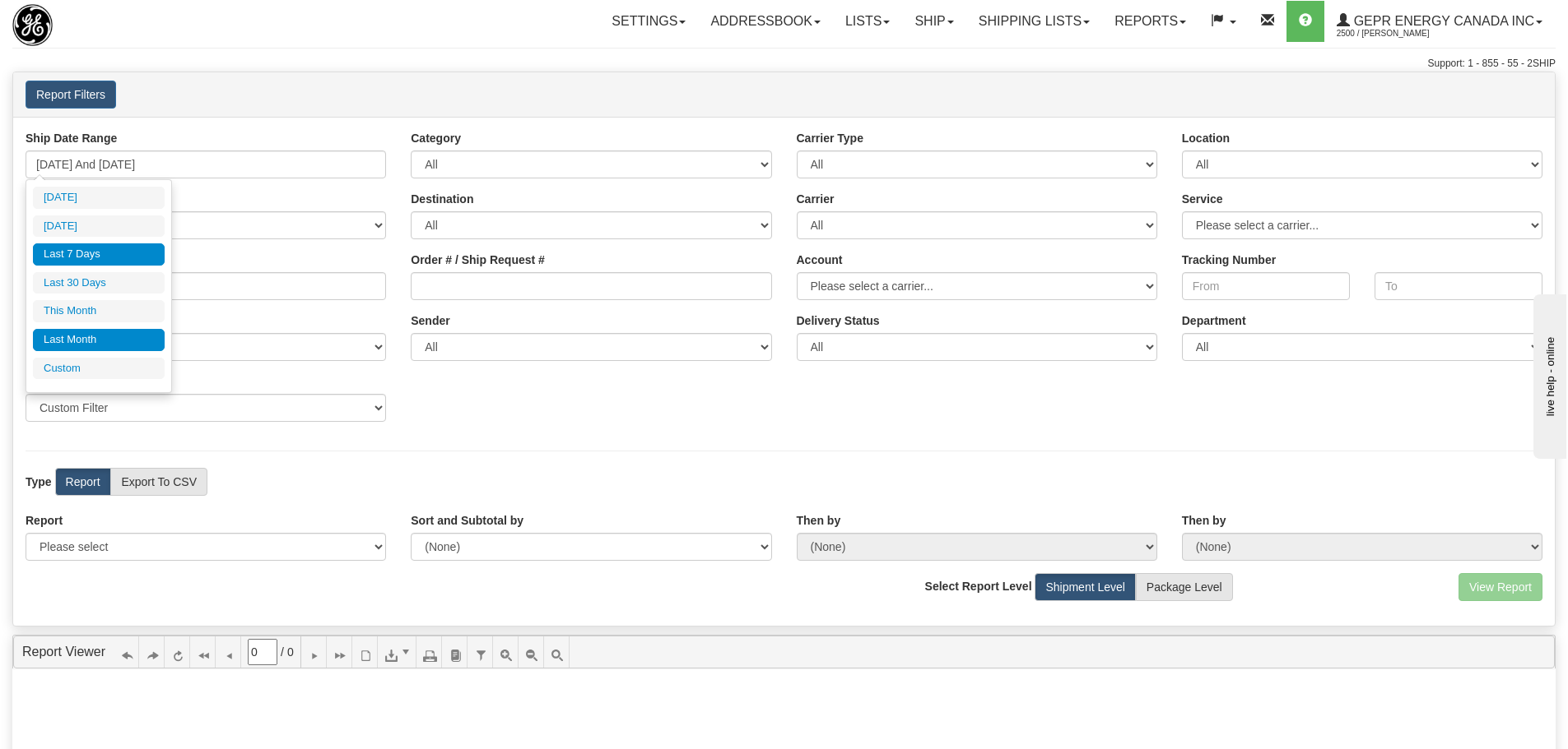
type input "[DATE]"
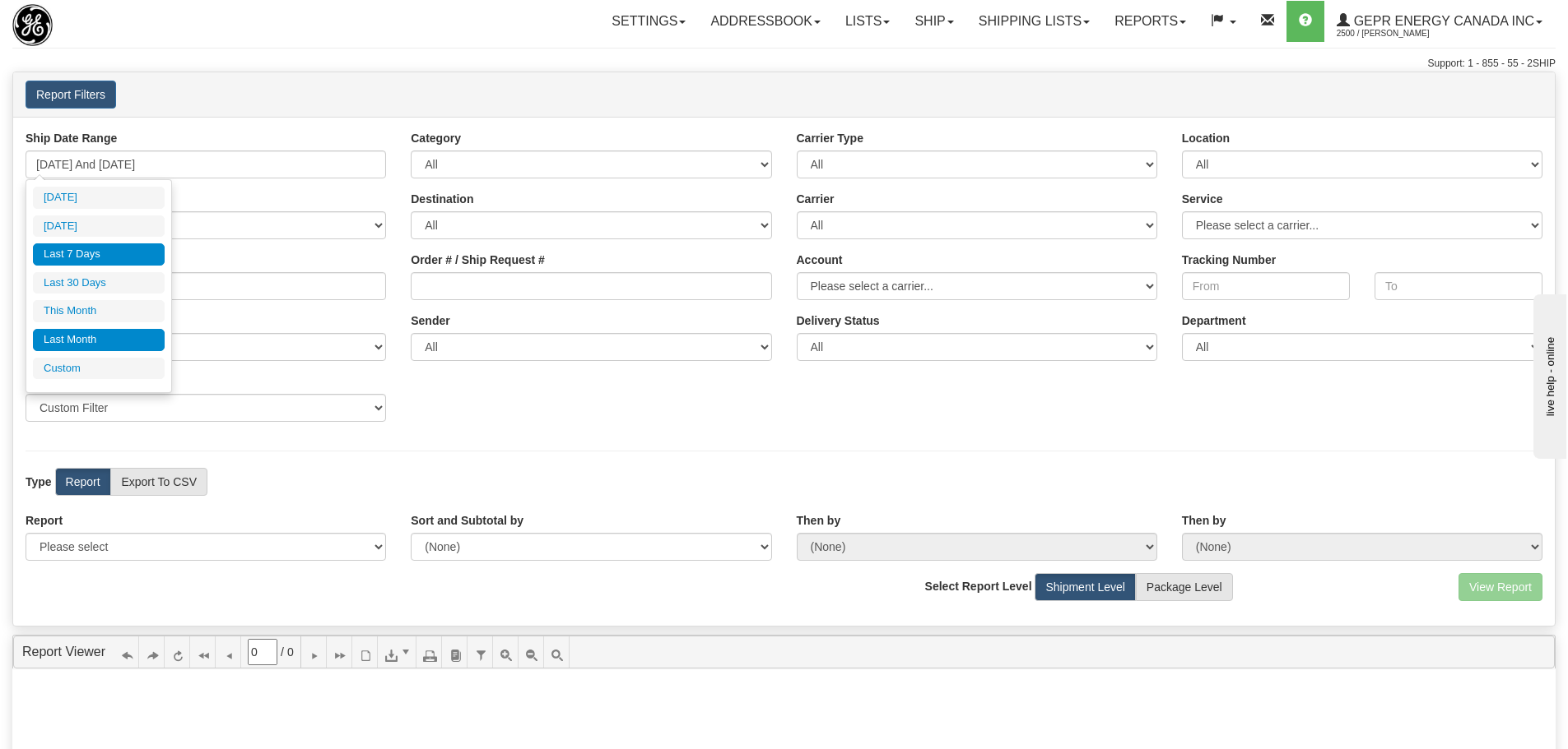
type input "[DATE]"
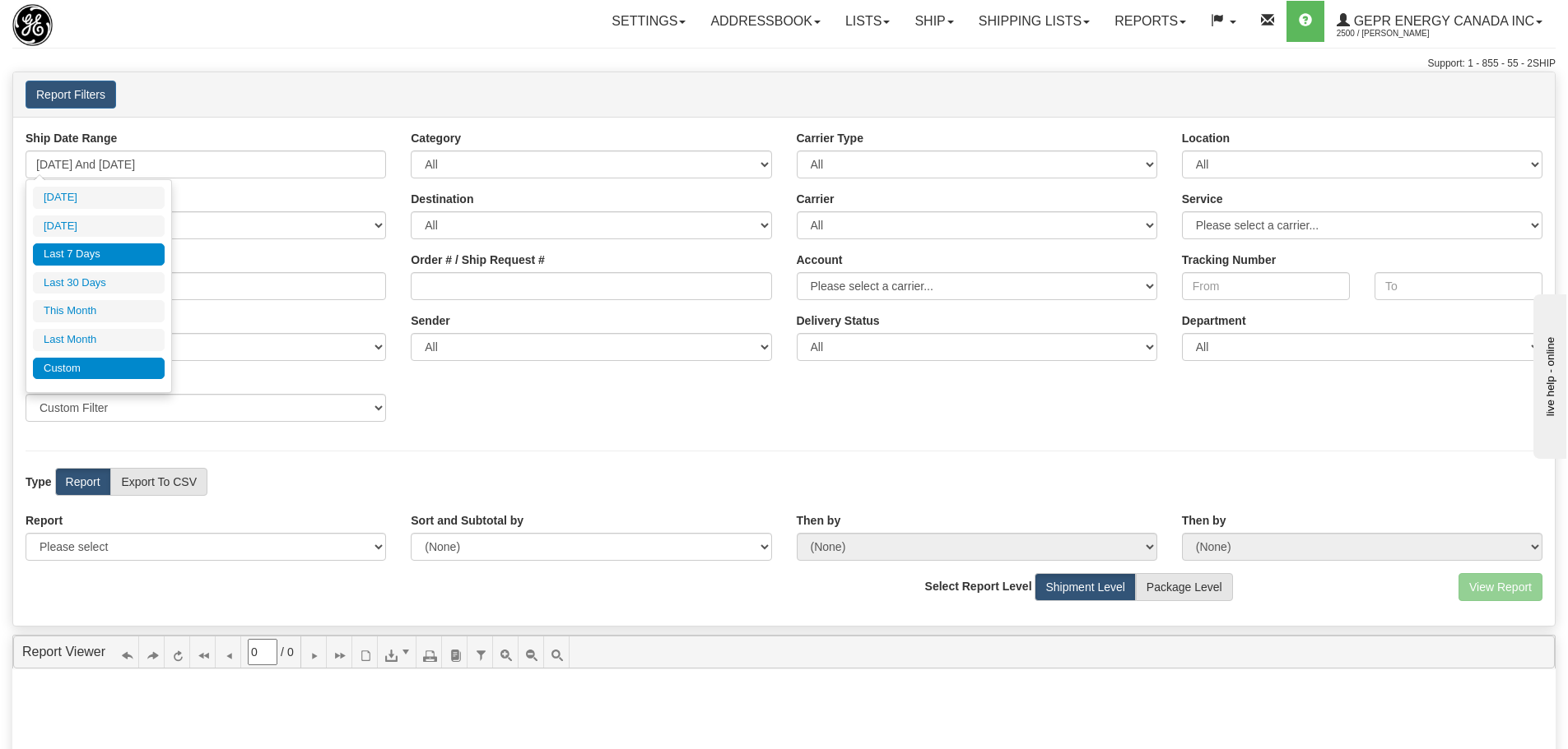
type input "[DATE]"
click at [81, 374] on li "Custom" at bounding box center [99, 368] width 132 height 22
type input "[DATE]"
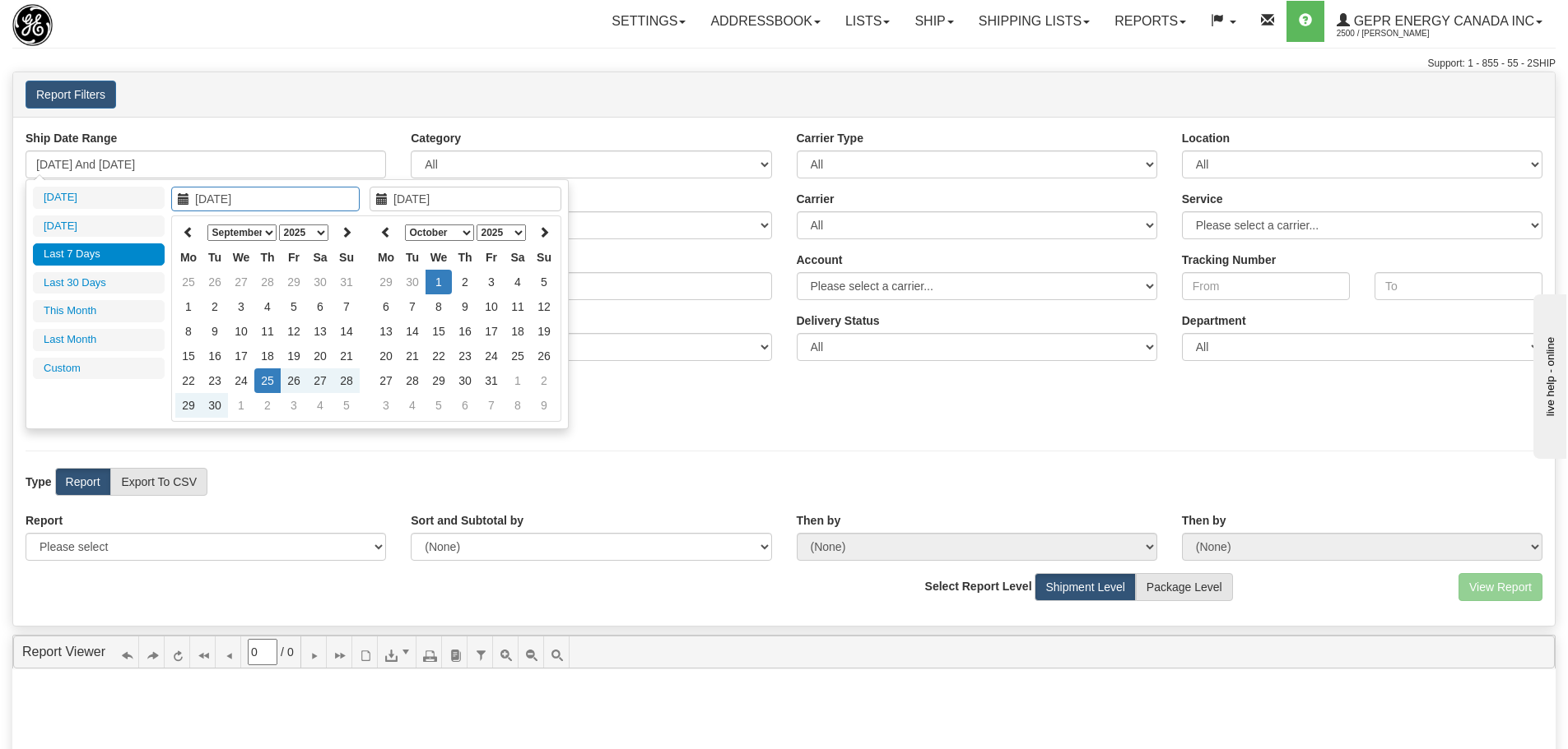
type input "[DATE]"
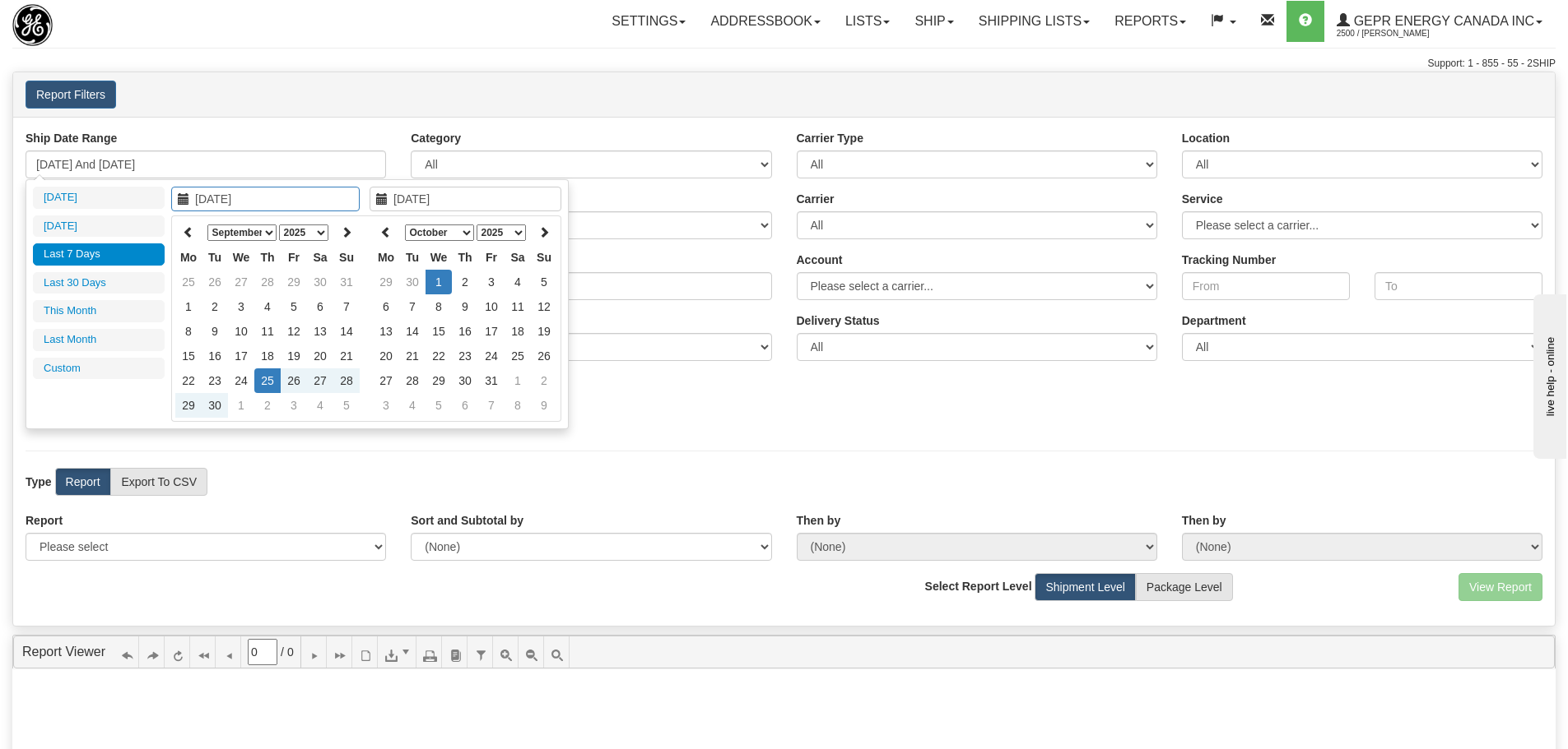
type input "[DATE]"
click at [246, 225] on select "January February March April May June July August September October November De…" at bounding box center [242, 232] width 69 height 16
type input "[DATE]"
click at [244, 279] on td "1" at bounding box center [242, 282] width 27 height 25
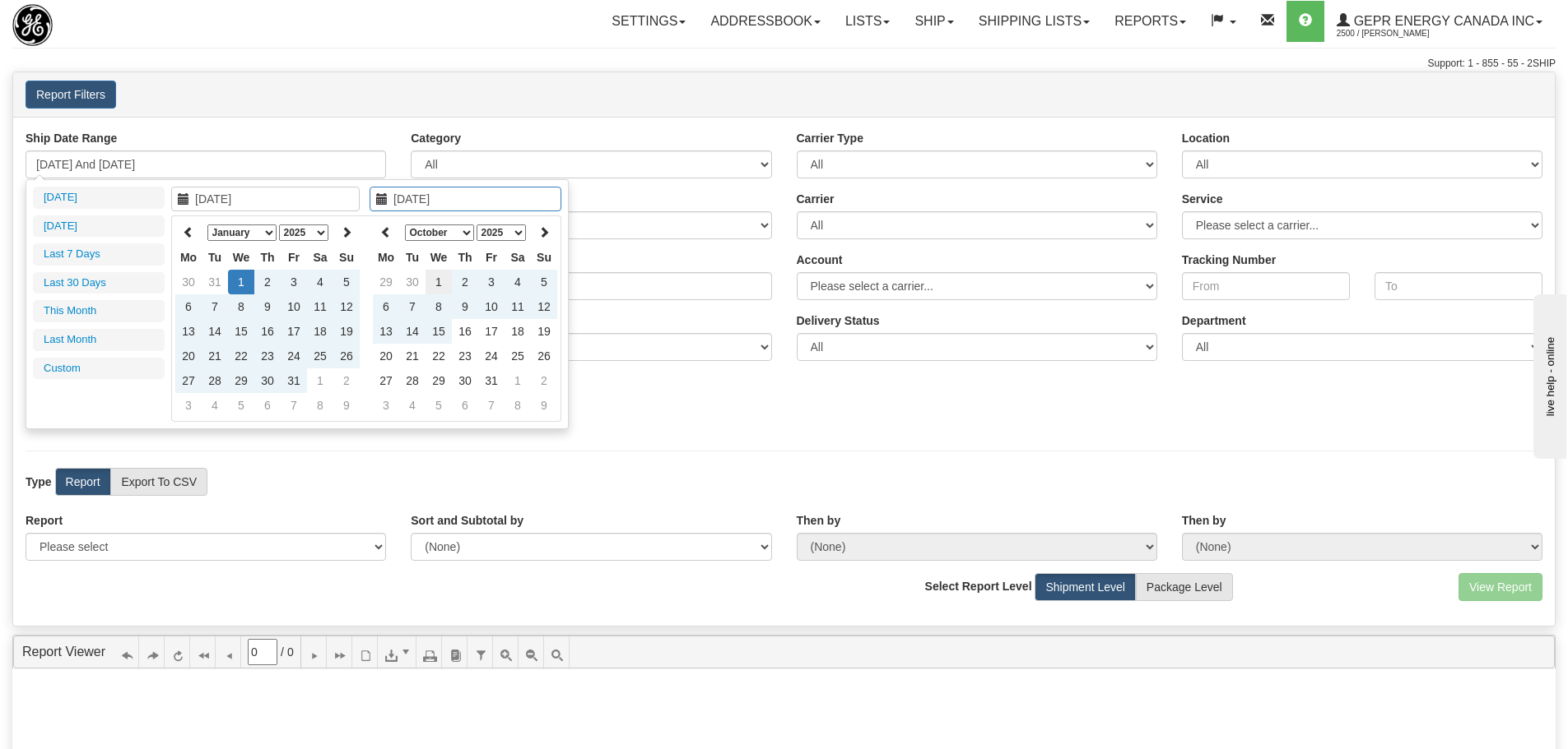
type input "[DATE]"
click at [442, 280] on td "1" at bounding box center [439, 282] width 27 height 25
type input "[DATE] And [DATE]"
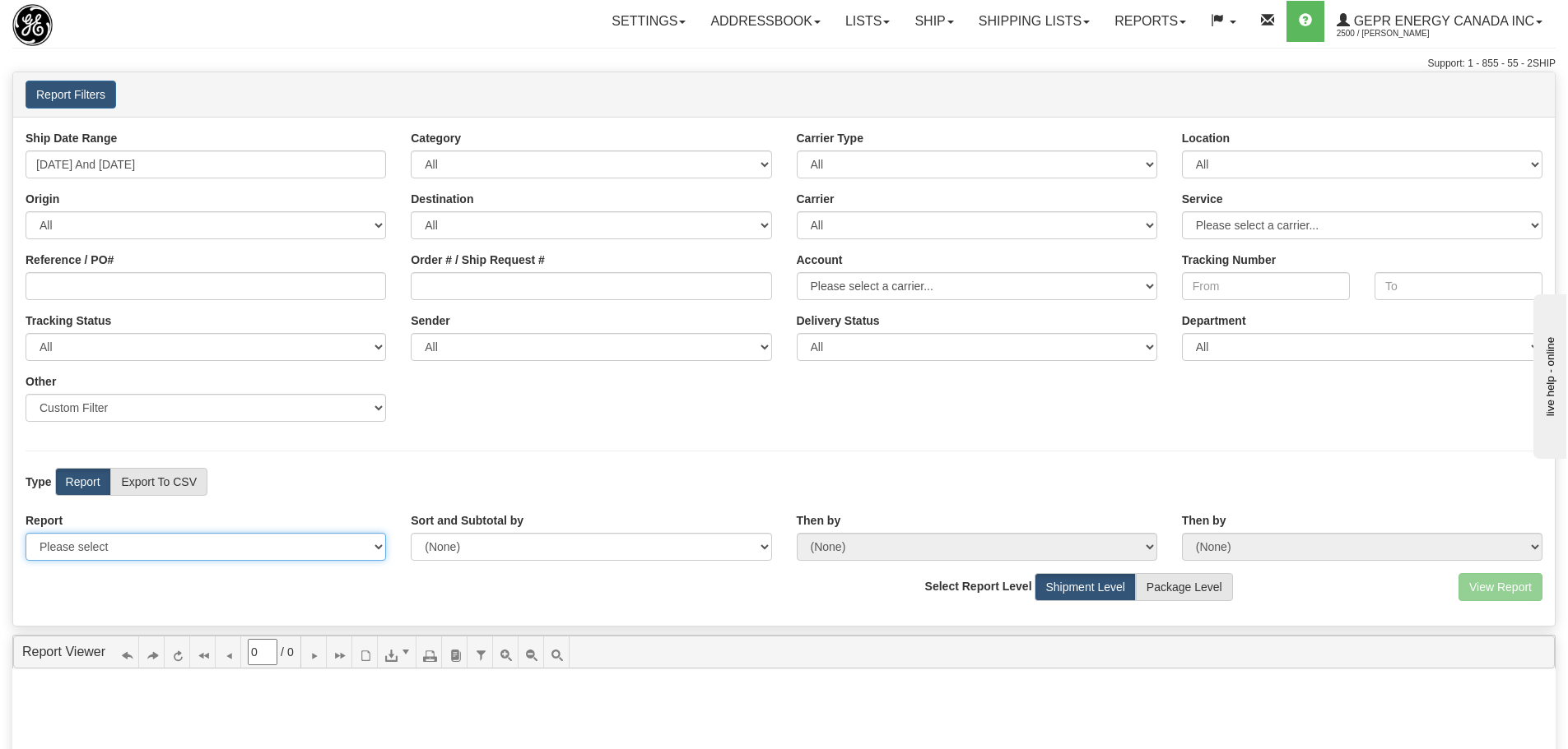
click at [365, 544] on select "Please select 1 Line Shipment Report Address Detail Basic Shipment Overview Can…" at bounding box center [206, 547] width 360 height 28
drag, startPoint x: 369, startPoint y: 616, endPoint x: 374, endPoint y: 609, distance: 8.6
click at [369, 616] on div "Ship Date Range [DATE] And [DATE] Category All Inbound Outbound Carrier Type Al…" at bounding box center [784, 371] width 1541 height 509
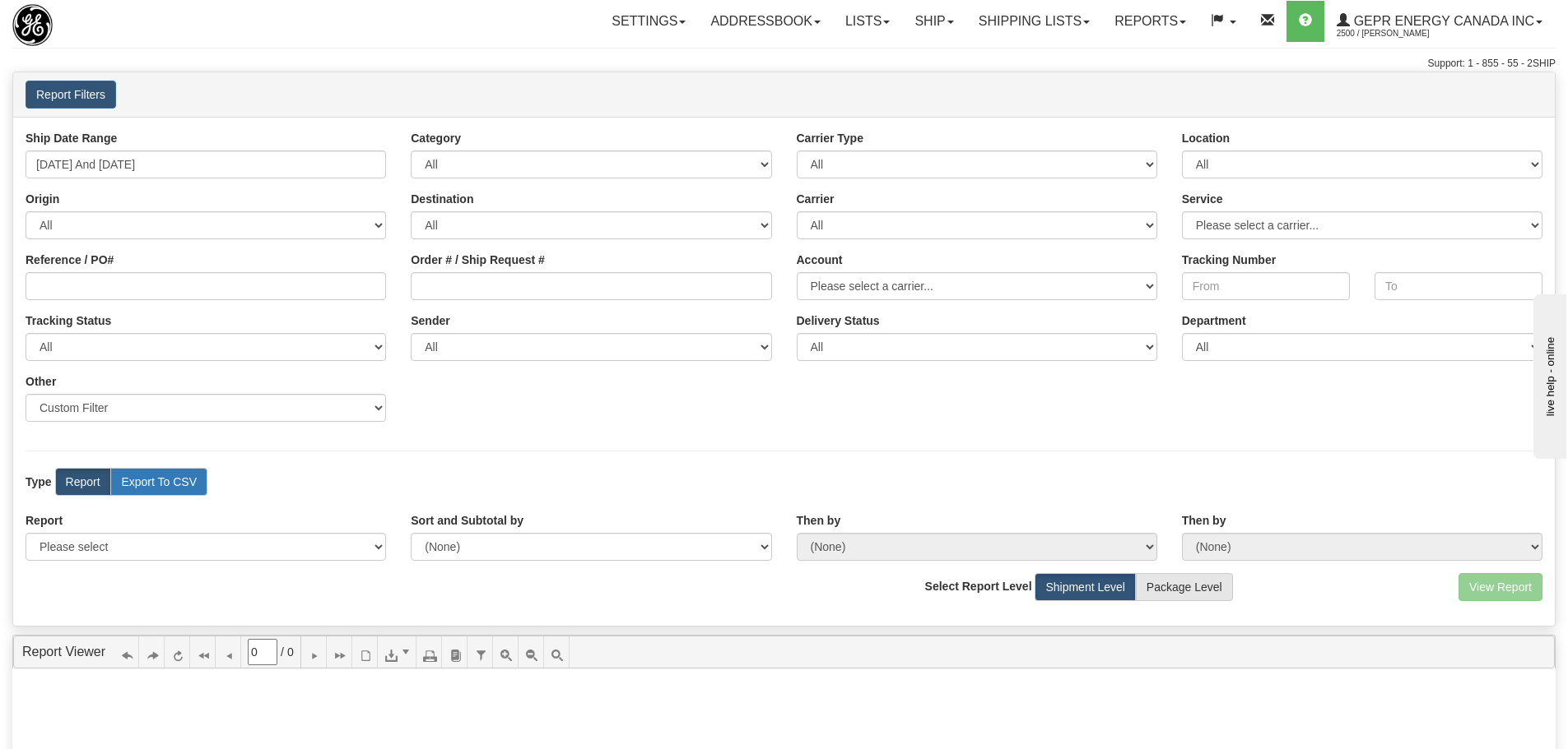
click at [204, 492] on label "Export To CSV" at bounding box center [158, 482] width 97 height 28
radio input "true"
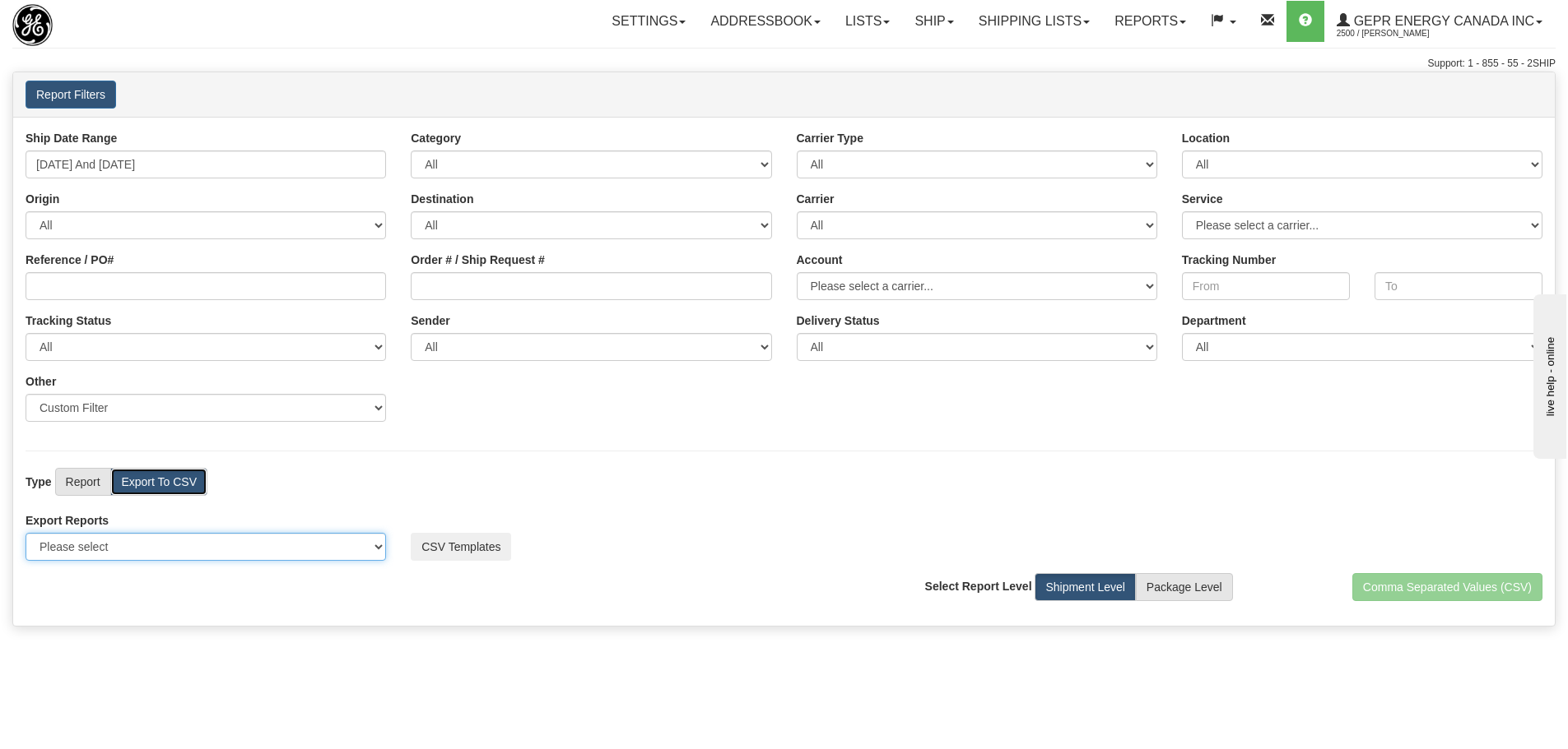
click at [326, 560] on select "Please select US Imports Section 321 US Imports Section 321 V2 US Imports Secti…" at bounding box center [206, 547] width 360 height 28
select select "220"
click at [26, 533] on select "Please select US Imports Section 321 US Imports Section 321 V2 US Imports Secti…" at bounding box center [206, 547] width 360 height 28
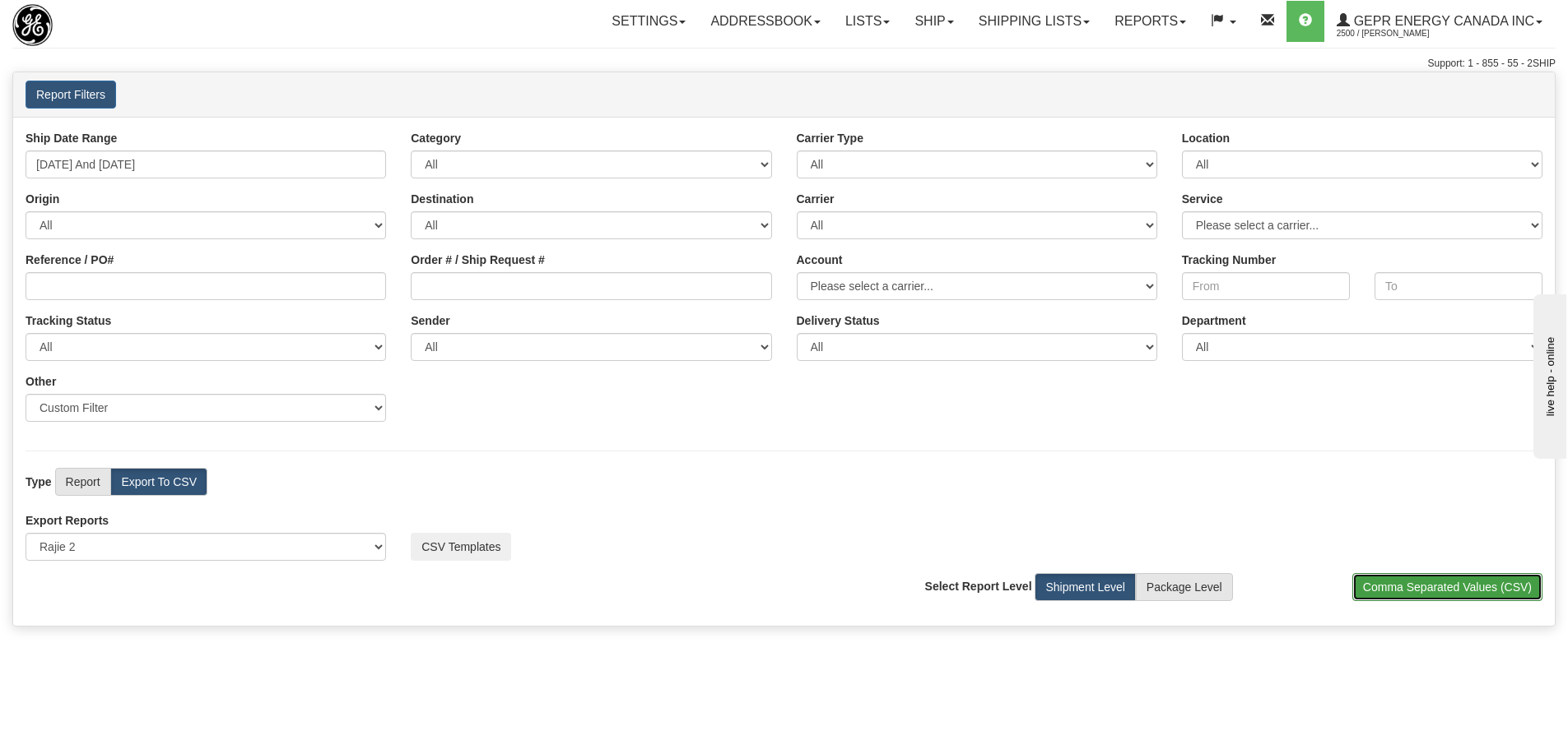
click at [1371, 589] on button "Comma Separated Values (CSV)" at bounding box center [1447, 587] width 190 height 28
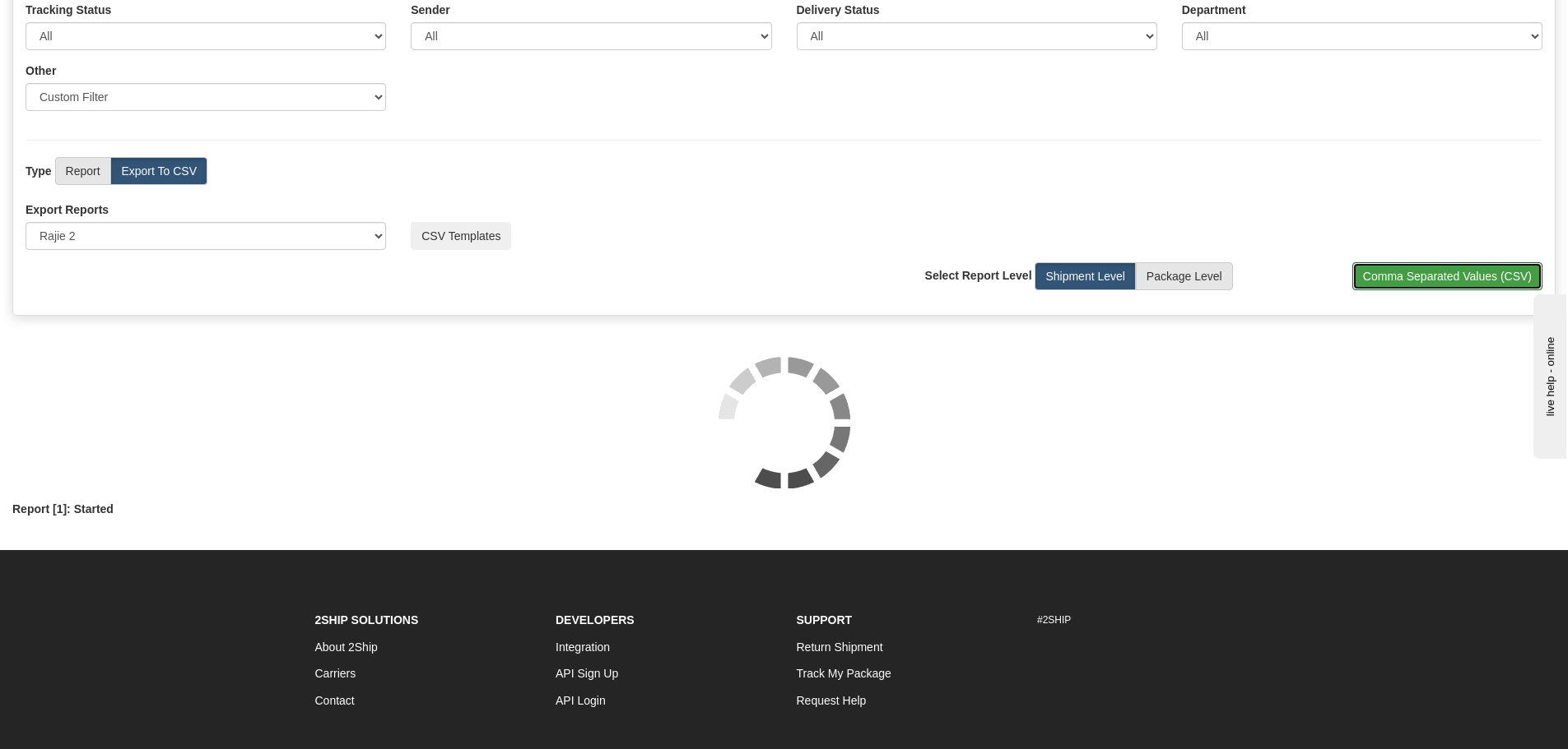
scroll to position [329, 0]
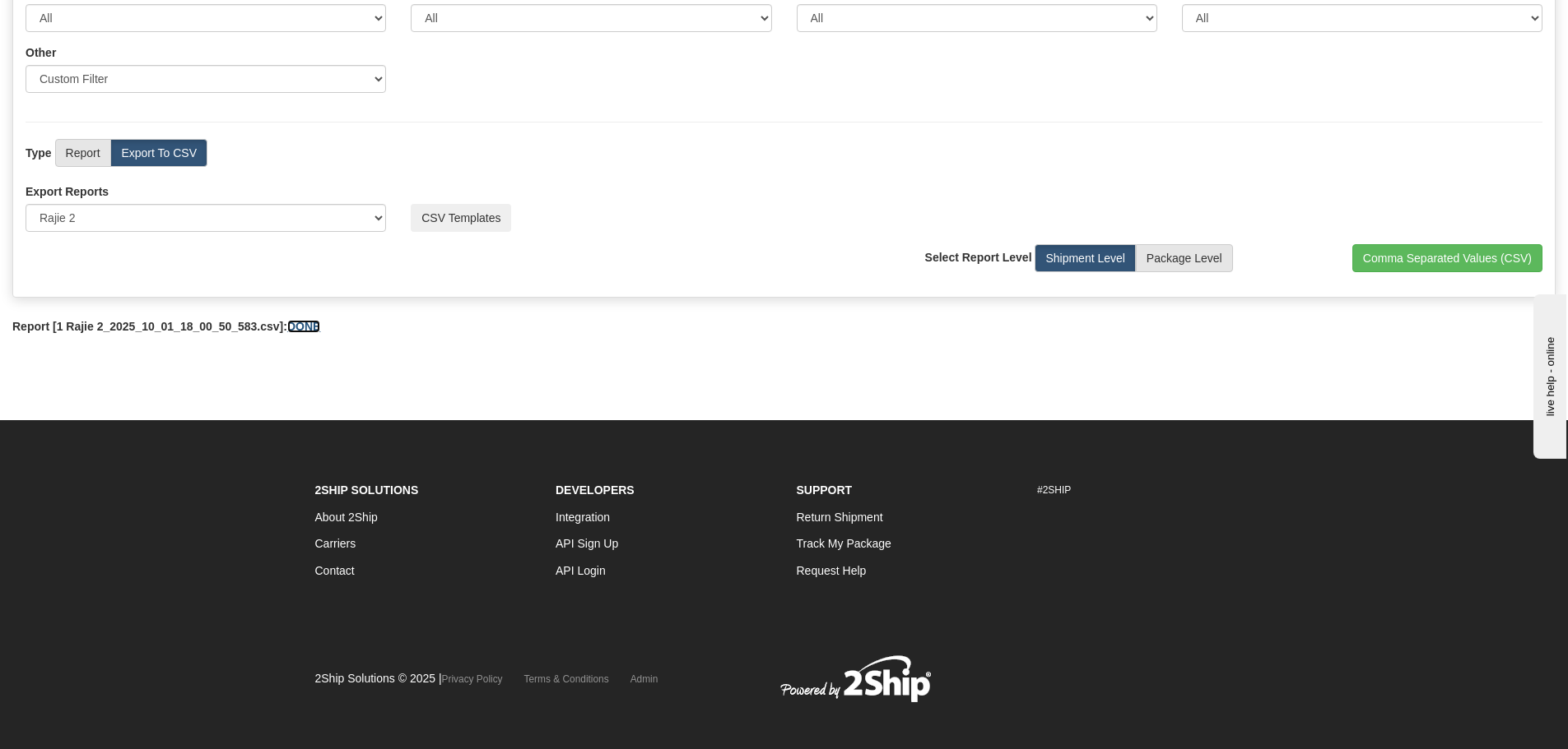
click at [312, 325] on link "DONE" at bounding box center [303, 327] width 33 height 13
